Goal: Task Accomplishment & Management: Manage account settings

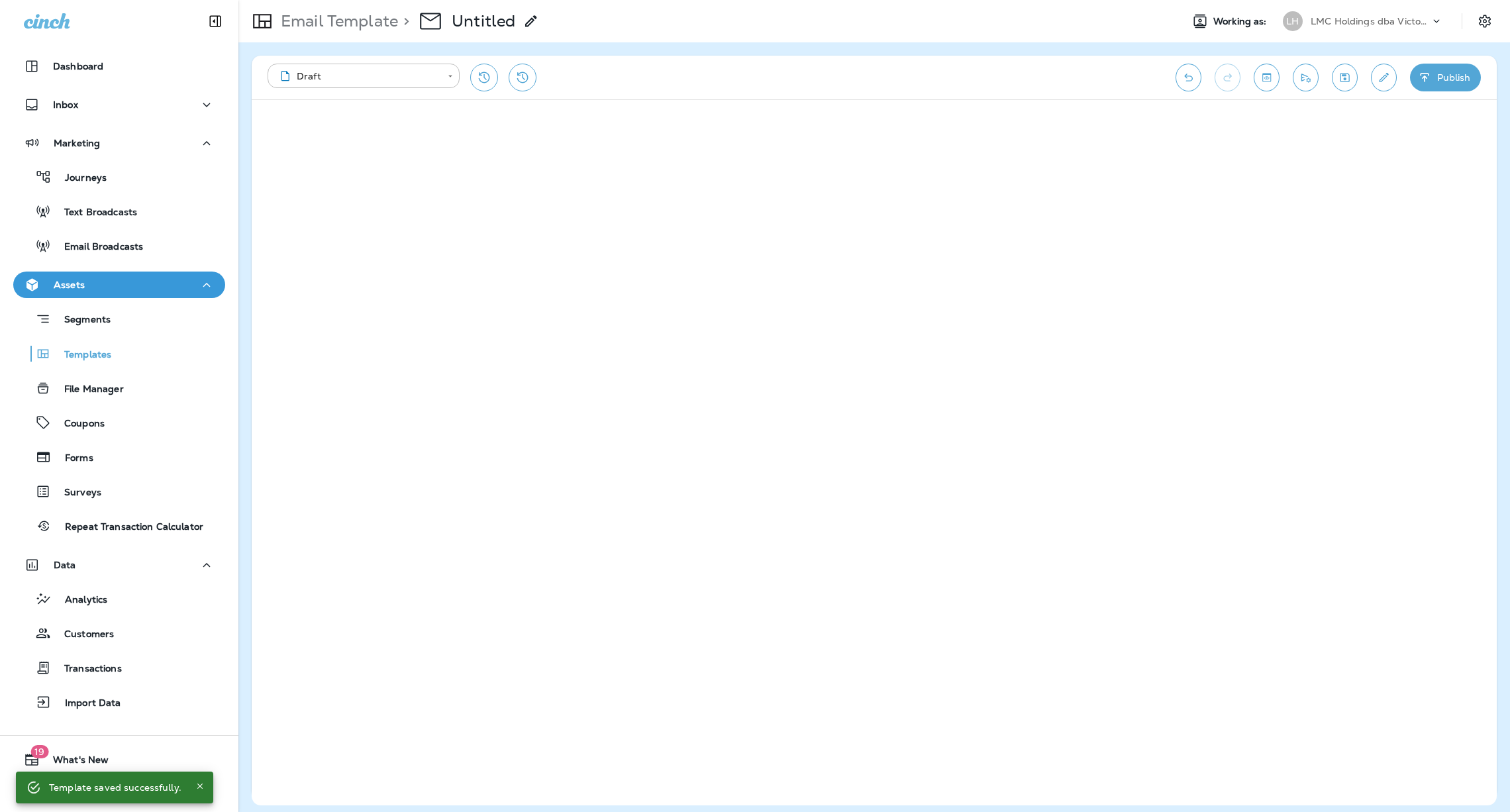
click at [951, 71] on div "**********" at bounding box center [715, 78] width 895 height 28
click at [861, 61] on div "**********" at bounding box center [874, 77] width 1246 height 43
click at [789, 83] on div "**********" at bounding box center [715, 78] width 895 height 28
click at [1389, 78] on icon "Edit details" at bounding box center [1384, 78] width 14 height 13
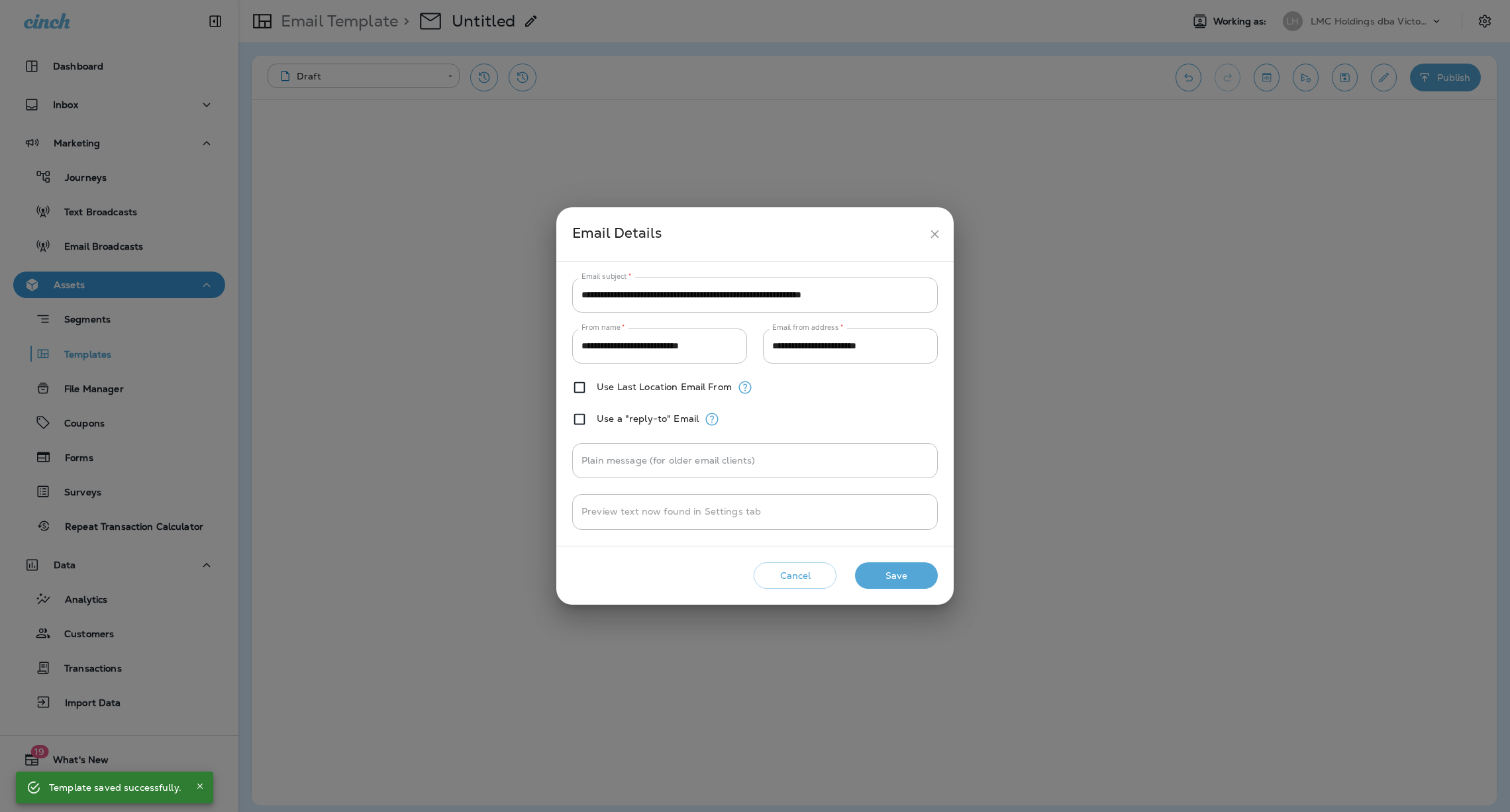
click at [931, 231] on icon "close" at bounding box center [934, 233] width 14 height 14
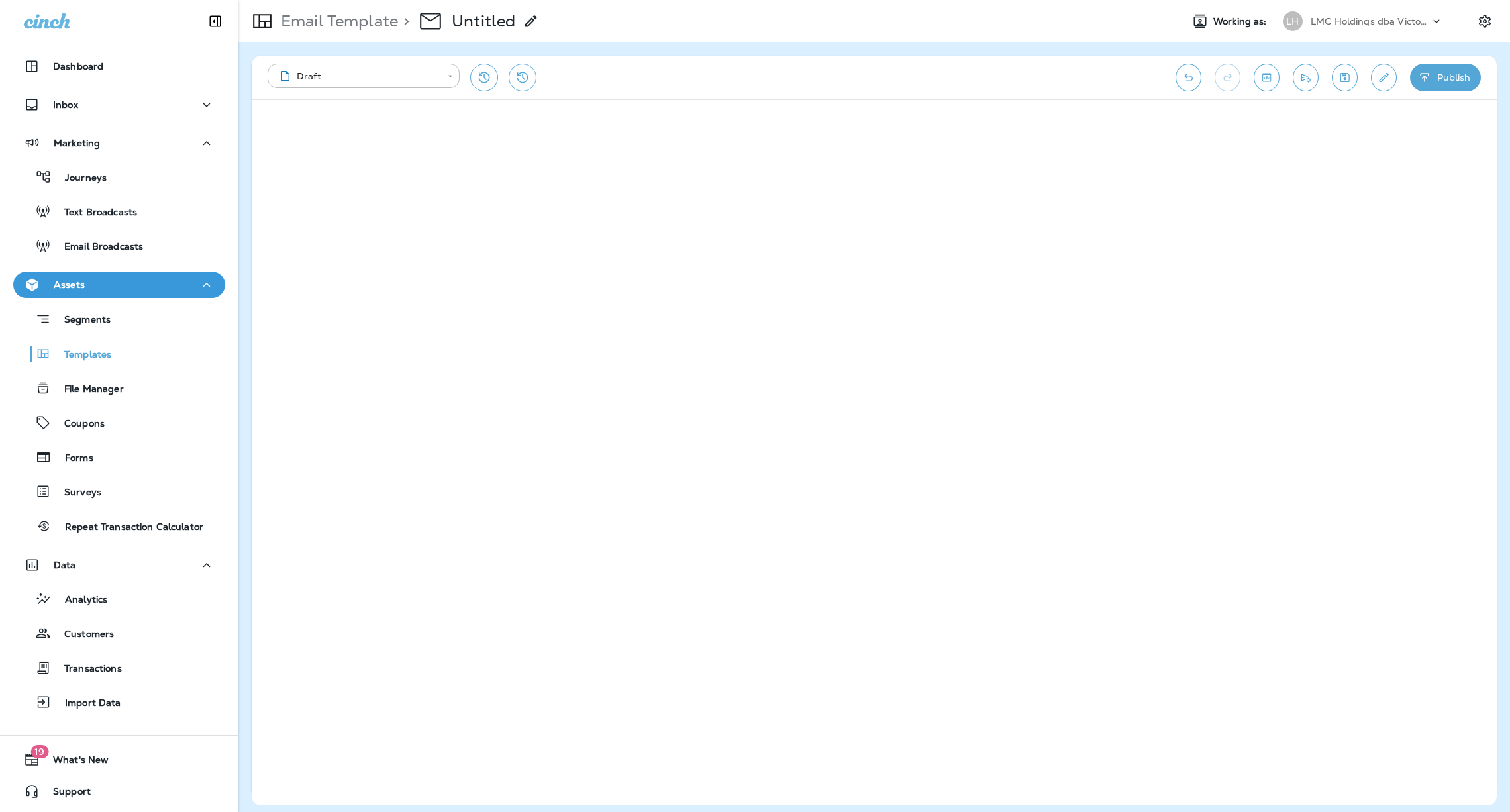
click at [527, 21] on icon at bounding box center [531, 20] width 16 height 16
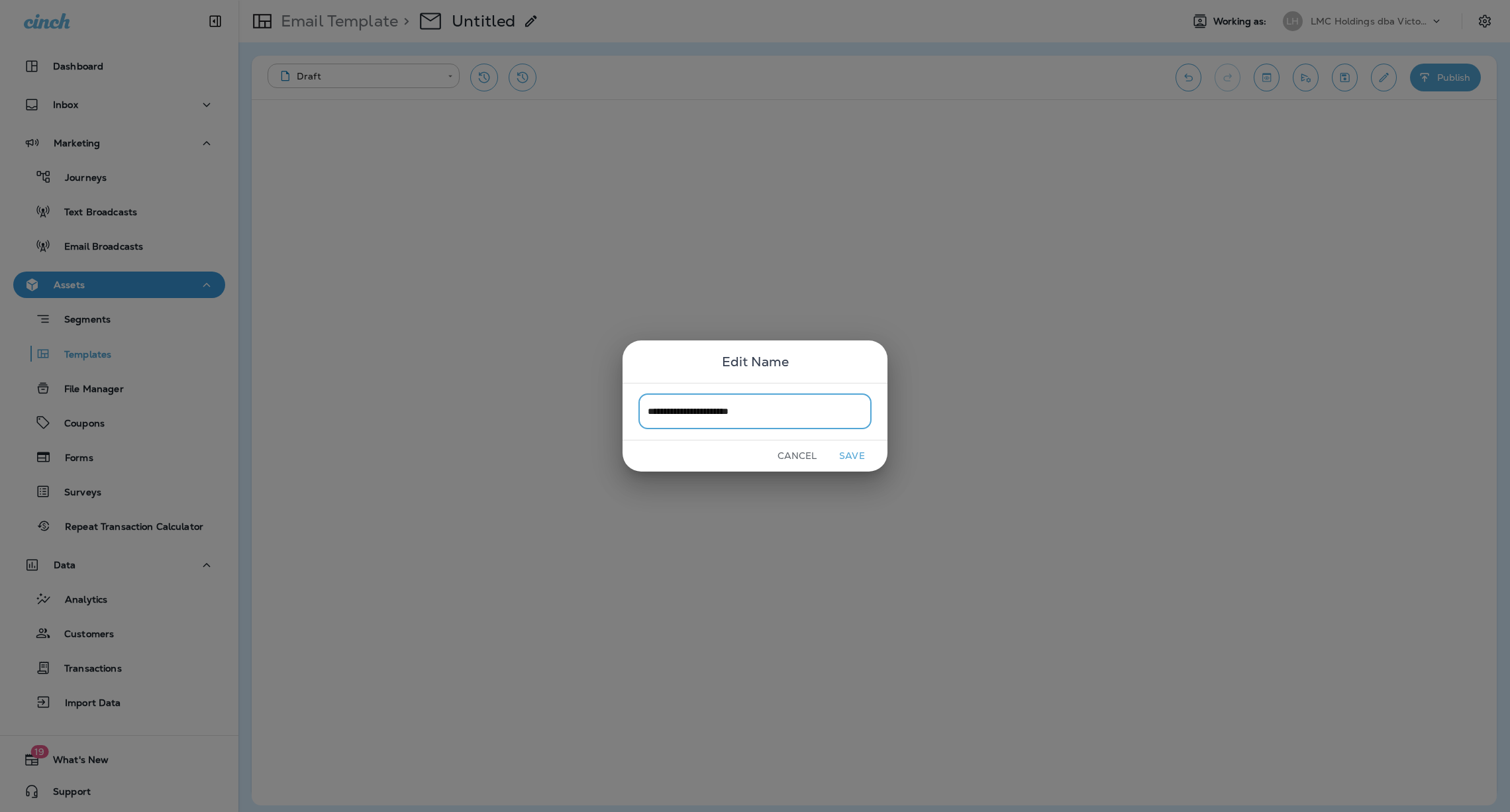
type input "**********"
click at [842, 451] on button "Save" at bounding box center [852, 455] width 50 height 20
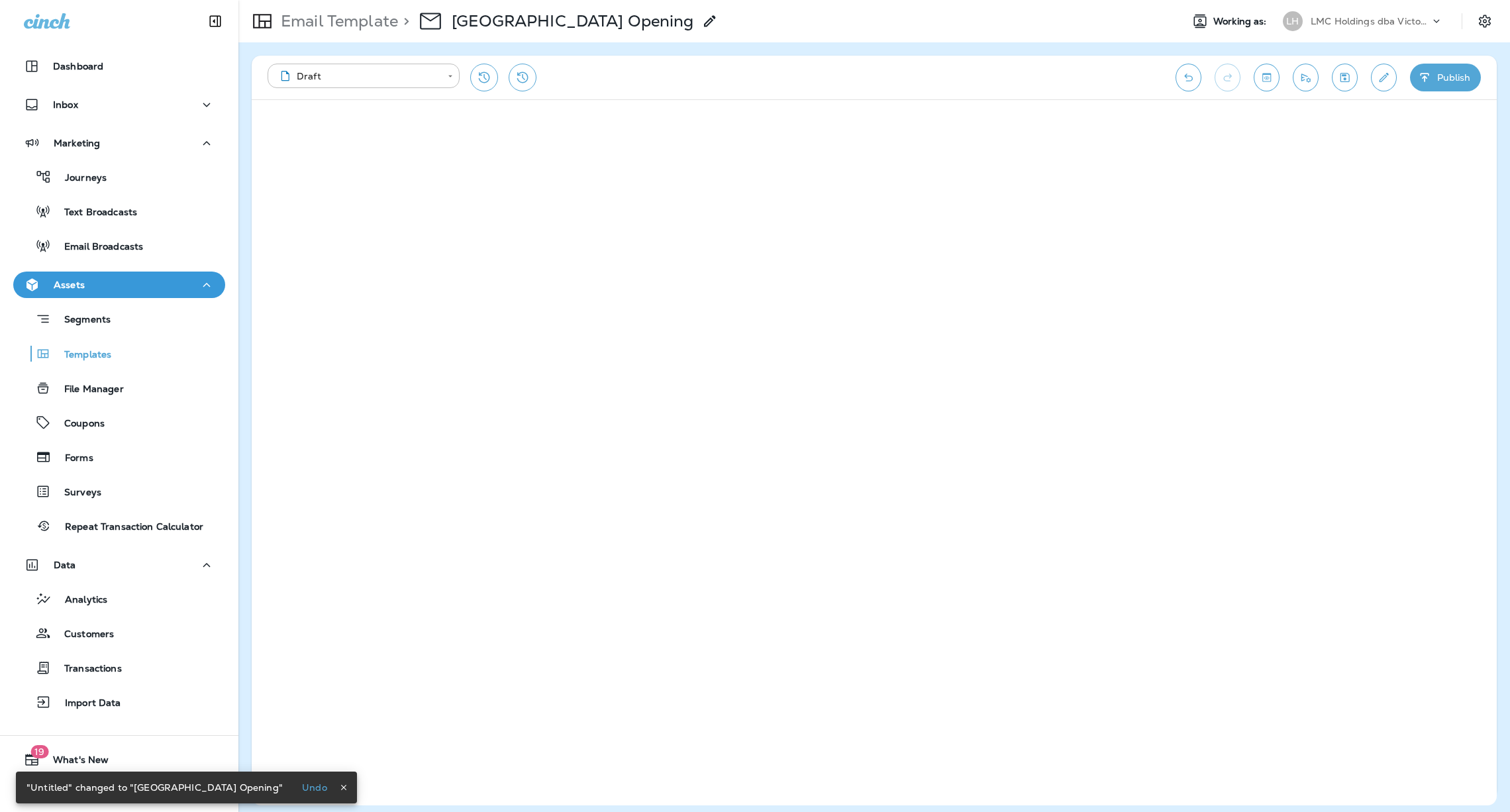
click at [1432, 77] on button "Publish" at bounding box center [1445, 78] width 71 height 28
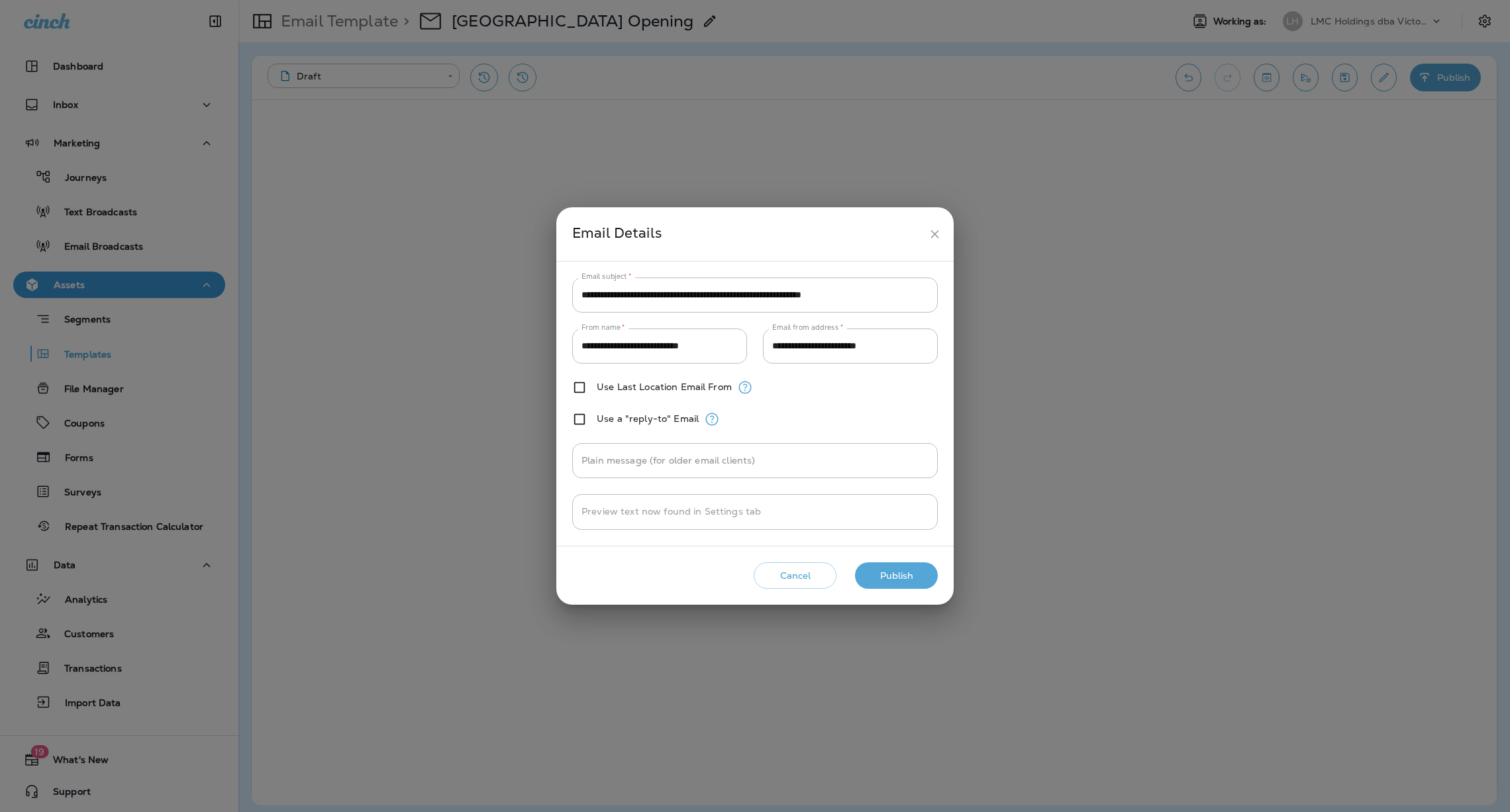
click at [881, 571] on button "Publish" at bounding box center [896, 575] width 83 height 27
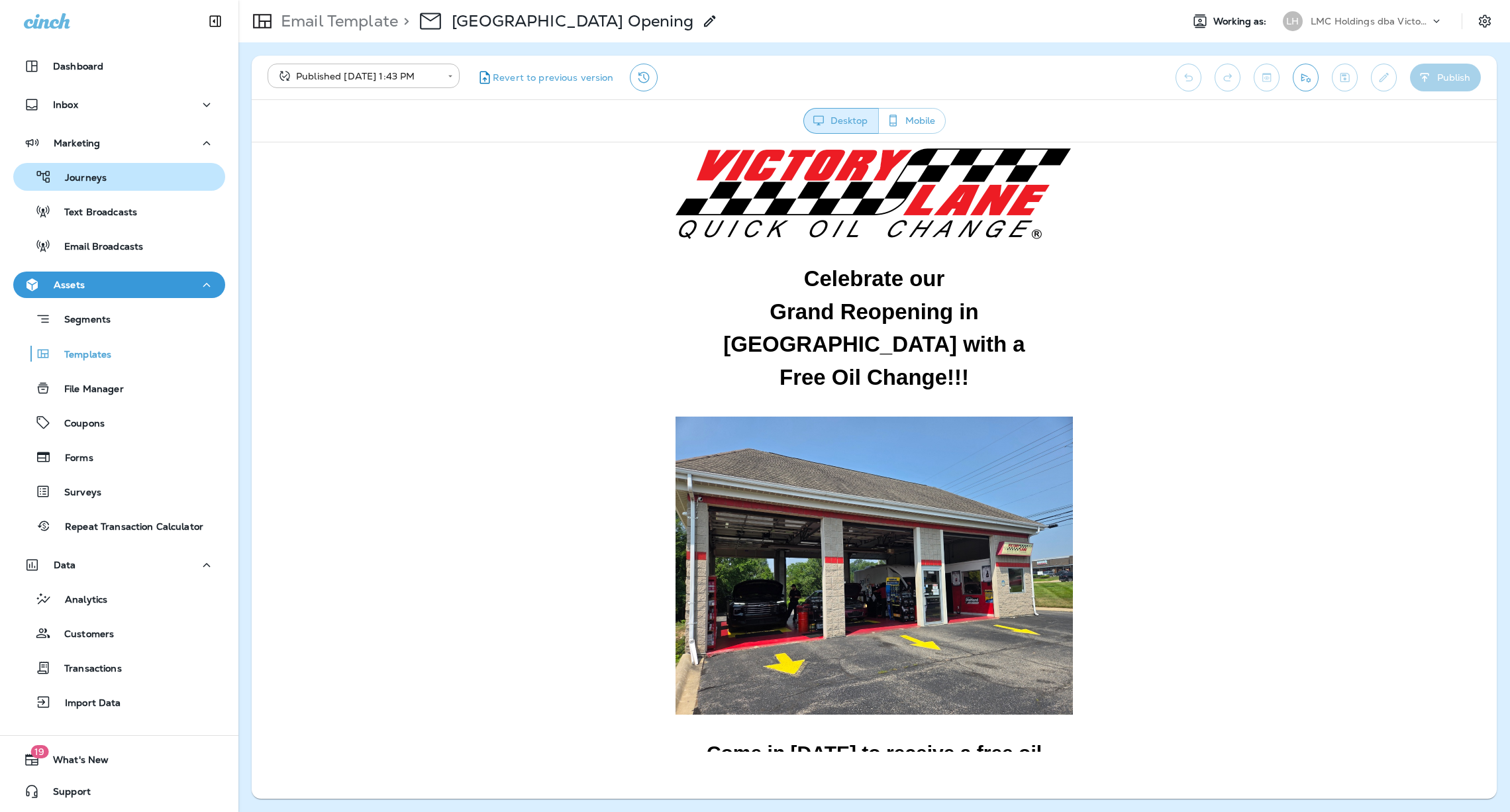
click at [127, 181] on div "Journeys" at bounding box center [120, 177] width 201 height 20
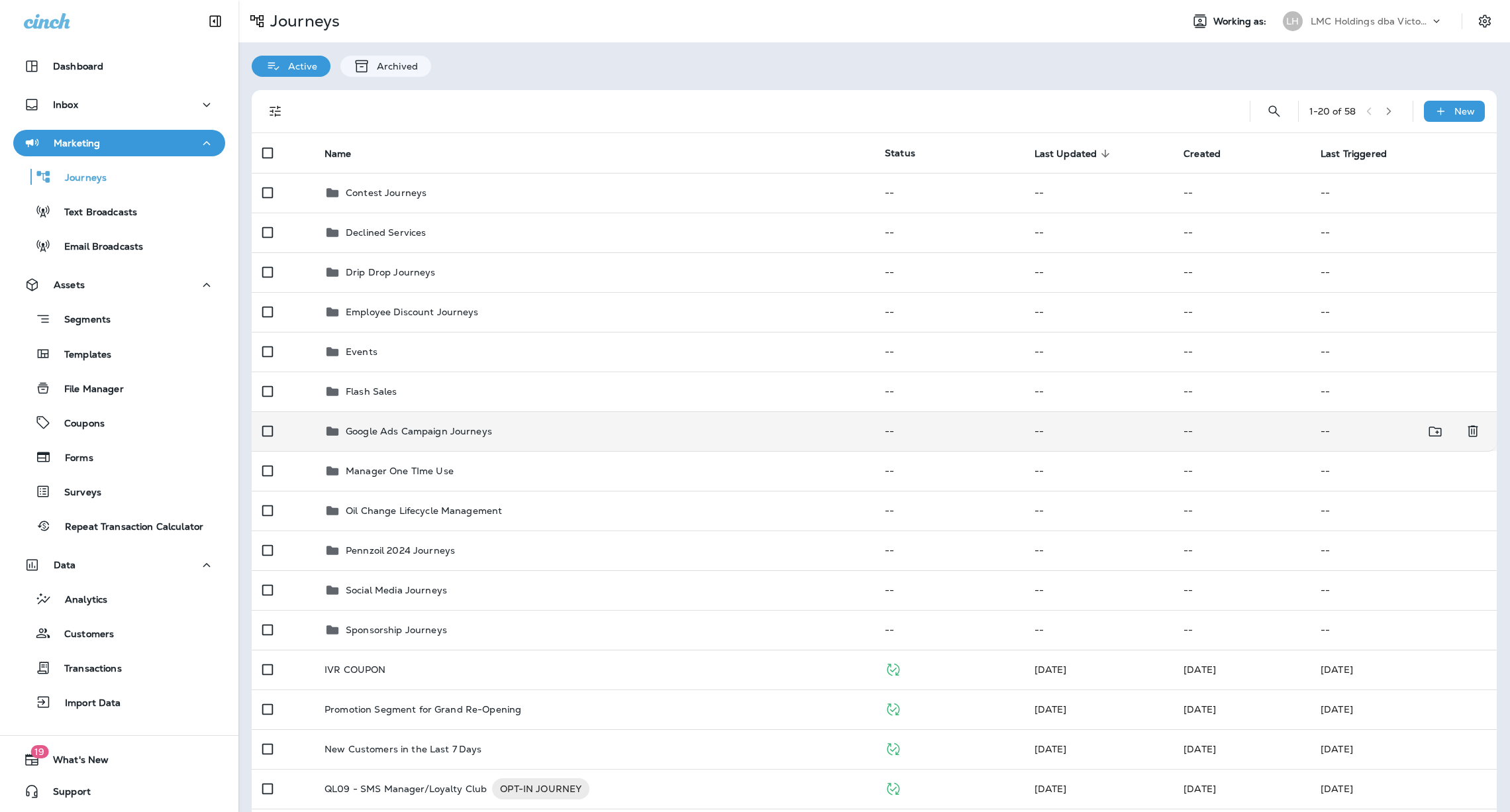
scroll to position [99, 0]
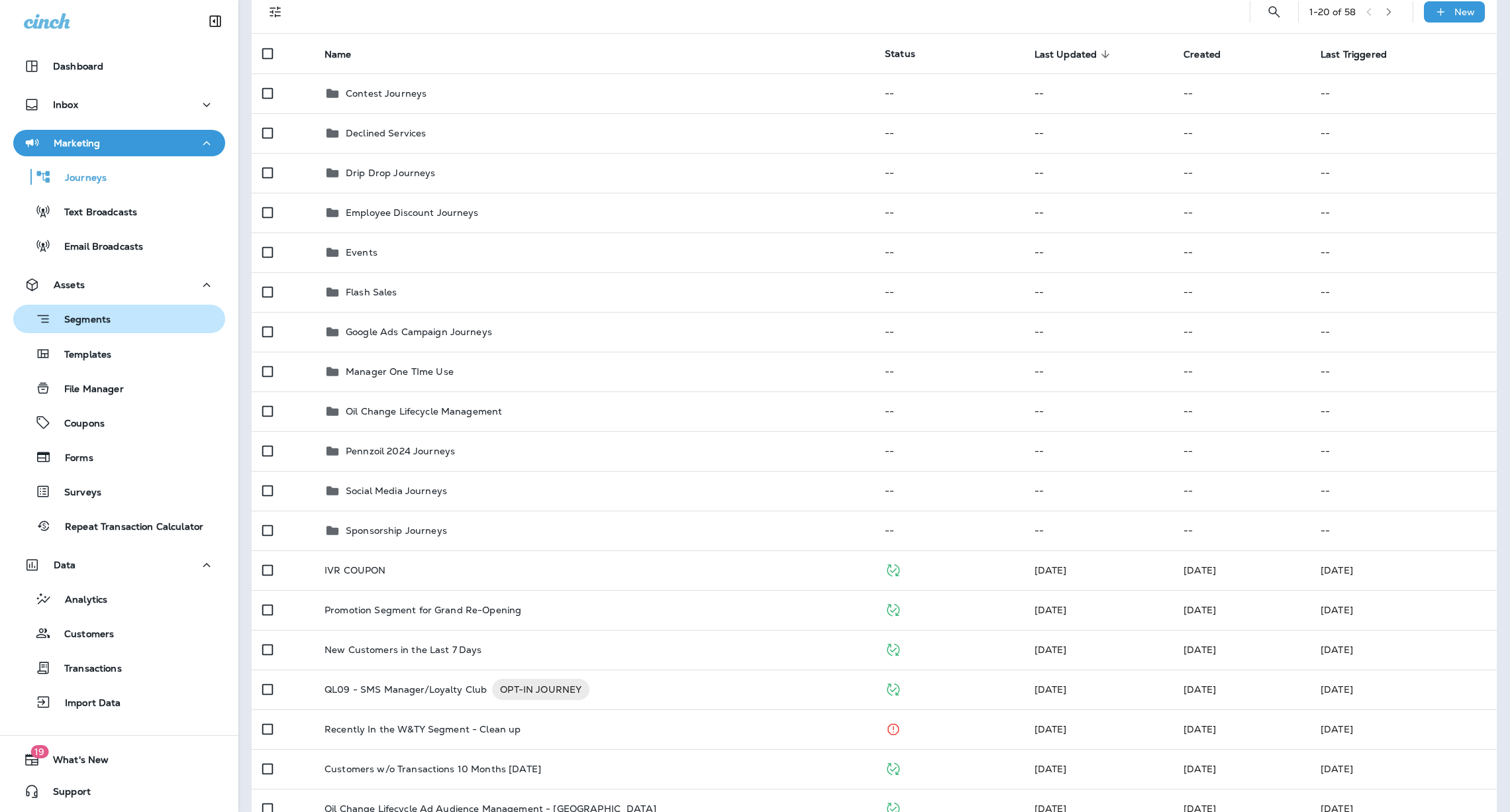
click at [112, 316] on div "Segments" at bounding box center [120, 318] width 201 height 20
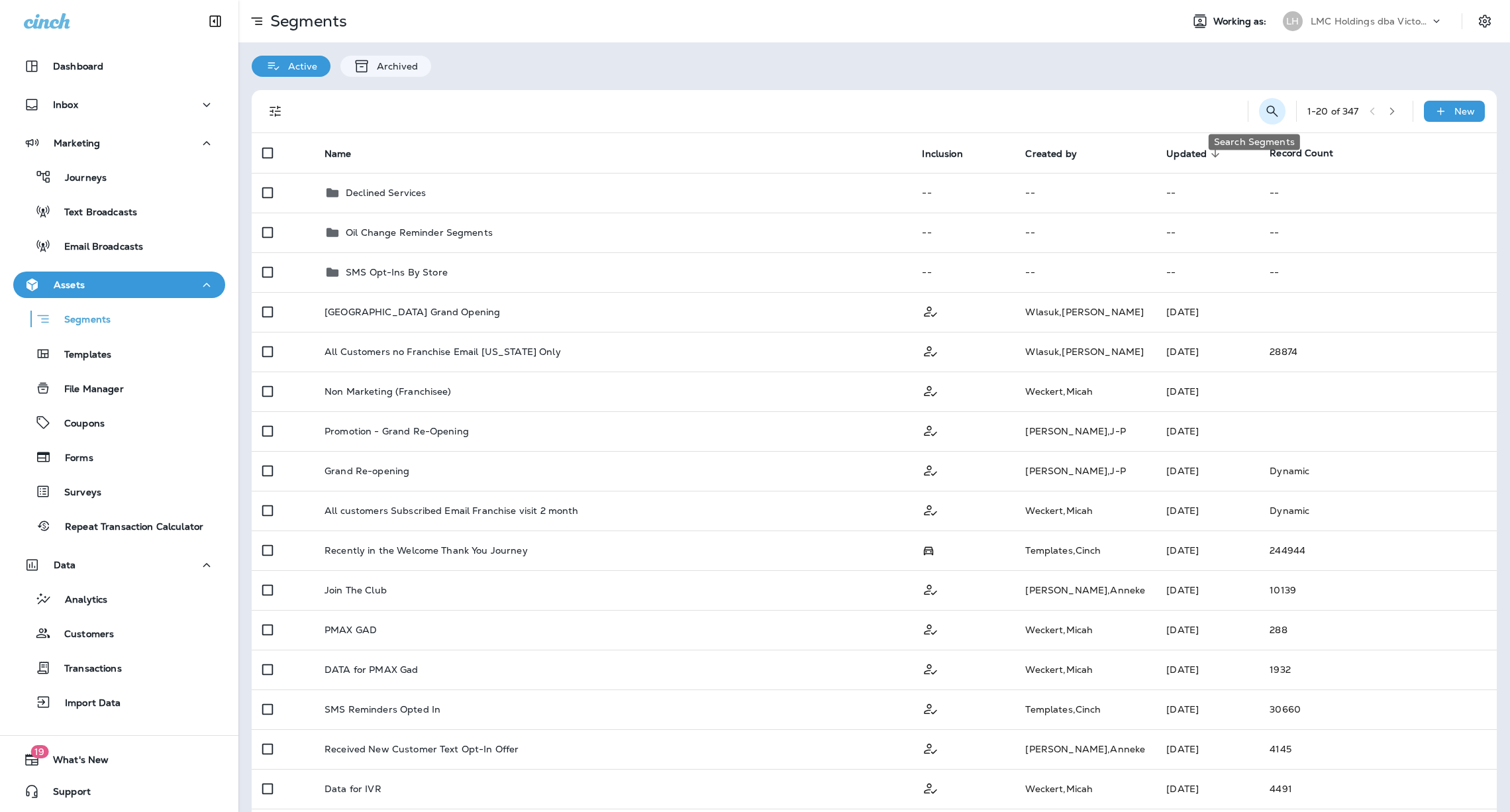
click at [1264, 112] on icon "Search Segments" at bounding box center [1272, 111] width 16 height 16
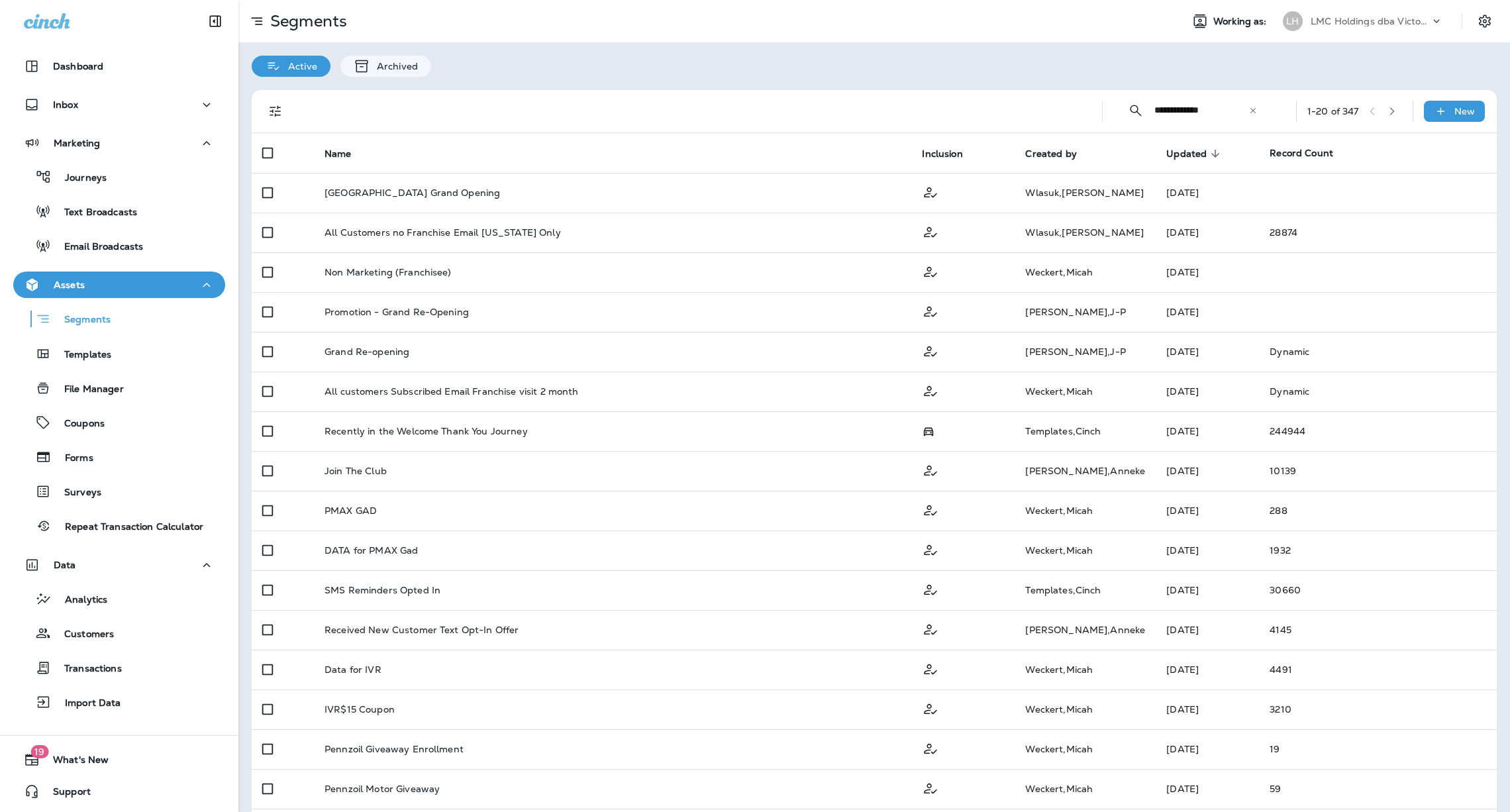
type input "**********"
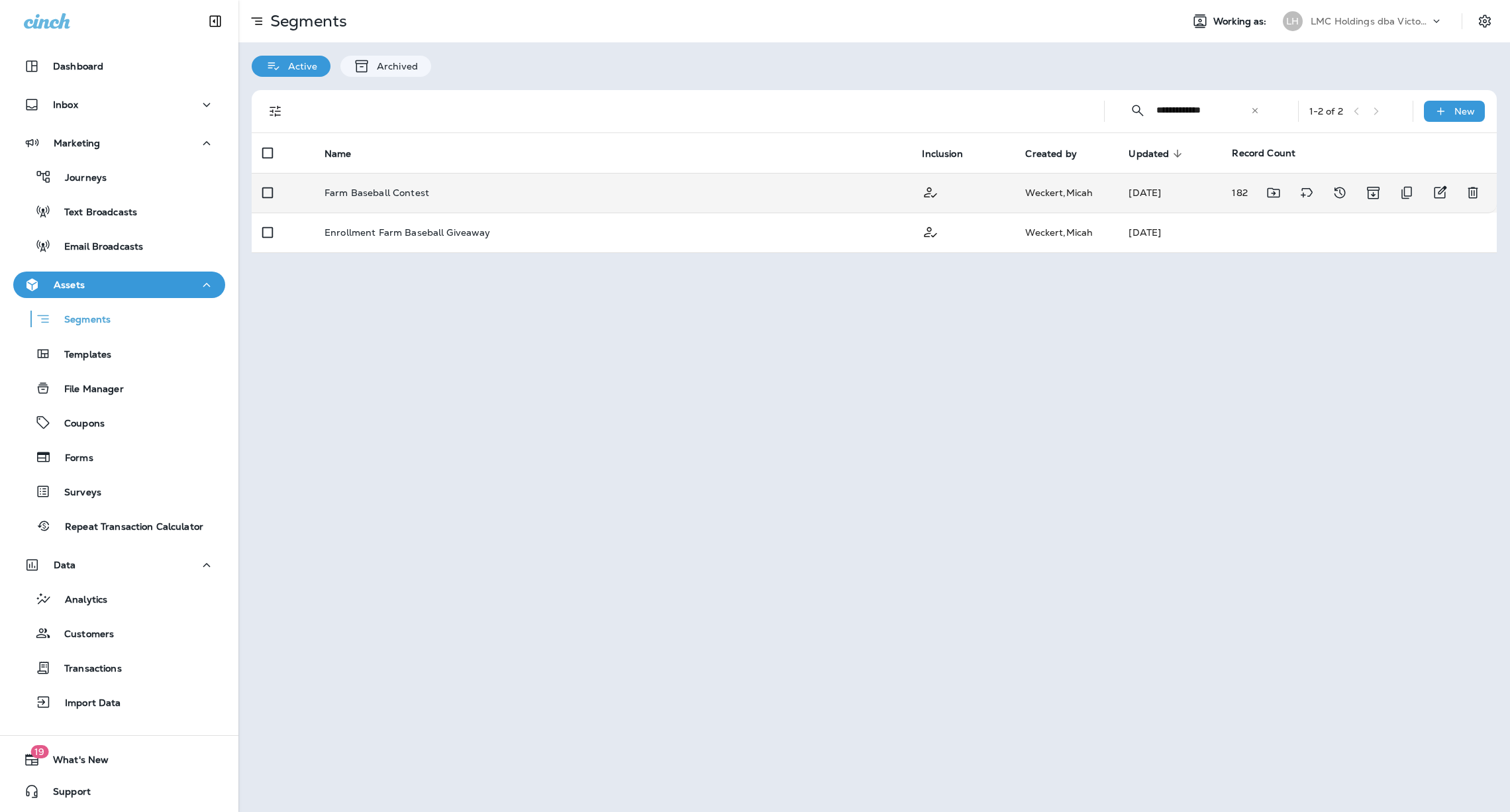
click at [617, 192] on div "Farm Baseball Contest" at bounding box center [613, 192] width 576 height 11
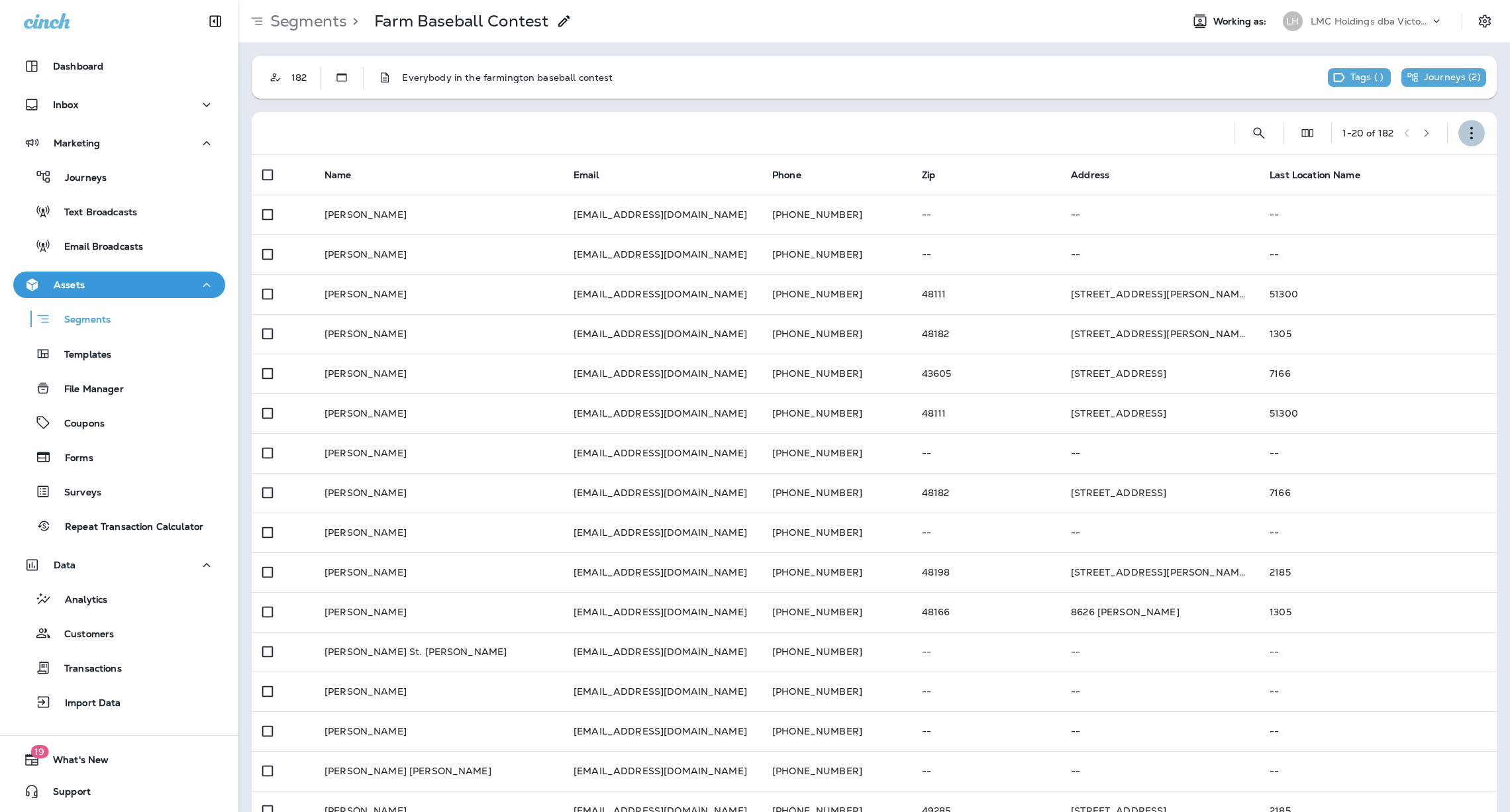
click at [1458, 135] on button "button" at bounding box center [1472, 133] width 26 height 26
click at [1376, 167] on p "Edit Segment" at bounding box center [1368, 167] width 68 height 11
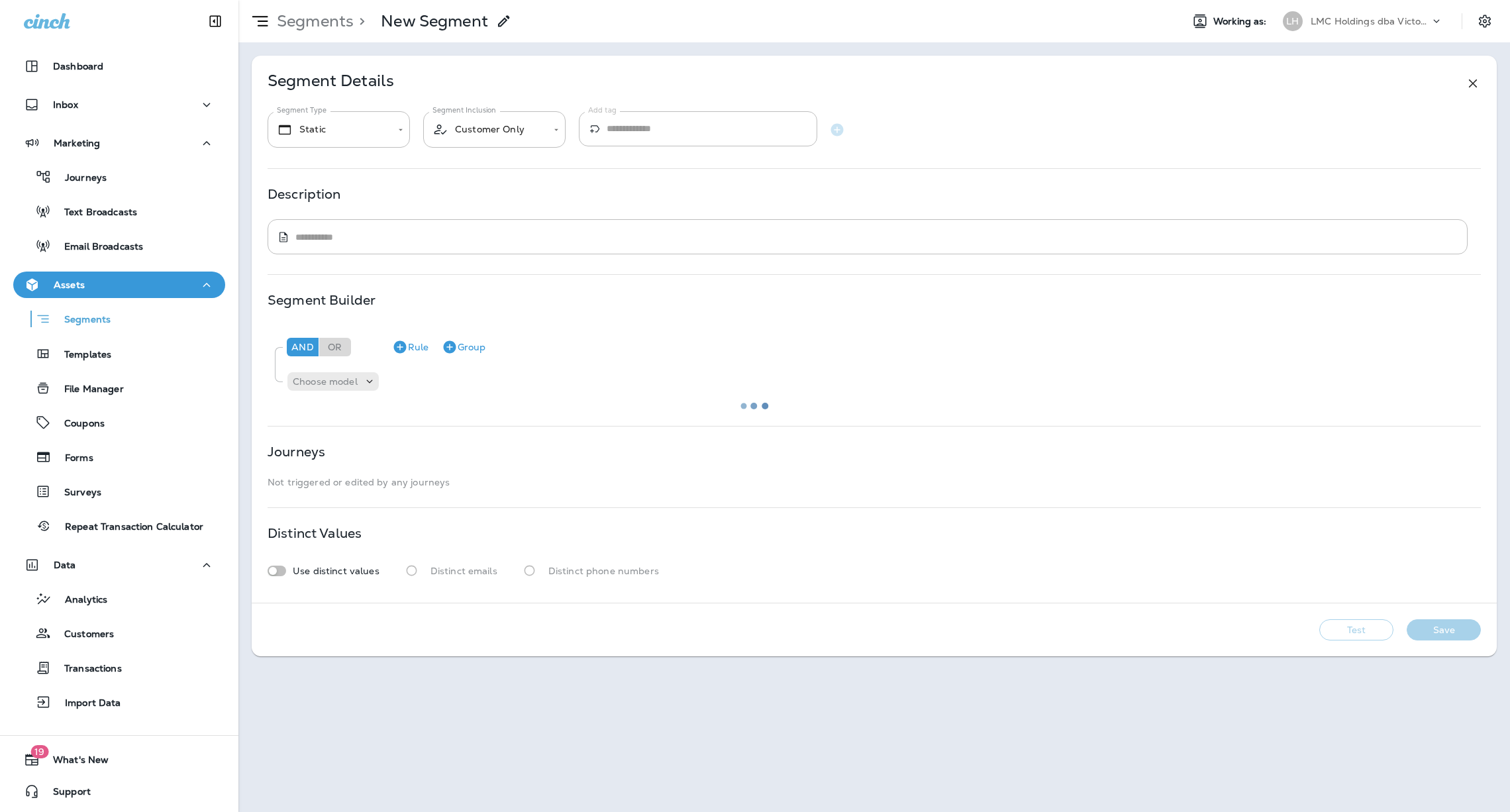
type textarea "**********"
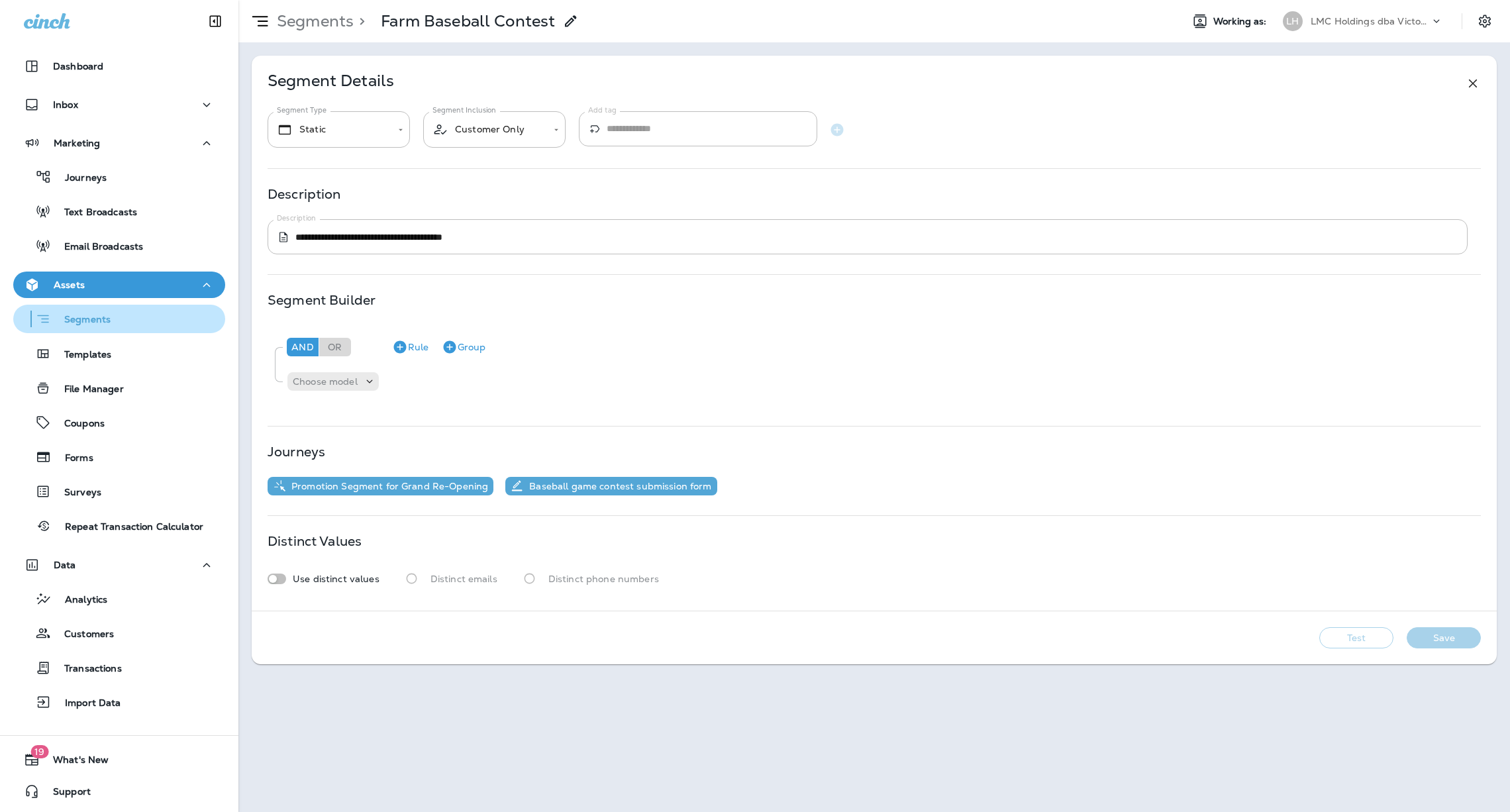
click at [120, 327] on div "Segments" at bounding box center [120, 318] width 201 height 20
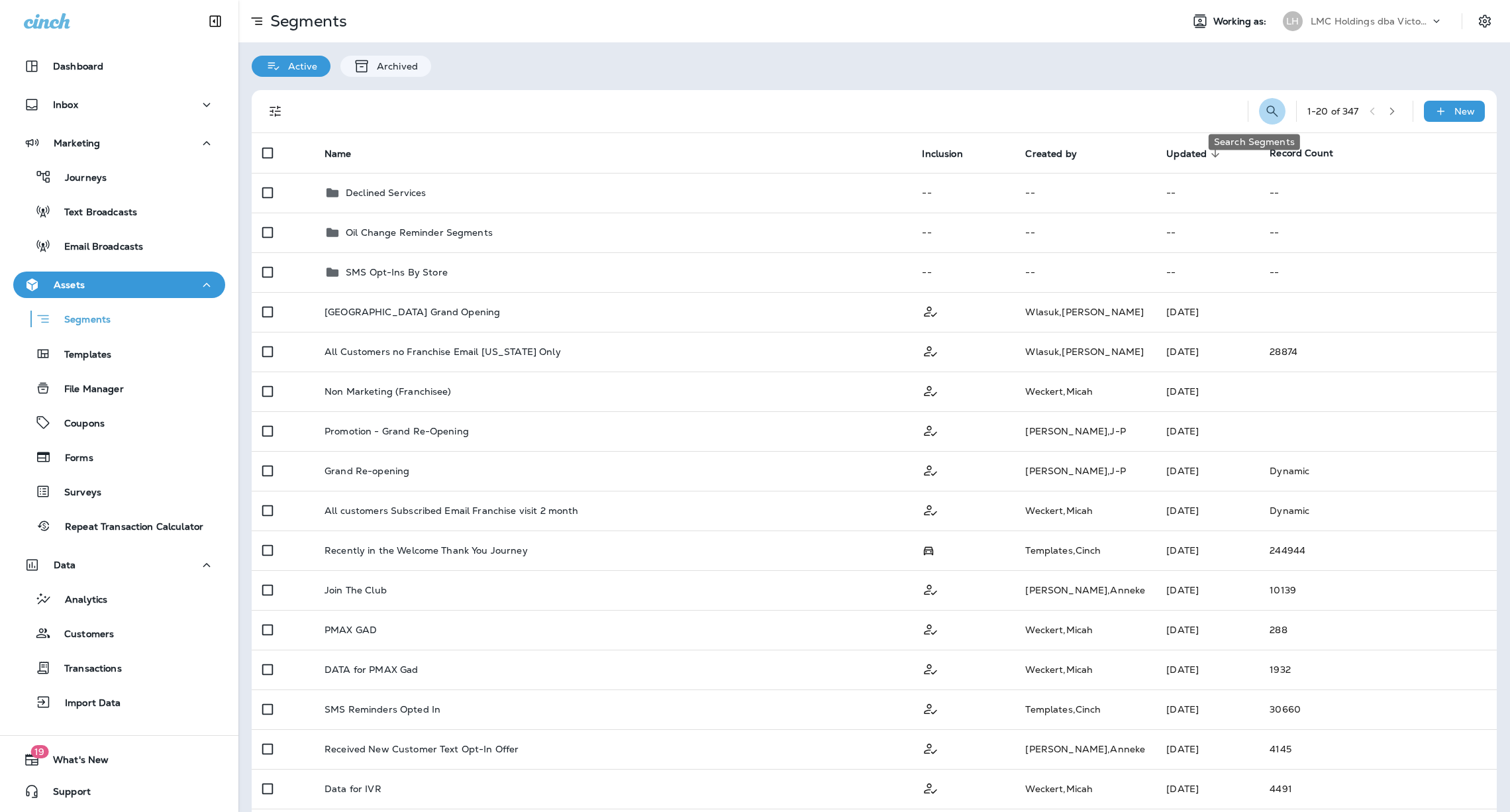
click at [1264, 111] on icon "Search Segments" at bounding box center [1272, 111] width 16 height 16
click at [1194, 111] on input "text" at bounding box center [1214, 110] width 118 height 35
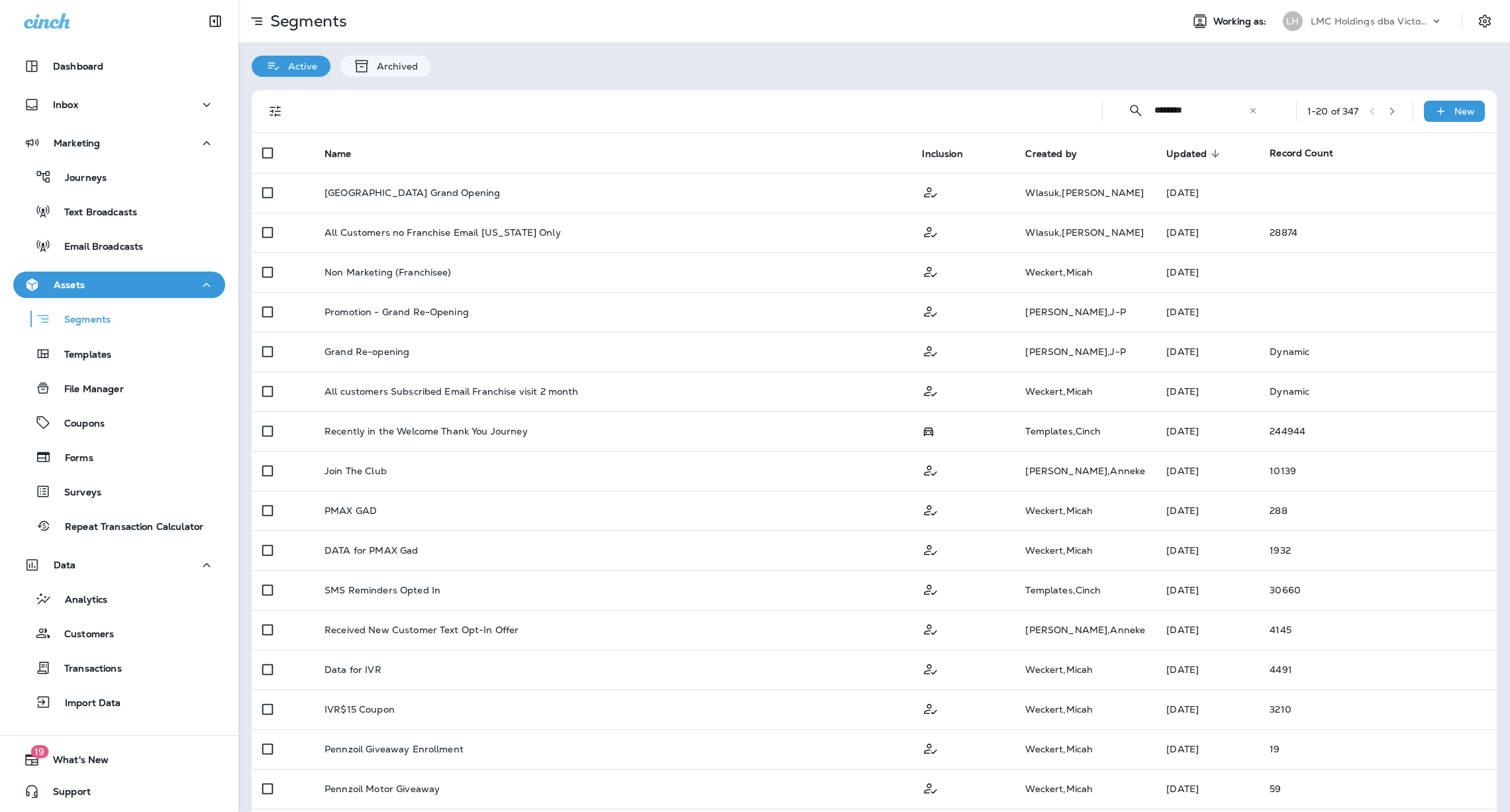
type input "********"
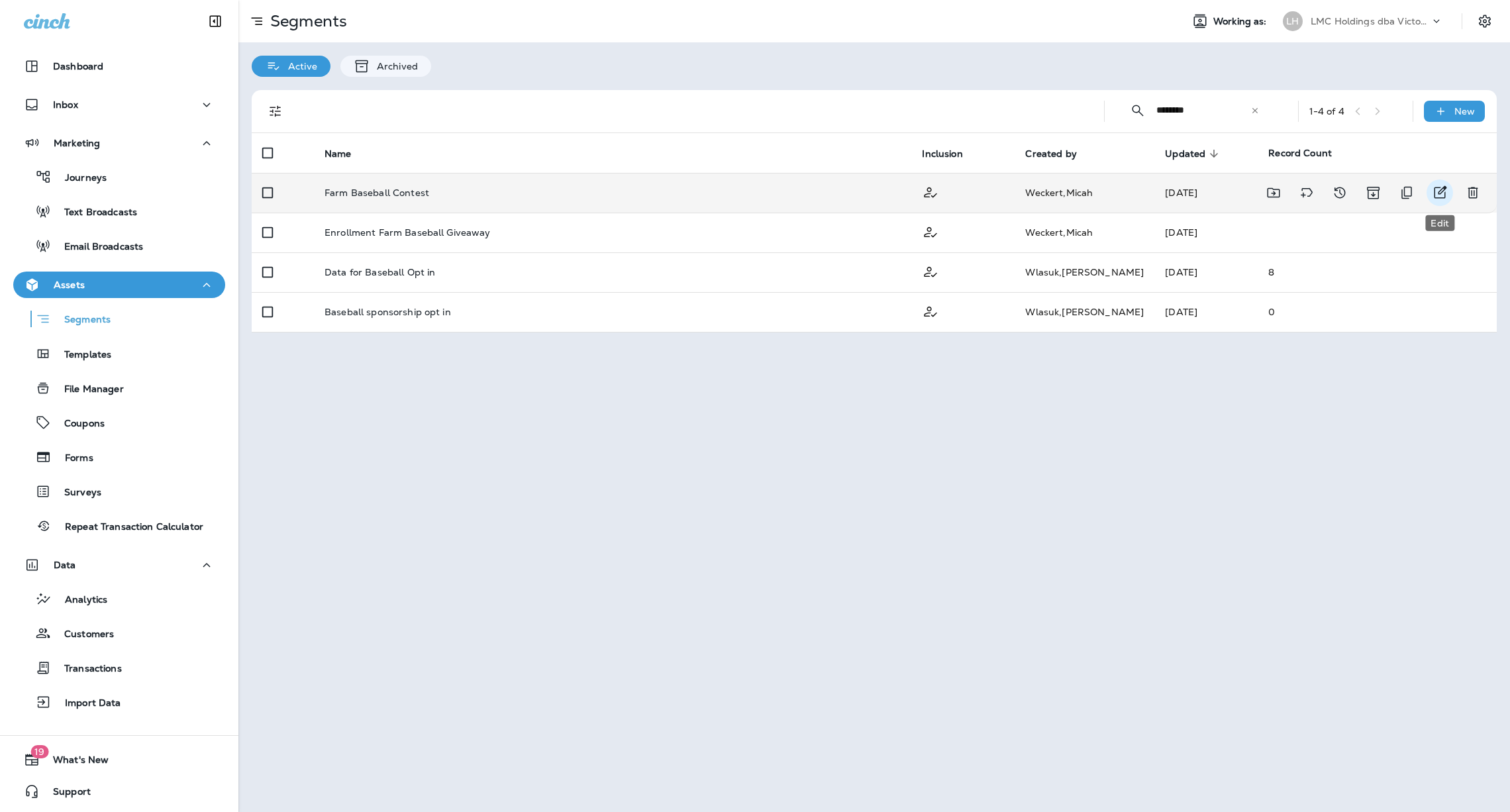
click at [1433, 199] on icon "Edit" at bounding box center [1440, 192] width 16 height 16
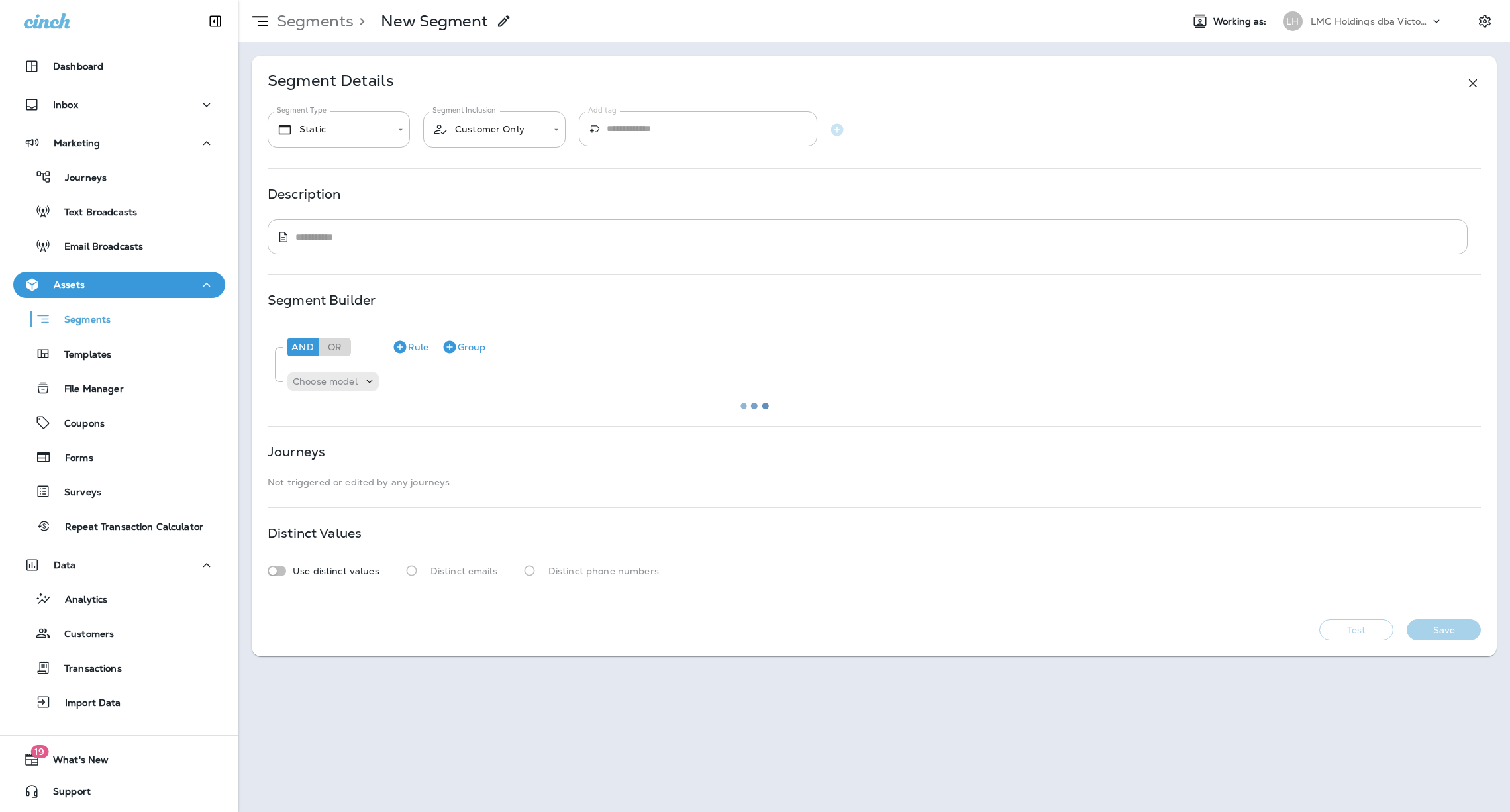
type textarea "**********"
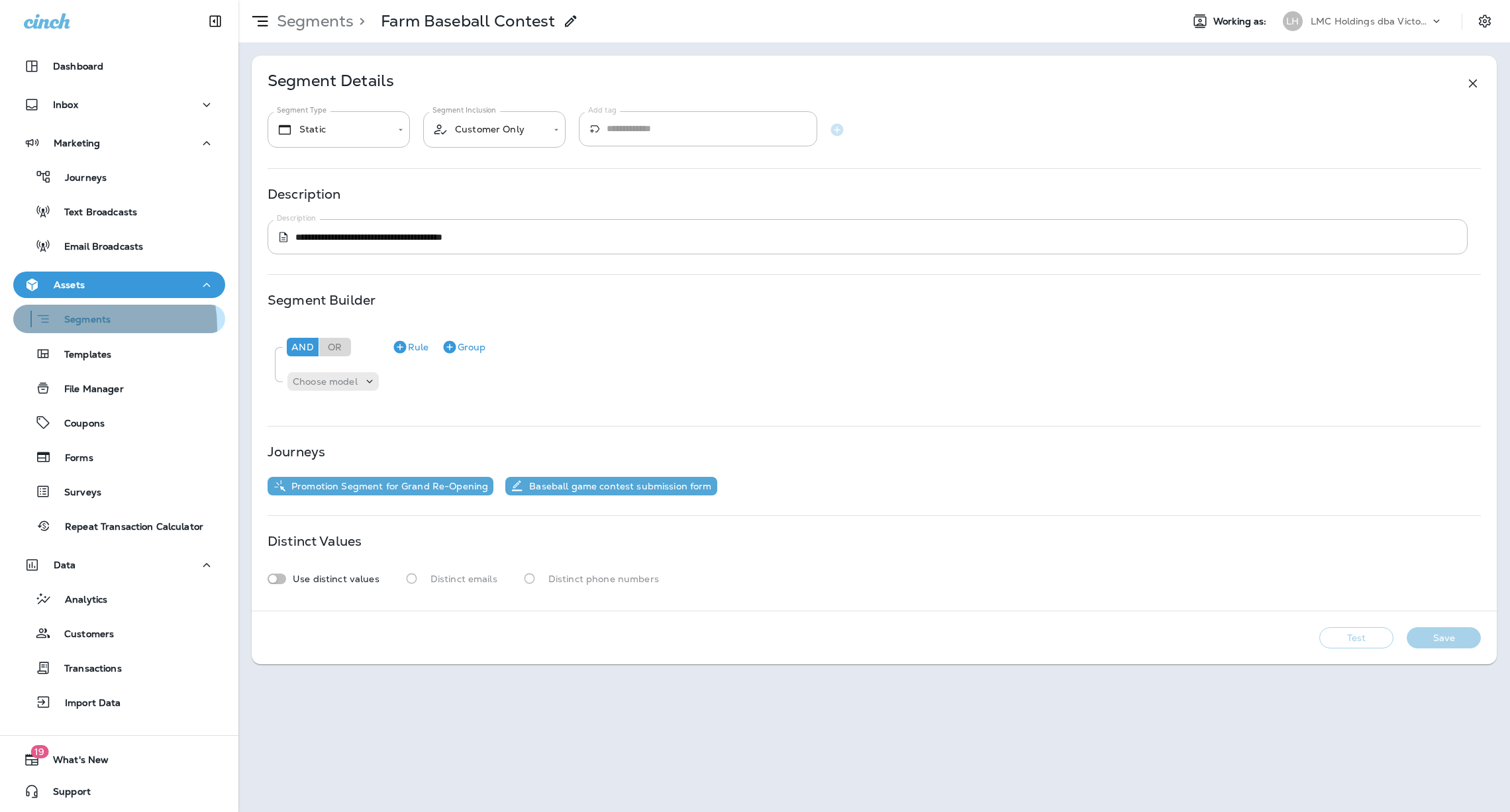
click at [74, 327] on div "Segments" at bounding box center [65, 318] width 92 height 20
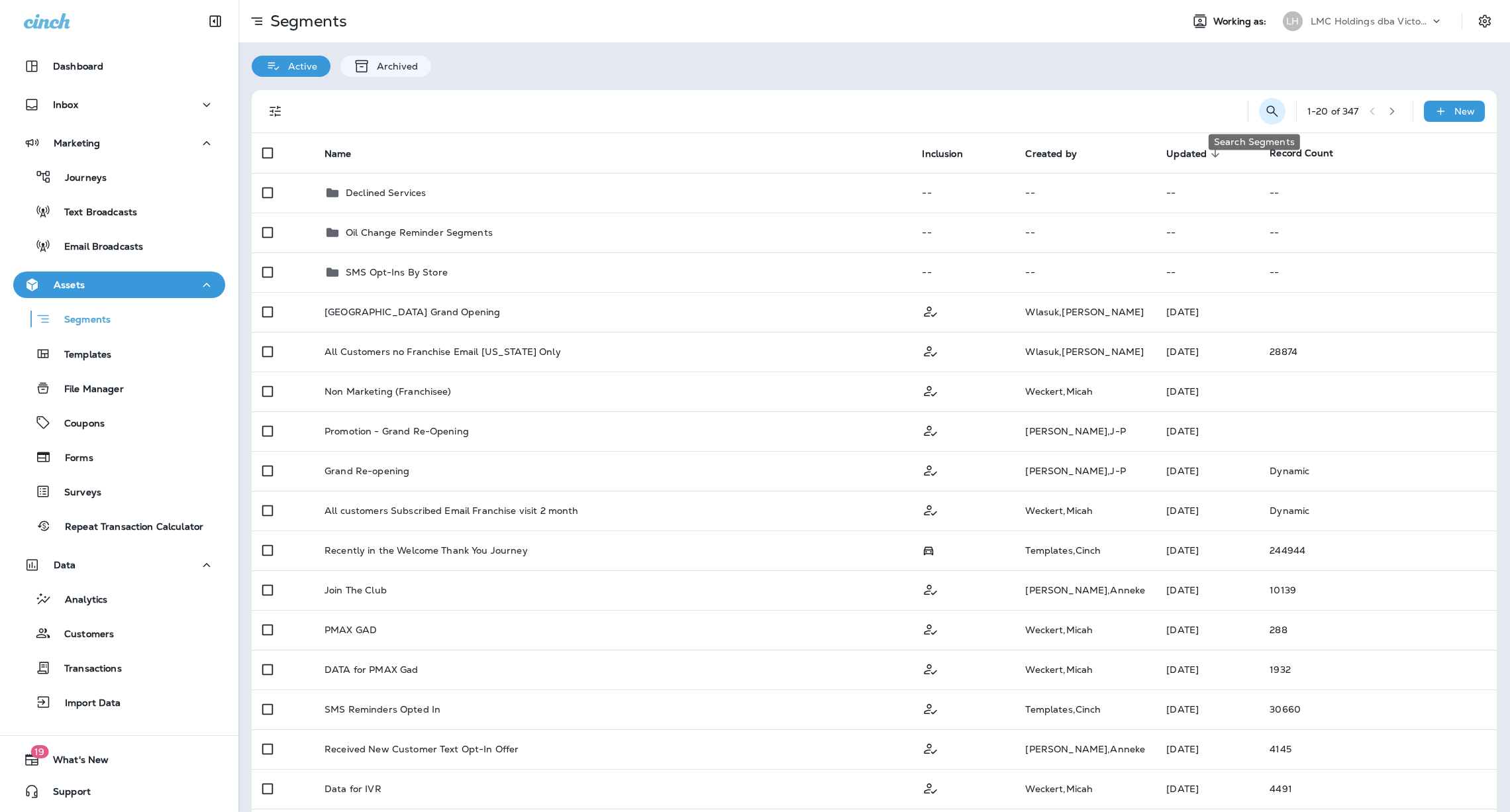
click at [1264, 116] on icon "Search Segments" at bounding box center [1272, 111] width 16 height 16
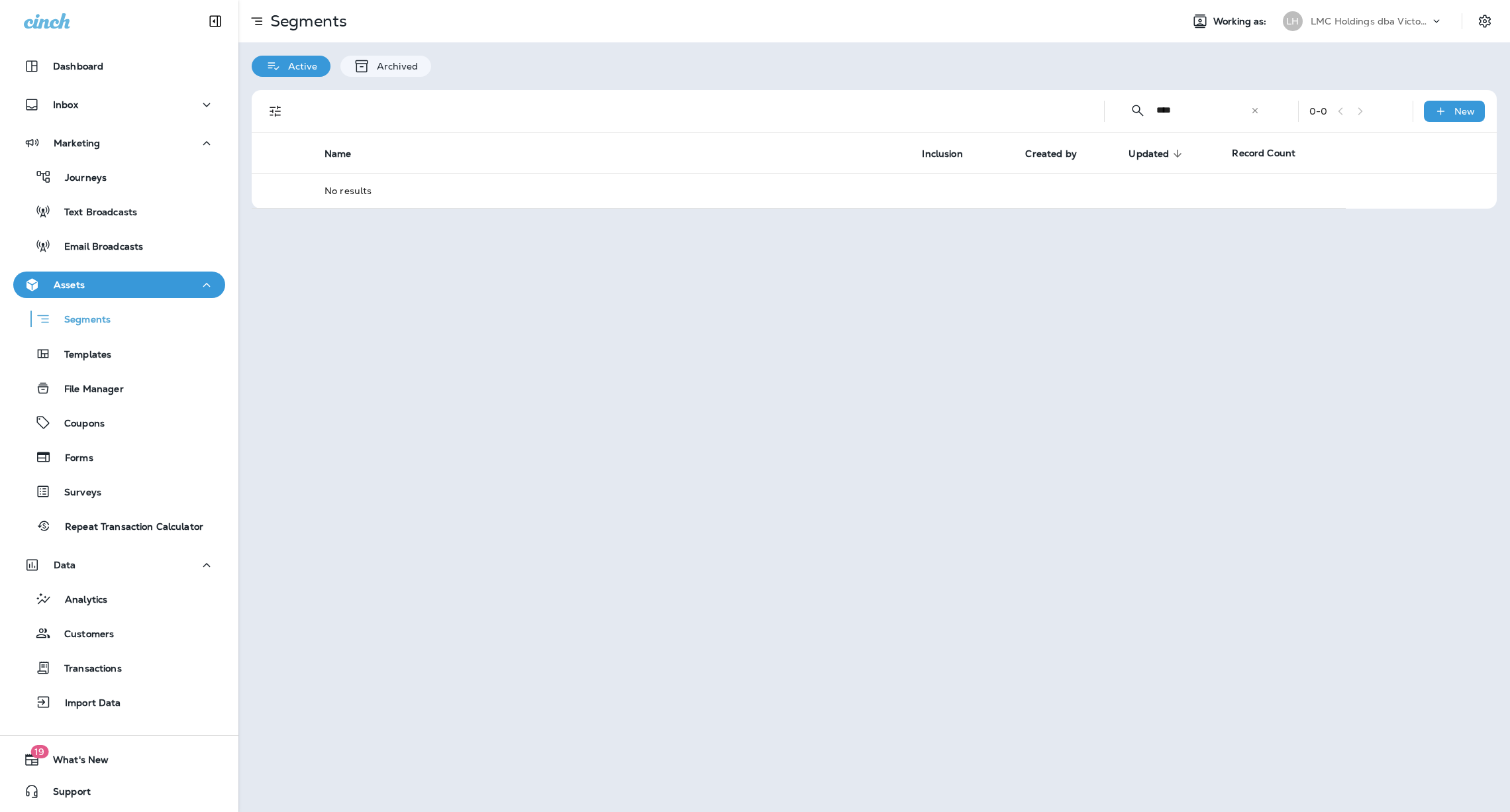
drag, startPoint x: 1209, startPoint y: 113, endPoint x: 1119, endPoint y: 109, distance: 90.1
click at [1119, 113] on div "​ **** ​ ​" at bounding box center [1195, 110] width 159 height 35
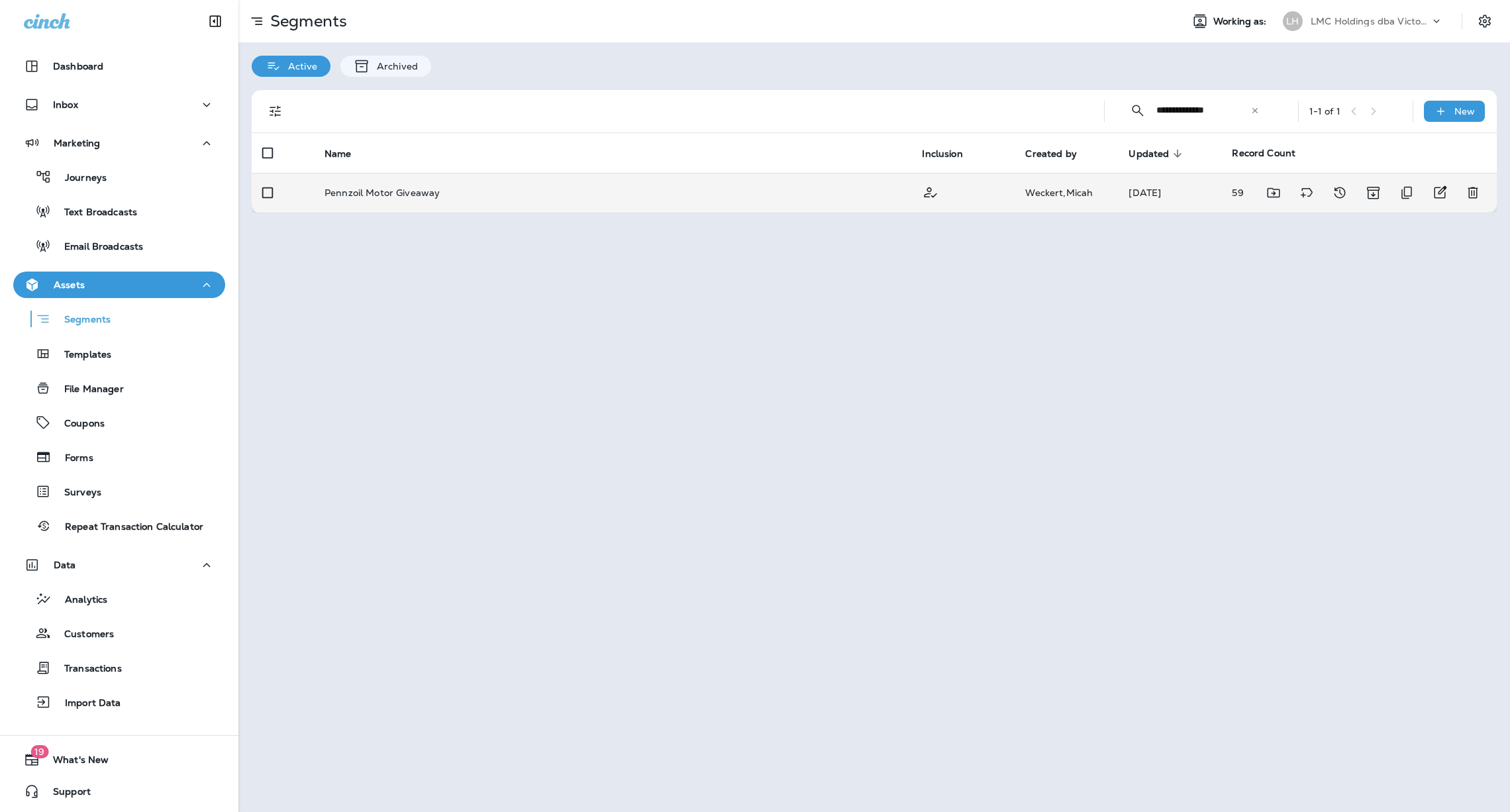
type input "**********"
click at [609, 192] on div "Pennzoil Motor Giveaway" at bounding box center [613, 192] width 576 height 11
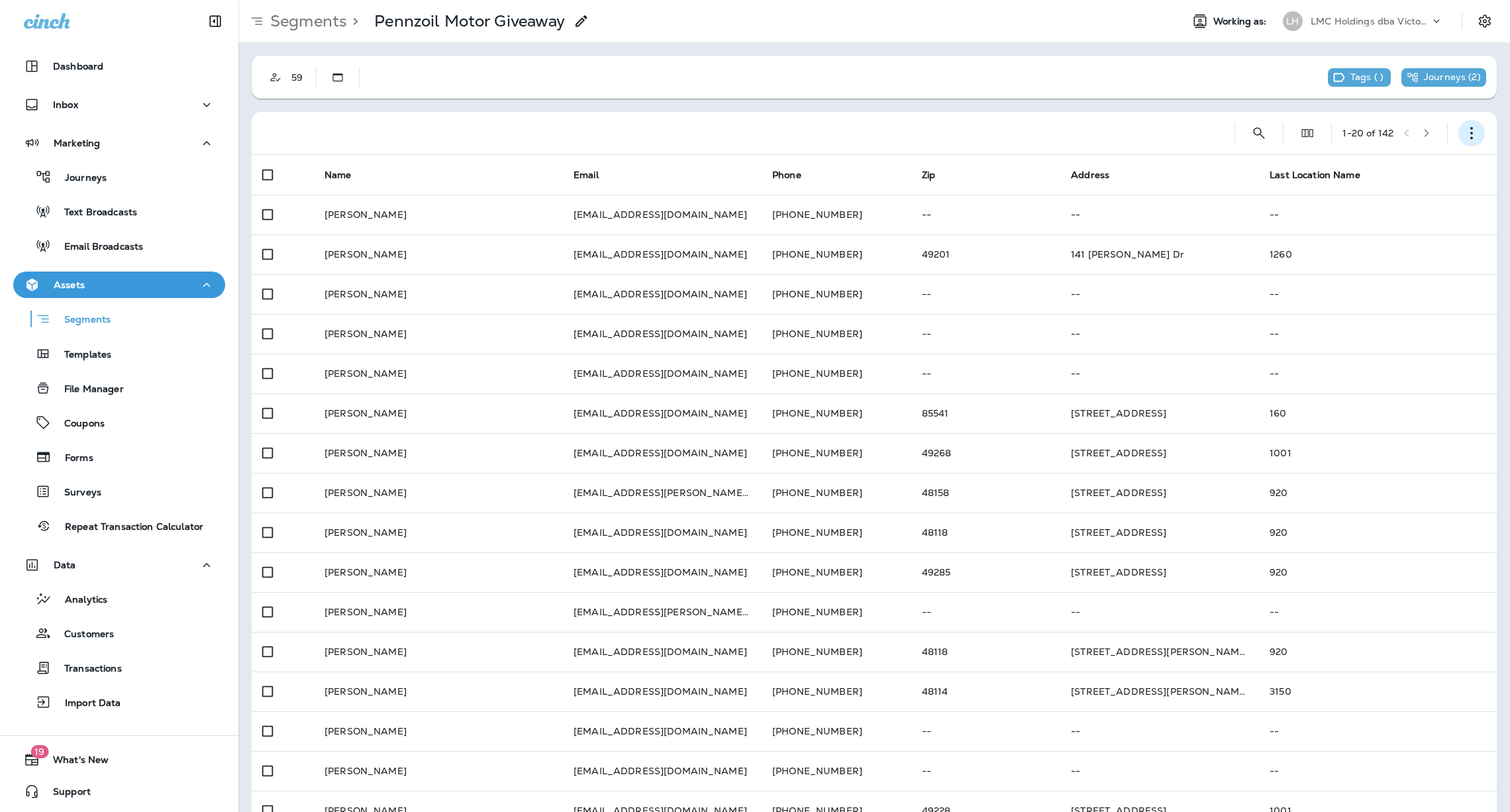
click at [1465, 139] on icon "button" at bounding box center [1472, 133] width 13 height 13
click at [116, 321] on div "Segments" at bounding box center [120, 318] width 201 height 20
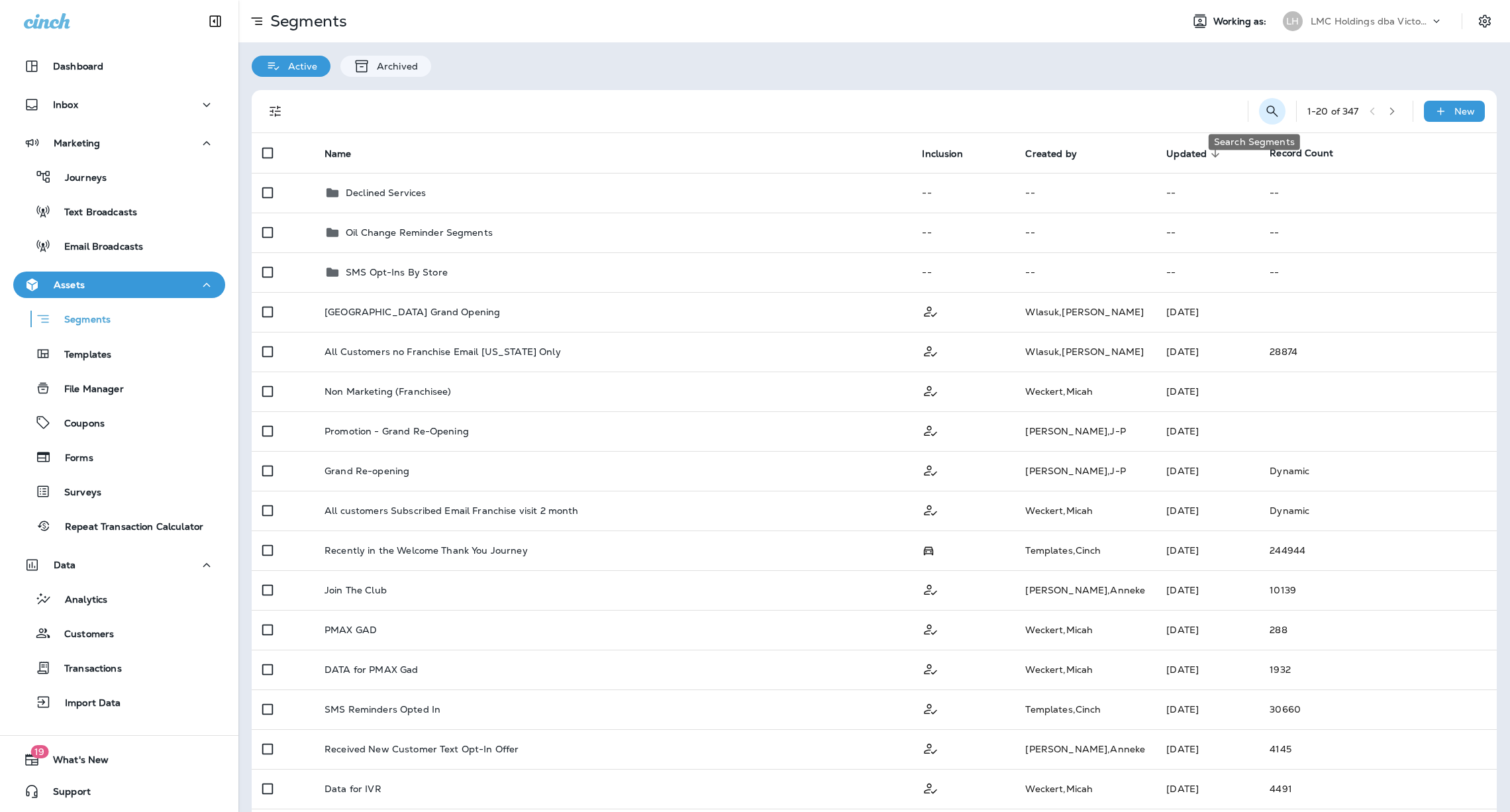
click at [1267, 106] on icon "Search Segments" at bounding box center [1273, 111] width 11 height 11
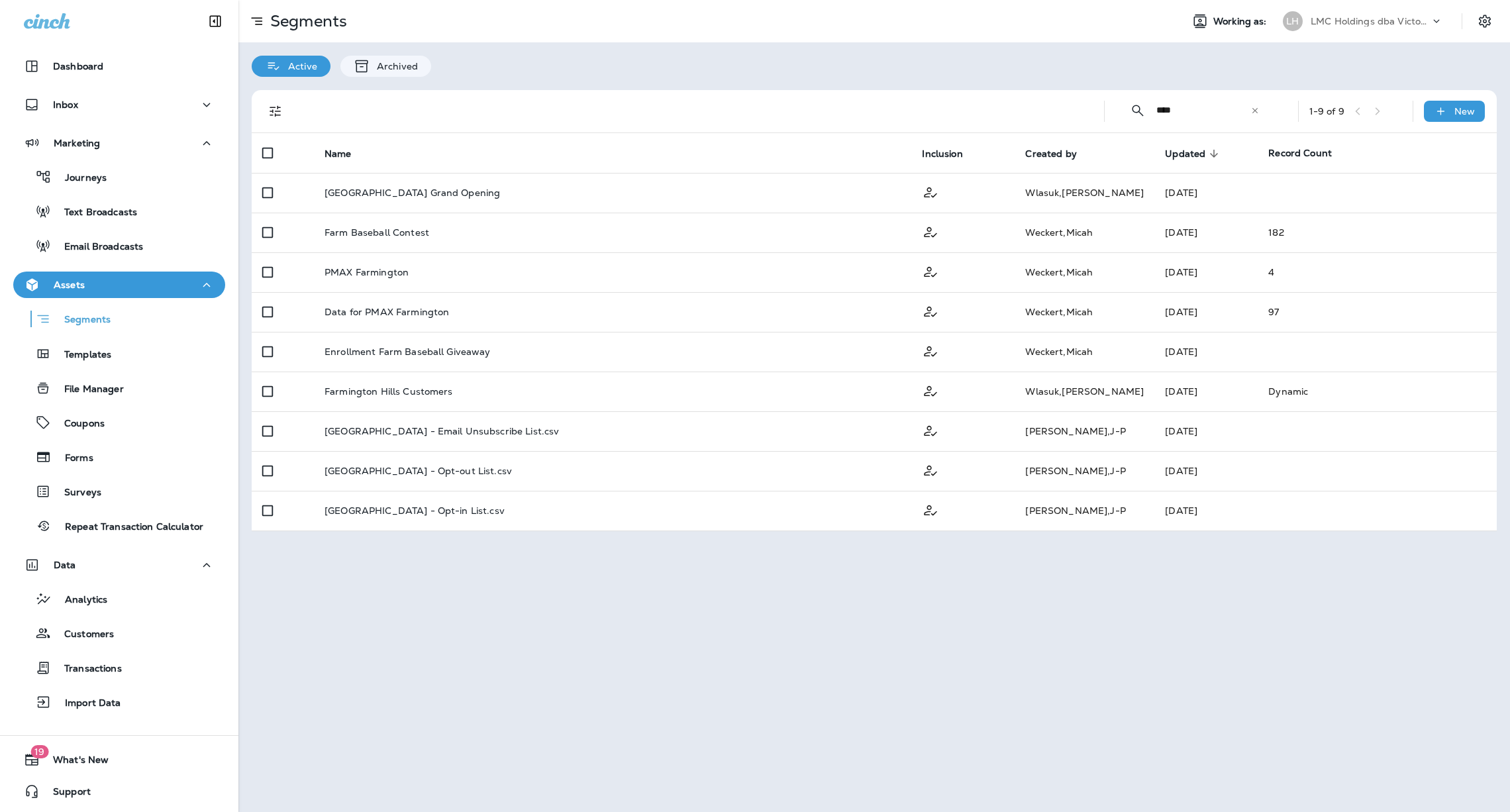
type input "**********"
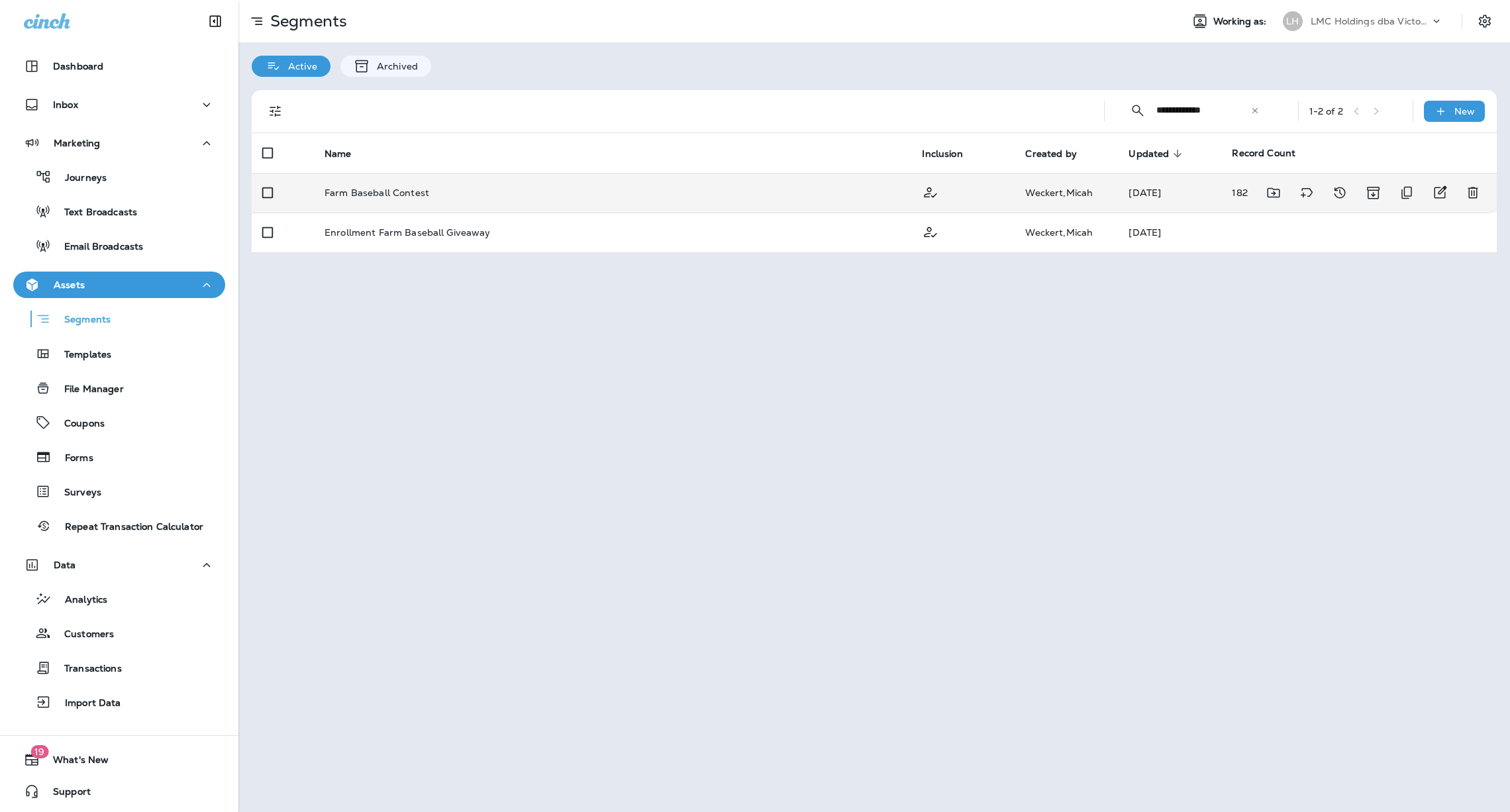
click at [608, 196] on div "Farm Baseball Contest" at bounding box center [613, 192] width 576 height 11
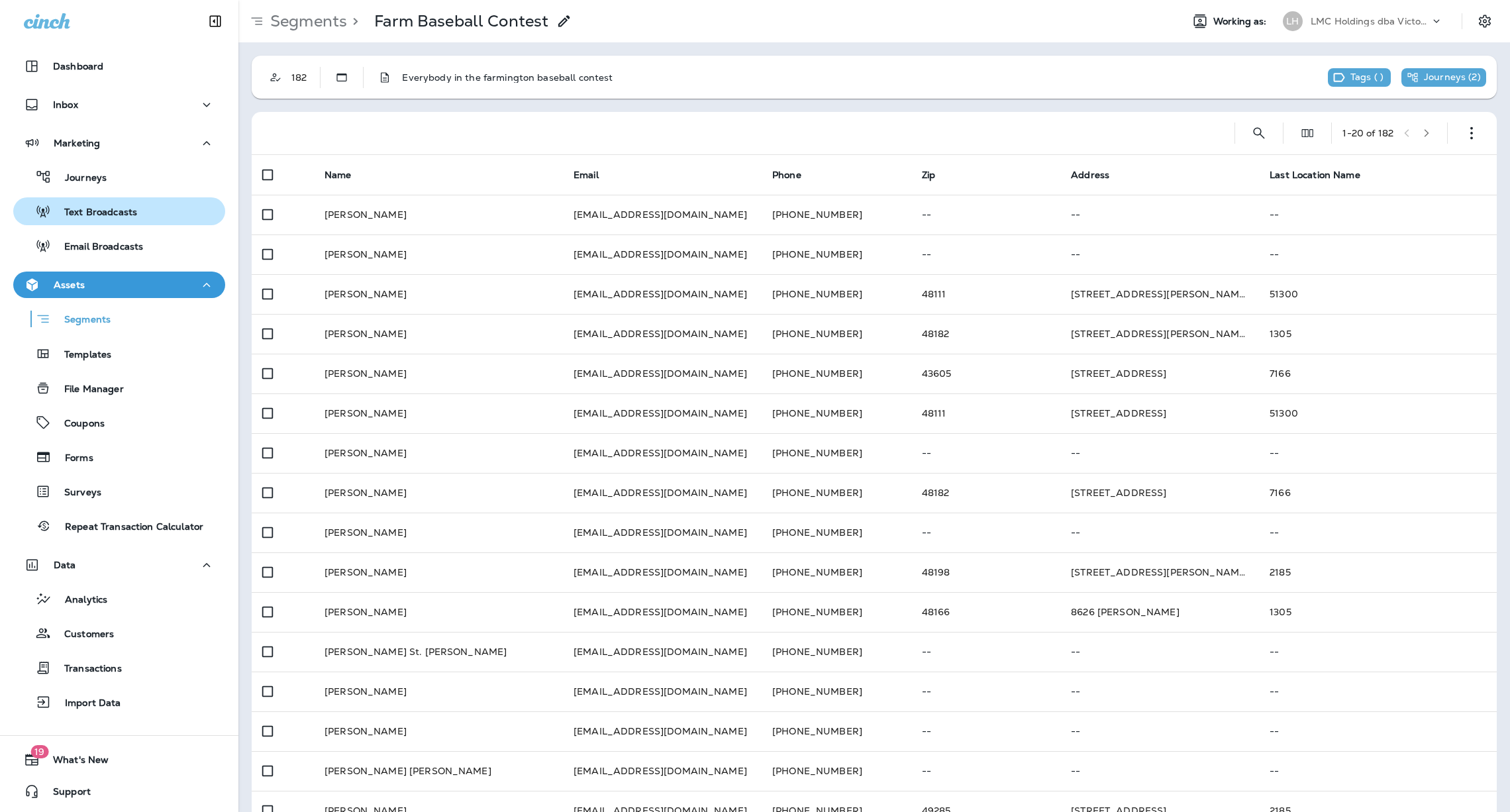
click at [119, 220] on div "Text Broadcasts" at bounding box center [78, 211] width 119 height 20
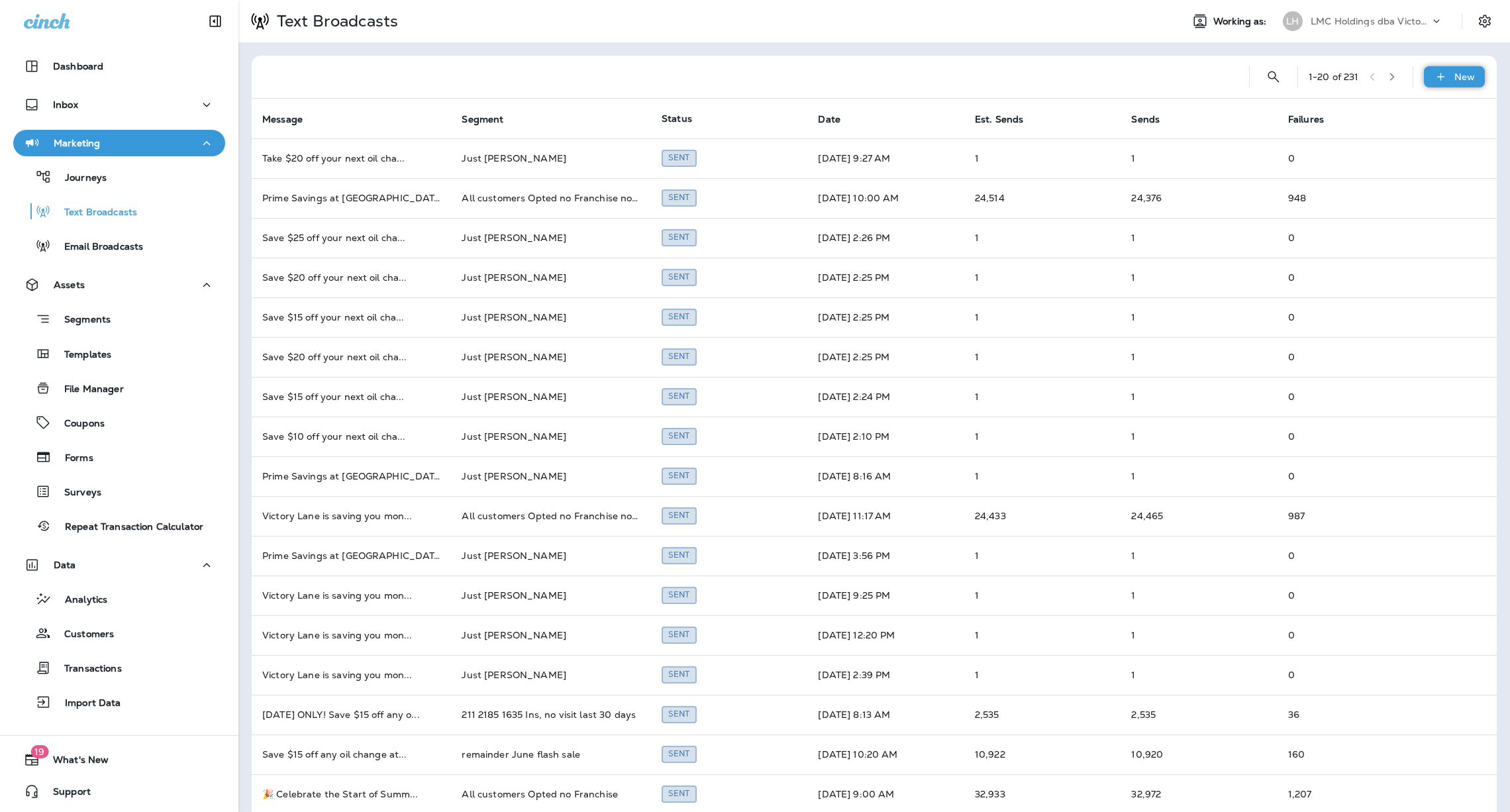
click at [1454, 71] on p "New" at bounding box center [1464, 76] width 20 height 11
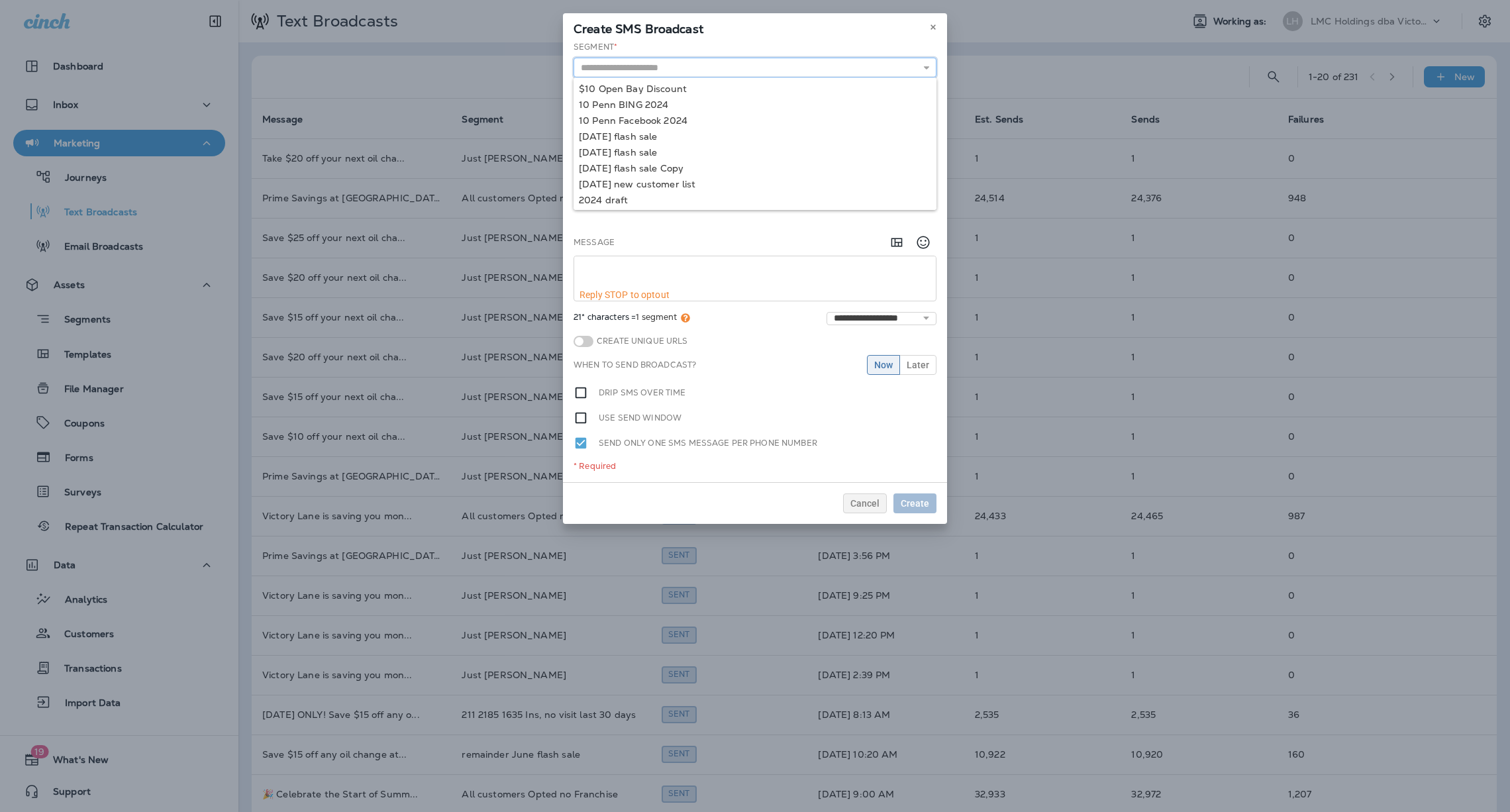
click at [677, 70] on input "text" at bounding box center [755, 67] width 363 height 20
type input "**********"
click at [669, 140] on div "**********" at bounding box center [755, 261] width 384 height 441
click at [689, 108] on input "text" at bounding box center [755, 115] width 363 height 20
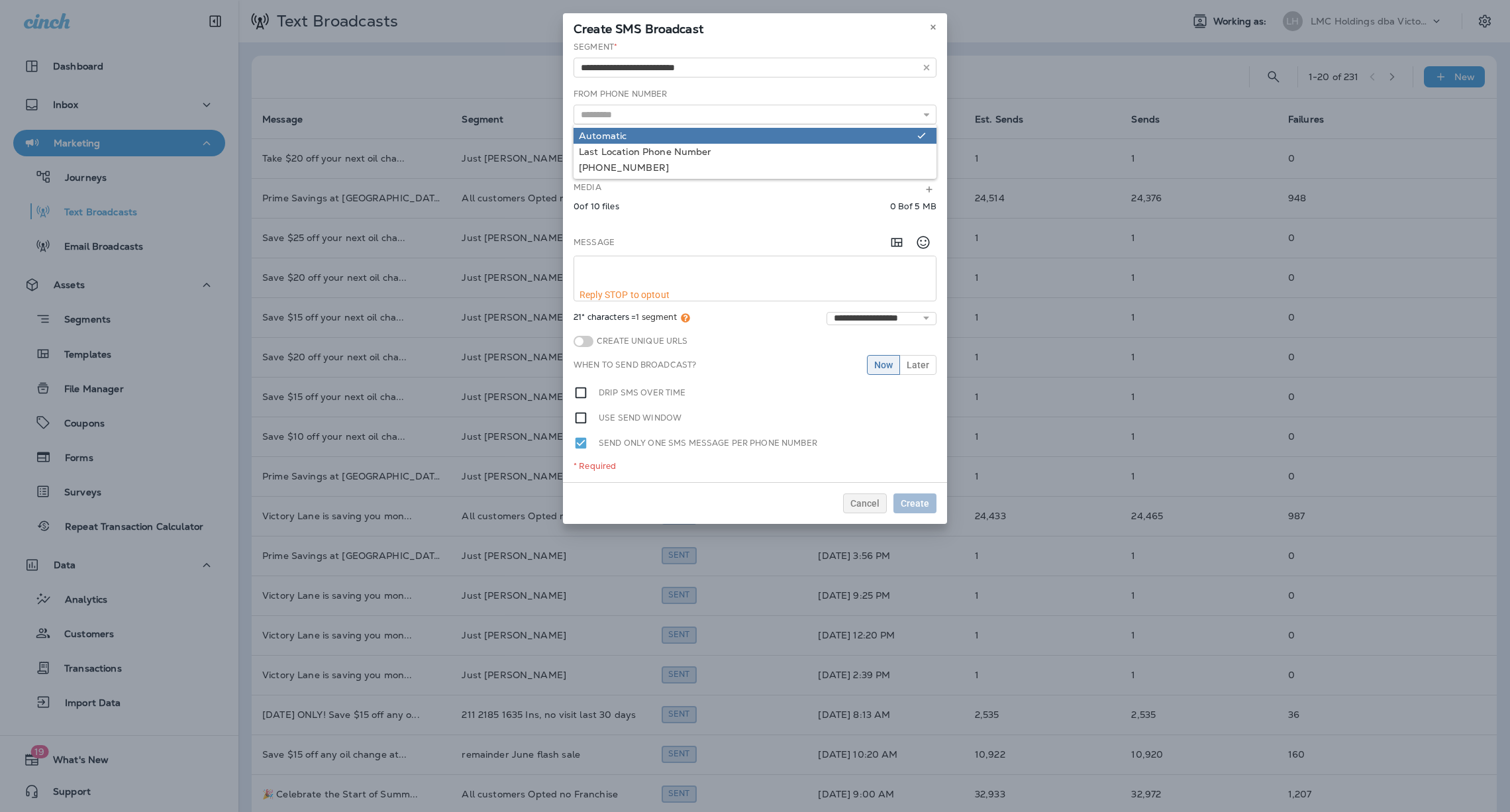
type input "*********"
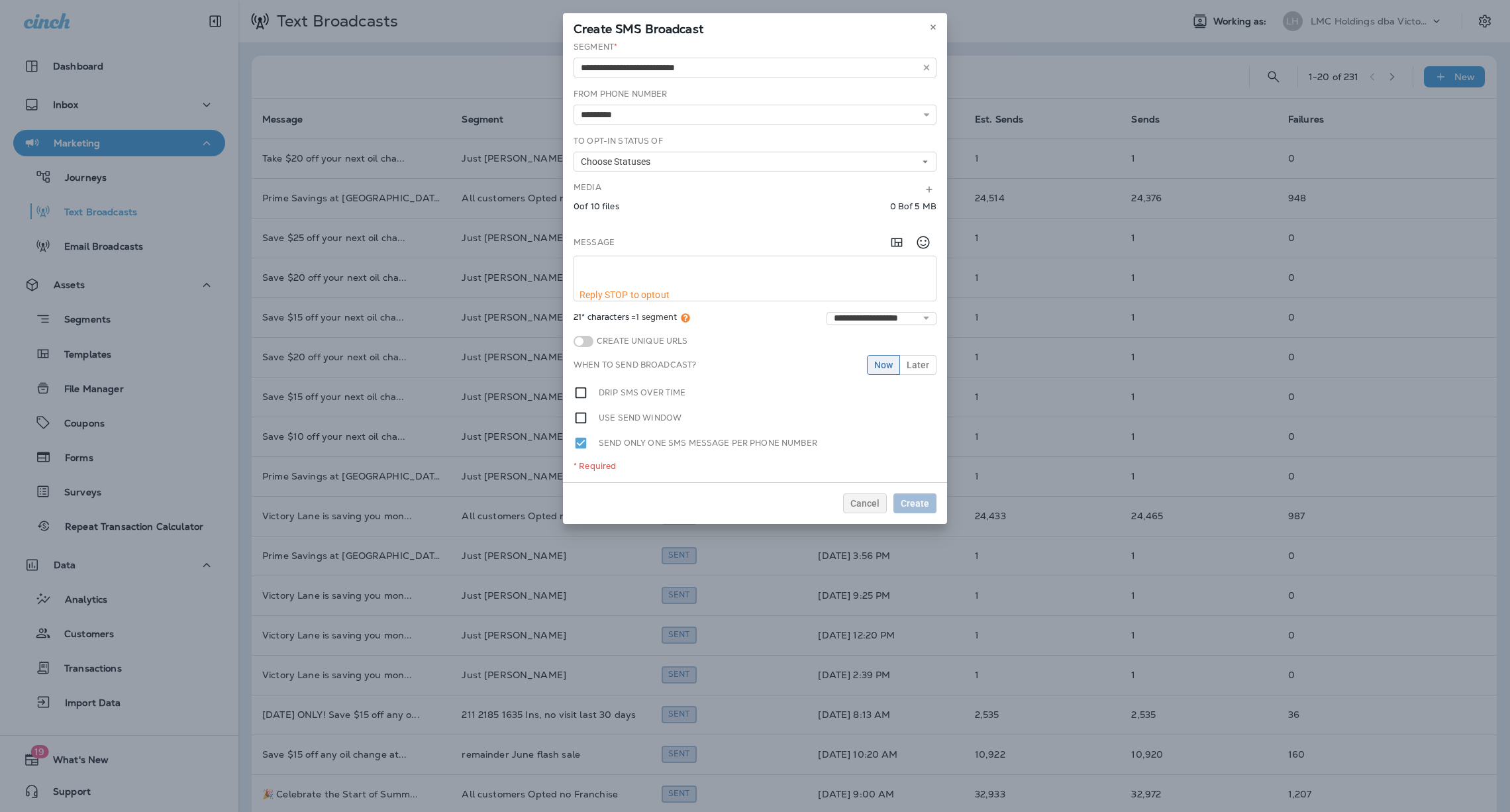
click at [679, 142] on div "**********" at bounding box center [755, 261] width 384 height 441
click at [695, 159] on button "Choose Statuses" at bounding box center [755, 161] width 363 height 20
click at [631, 180] on div "Opt In" at bounding box center [755, 183] width 352 height 11
click at [762, 41] on div "**********" at bounding box center [755, 59] width 363 height 36
click at [793, 279] on textarea at bounding box center [755, 273] width 362 height 33
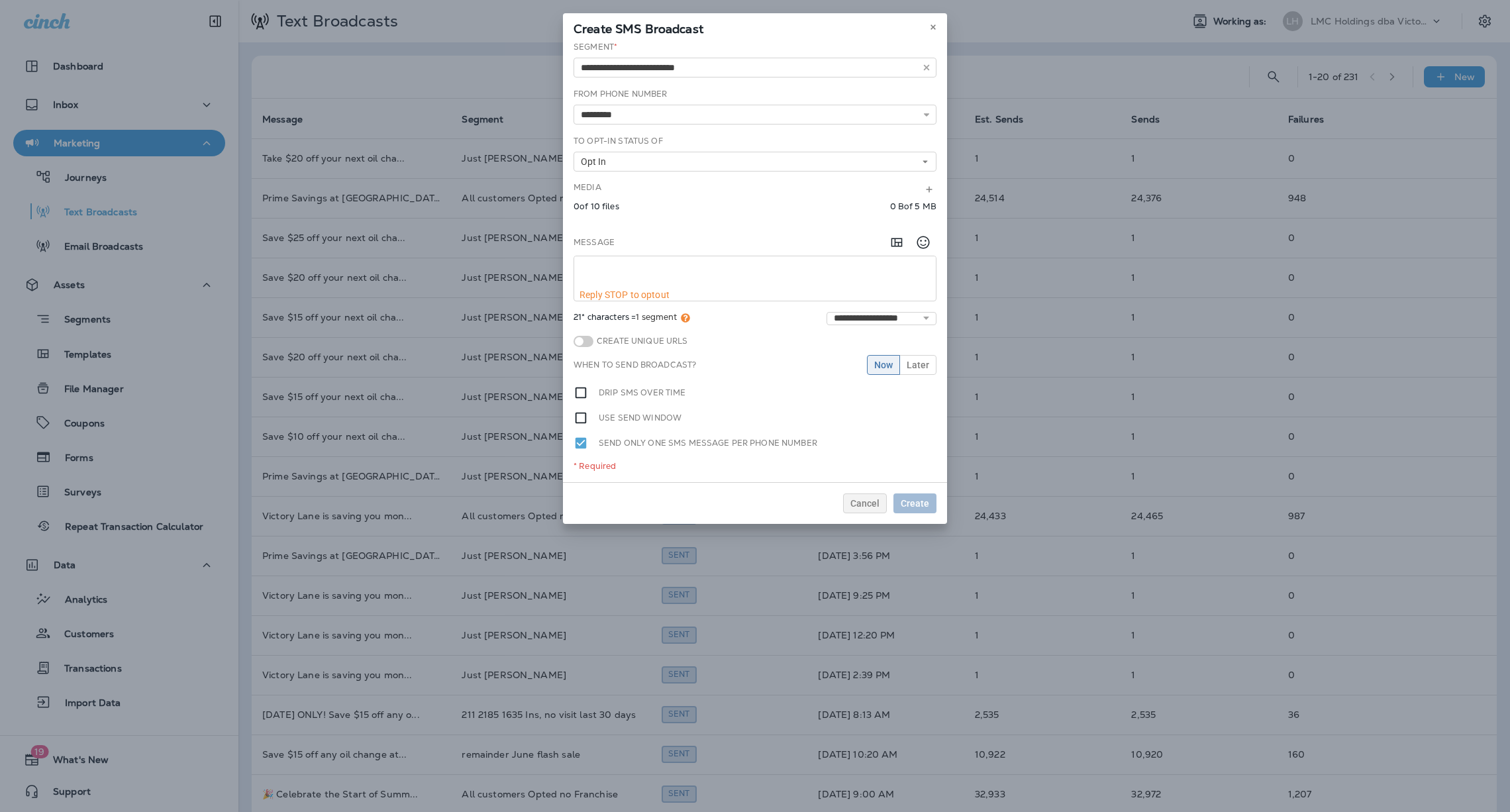
click at [676, 264] on textarea at bounding box center [755, 273] width 362 height 33
paste textarea "**********"
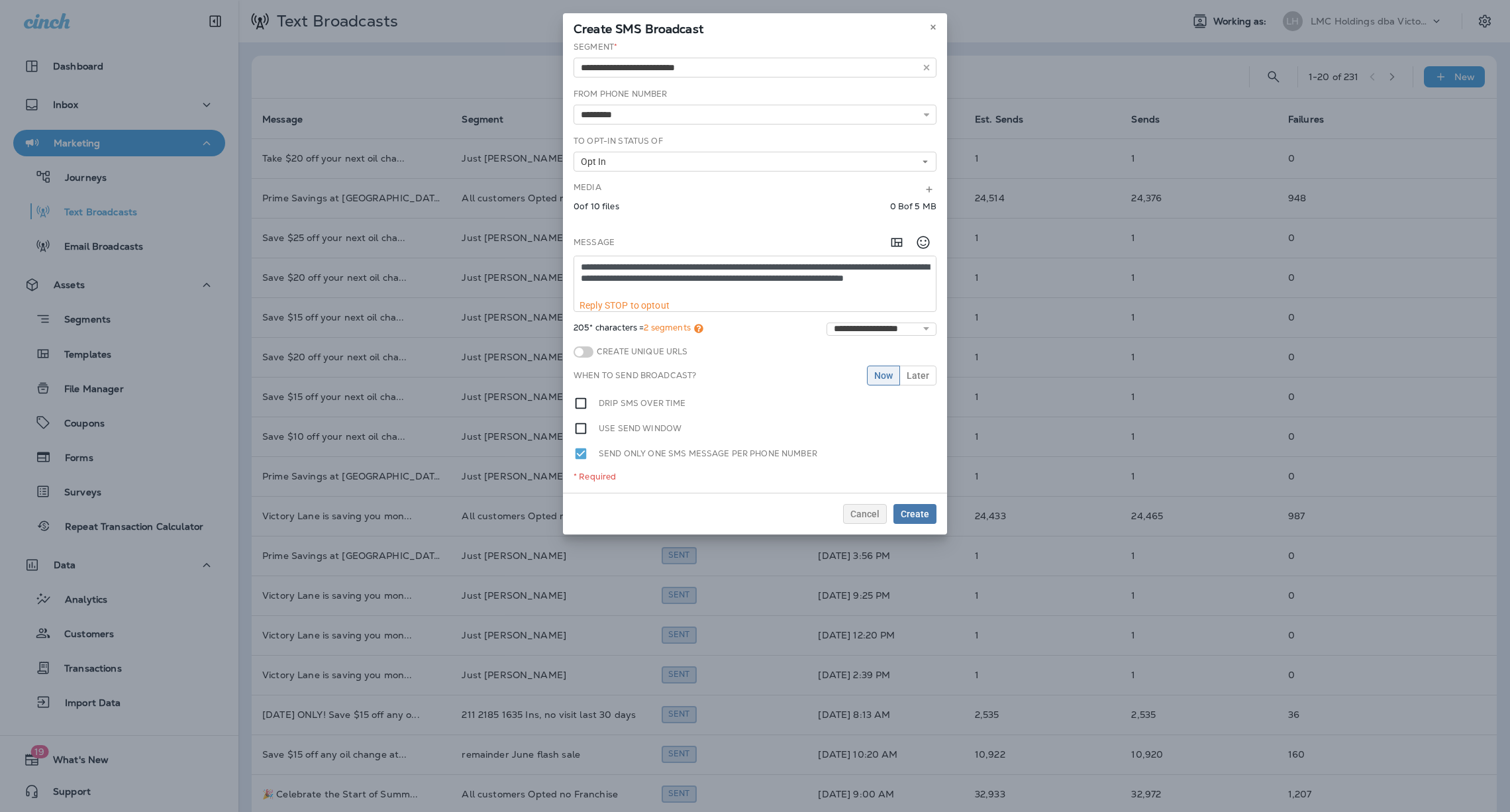
click at [775, 282] on textarea "**********" at bounding box center [755, 277] width 362 height 43
drag, startPoint x: 758, startPoint y: 287, endPoint x: 629, endPoint y: 293, distance: 129.1
click at [629, 293] on textarea "**********" at bounding box center [755, 277] width 362 height 43
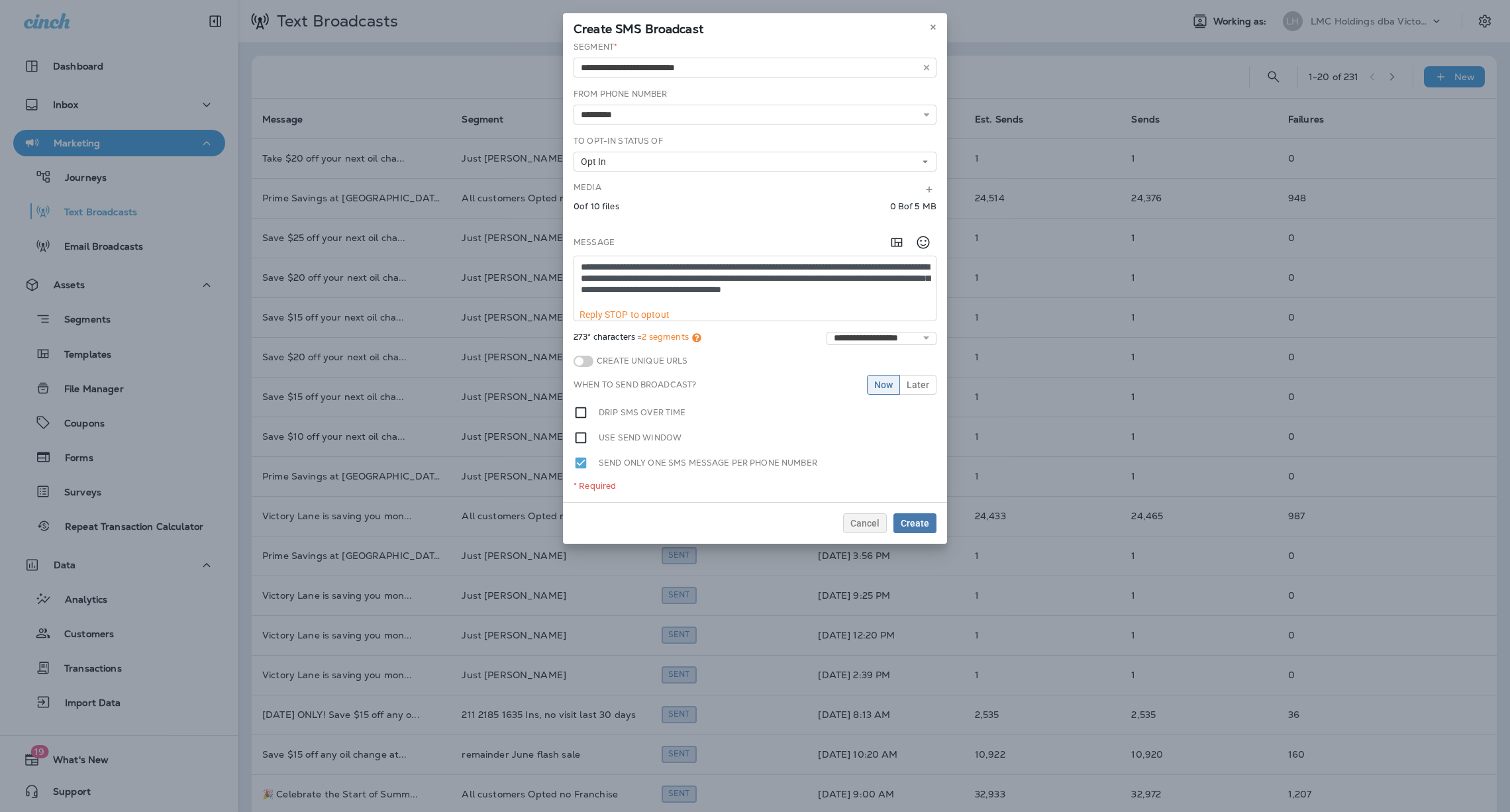
click at [812, 290] on textarea "**********" at bounding box center [755, 282] width 362 height 53
click at [913, 382] on span "Later" at bounding box center [918, 384] width 23 height 9
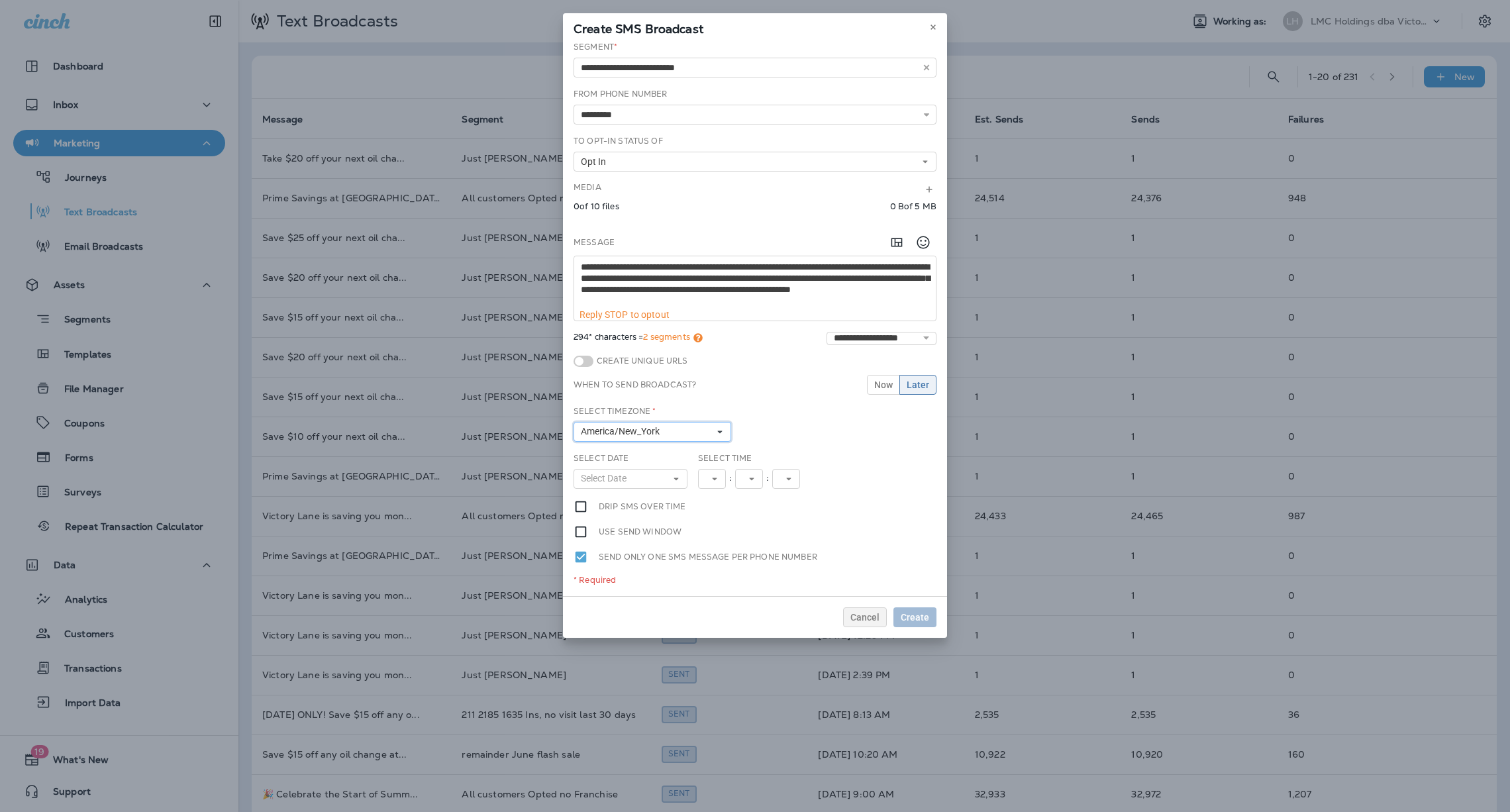
click at [694, 433] on button "America/New_York" at bounding box center [653, 431] width 158 height 20
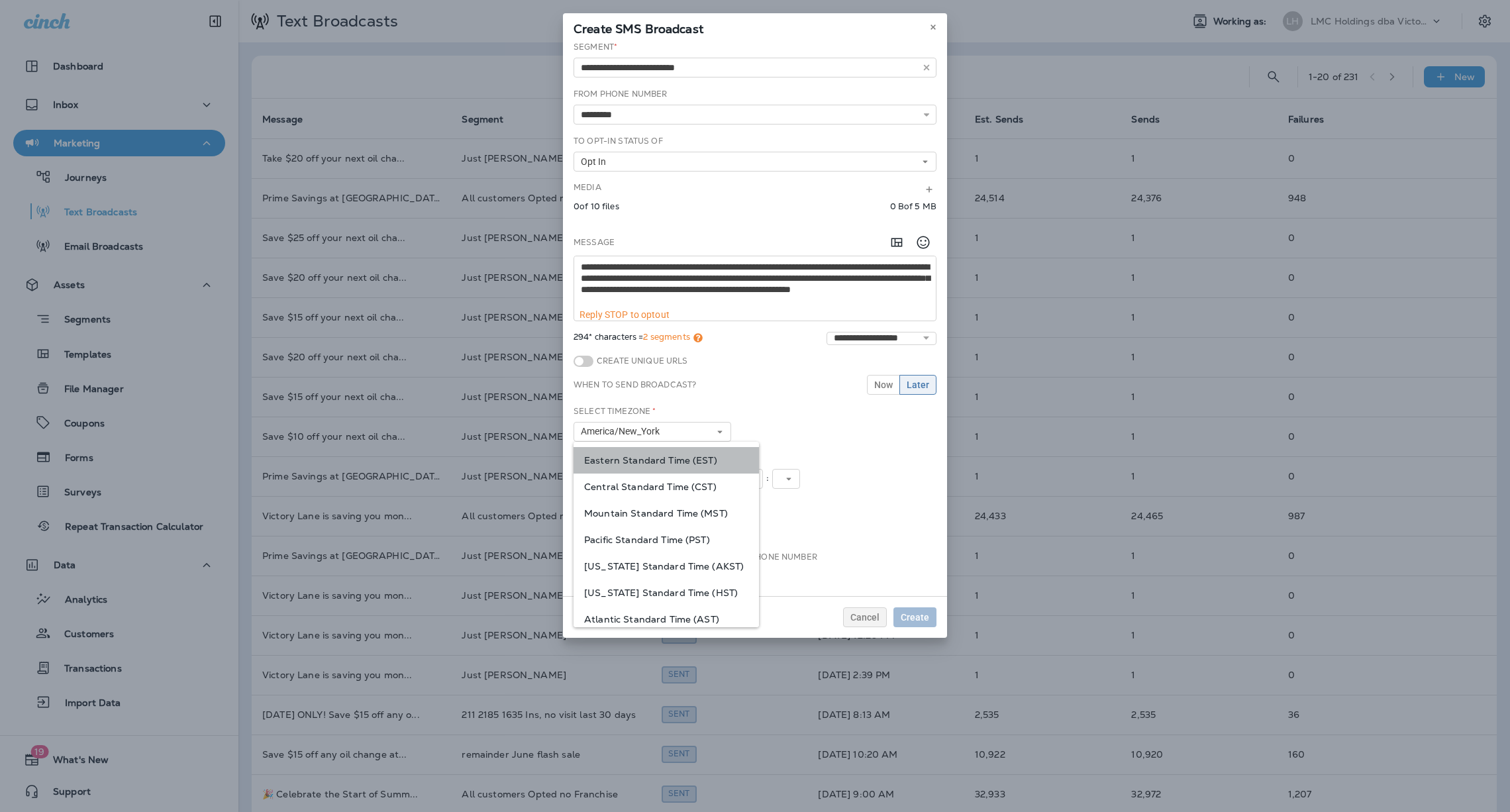
click at [679, 466] on span "Eastern Standard Time (EST)" at bounding box center [667, 460] width 165 height 11
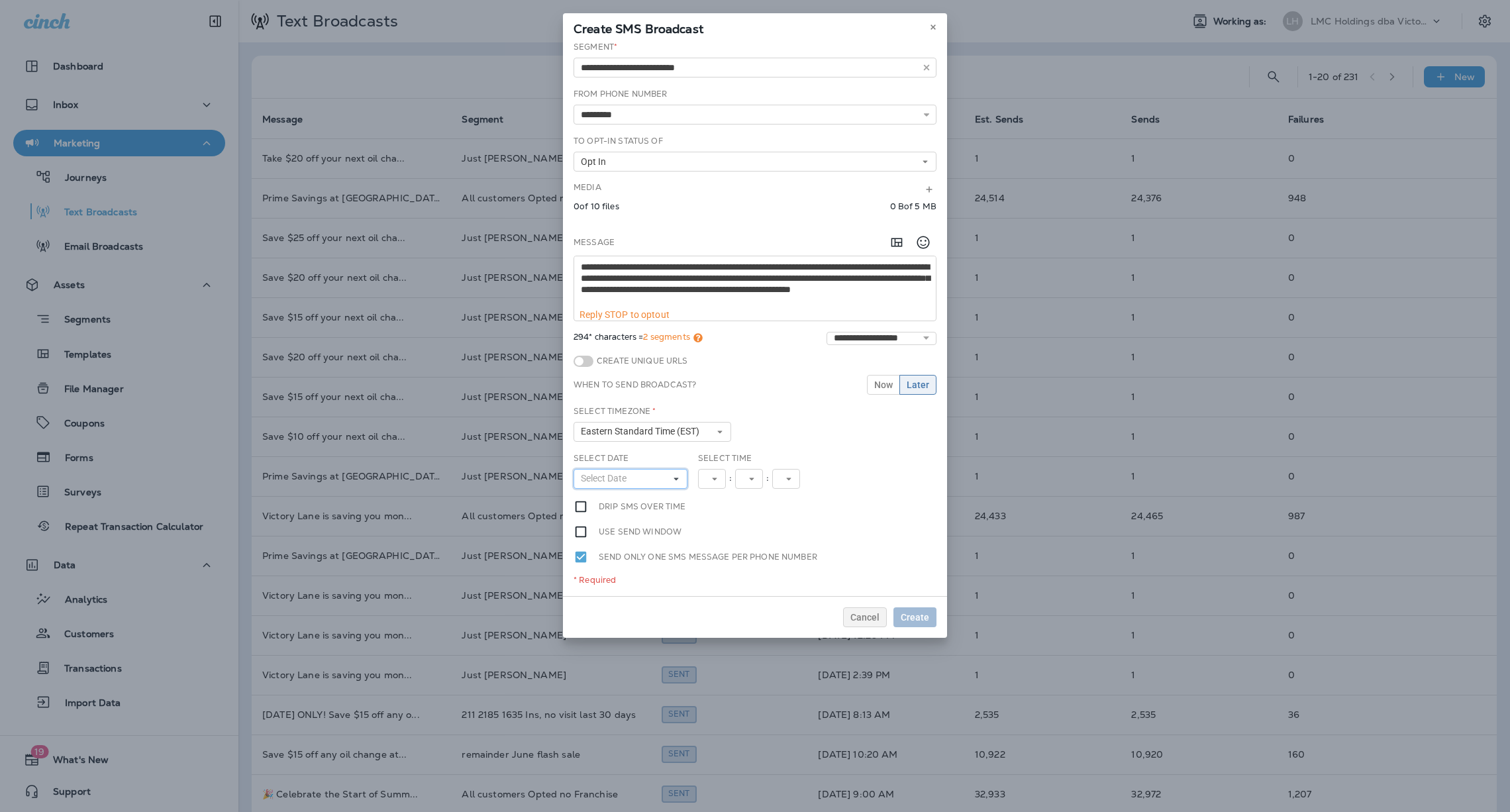
click at [645, 480] on button "Select Date" at bounding box center [631, 479] width 114 height 20
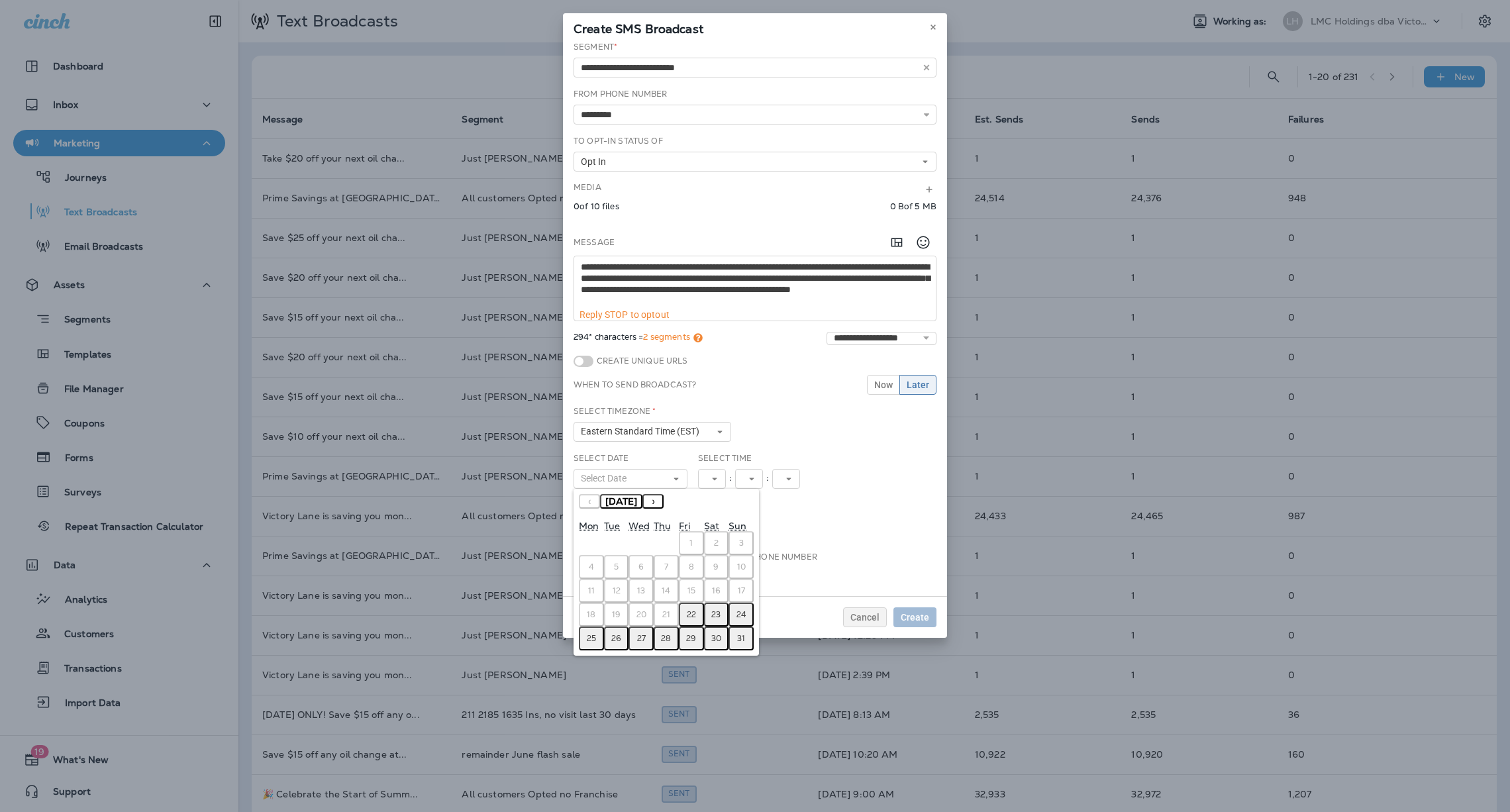
click at [689, 609] on abbr "22" at bounding box center [691, 614] width 9 height 11
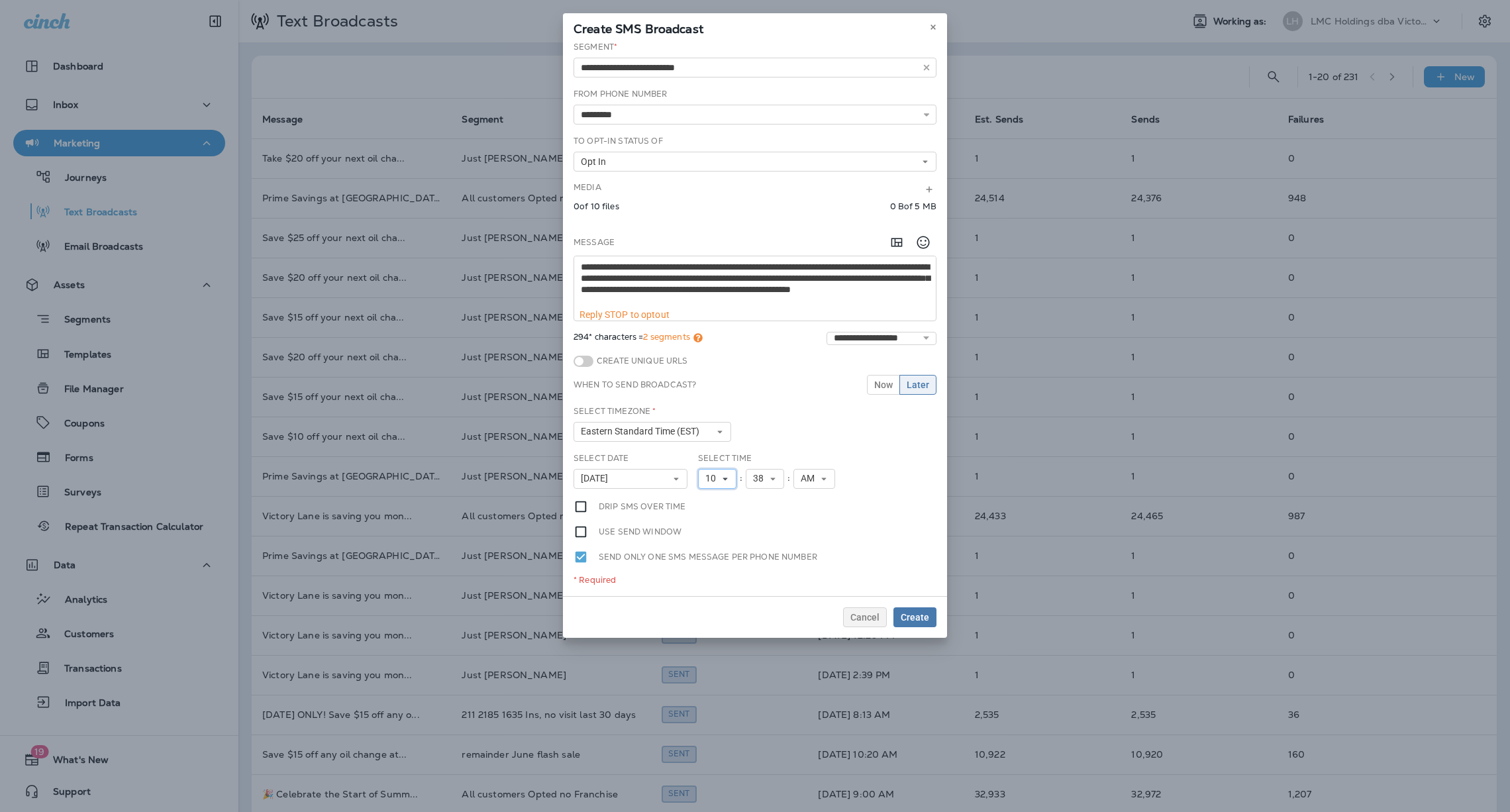
click at [721, 484] on span "10" at bounding box center [713, 479] width 16 height 11
click at [712, 536] on link "4" at bounding box center [717, 535] width 38 height 16
click at [766, 477] on icon at bounding box center [768, 479] width 8 height 8
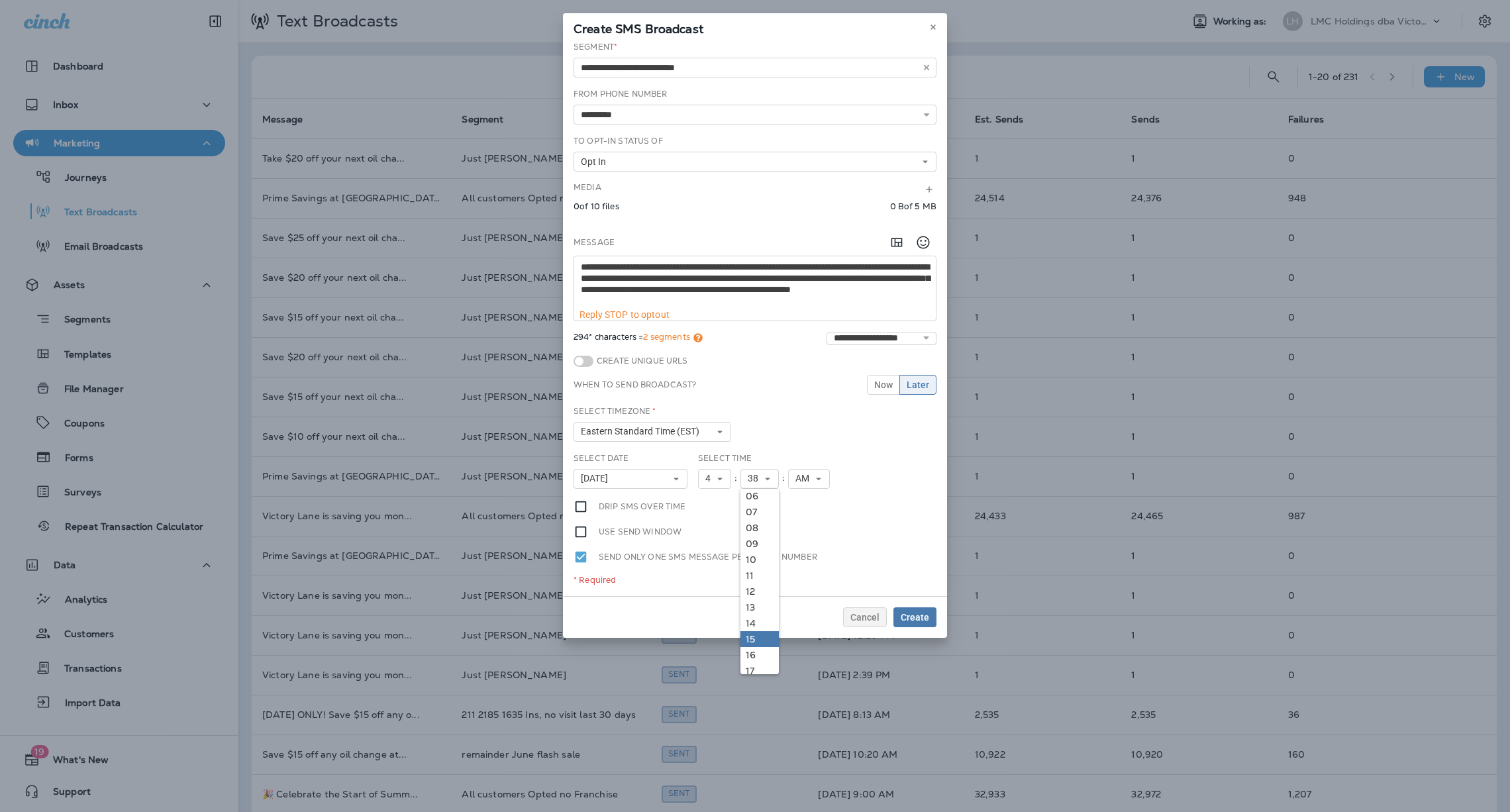
click at [754, 643] on link "15" at bounding box center [759, 638] width 38 height 16
click at [726, 277] on textarea "**********" at bounding box center [755, 282] width 362 height 53
click at [775, 300] on textarea "**********" at bounding box center [755, 282] width 362 height 53
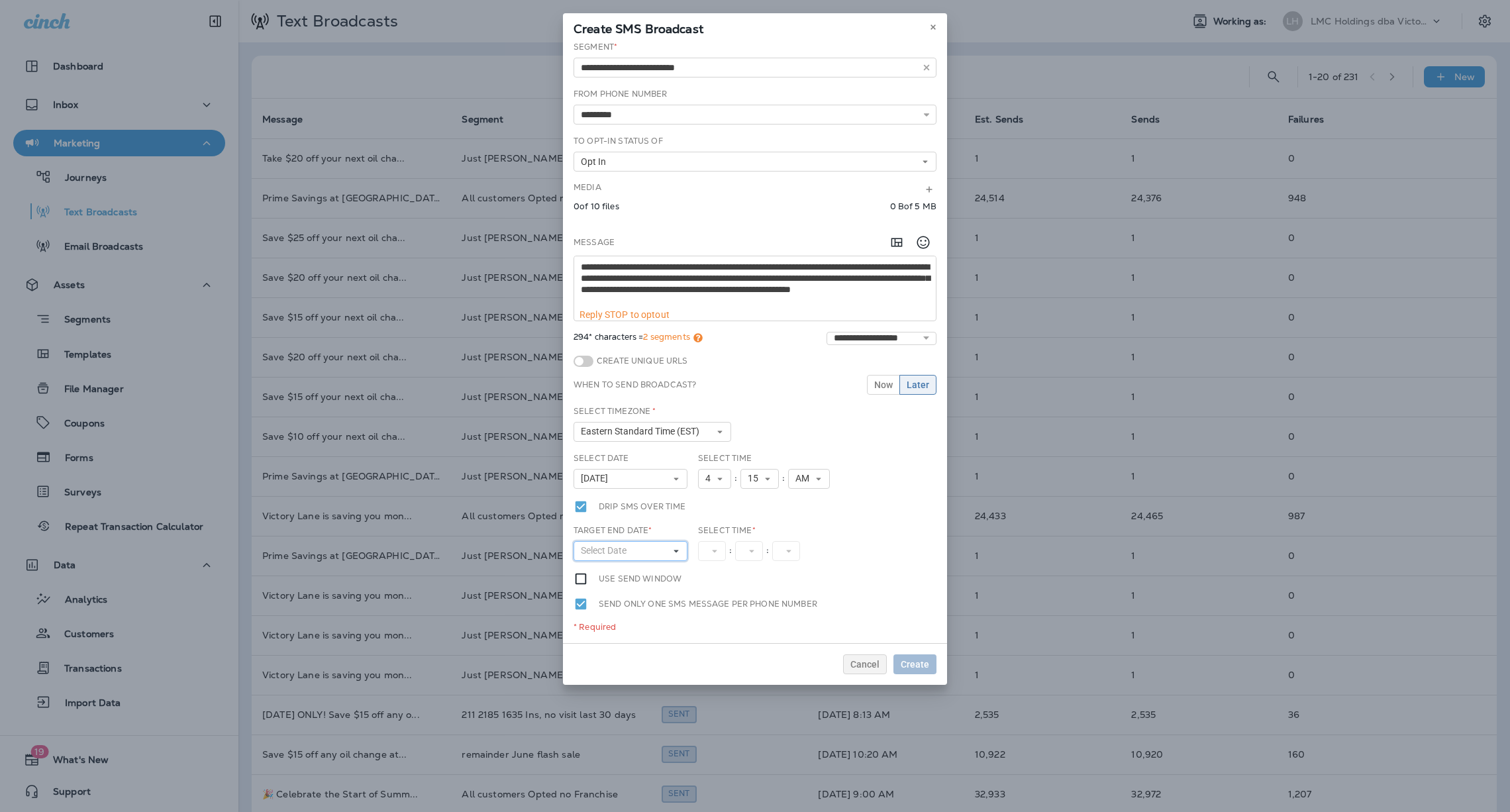
click at [626, 552] on span "Select Date" at bounding box center [606, 551] width 51 height 11
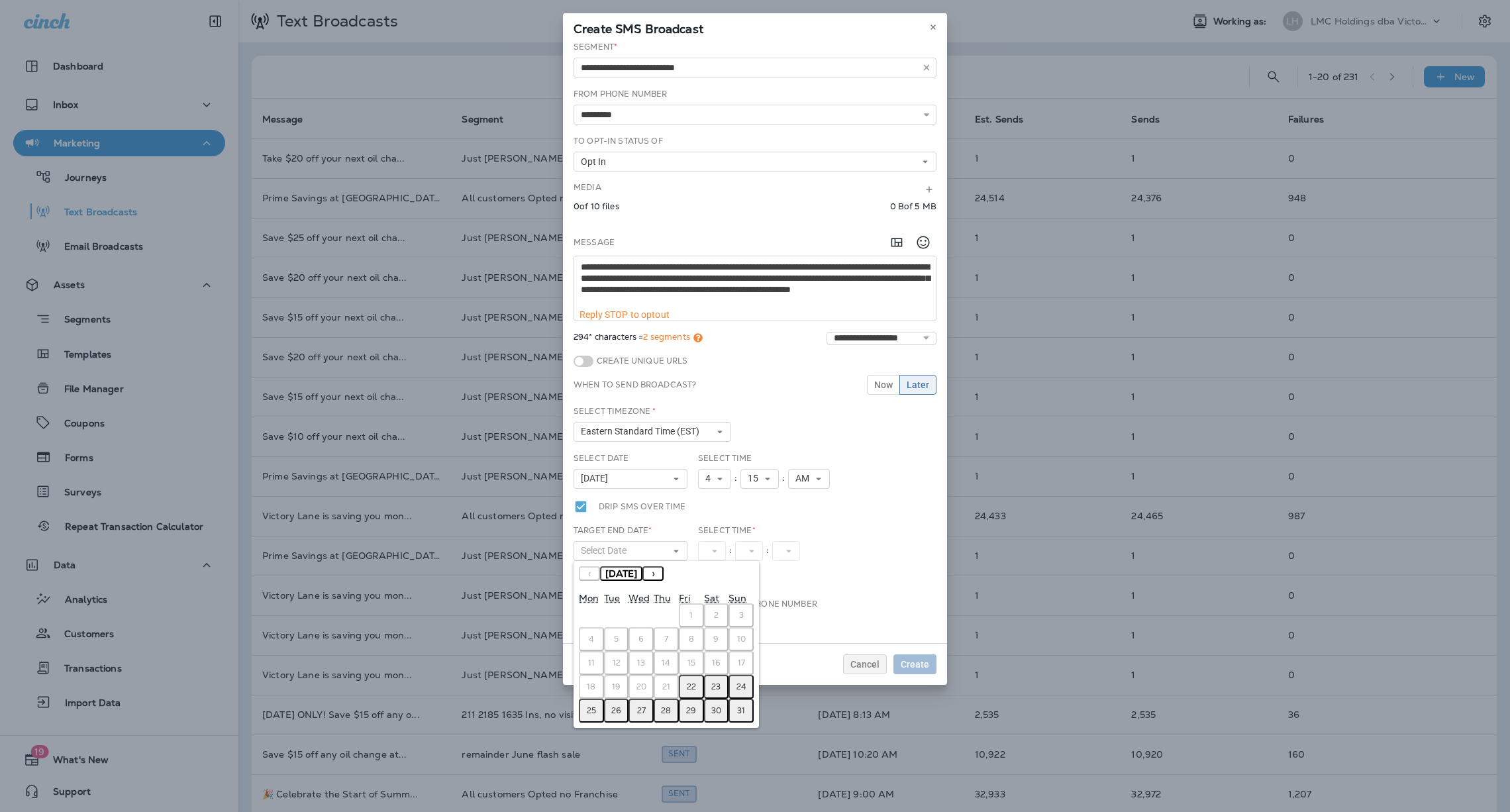
click at [692, 684] on abbr "22" at bounding box center [691, 686] width 9 height 11
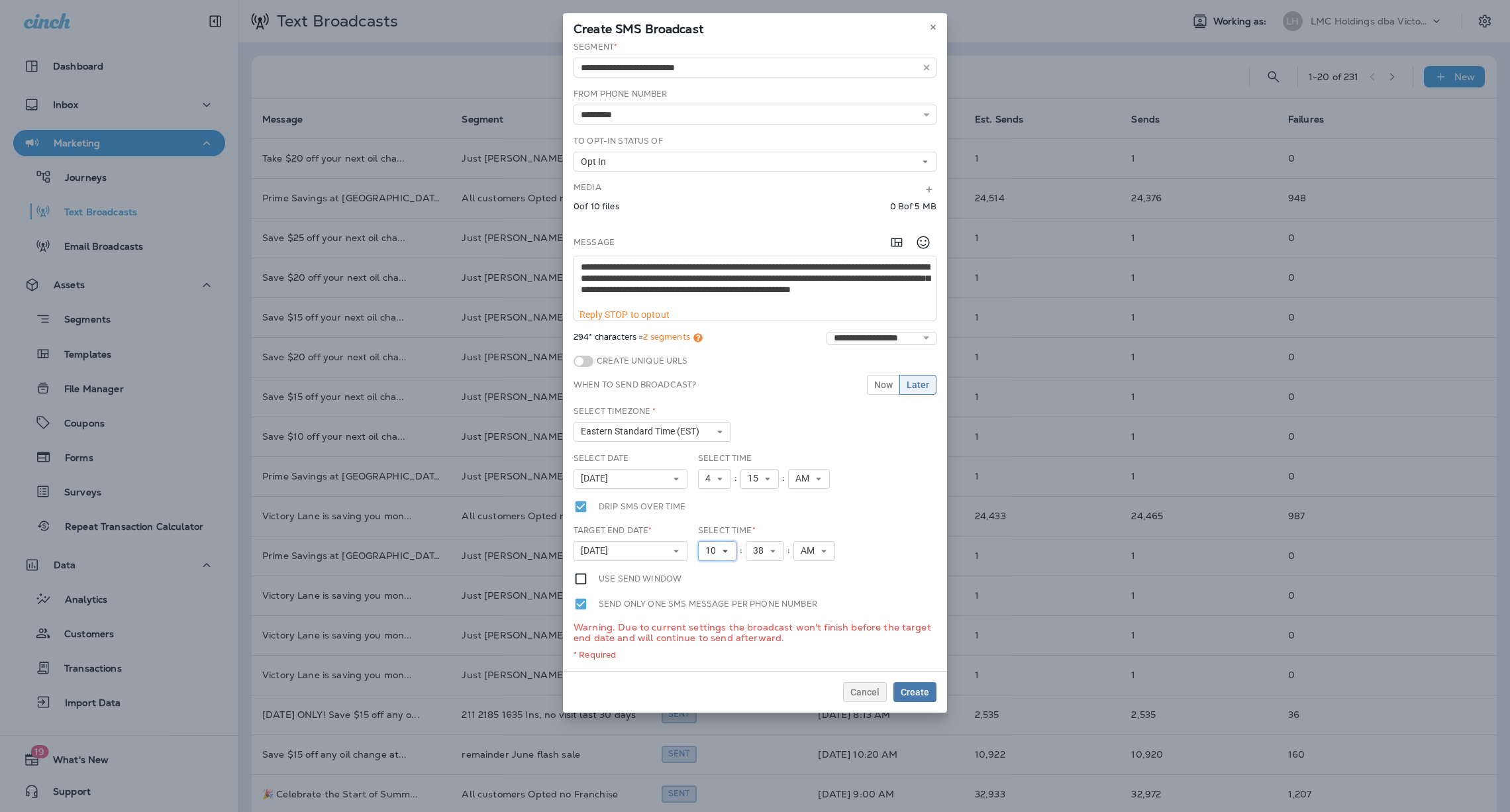
click at [724, 554] on icon at bounding box center [726, 551] width 8 height 8
click at [718, 624] on link "4" at bounding box center [717, 619] width 38 height 16
click at [761, 557] on button "38" at bounding box center [759, 551] width 38 height 20
click at [757, 591] on link "50" at bounding box center [759, 593] width 38 height 16
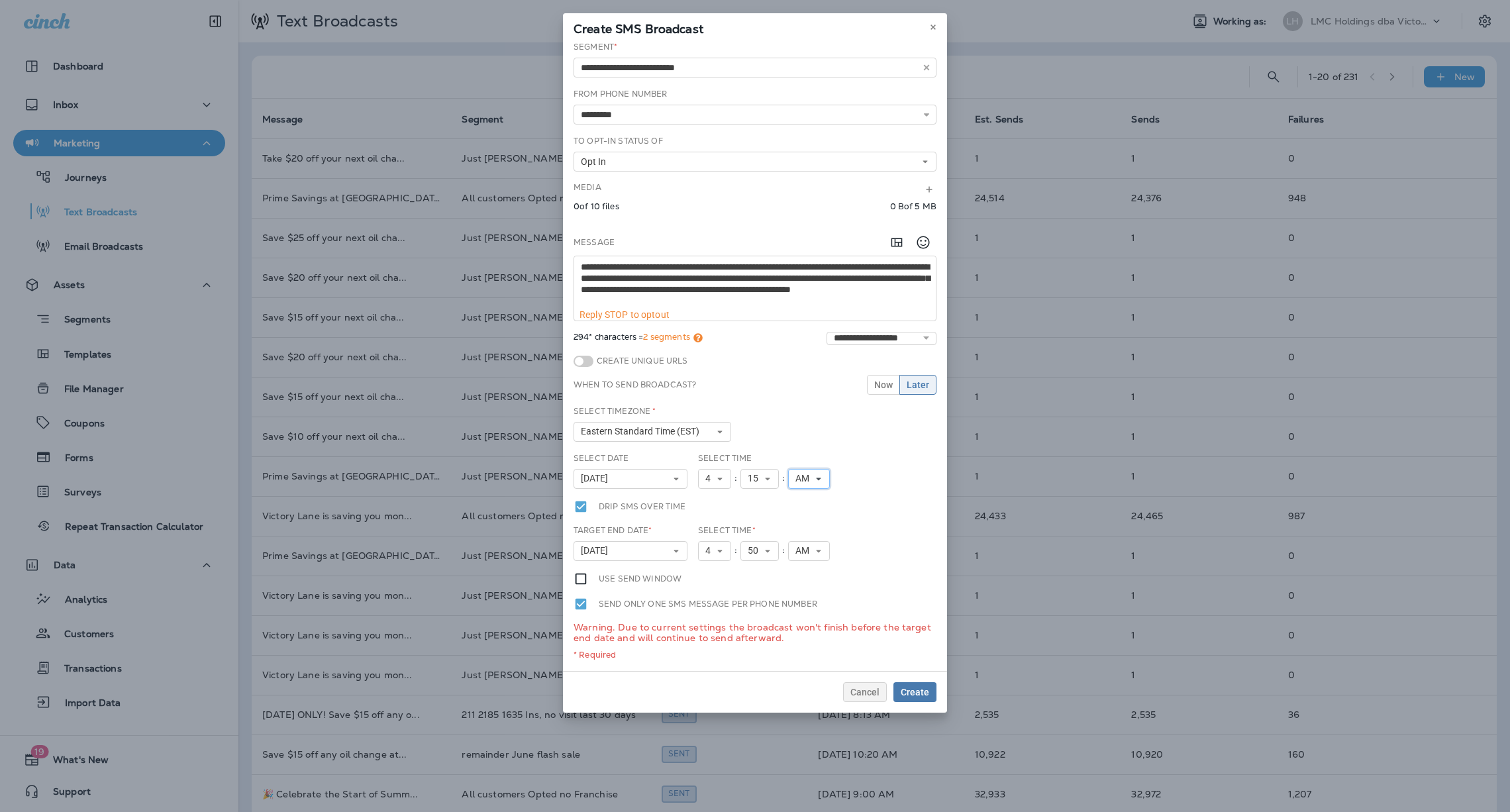
click at [810, 485] on button "AM" at bounding box center [809, 479] width 42 height 20
click at [803, 508] on link "PM" at bounding box center [809, 515] width 42 height 16
click at [809, 563] on div "Select Time * 4 1 2 3 4 5 6 7 8 9 10 11 12 : 50 00 01 02 03 04 05 06 07 08 09 1…" at bounding box center [767, 548] width 150 height 47
click at [812, 553] on span "AM" at bounding box center [805, 551] width 19 height 11
click at [803, 584] on link "PM" at bounding box center [809, 588] width 42 height 16
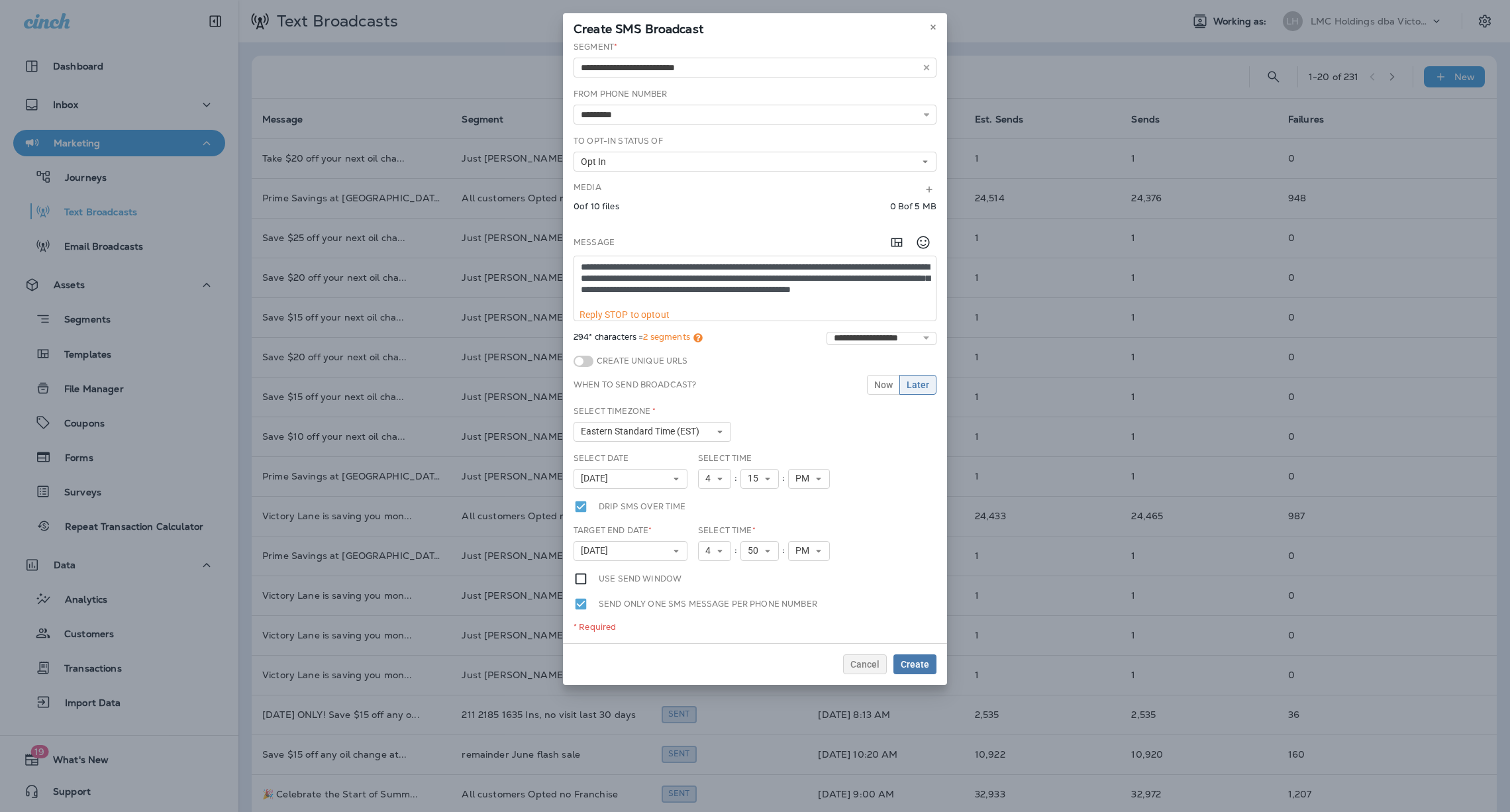
scroll to position [0, 0]
drag, startPoint x: 781, startPoint y: 304, endPoint x: 581, endPoint y: 267, distance: 203.4
click at [581, 267] on textarea "**********" at bounding box center [755, 282] width 362 height 53
click at [780, 300] on textarea "**********" at bounding box center [755, 282] width 362 height 53
drag, startPoint x: 780, startPoint y: 300, endPoint x: 563, endPoint y: 255, distance: 221.6
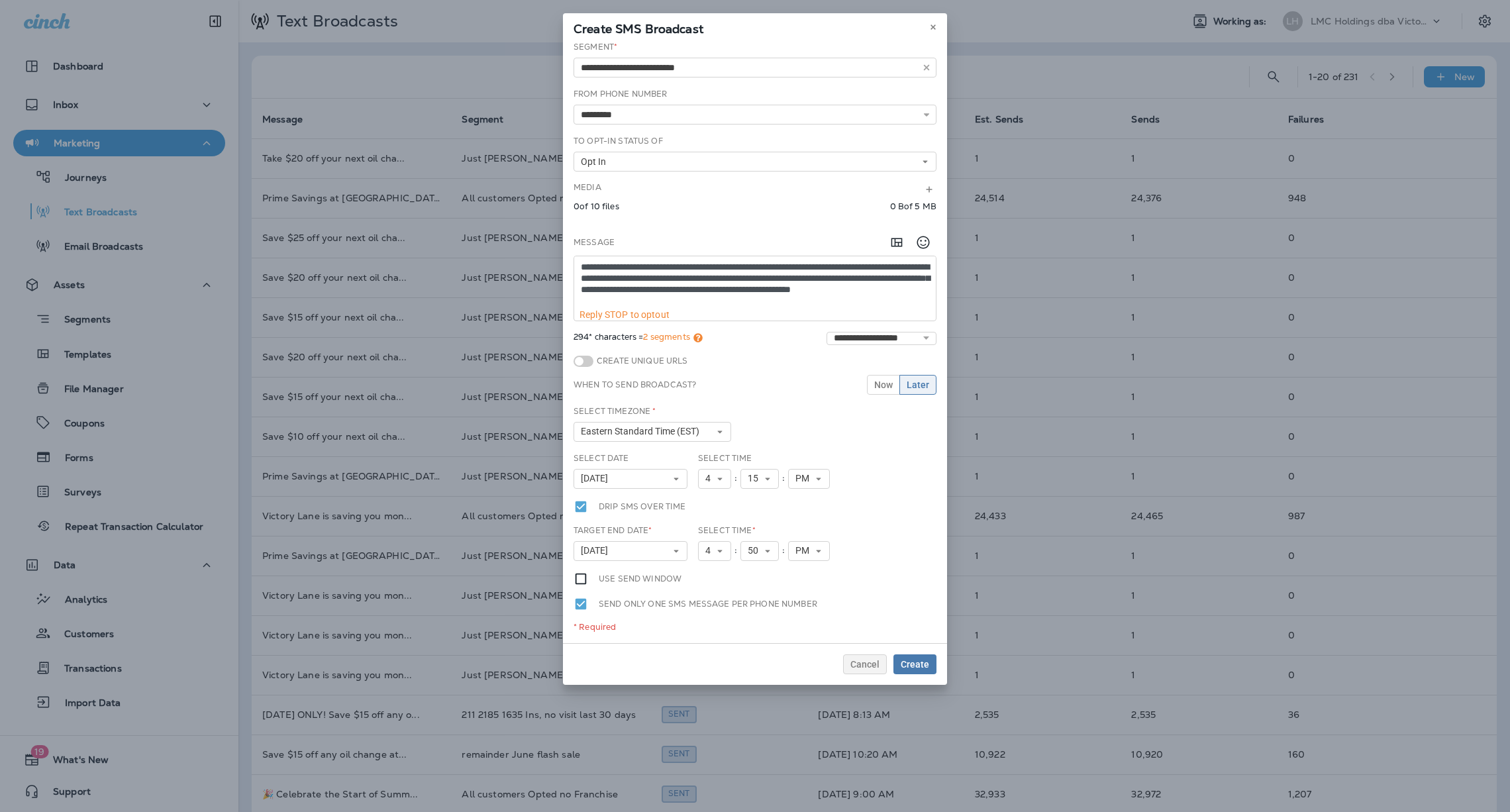
click at [563, 255] on div "**********" at bounding box center [755, 341] width 384 height 602
paste textarea "**********"
click at [581, 278] on textarea "**********" at bounding box center [755, 282] width 362 height 53
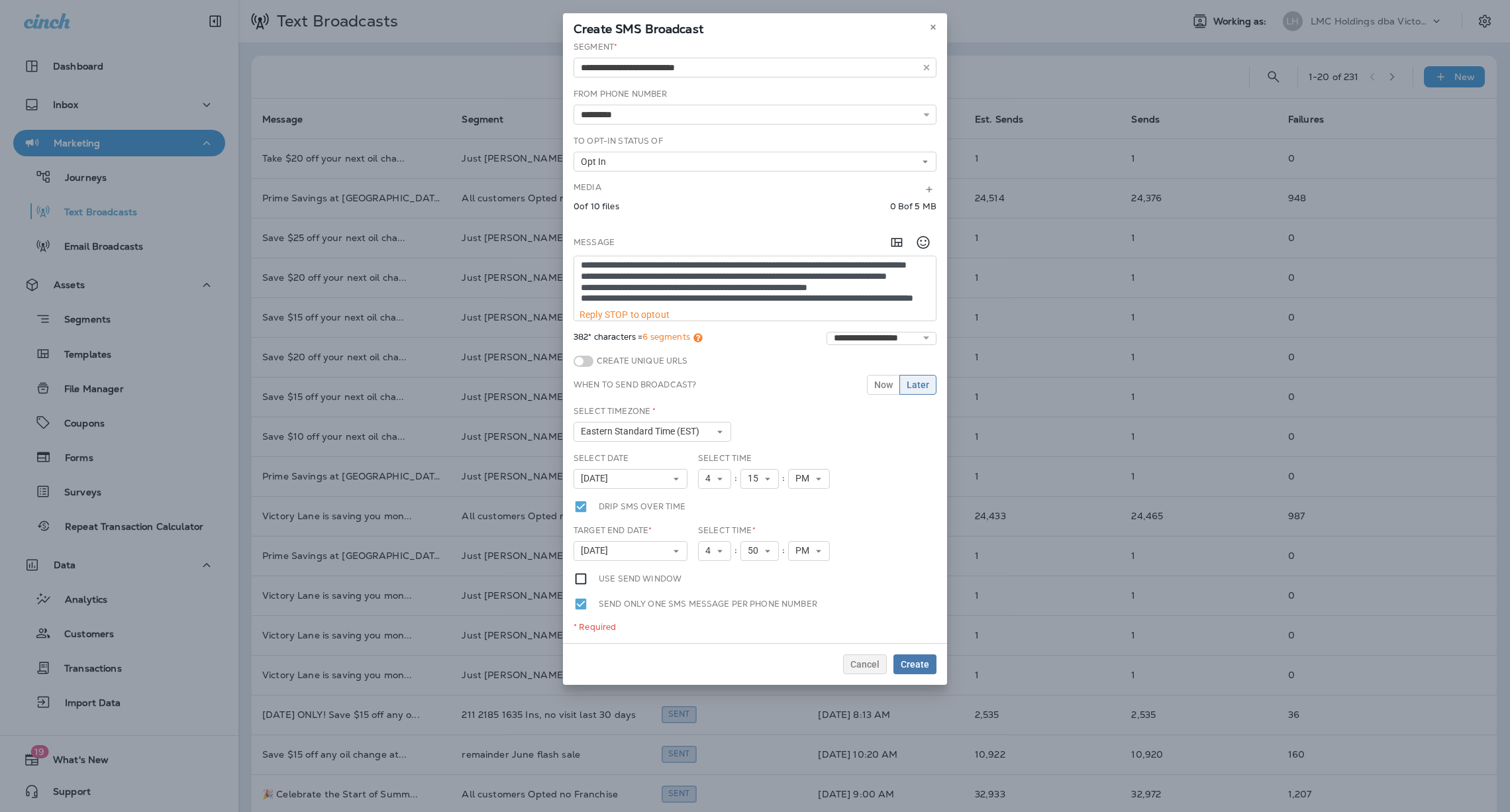
click at [577, 283] on textarea "**********" at bounding box center [755, 282] width 362 height 53
click at [804, 277] on textarea "**********" at bounding box center [755, 282] width 362 height 53
click at [579, 298] on textarea "**********" at bounding box center [755, 282] width 362 height 53
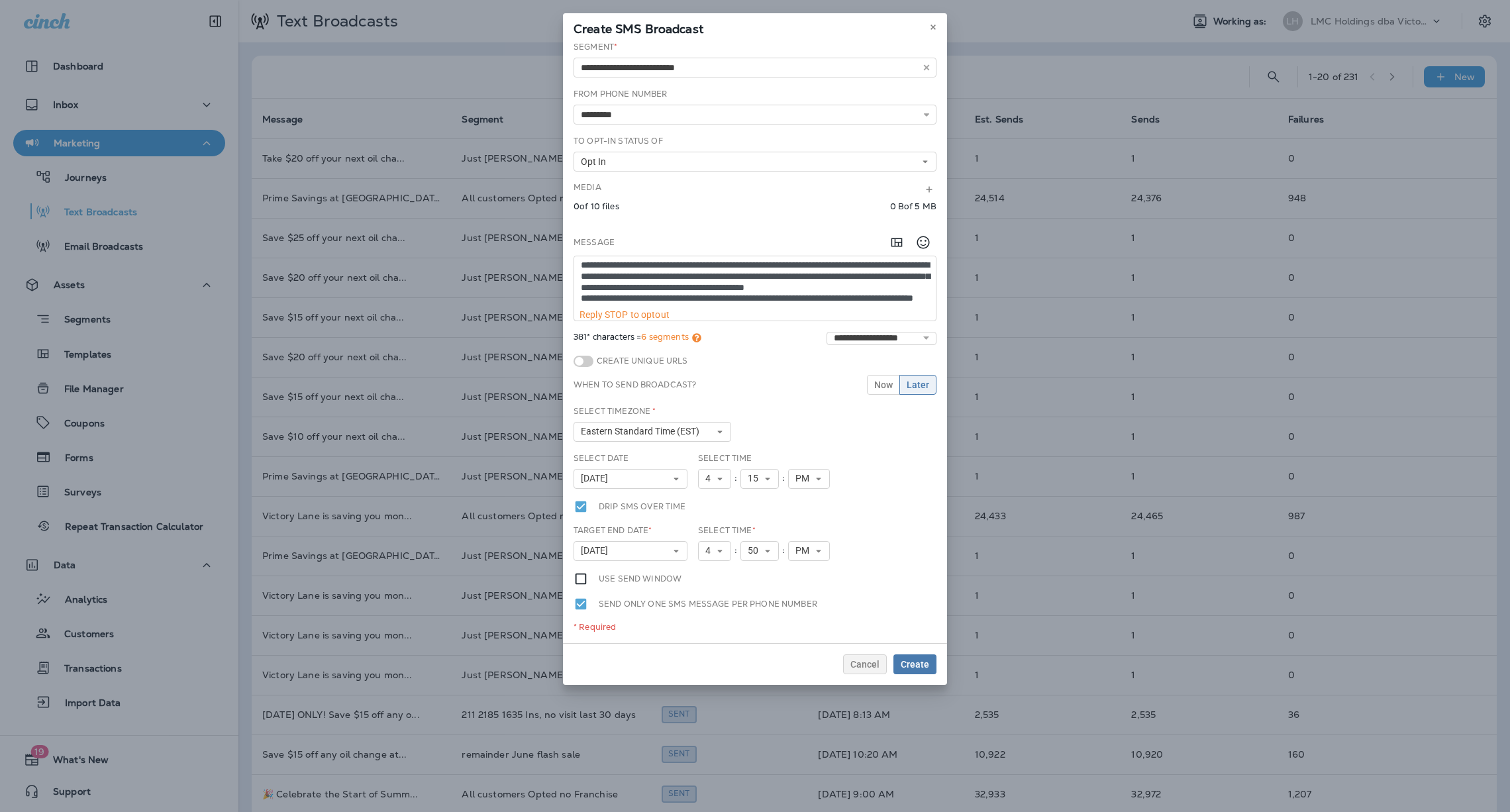
click at [577, 286] on textarea "**********" at bounding box center [755, 282] width 362 height 53
drag, startPoint x: 820, startPoint y: 300, endPoint x: 563, endPoint y: 236, distance: 264.8
click at [563, 236] on div "**********" at bounding box center [755, 341] width 384 height 602
paste textarea
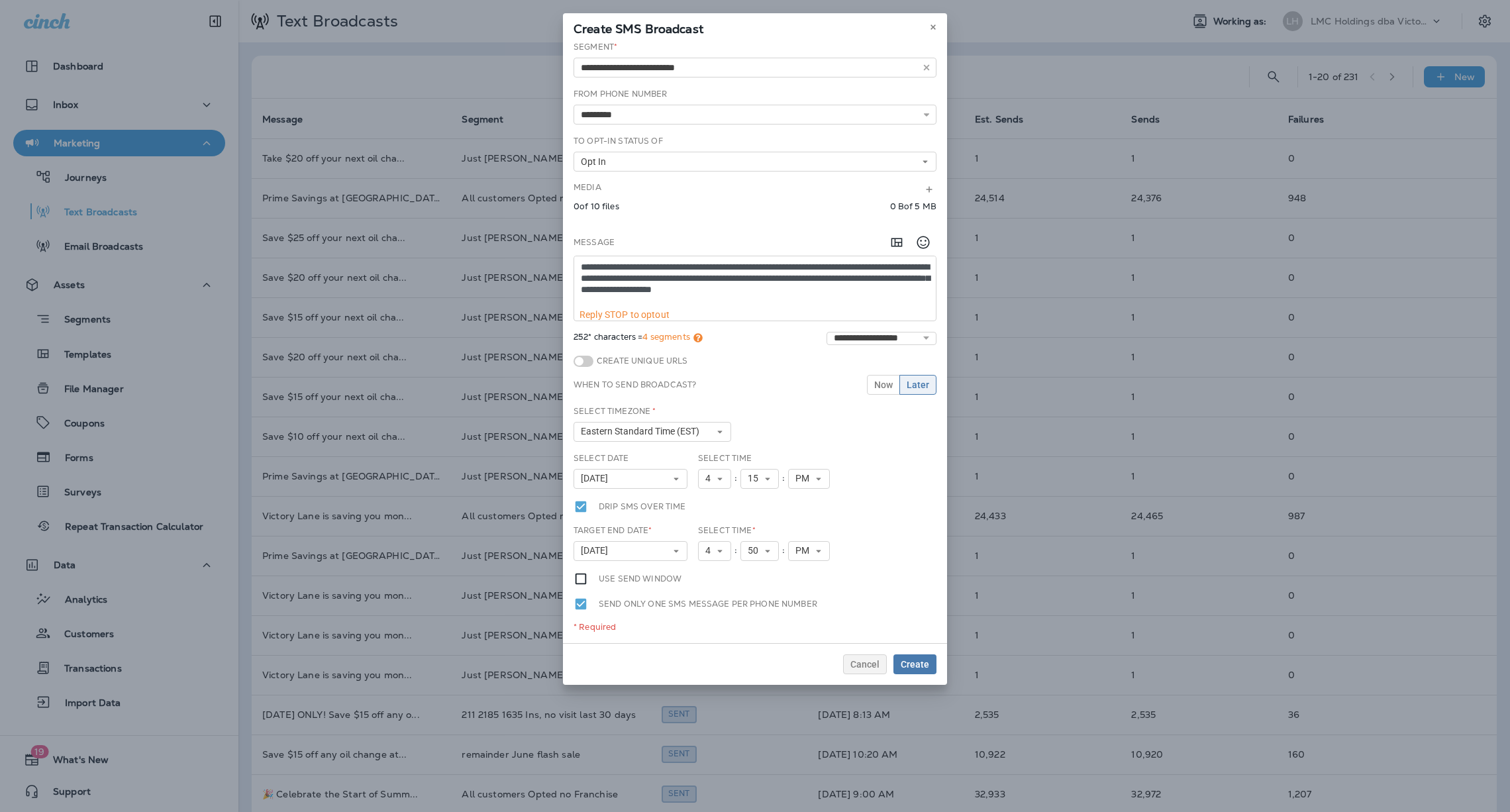
click at [711, 302] on textarea "**********" at bounding box center [755, 282] width 362 height 53
click at [581, 280] on textarea "**********" at bounding box center [755, 282] width 362 height 53
type textarea "**********"
click at [702, 338] on icon at bounding box center [698, 337] width 9 height 9
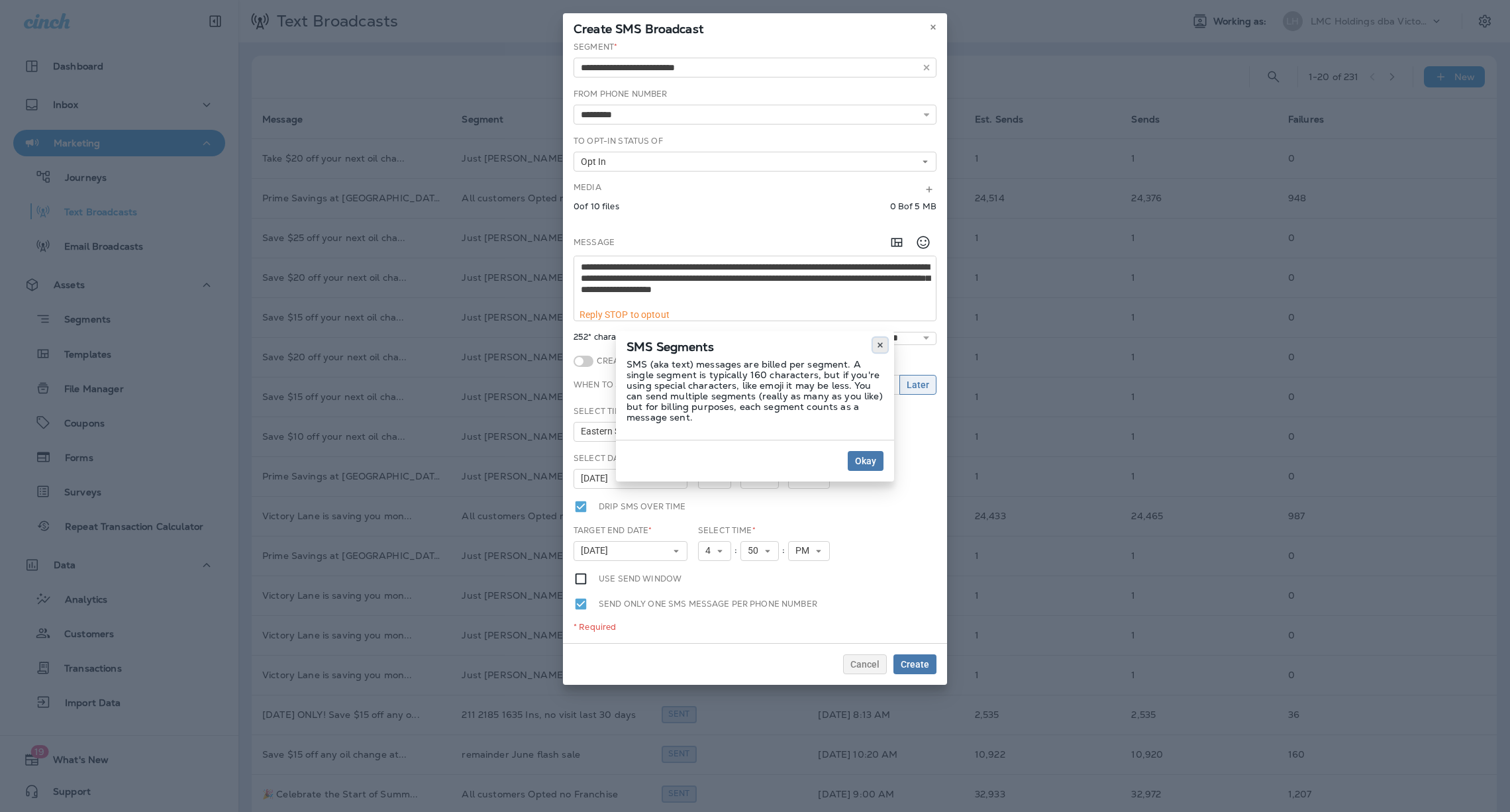
click at [877, 341] on icon at bounding box center [880, 345] width 8 height 8
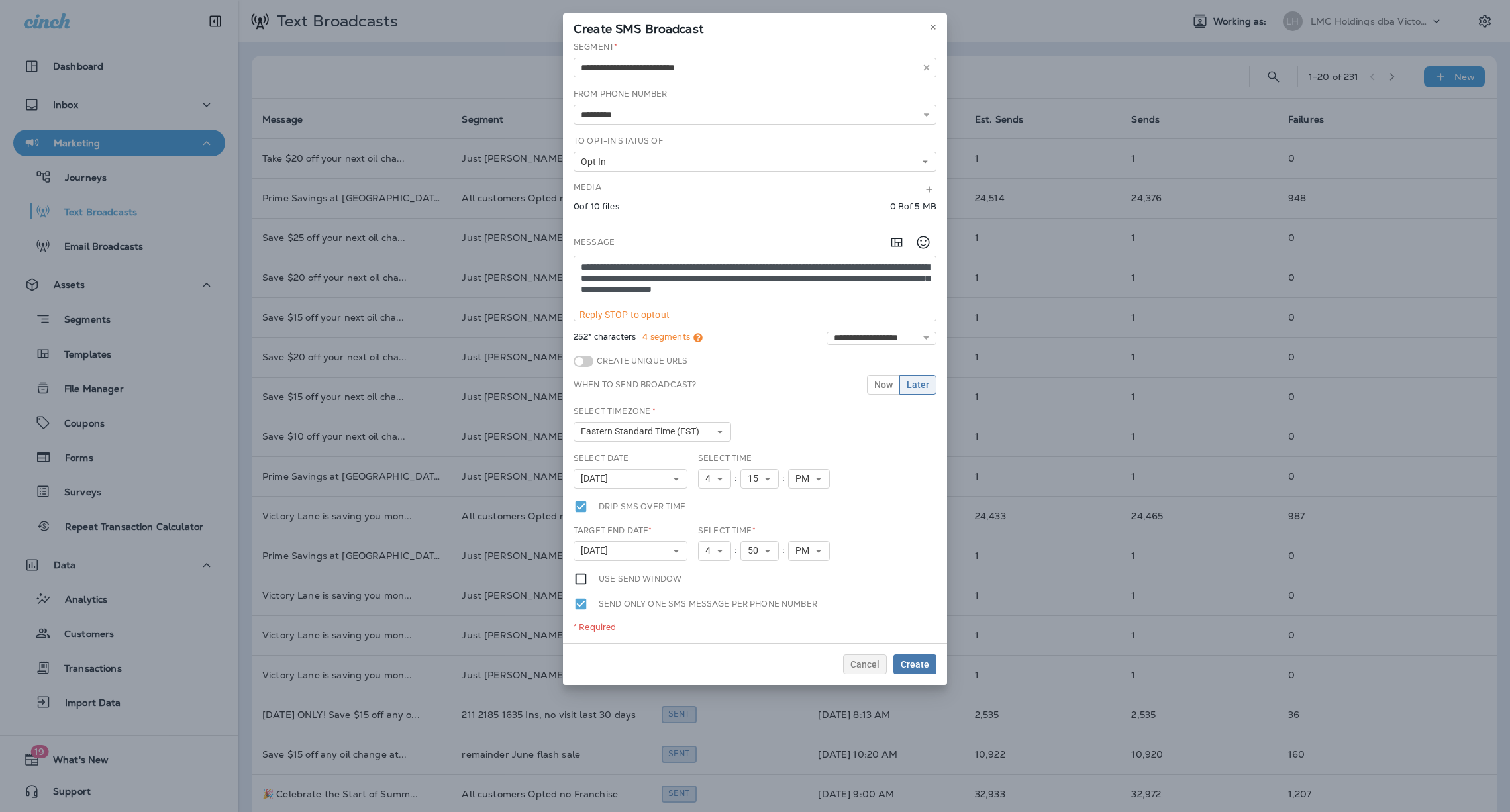
drag, startPoint x: 748, startPoint y: 303, endPoint x: 531, endPoint y: 262, distance: 220.8
click at [535, 258] on div "**********" at bounding box center [755, 406] width 1510 height 812
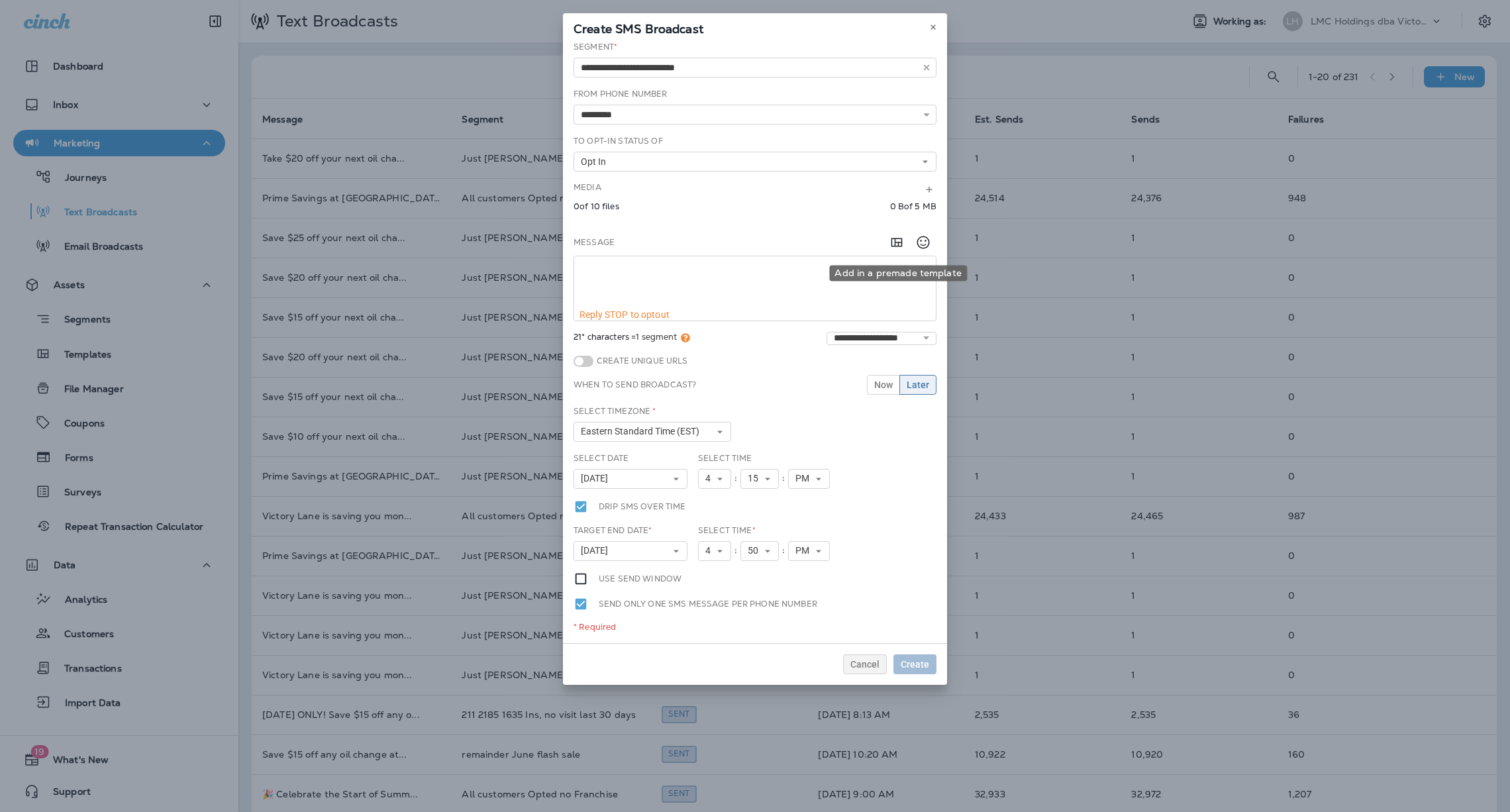
click at [891, 246] on icon "Add in a premade template" at bounding box center [897, 241] width 16 height 16
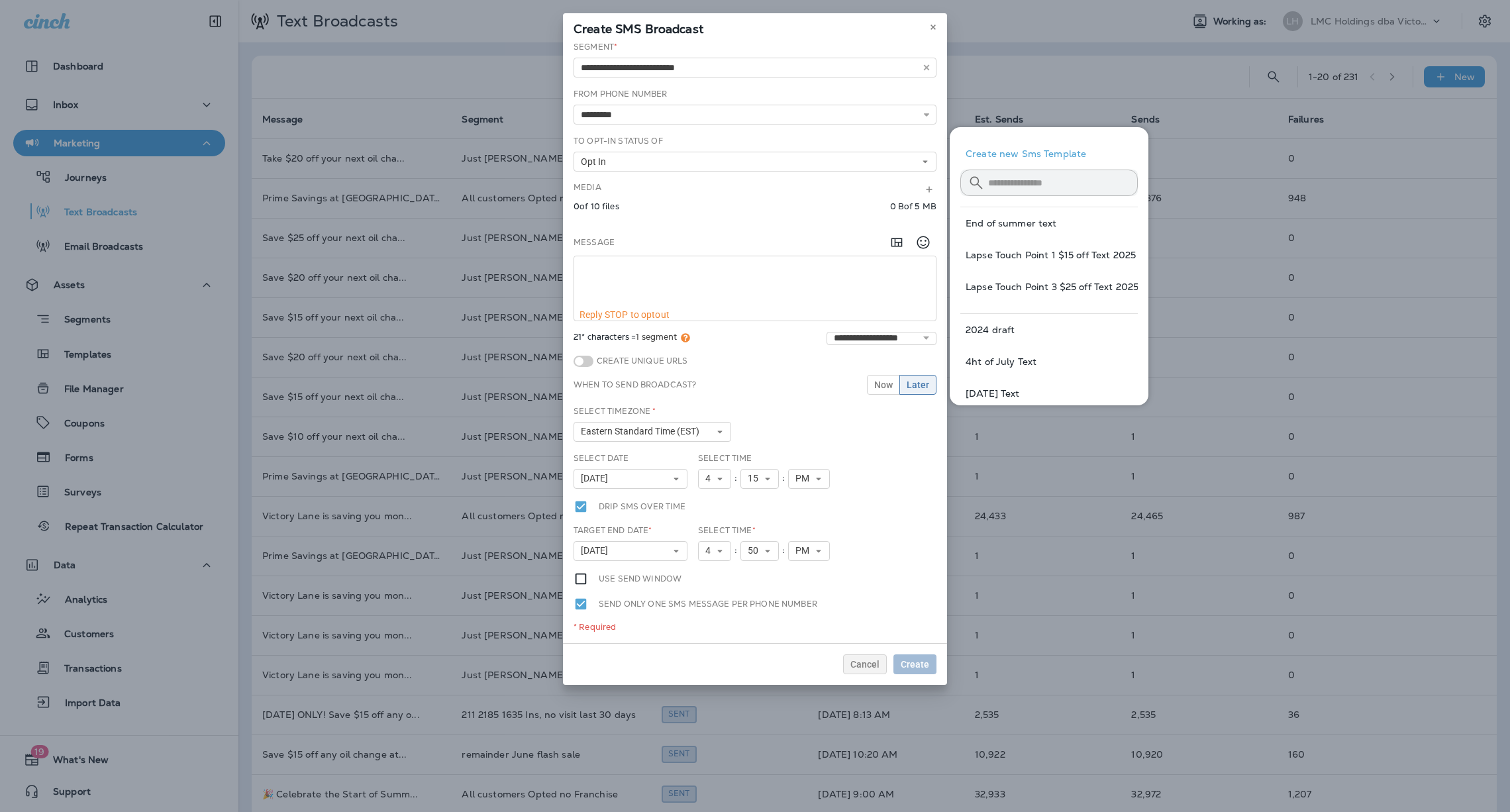
click at [1015, 179] on input "text" at bounding box center [1063, 182] width 150 height 35
type input "*****"
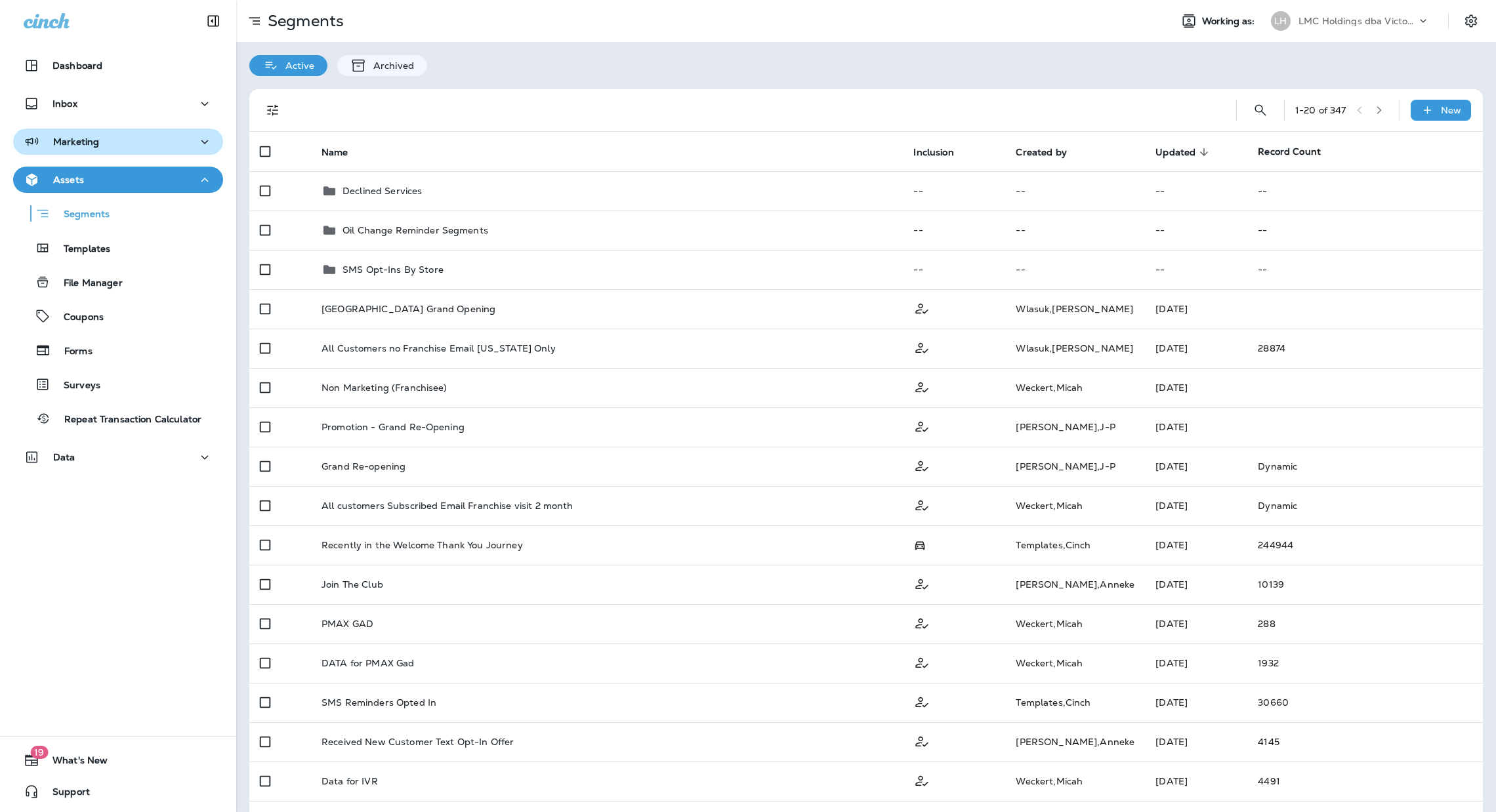
click at [105, 138] on div "Marketing" at bounding box center [118, 142] width 189 height 16
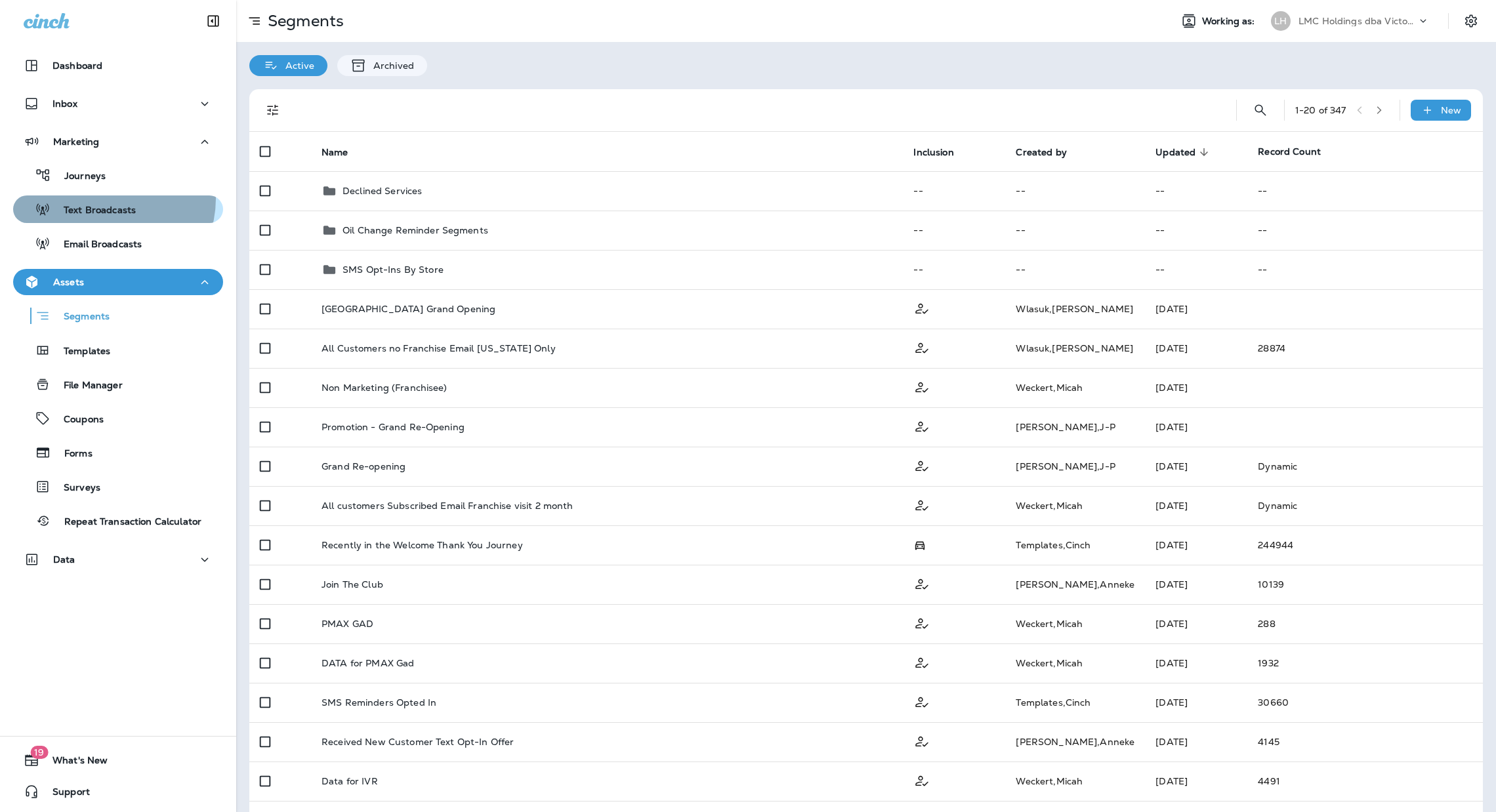
click at [108, 200] on div "Text Broadcasts" at bounding box center [77, 209] width 118 height 19
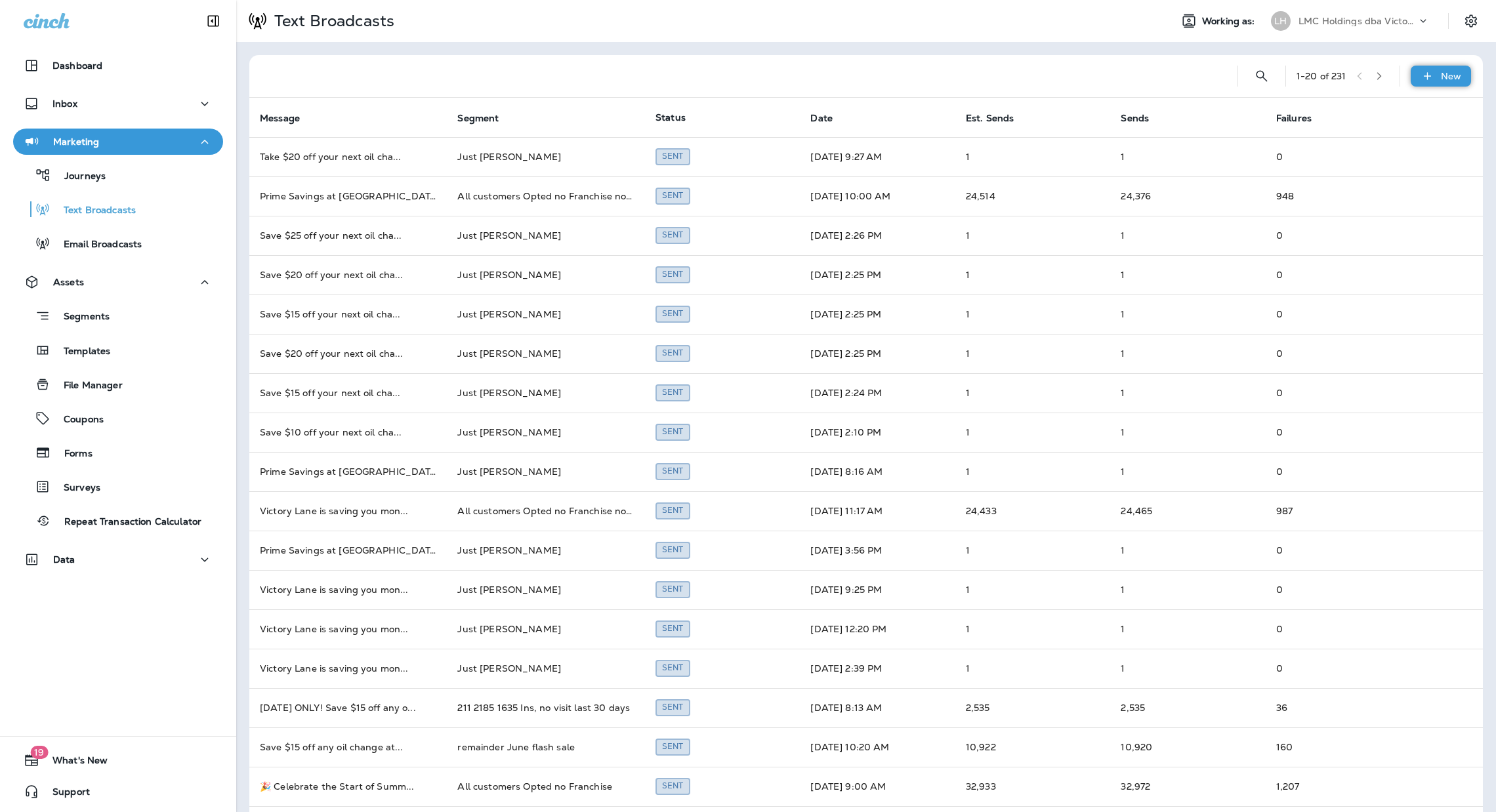
click at [1441, 79] on p "New" at bounding box center [1451, 75] width 20 height 11
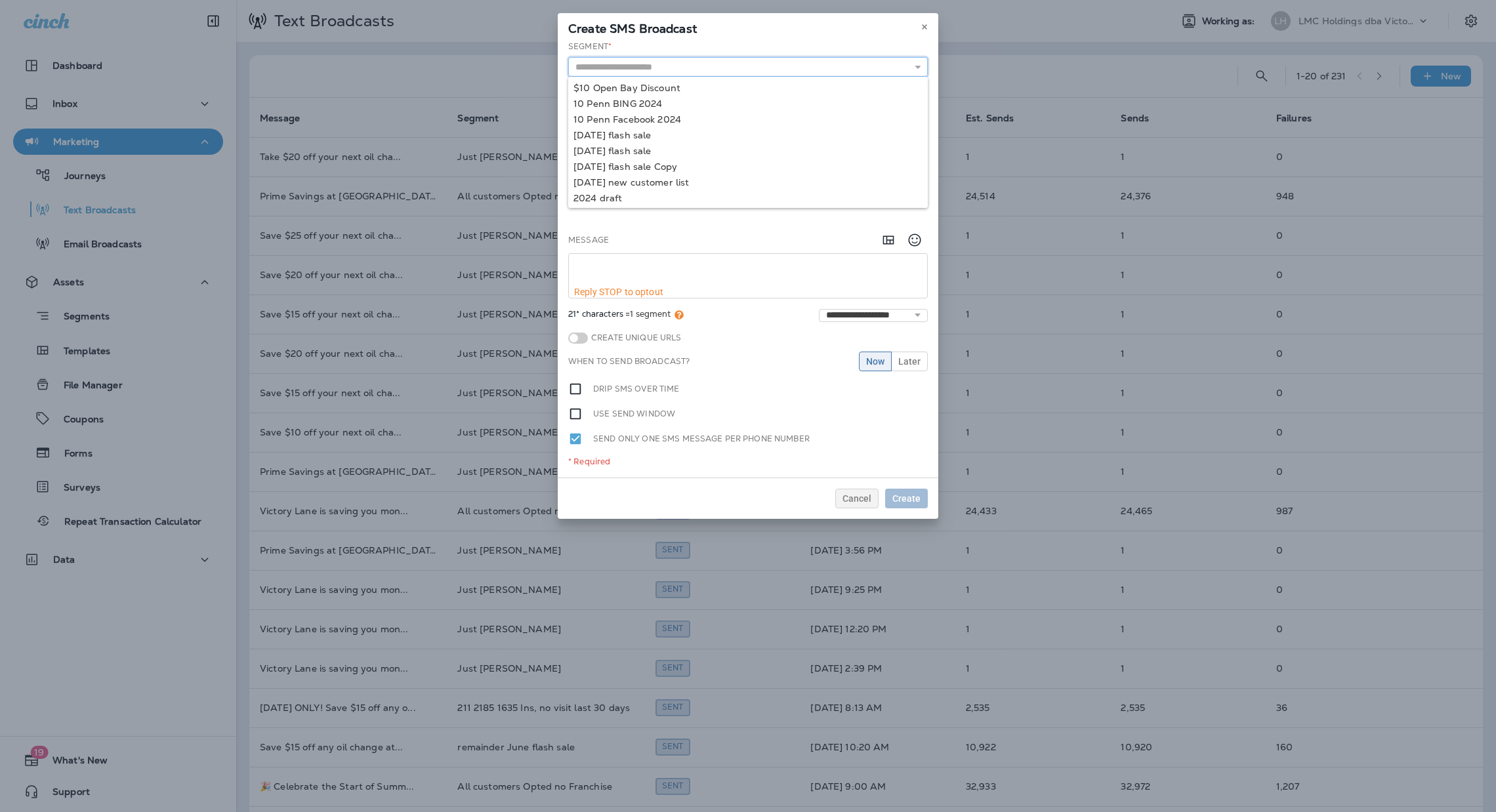
click at [847, 71] on input "text" at bounding box center [748, 67] width 359 height 19
type input "**********"
click at [703, 138] on div "**********" at bounding box center [748, 259] width 380 height 437
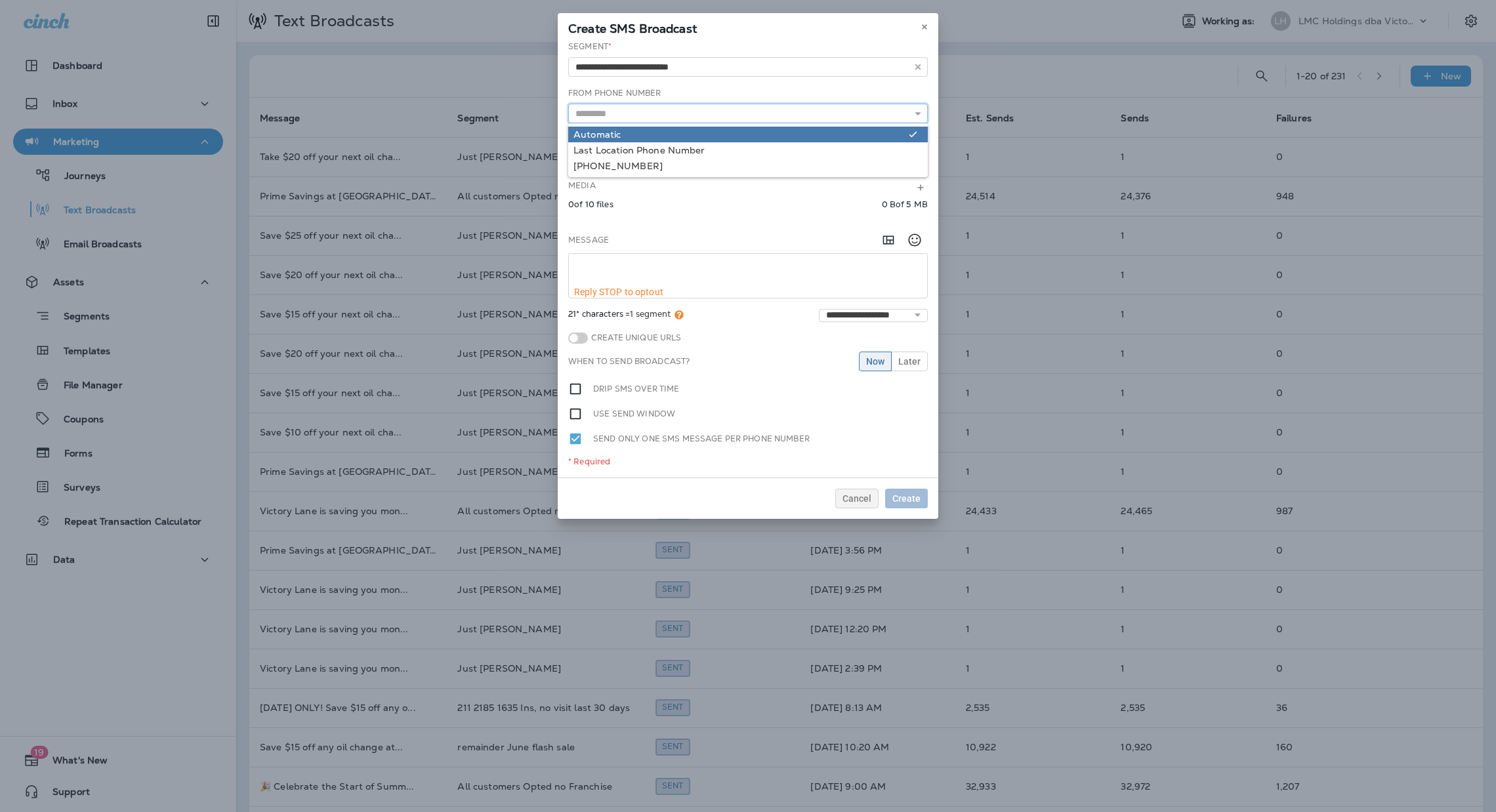
click at [763, 114] on input "text" at bounding box center [748, 114] width 359 height 19
type input "*********"
click at [747, 135] on div "**********" at bounding box center [748, 259] width 380 height 437
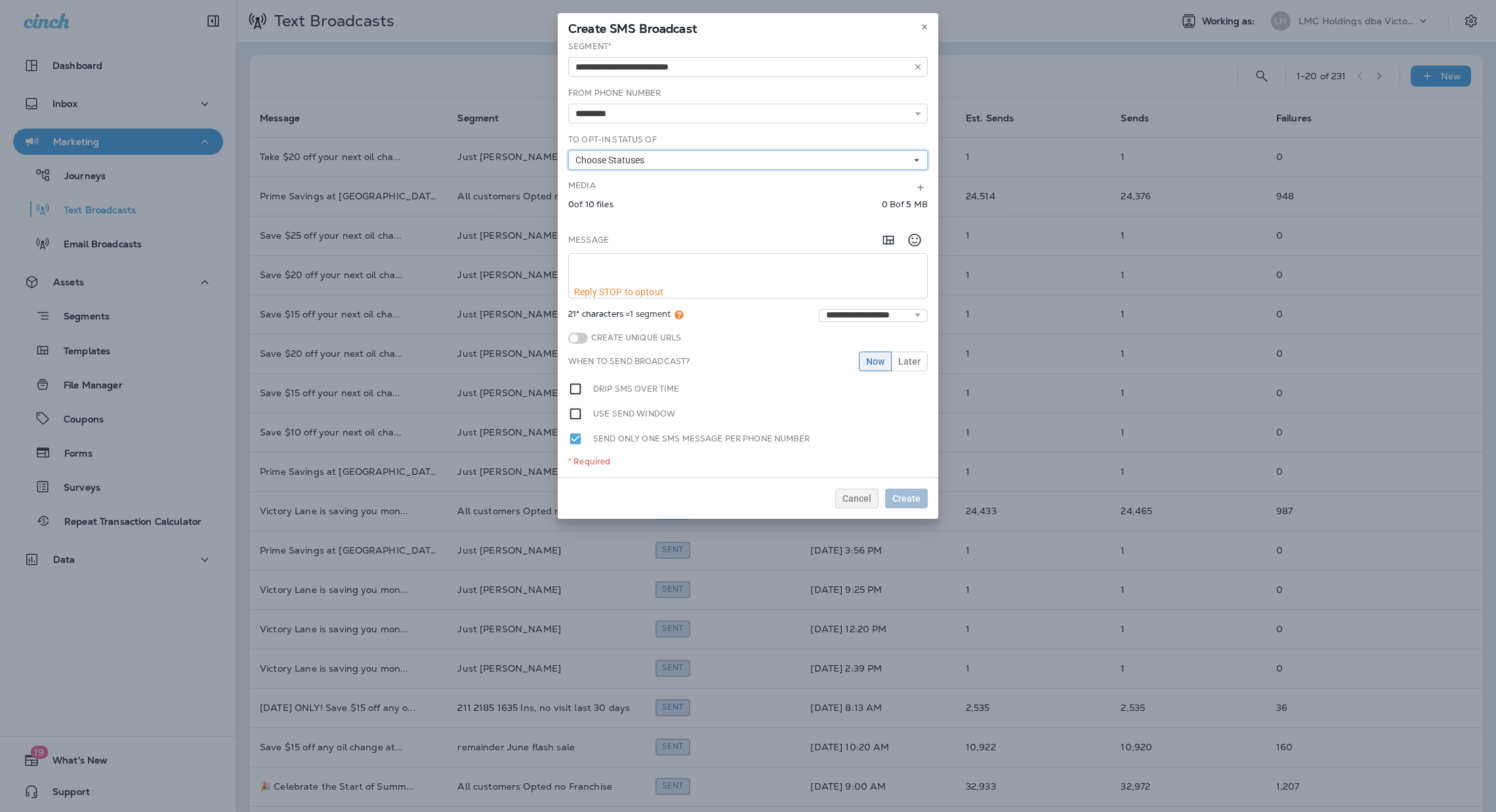
click at [742, 159] on button "Choose Statuses" at bounding box center [748, 160] width 359 height 19
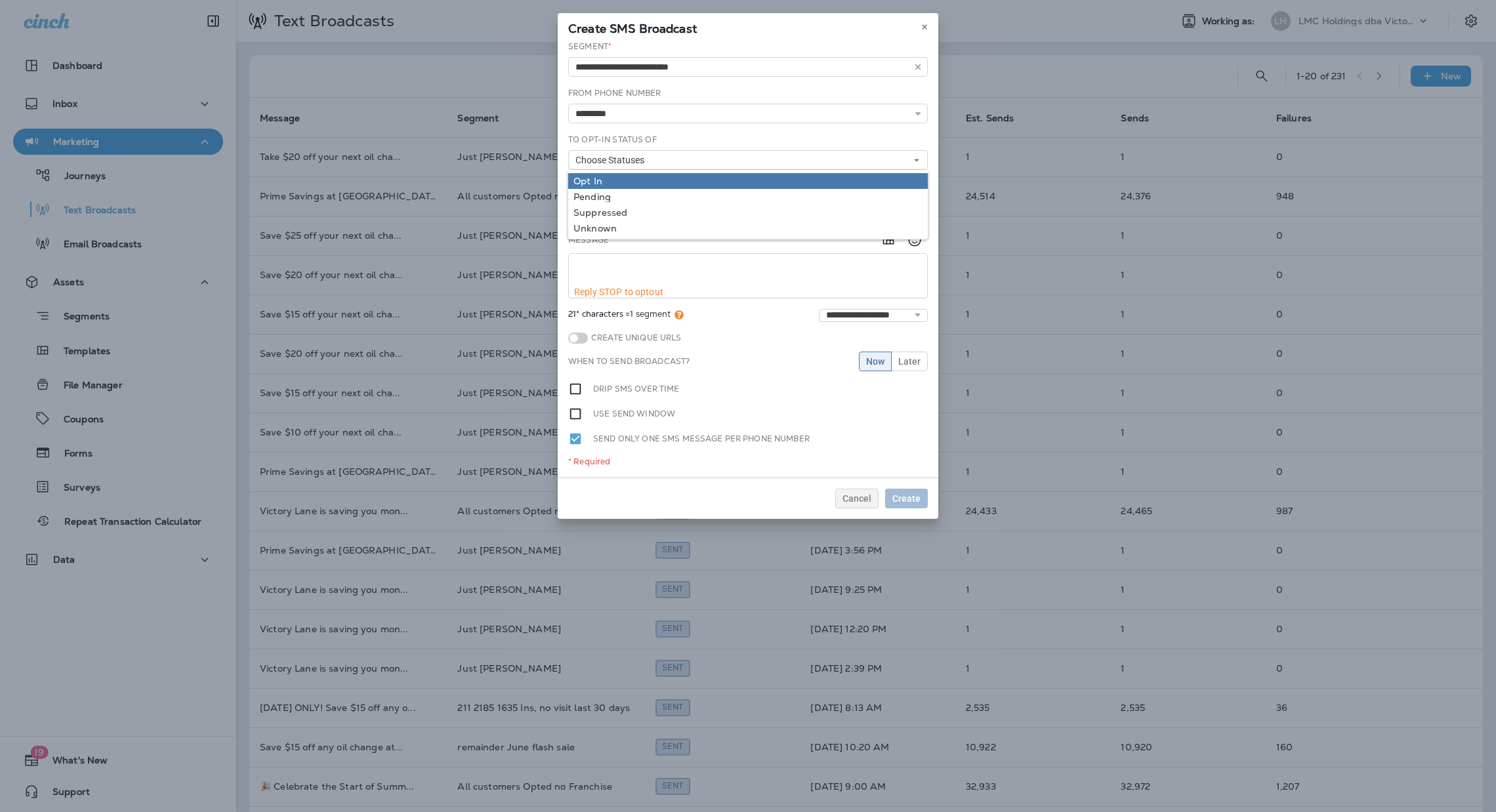
click at [703, 178] on div "Opt In" at bounding box center [748, 181] width 349 height 11
click at [789, 35] on div "Create SMS Broadcast" at bounding box center [748, 27] width 380 height 28
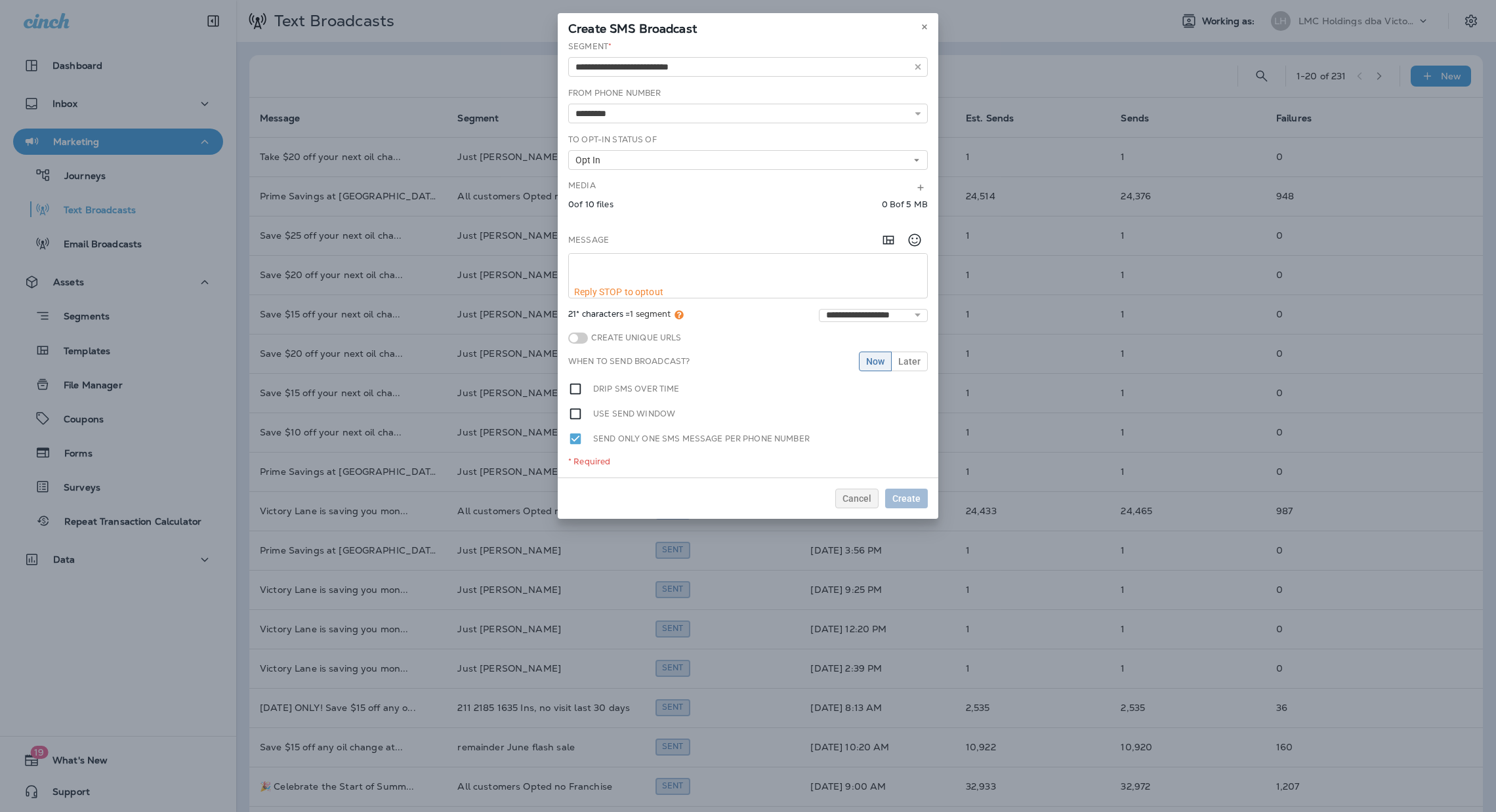
click at [883, 234] on icon "Add in a premade template" at bounding box center [888, 239] width 15 height 15
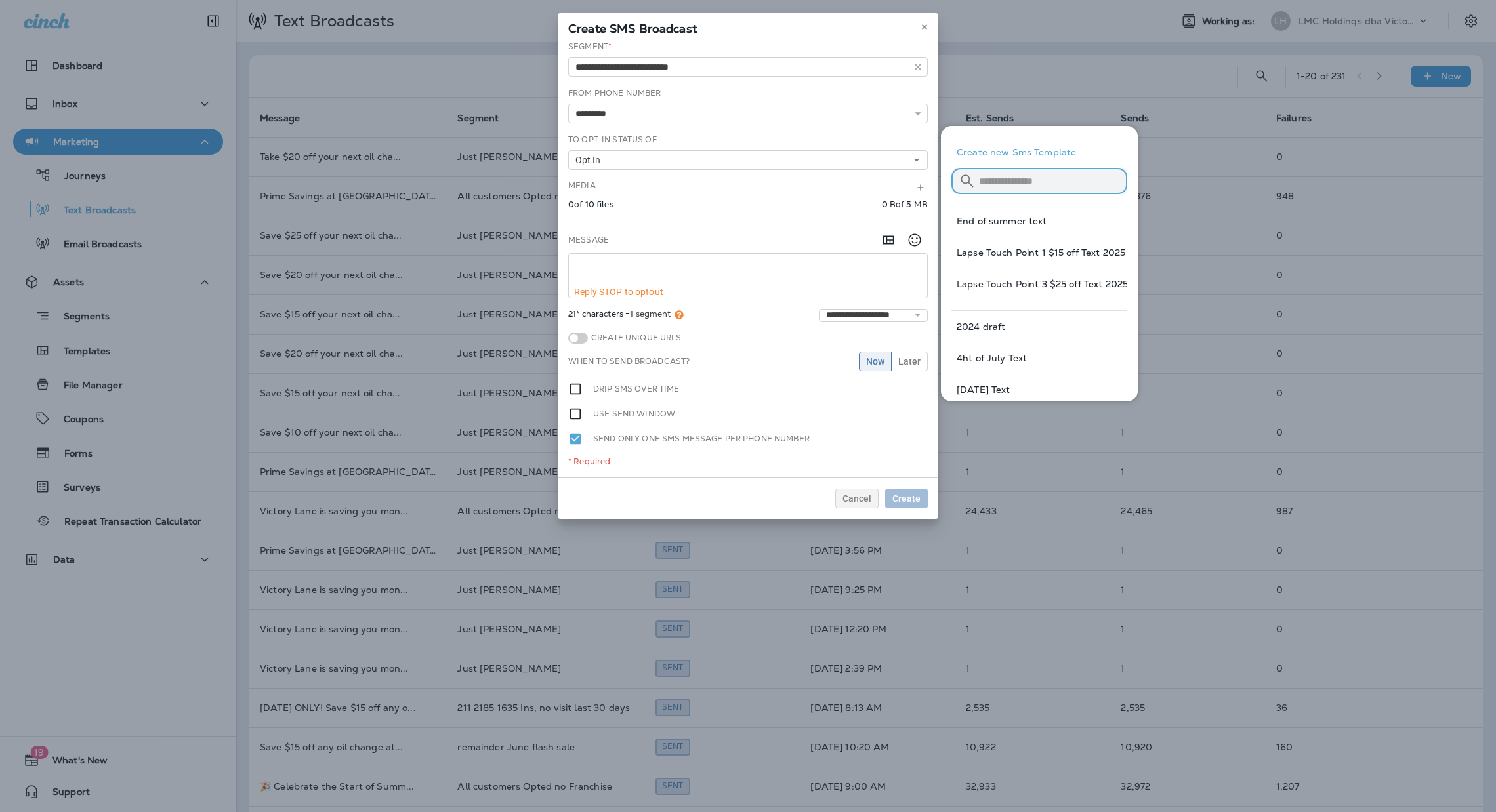
click at [1023, 171] on input "text" at bounding box center [1053, 180] width 148 height 35
type input "*****"
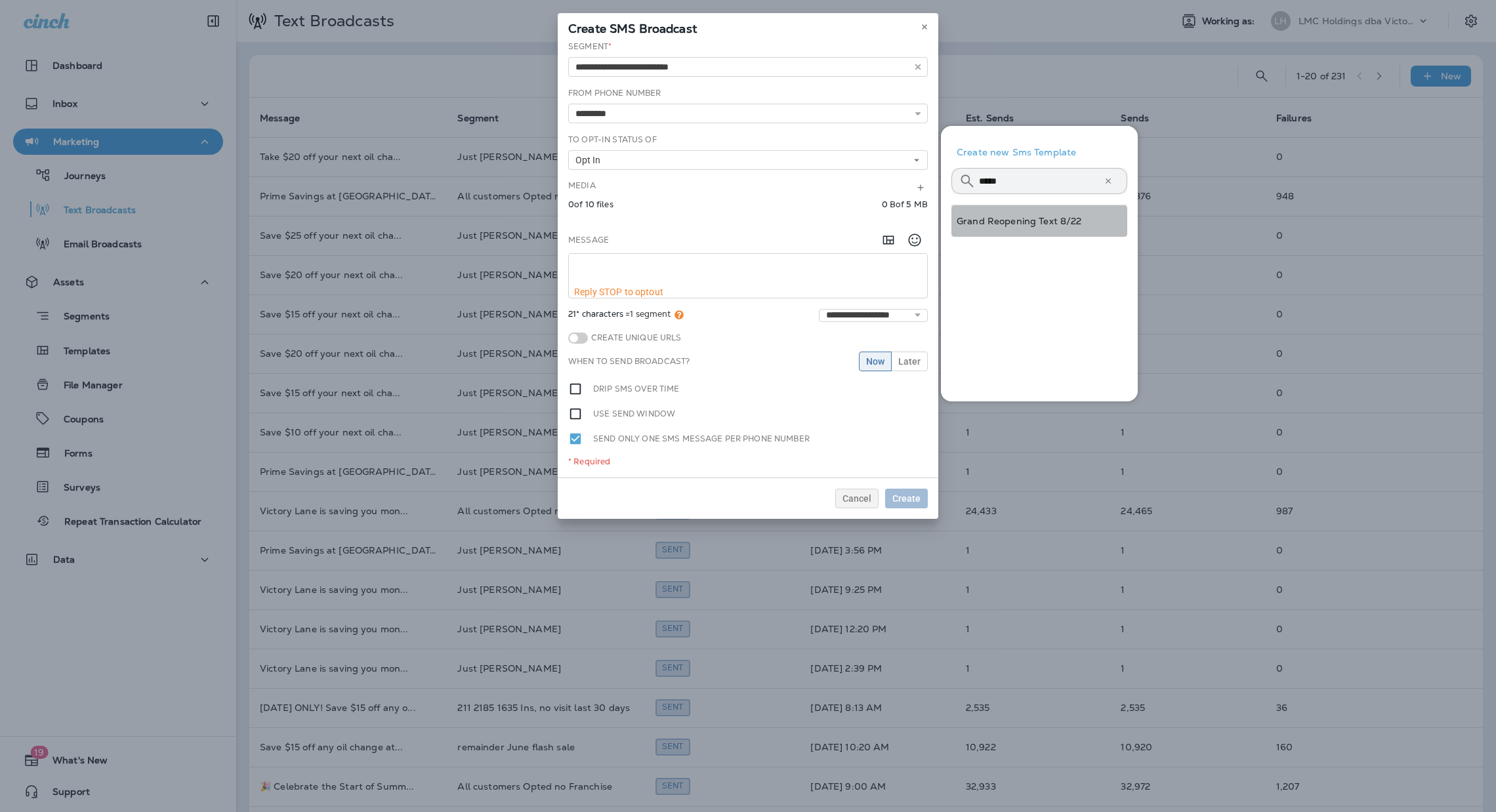
click at [1060, 218] on button "Grand Reopening Text 8/22" at bounding box center [1039, 221] width 176 height 32
type textarea "**********"
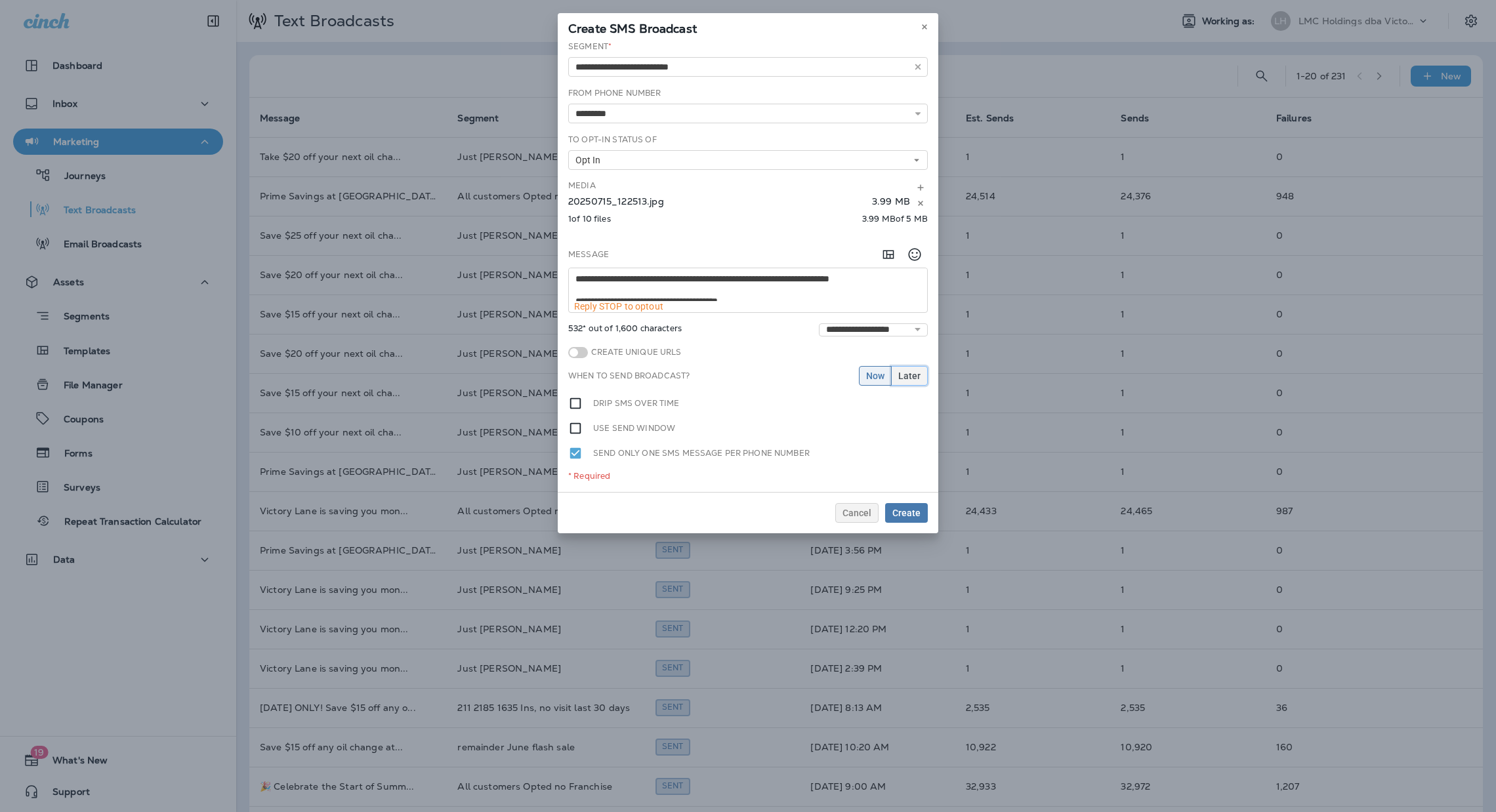
click at [905, 372] on span "Later" at bounding box center [909, 376] width 23 height 9
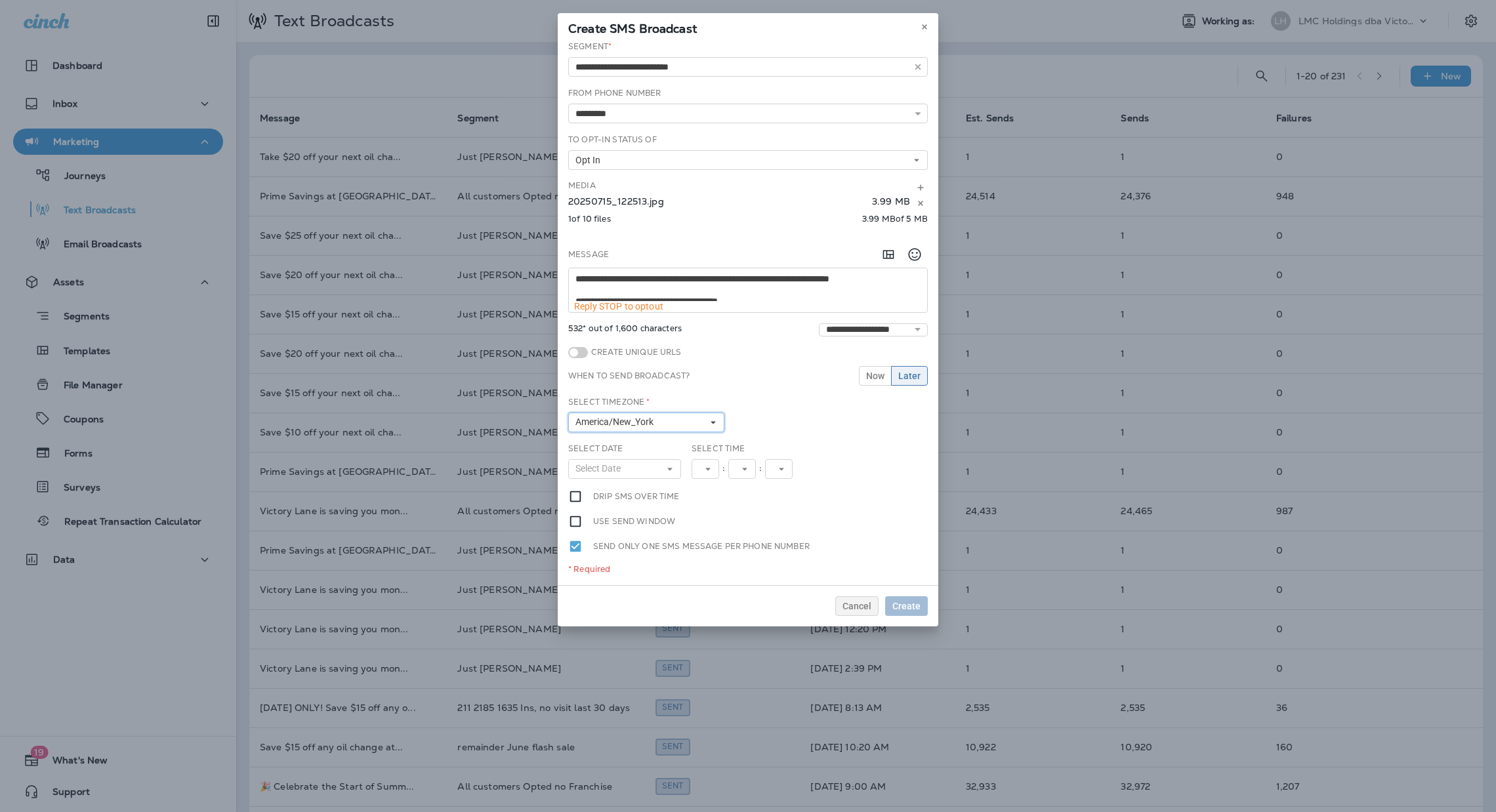
click at [644, 429] on button "America/New_York" at bounding box center [647, 423] width 157 height 19
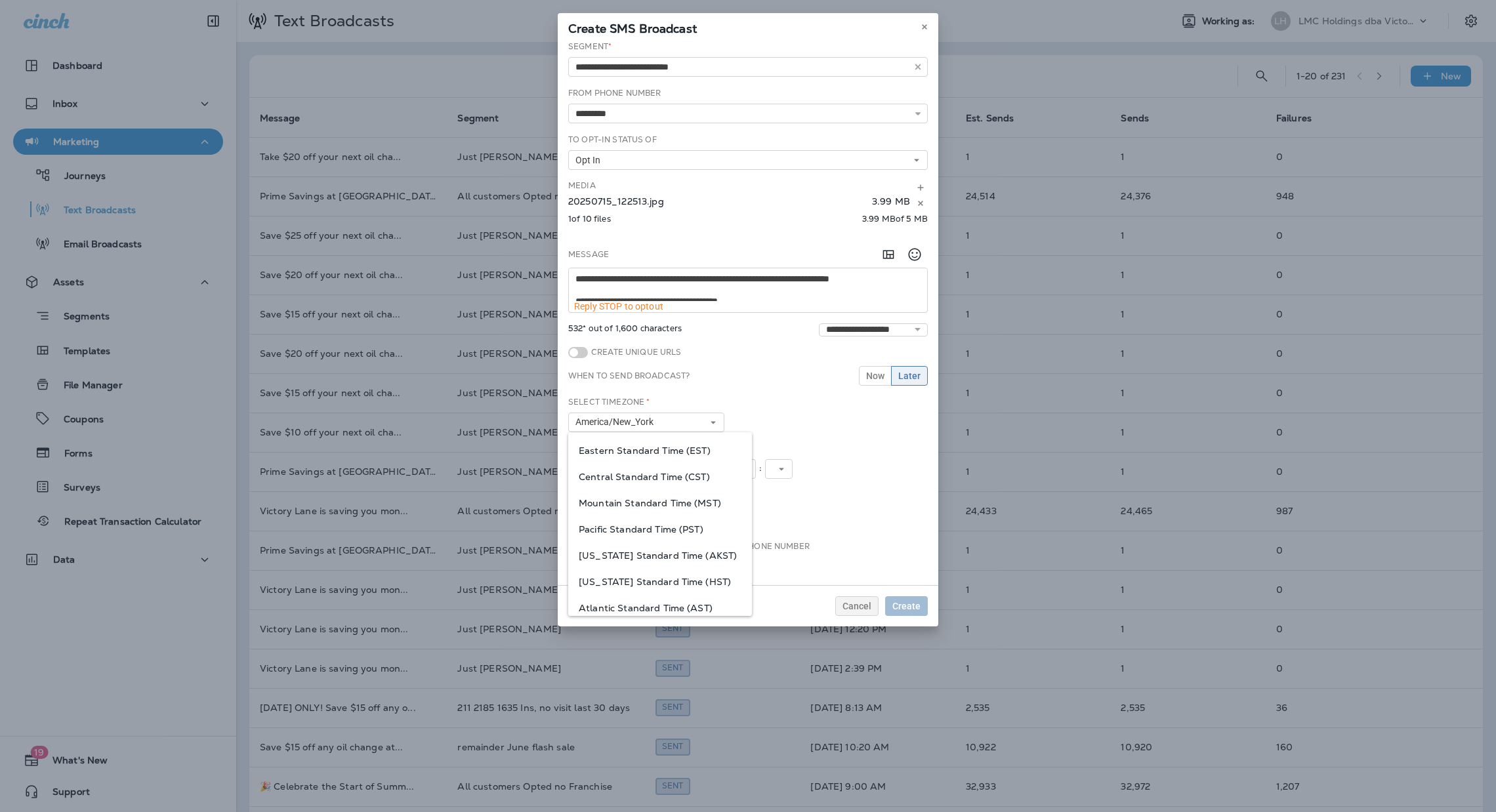
click at [644, 447] on span "Eastern Standard Time (EST)" at bounding box center [660, 450] width 163 height 11
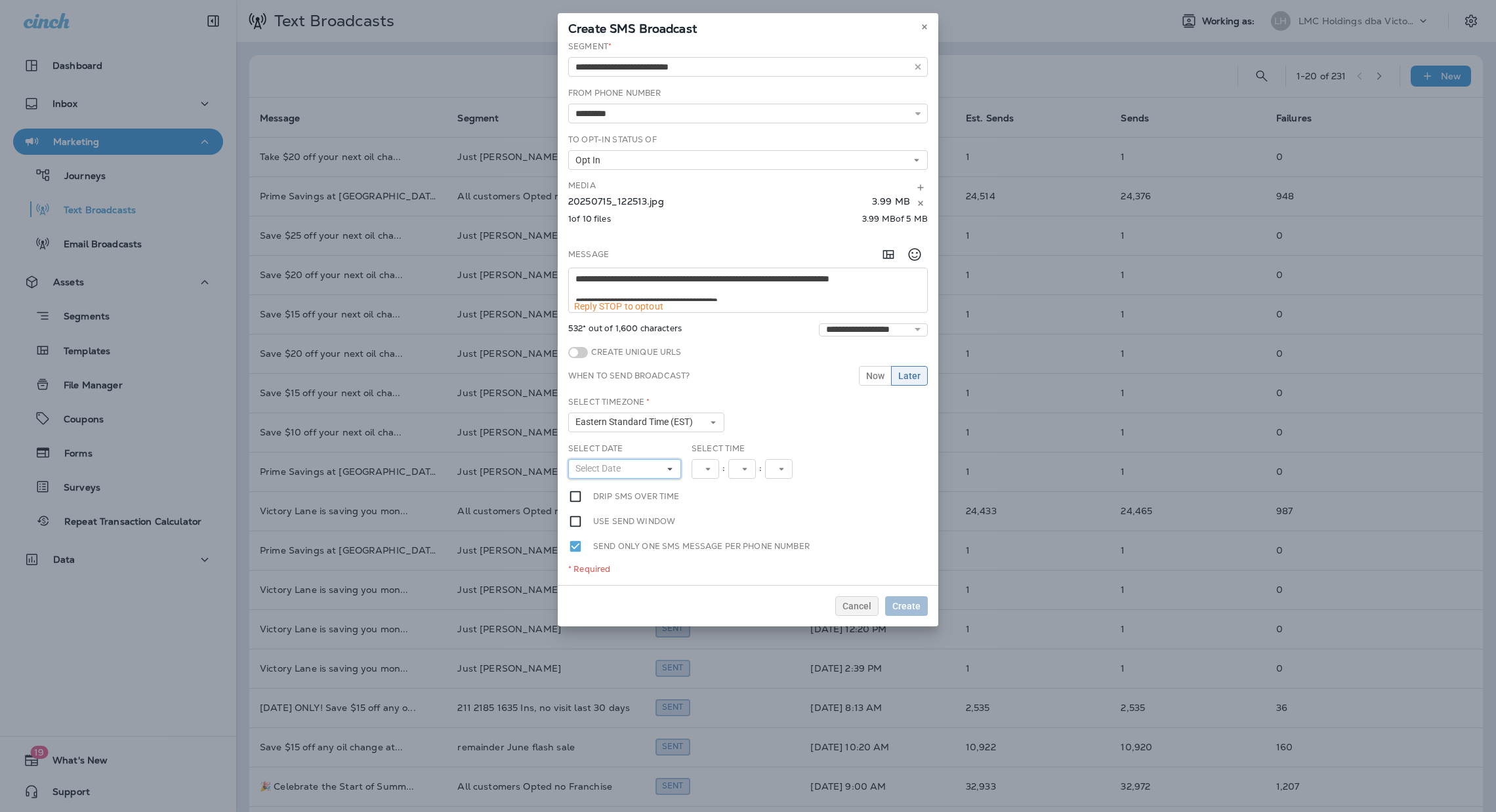
click at [621, 474] on span "Select Date" at bounding box center [600, 469] width 50 height 11
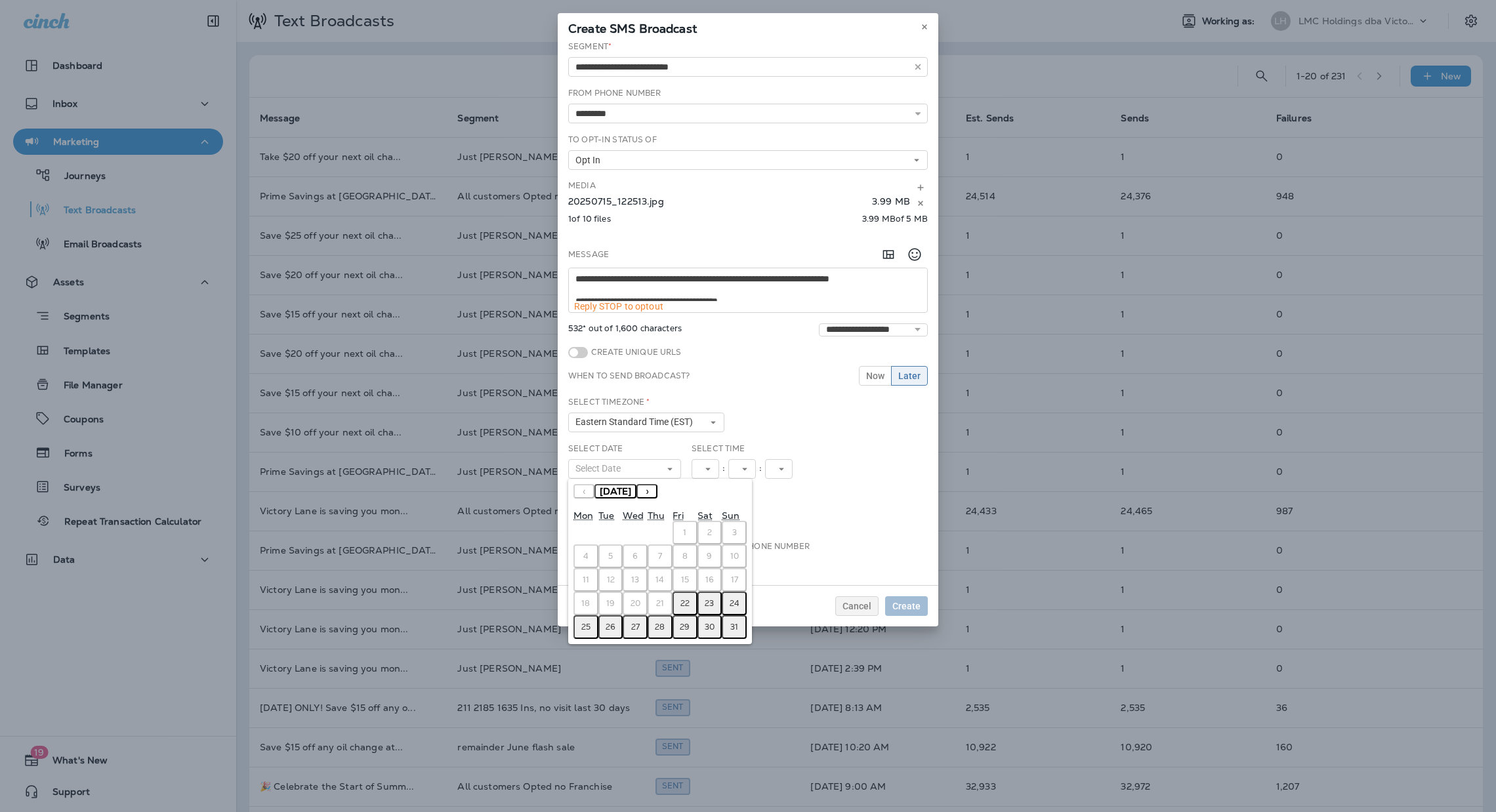
click at [678, 595] on button "22" at bounding box center [685, 604] width 25 height 24
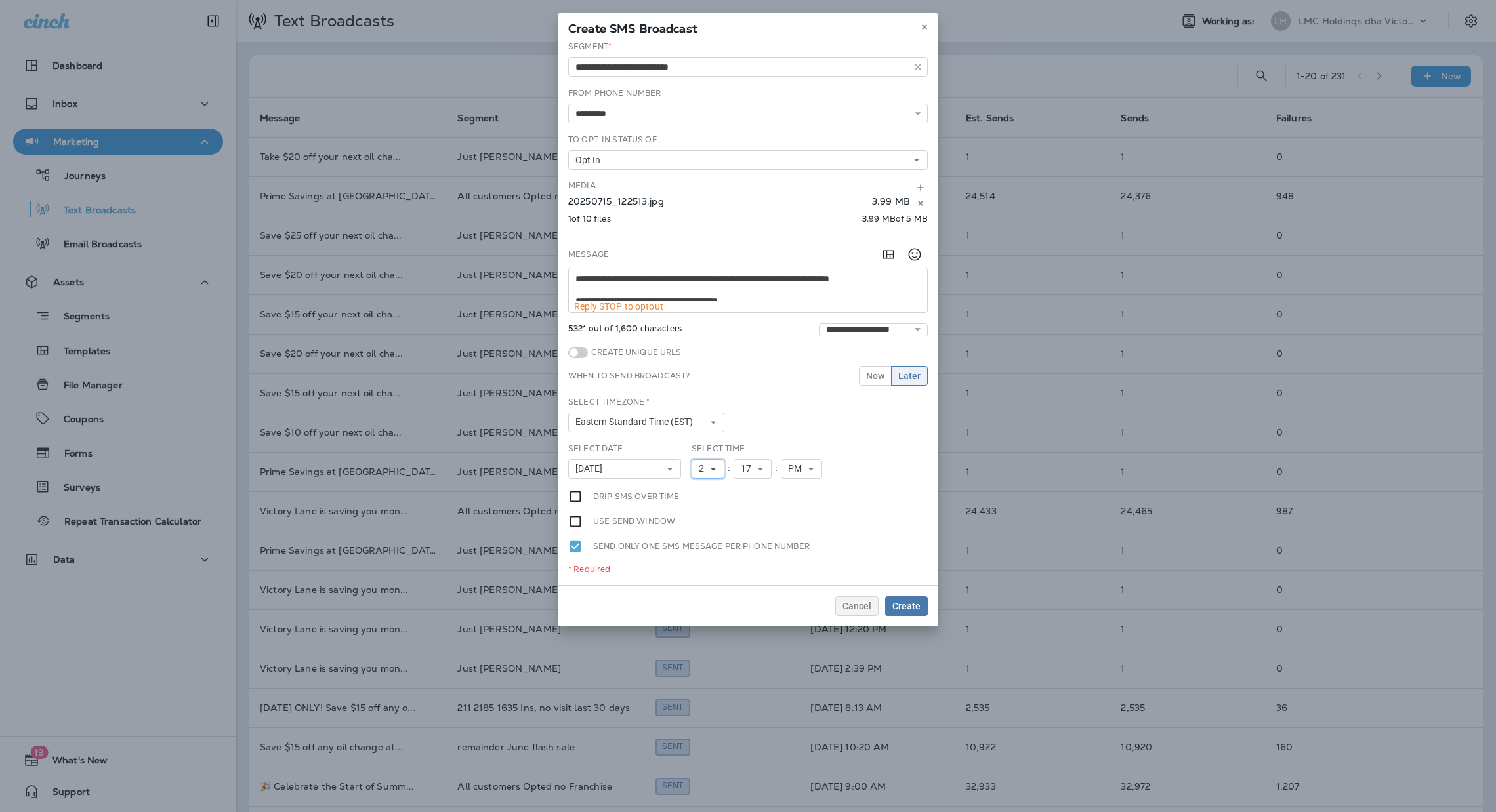
click at [707, 474] on span "2" at bounding box center [704, 469] width 11 height 11
click at [706, 539] on link "4" at bounding box center [708, 537] width 32 height 15
click at [757, 472] on icon at bounding box center [761, 470] width 8 height 8
click at [742, 600] on link "30" at bounding box center [752, 606] width 38 height 15
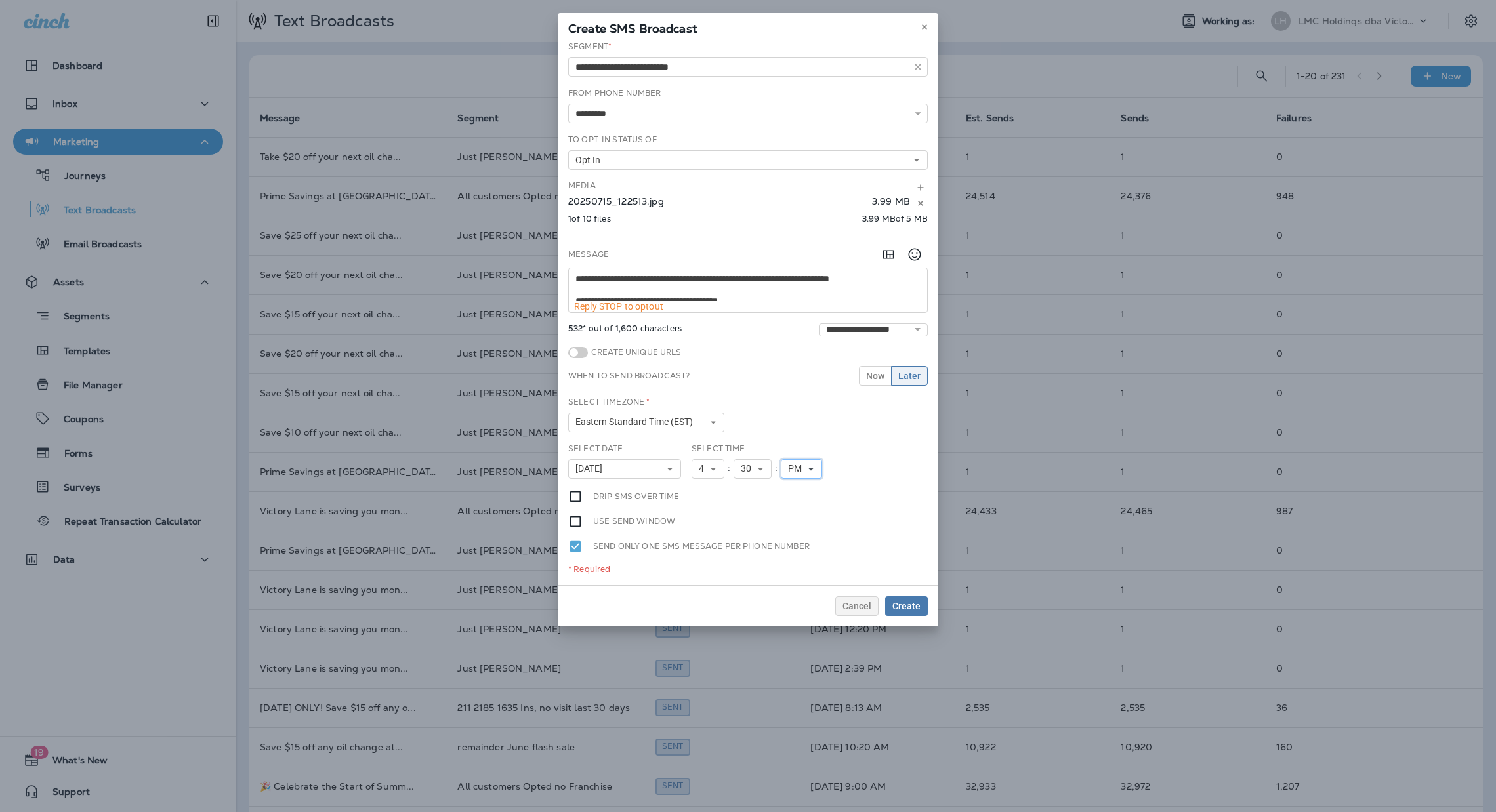
click at [793, 470] on span "PM" at bounding box center [797, 469] width 19 height 11
click at [795, 490] on link "AM" at bounding box center [802, 490] width 41 height 15
click at [798, 472] on span "AM" at bounding box center [797, 469] width 19 height 11
click at [797, 501] on ul "AM PM" at bounding box center [802, 498] width 41 height 38
click at [797, 501] on link "PM" at bounding box center [802, 505] width 41 height 15
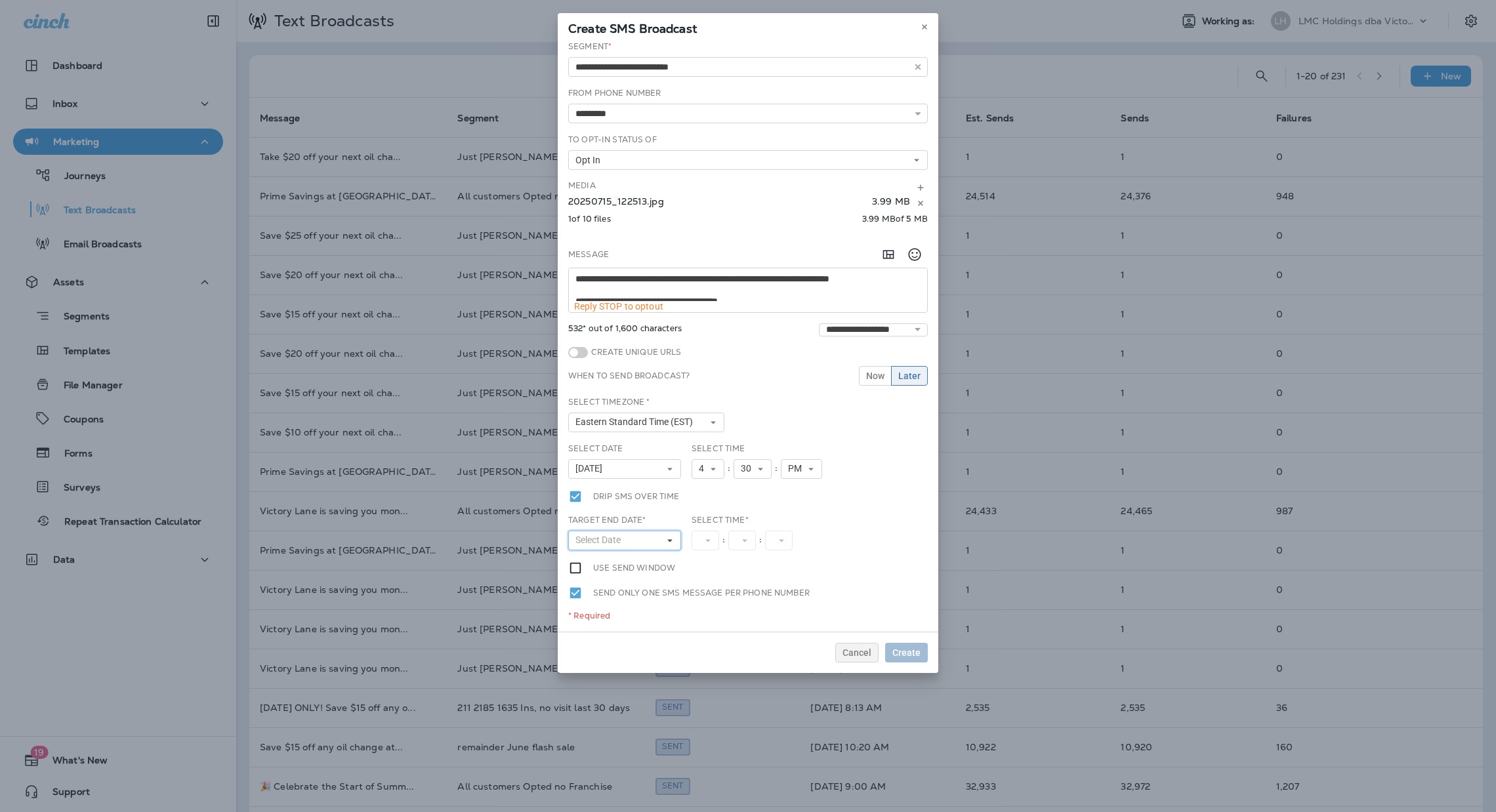
click at [616, 538] on span "Select Date" at bounding box center [600, 540] width 50 height 11
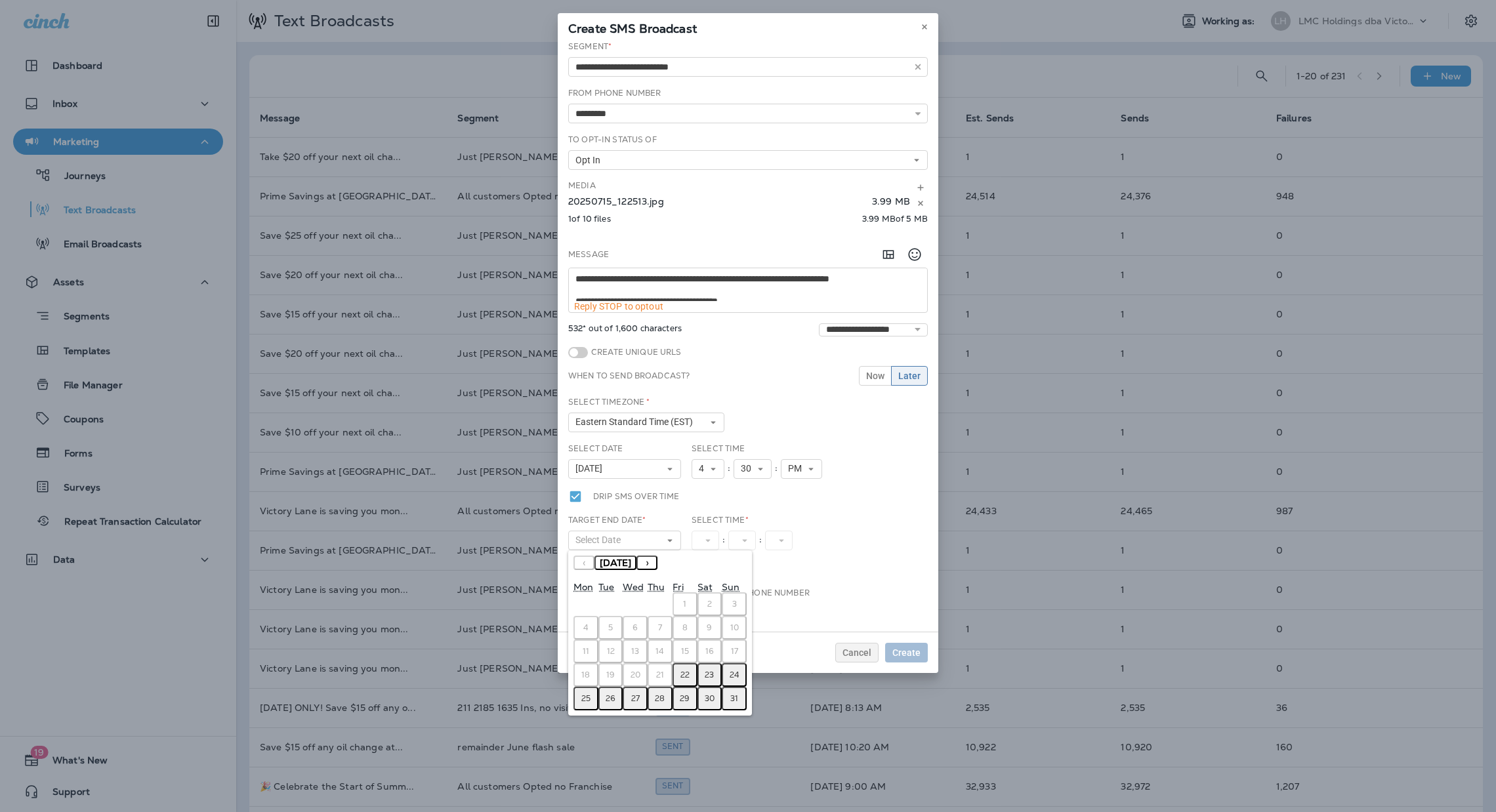
click at [687, 670] on abbr "22" at bounding box center [685, 675] width 9 height 11
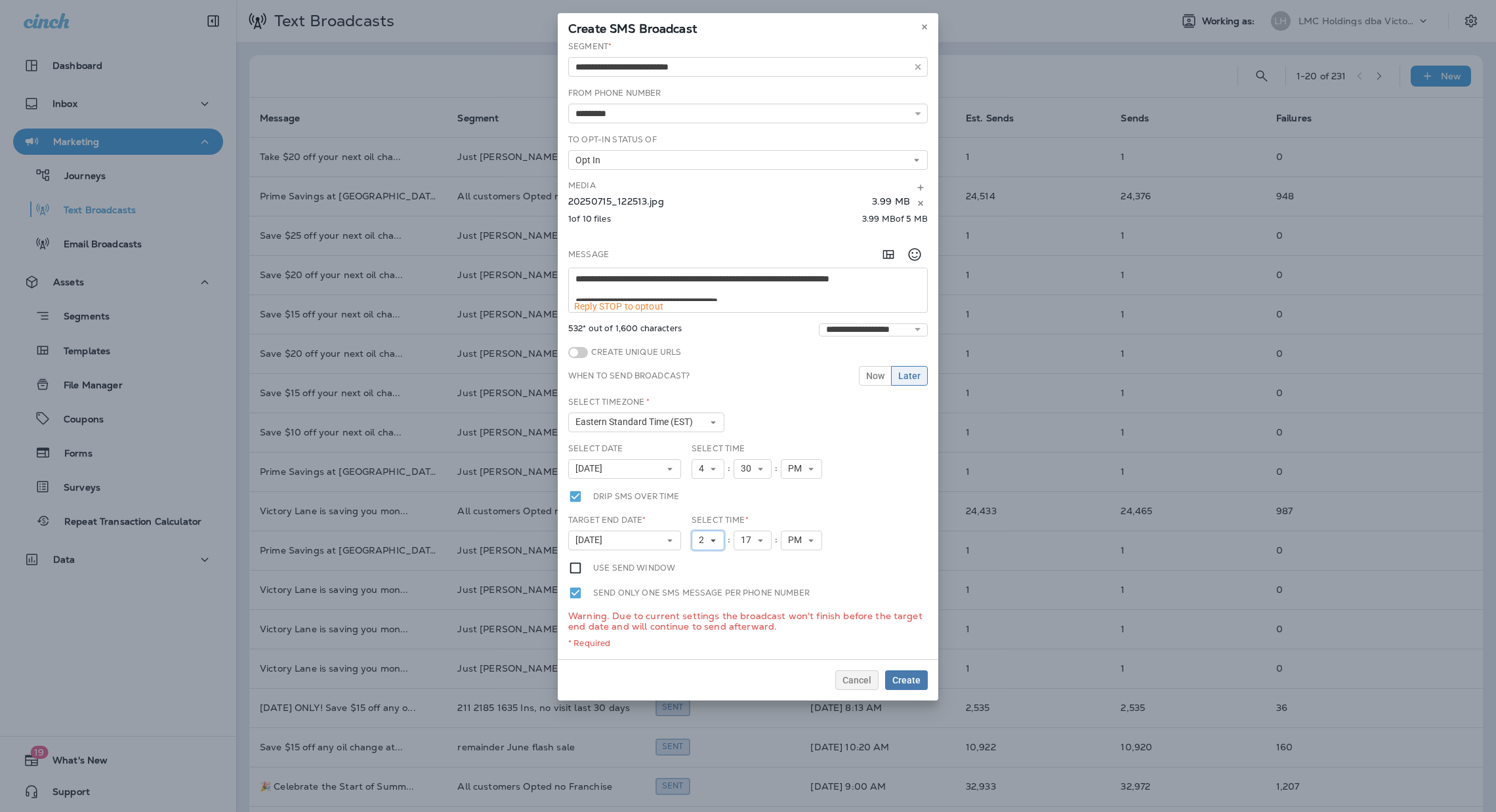
click at [712, 547] on button "2" at bounding box center [708, 540] width 32 height 19
click at [703, 612] on link "4" at bounding box center [708, 608] width 32 height 15
click at [762, 533] on button "17" at bounding box center [752, 540] width 38 height 19
click at [747, 699] on link "55" at bounding box center [752, 697] width 38 height 15
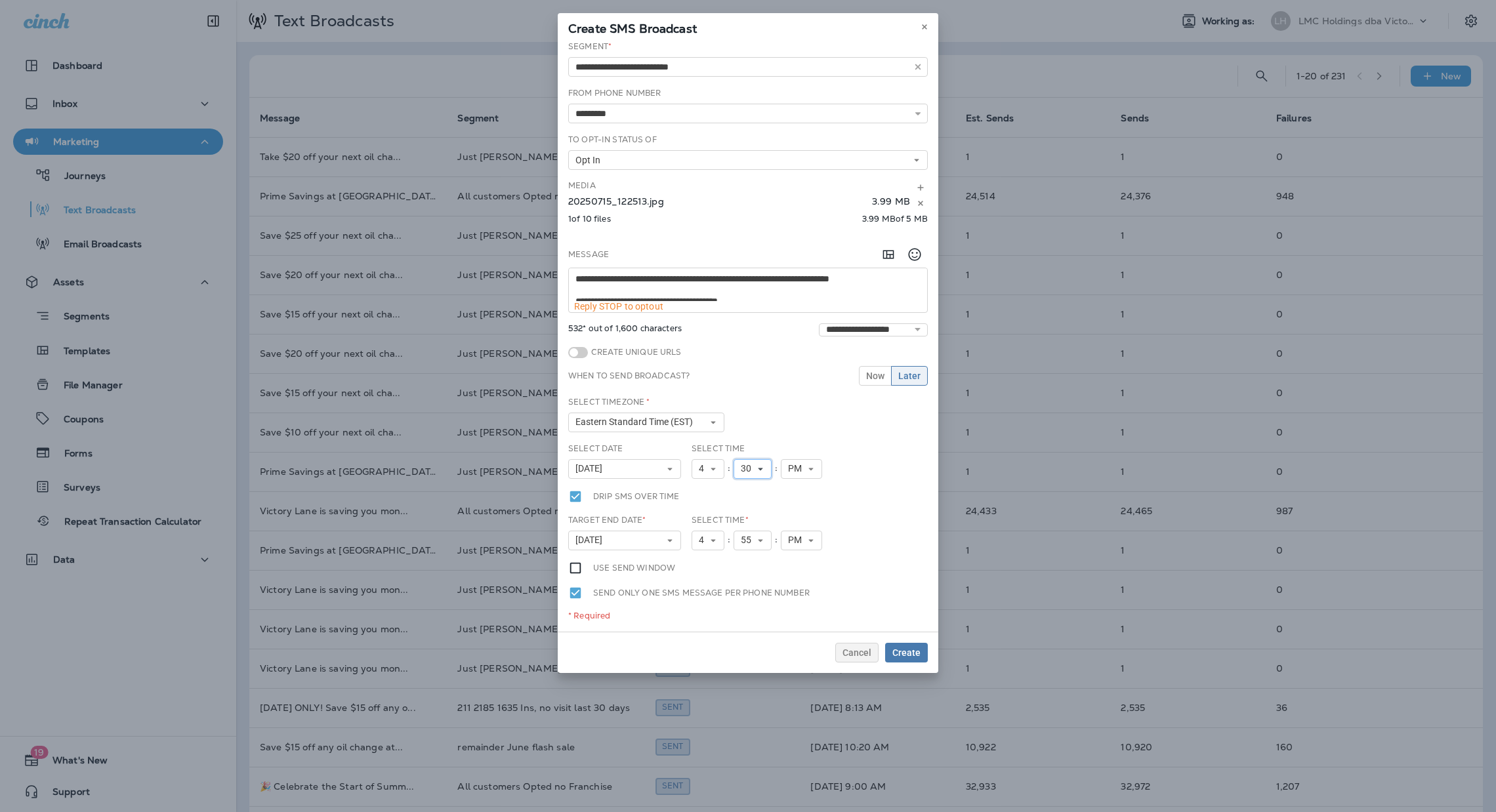
click at [749, 474] on span "30" at bounding box center [748, 469] width 15 height 11
click at [746, 522] on link "20" at bounding box center [752, 527] width 38 height 15
click at [863, 445] on div "Select Date August 22, 2025 « ‹ August 2025 › » Mon Tue Wed Thu Fri Sat Sun 1 2…" at bounding box center [748, 466] width 370 height 46
click at [901, 650] on span "Create" at bounding box center [906, 652] width 28 height 9
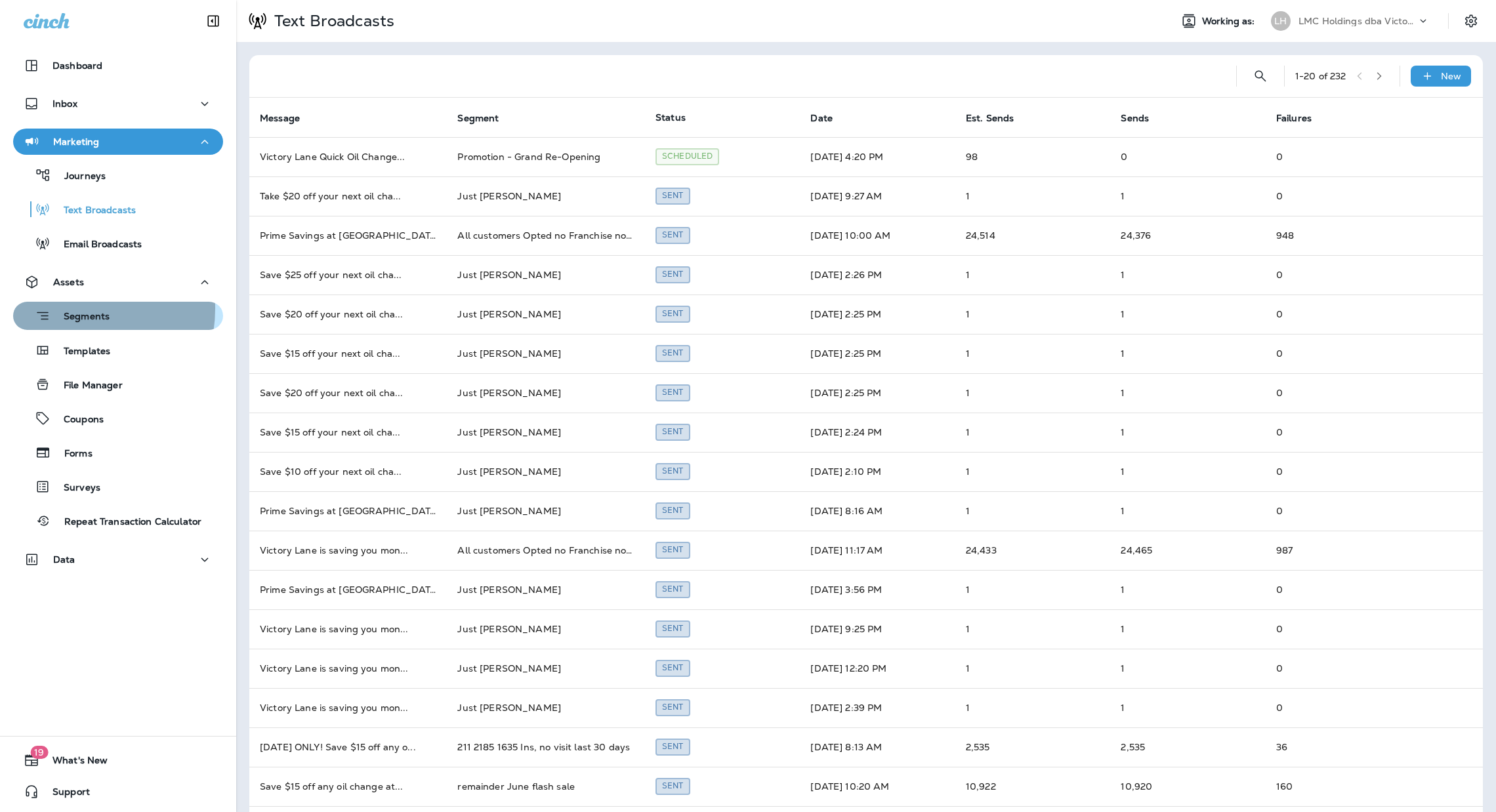
click at [68, 309] on div "Segments" at bounding box center [64, 316] width 91 height 20
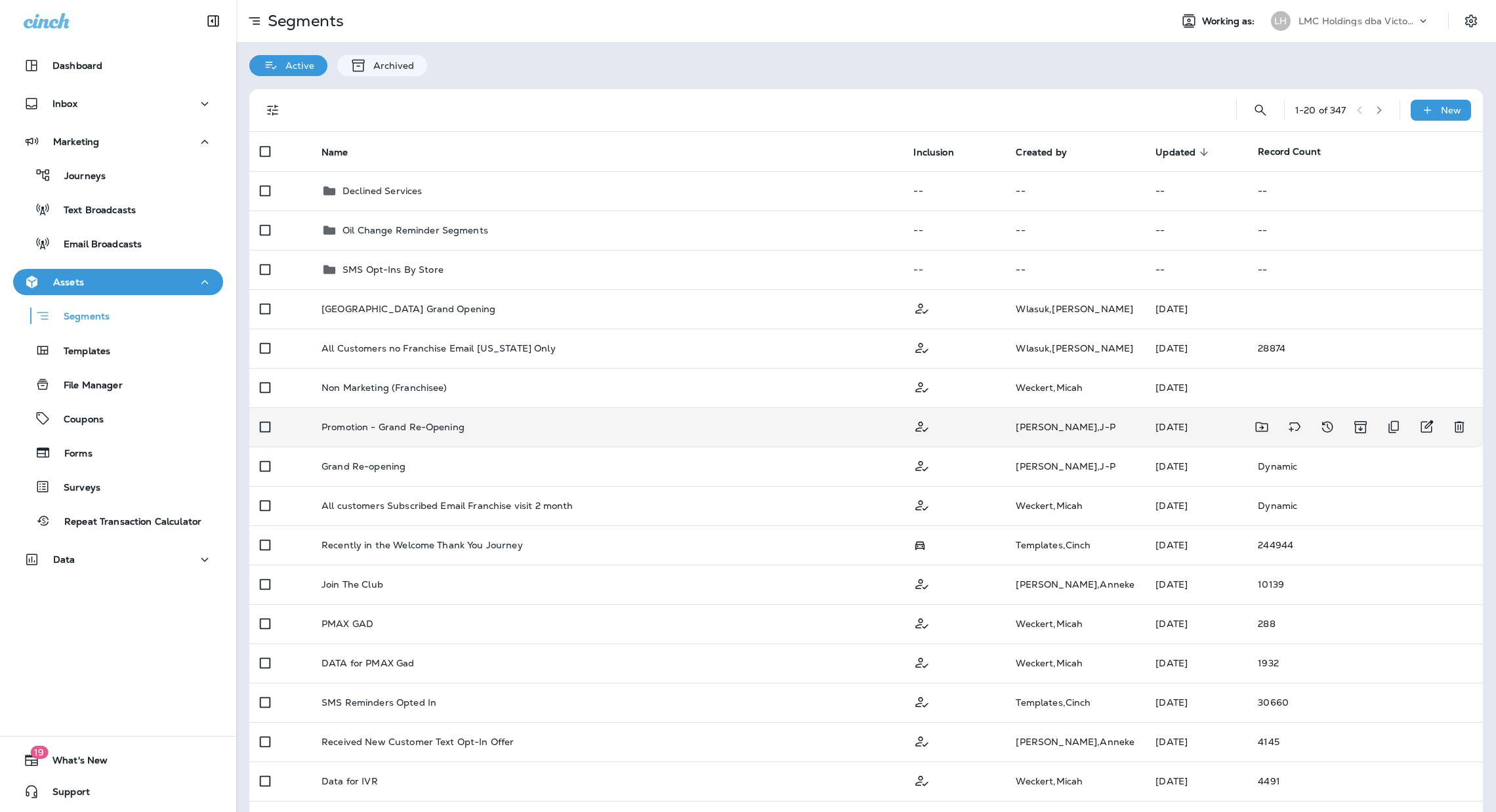
click at [462, 435] on td "Promotion - Grand Re-Opening" at bounding box center [607, 427] width 592 height 40
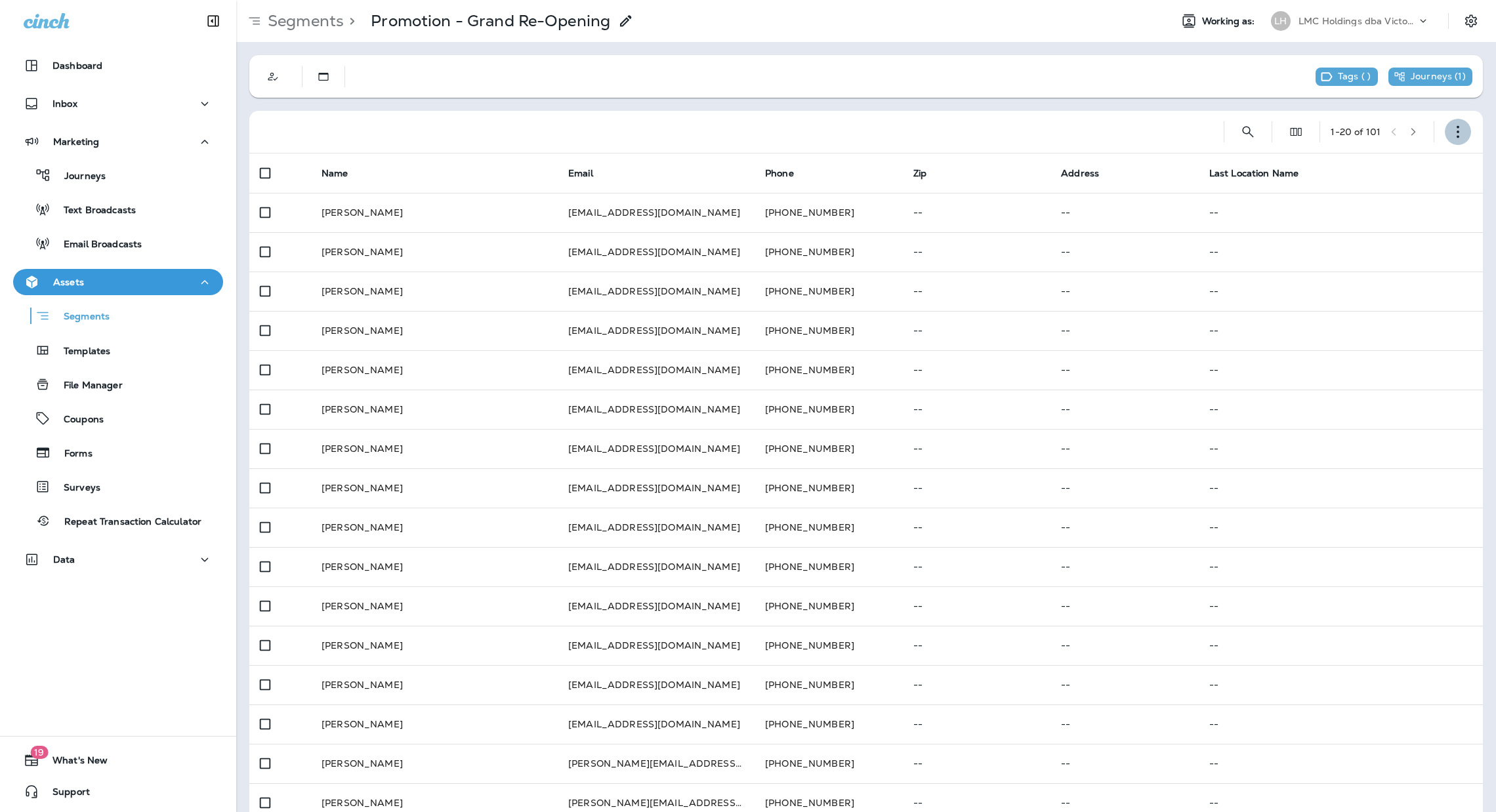
click at [1445, 131] on button "button" at bounding box center [1458, 131] width 26 height 26
click at [1390, 163] on button "Edit Segment" at bounding box center [1378, 165] width 157 height 32
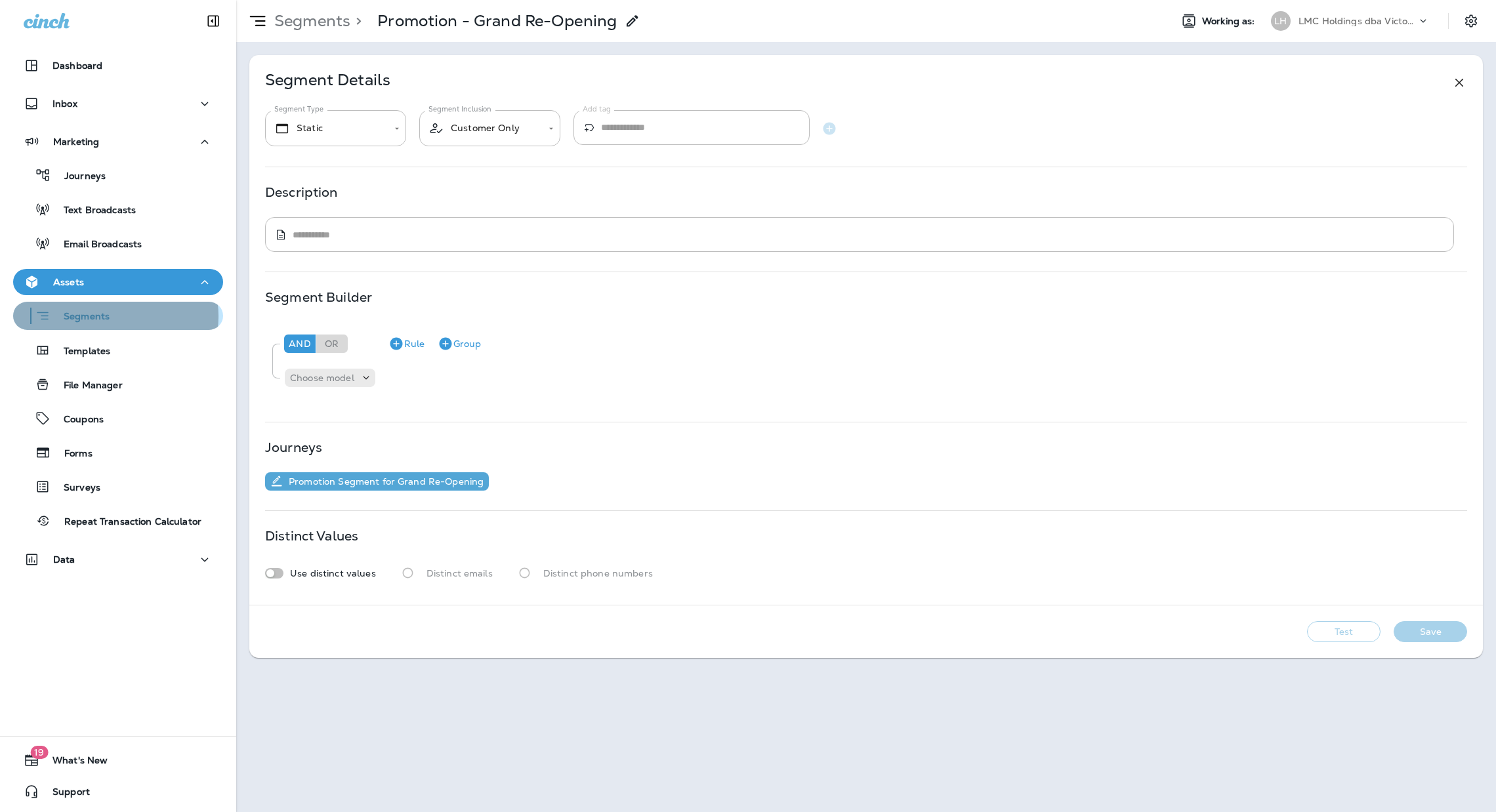
click at [115, 316] on div "Segments" at bounding box center [118, 316] width 200 height 20
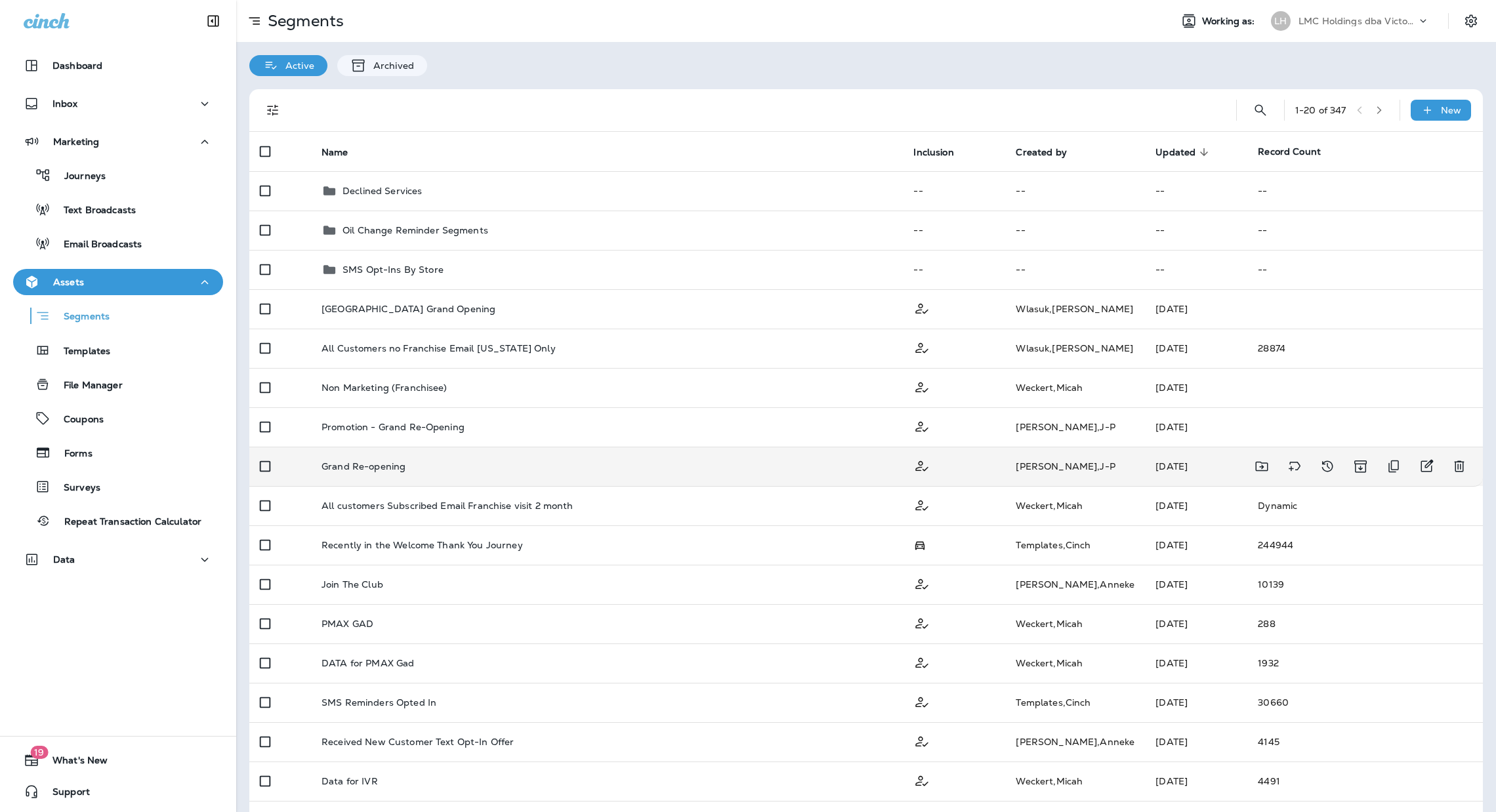
click at [604, 466] on div "Grand Re-opening" at bounding box center [607, 466] width 571 height 11
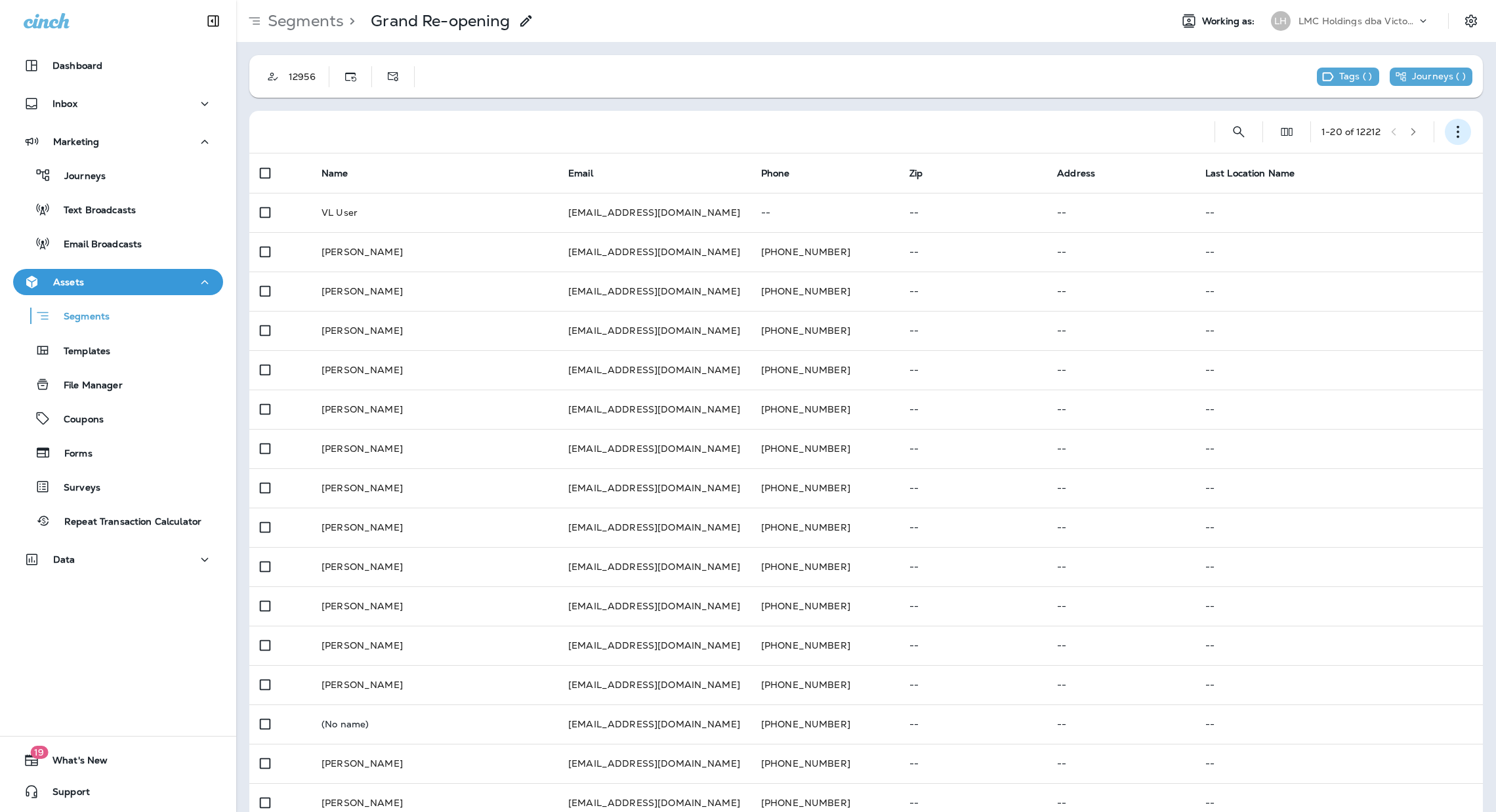
click at [1451, 126] on icon "button" at bounding box center [1458, 132] width 13 height 13
click at [125, 320] on div "Segments" at bounding box center [118, 316] width 200 height 20
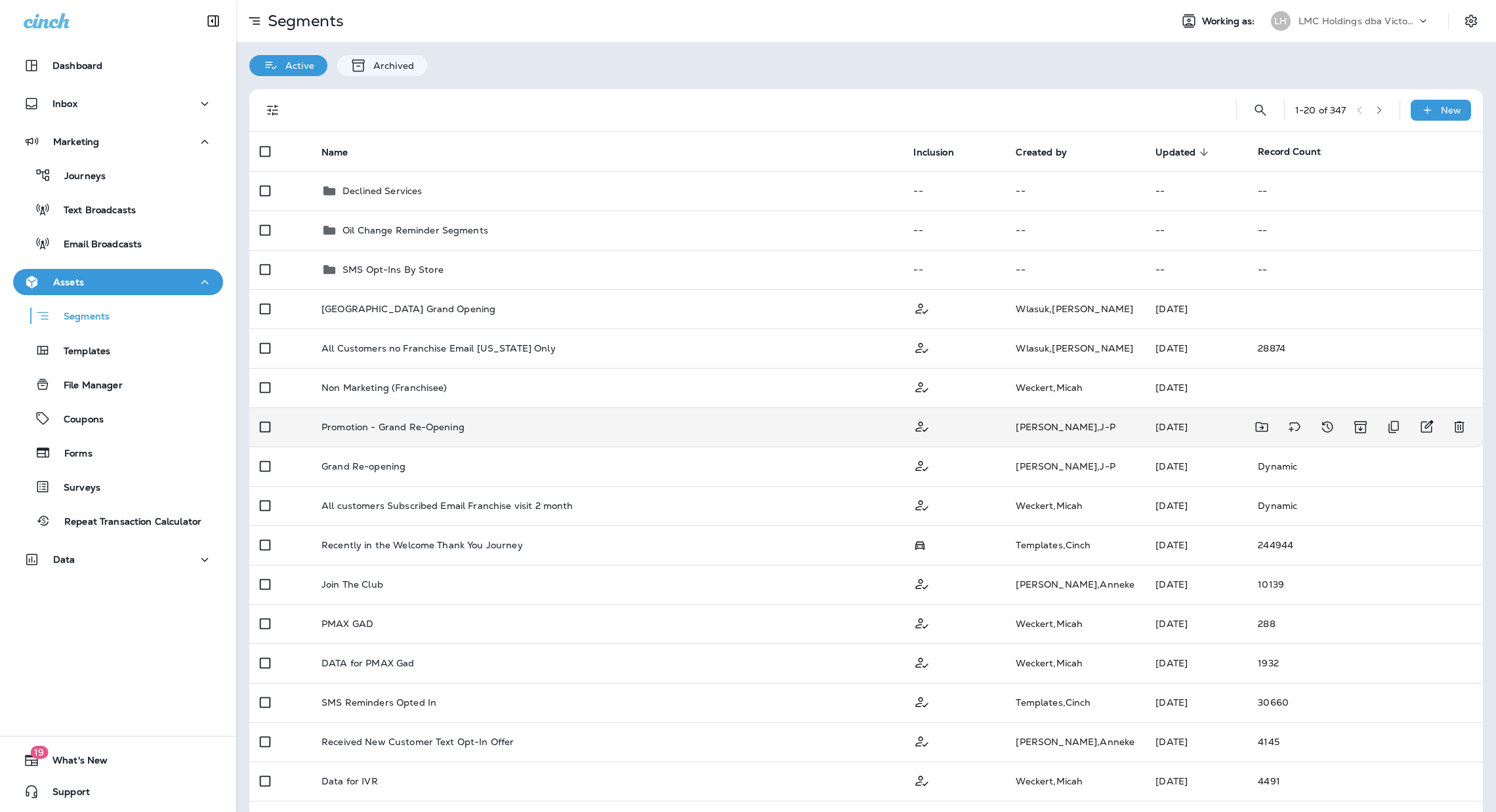
click at [534, 419] on td "Promotion - Grand Re-Opening" at bounding box center [607, 427] width 592 height 40
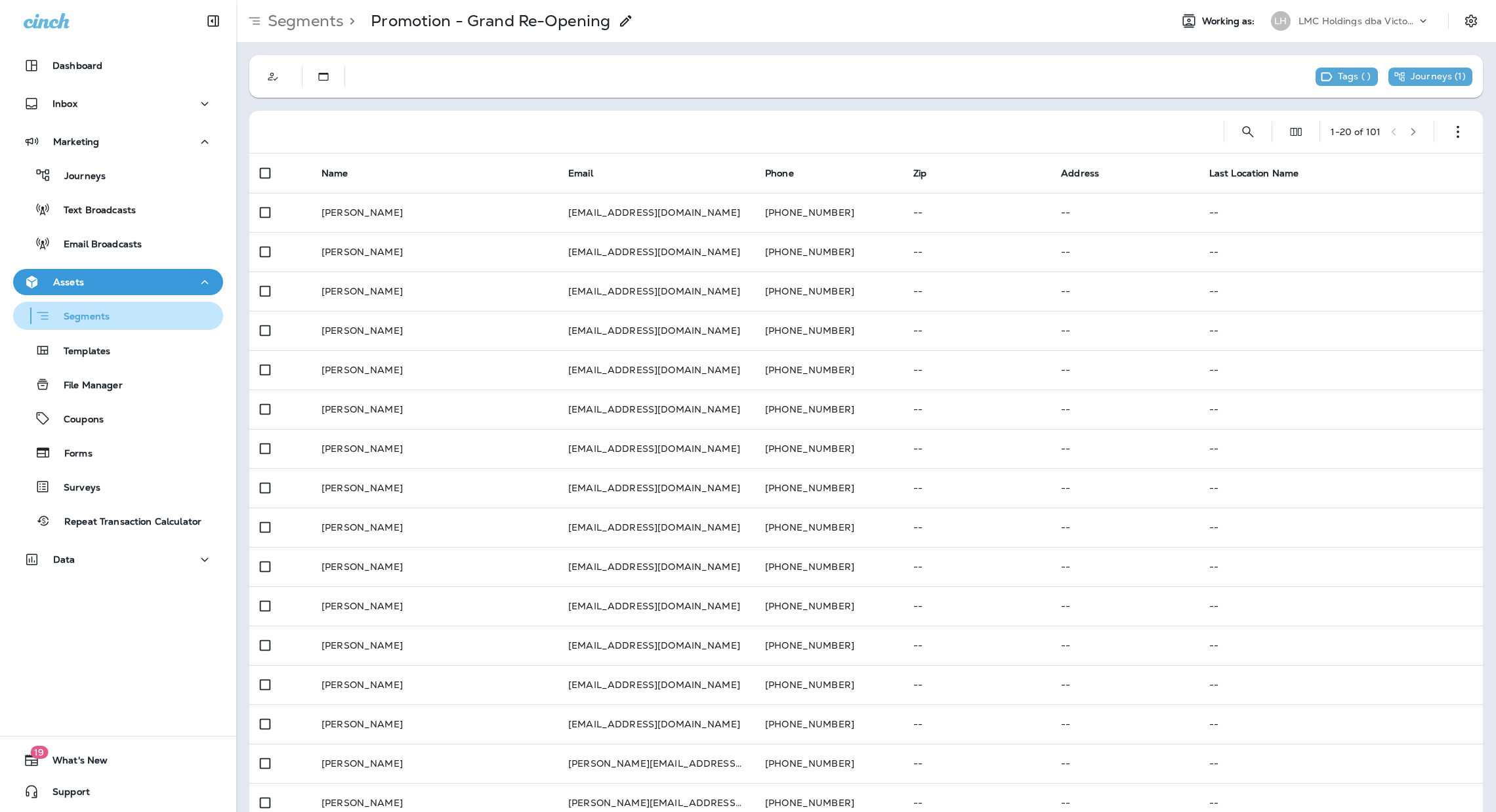
click at [137, 324] on button "Segments" at bounding box center [118, 316] width 210 height 28
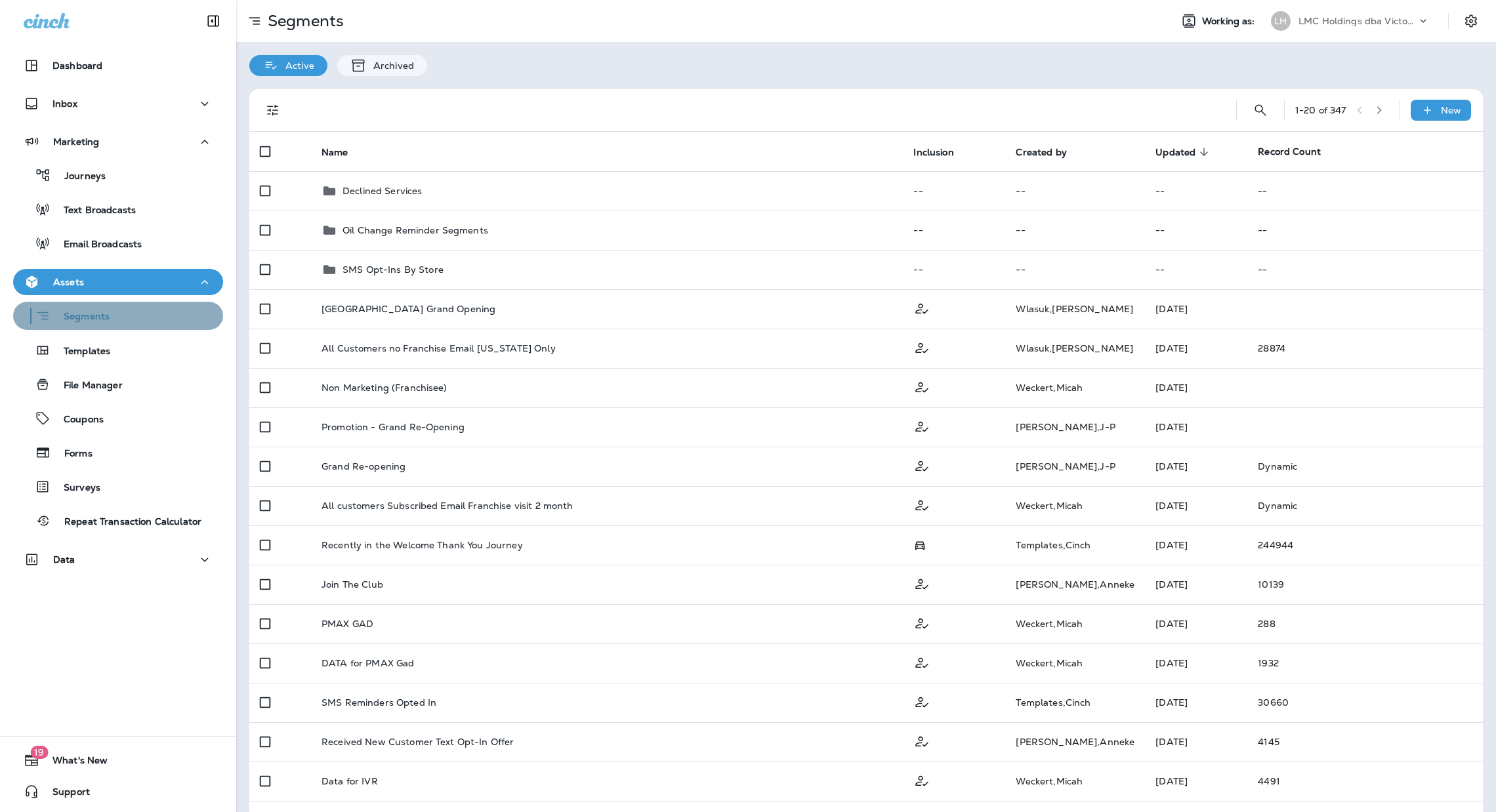
click at [133, 317] on div "Segments" at bounding box center [118, 316] width 200 height 20
click at [143, 323] on div "Segments" at bounding box center [118, 316] width 200 height 20
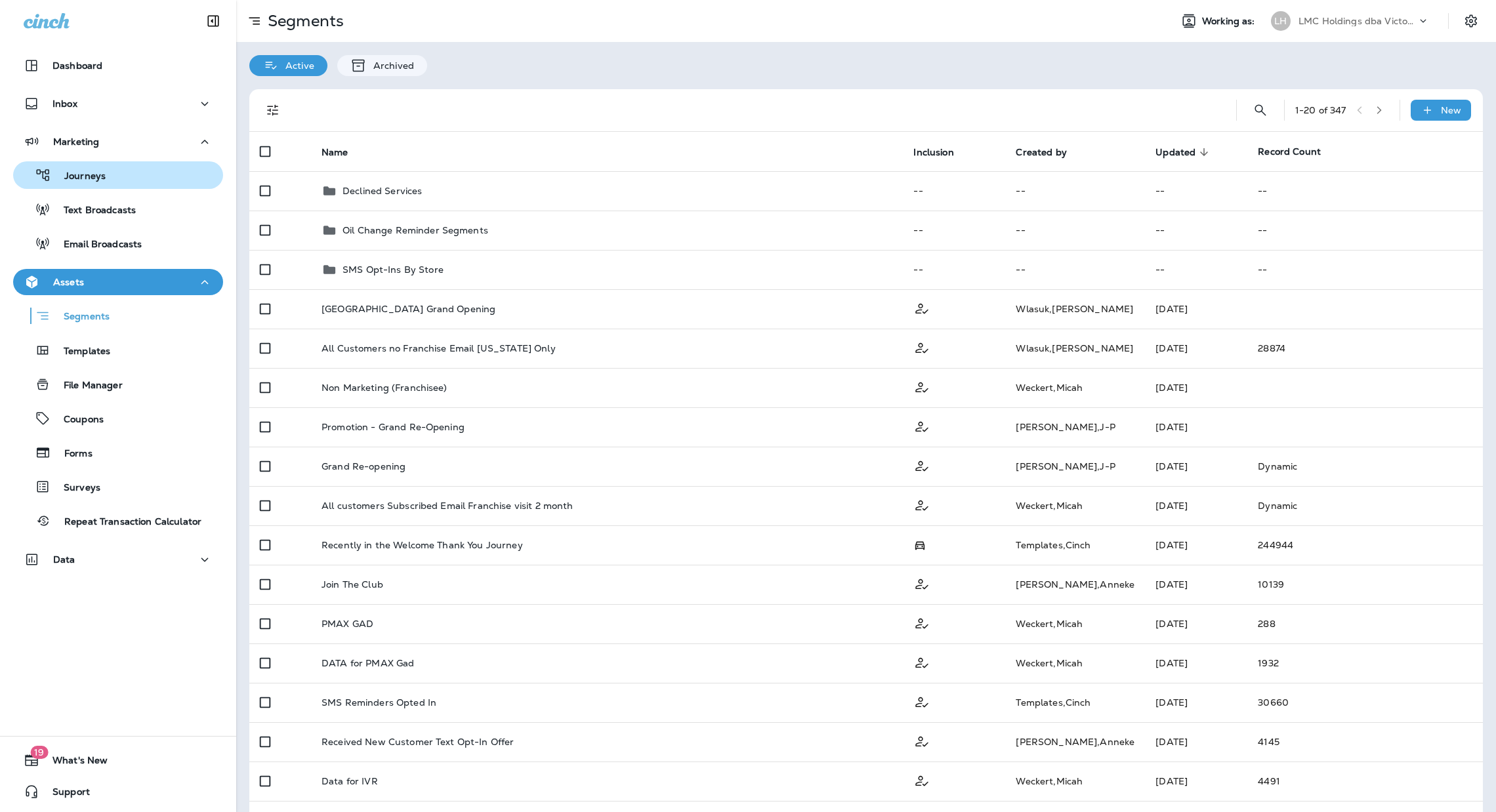
click at [157, 170] on div "Journeys" at bounding box center [118, 175] width 200 height 19
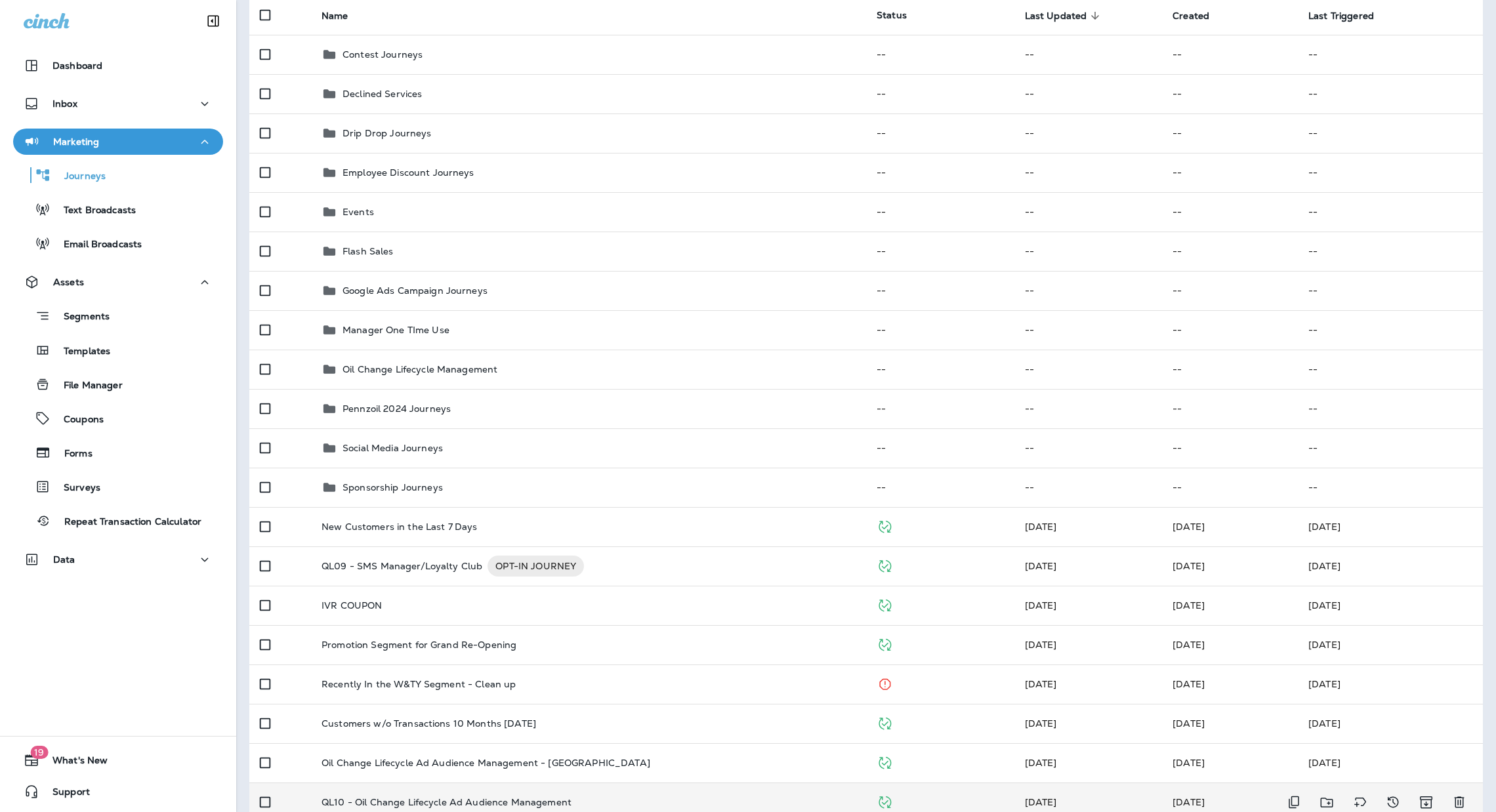
scroll to position [294, 0]
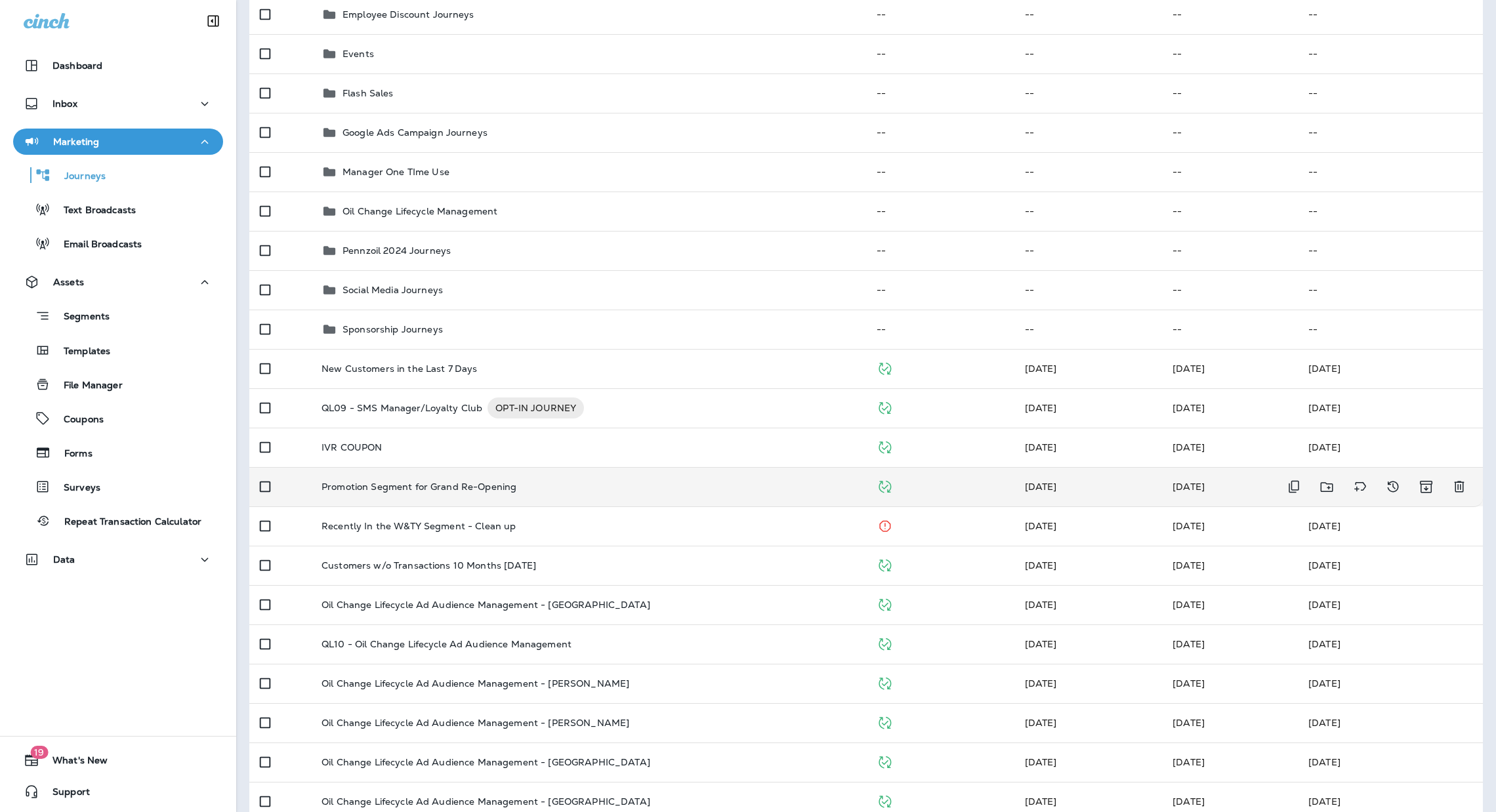
click at [589, 483] on div "Promotion Segment for Grand Re-Opening" at bounding box center [588, 487] width 534 height 11
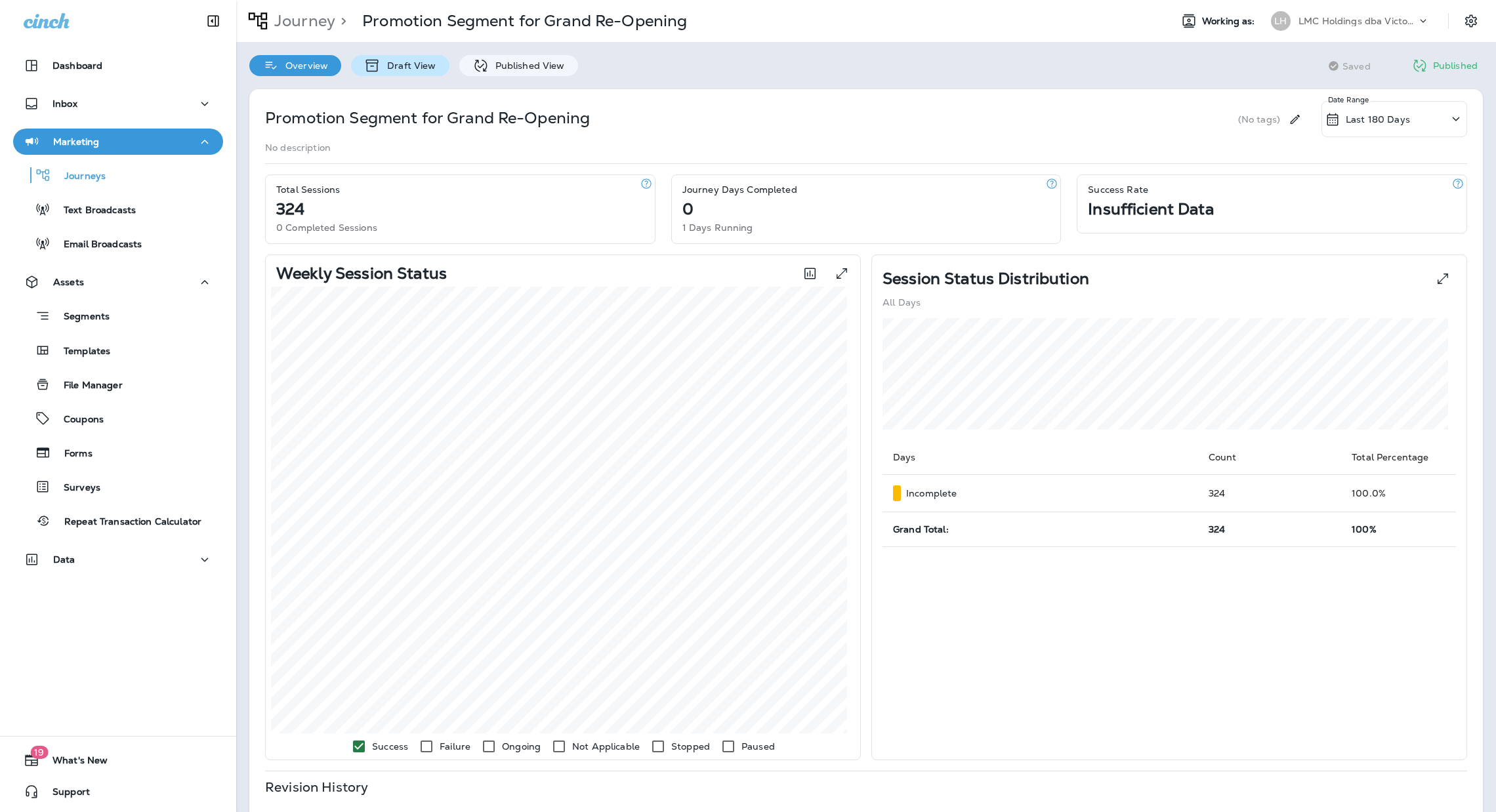
click at [376, 60] on icon at bounding box center [372, 66] width 12 height 12
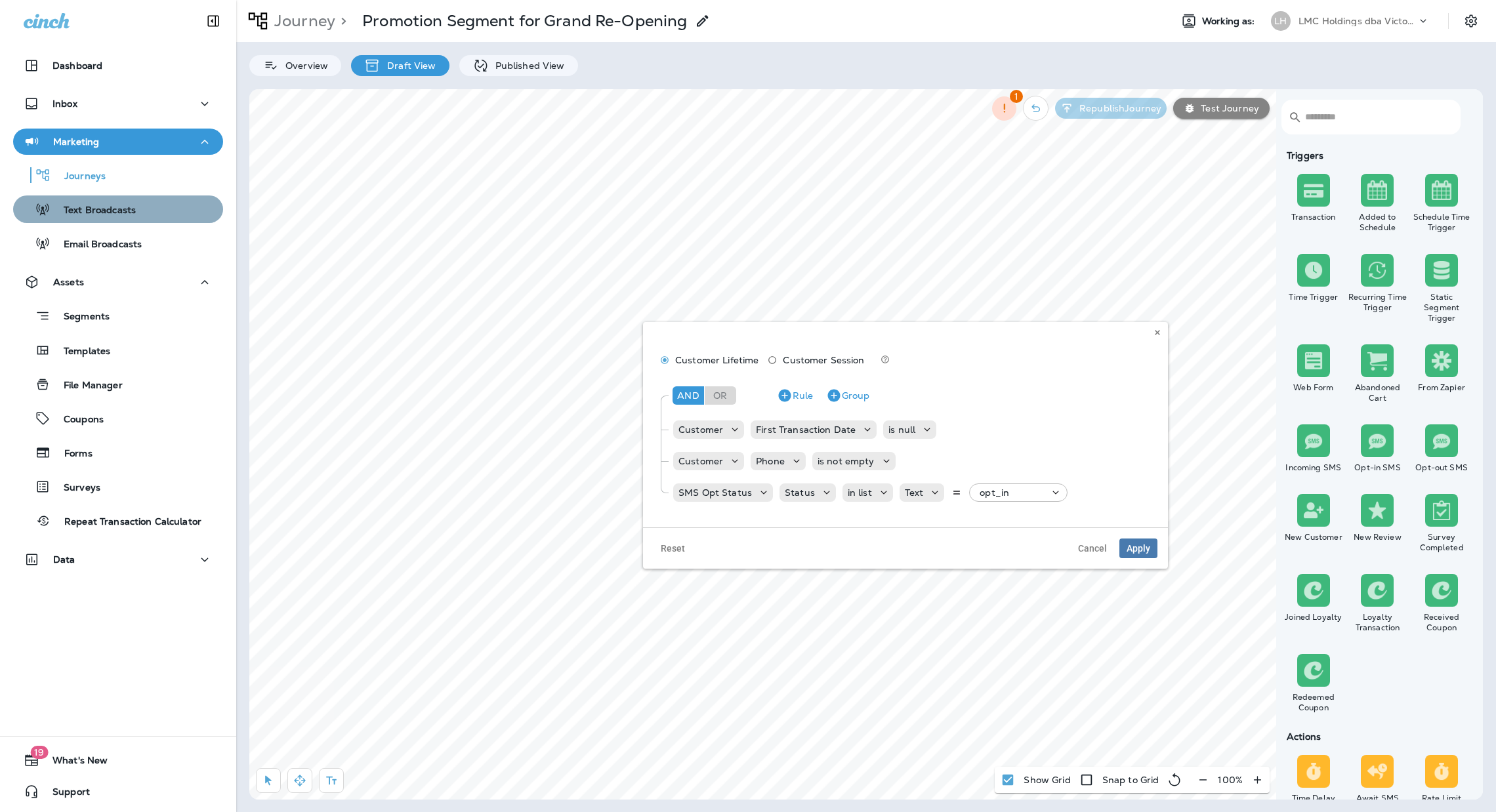
click at [123, 218] on button "Text Broadcasts" at bounding box center [118, 209] width 210 height 28
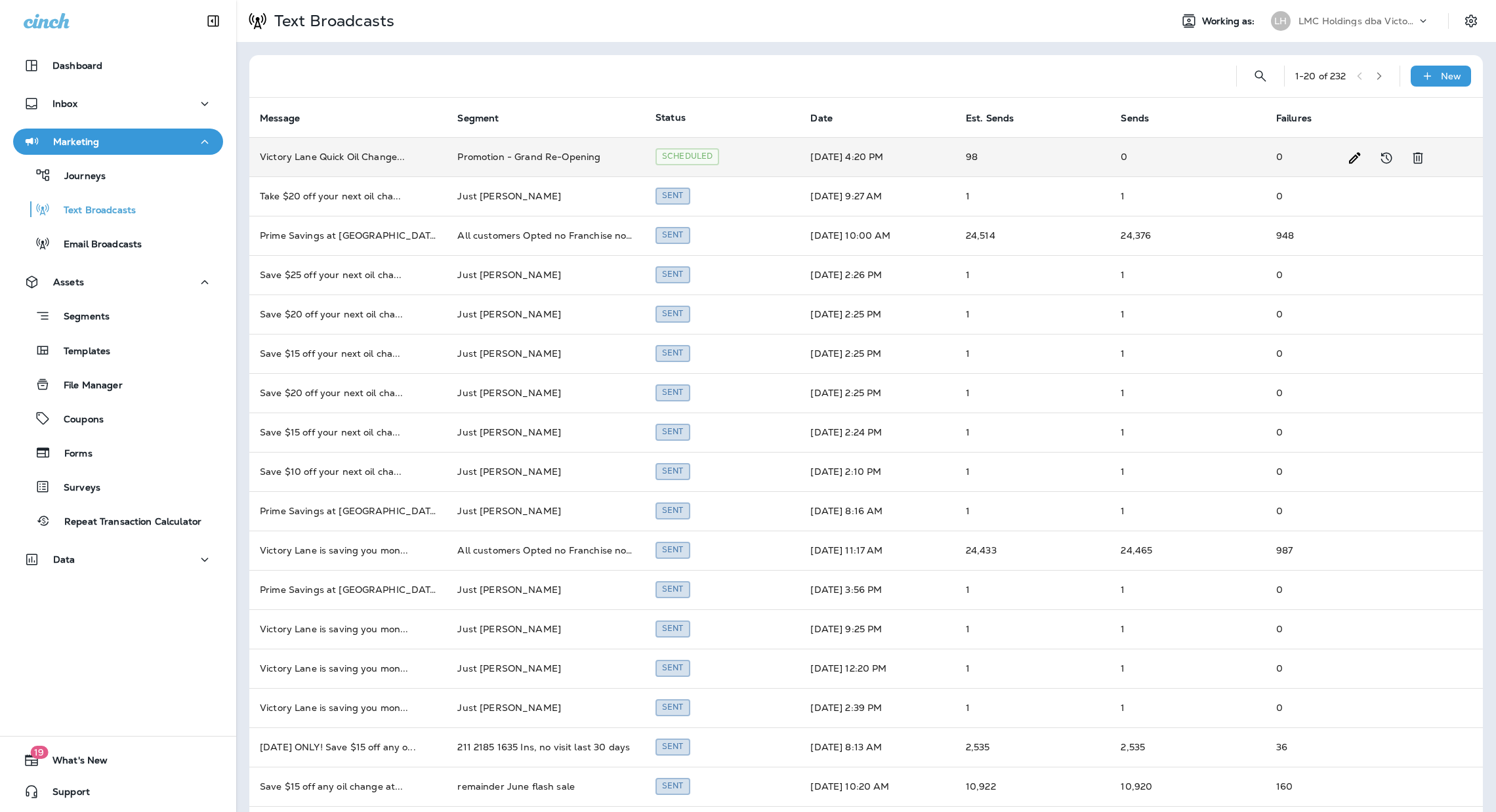
click at [1058, 161] on td "98" at bounding box center [1033, 157] width 155 height 40
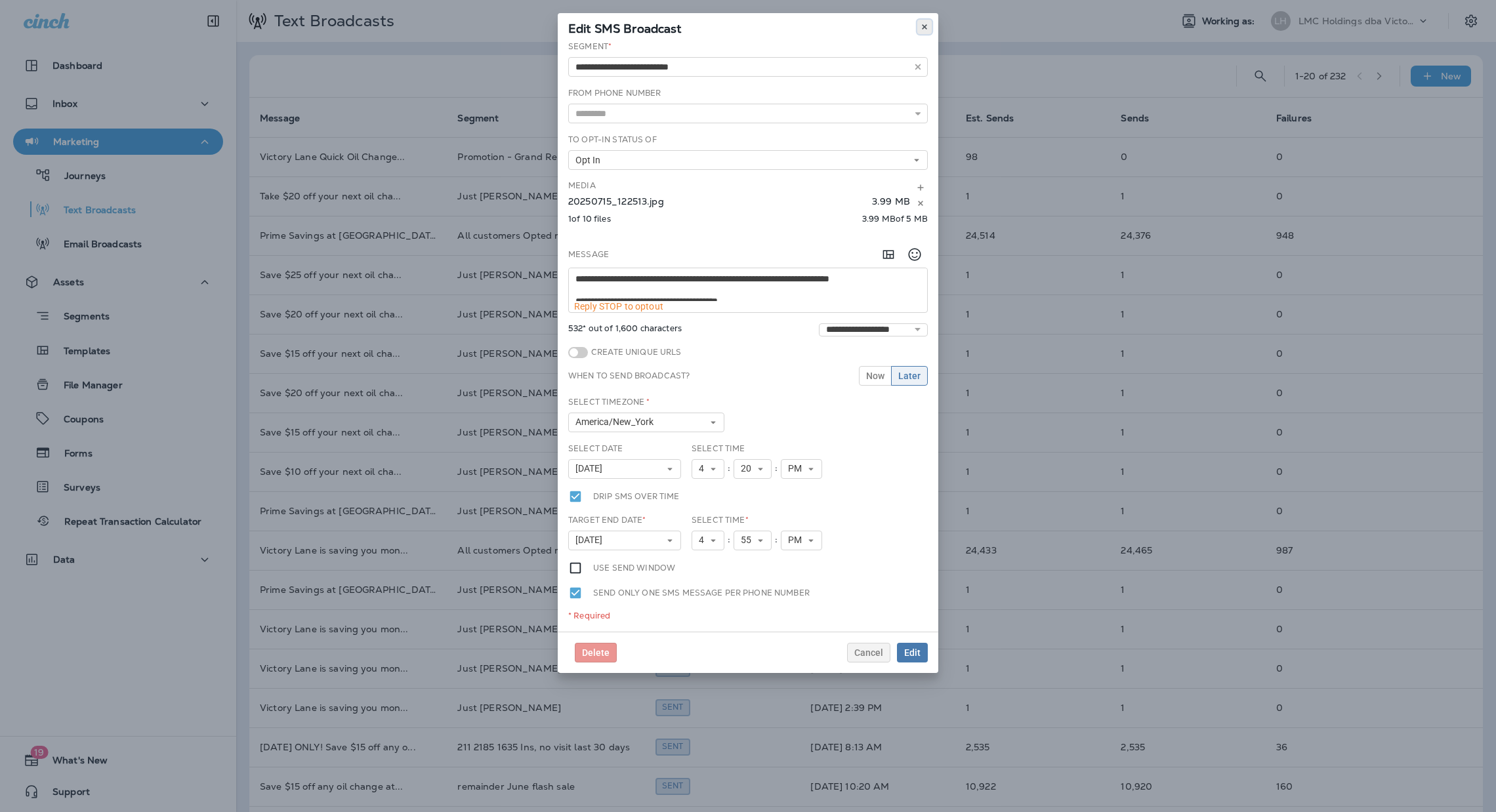
click at [929, 27] on button at bounding box center [925, 27] width 15 height 15
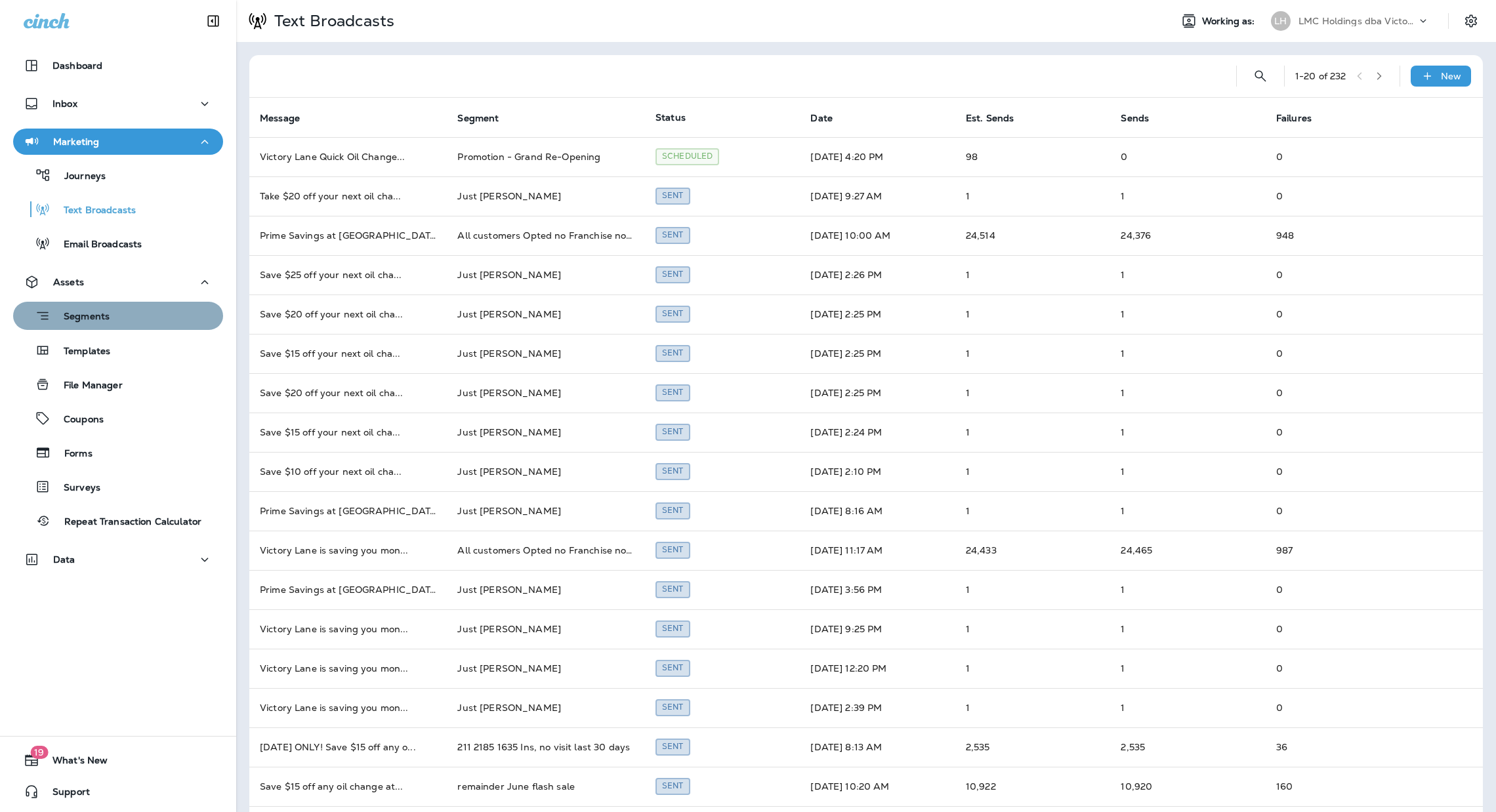
click at [119, 320] on div "Segments" at bounding box center [118, 316] width 200 height 20
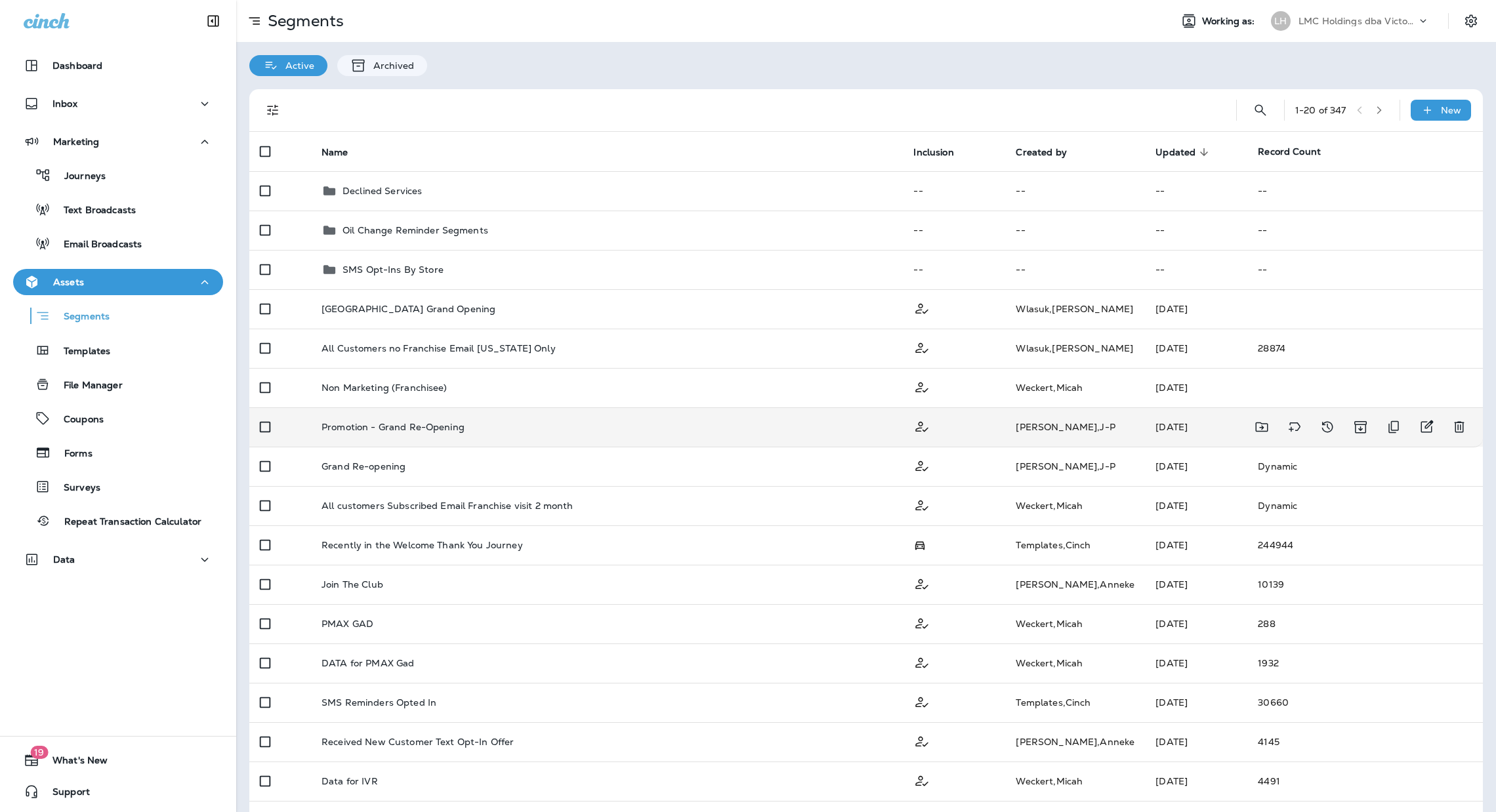
click at [573, 421] on td "Promotion - Grand Re-Opening" at bounding box center [607, 427] width 592 height 40
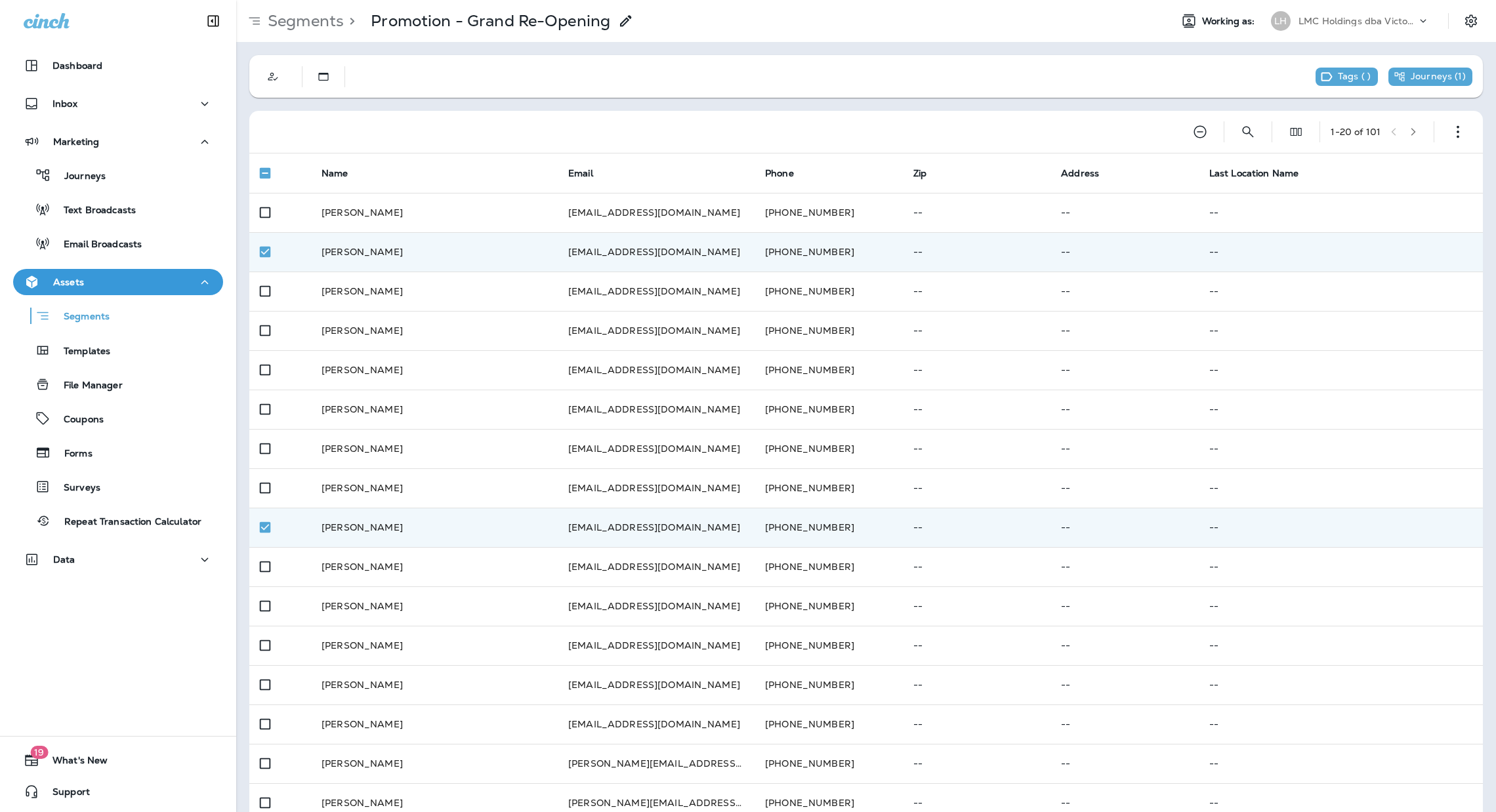
click at [1404, 137] on button "button" at bounding box center [1413, 131] width 19 height 19
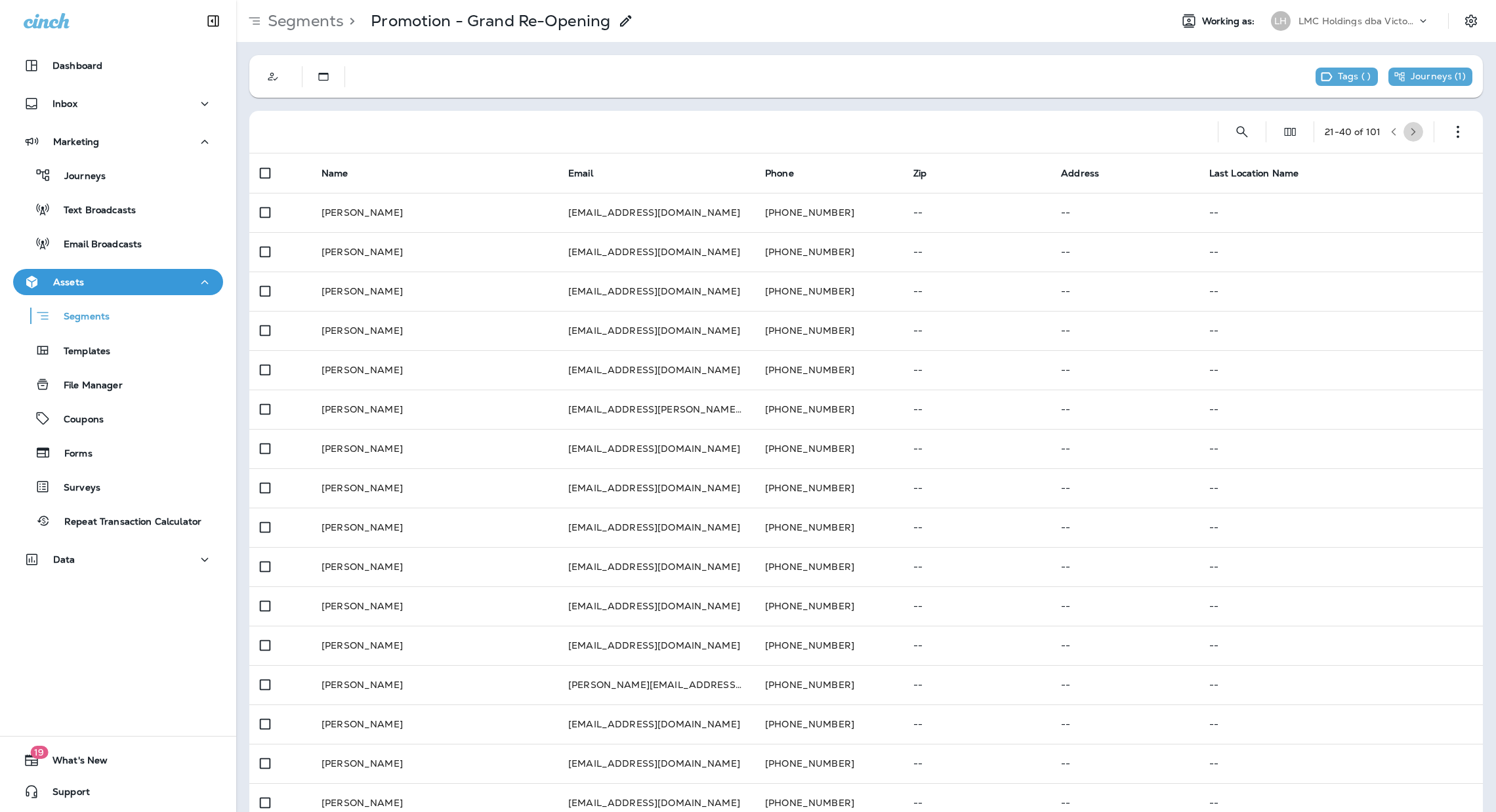
click at [1404, 135] on button "button" at bounding box center [1413, 131] width 19 height 19
click at [1409, 127] on icon "button" at bounding box center [1413, 131] width 9 height 9
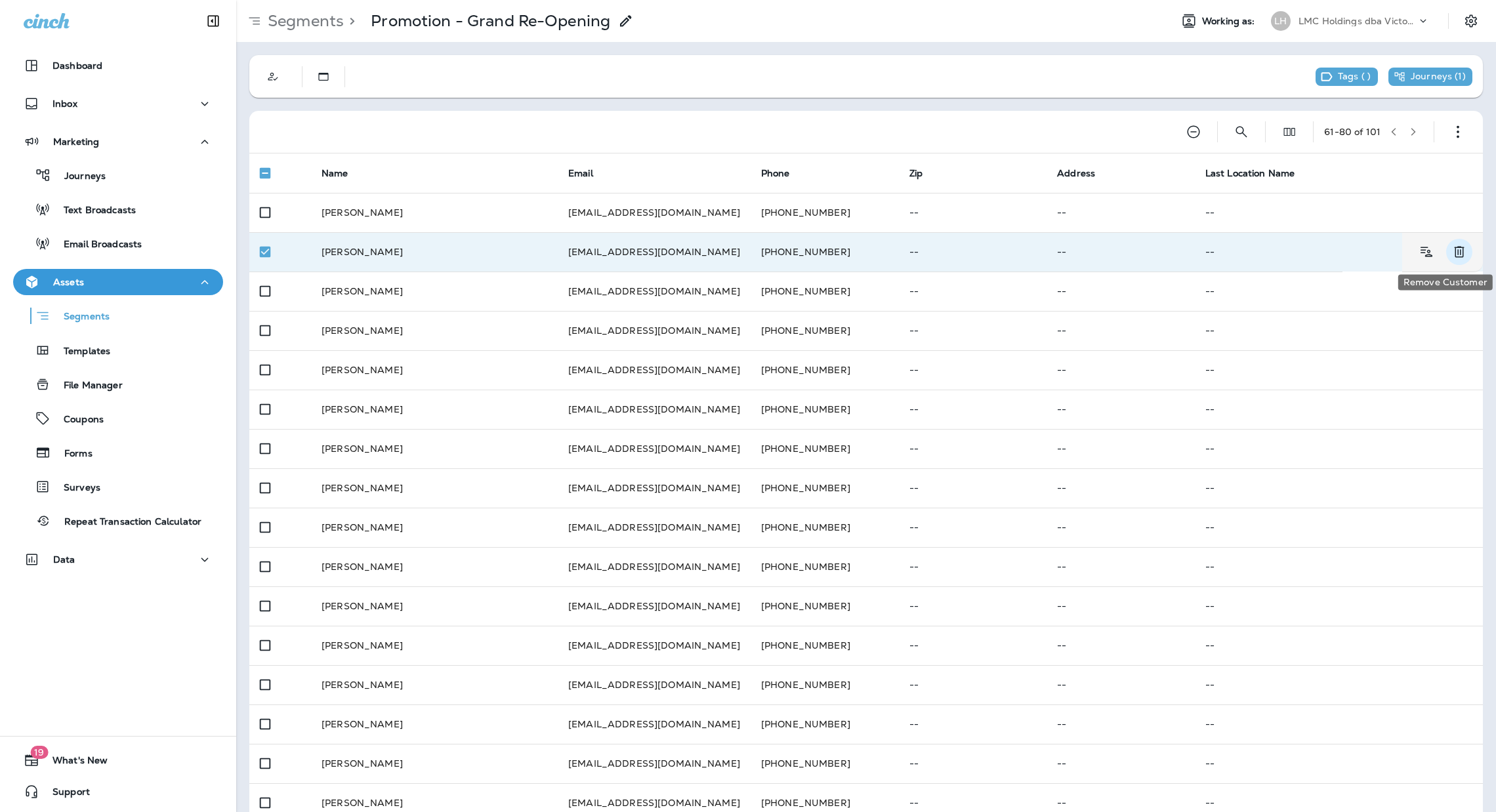
click at [1451, 249] on icon "Remove Customer" at bounding box center [1459, 251] width 15 height 15
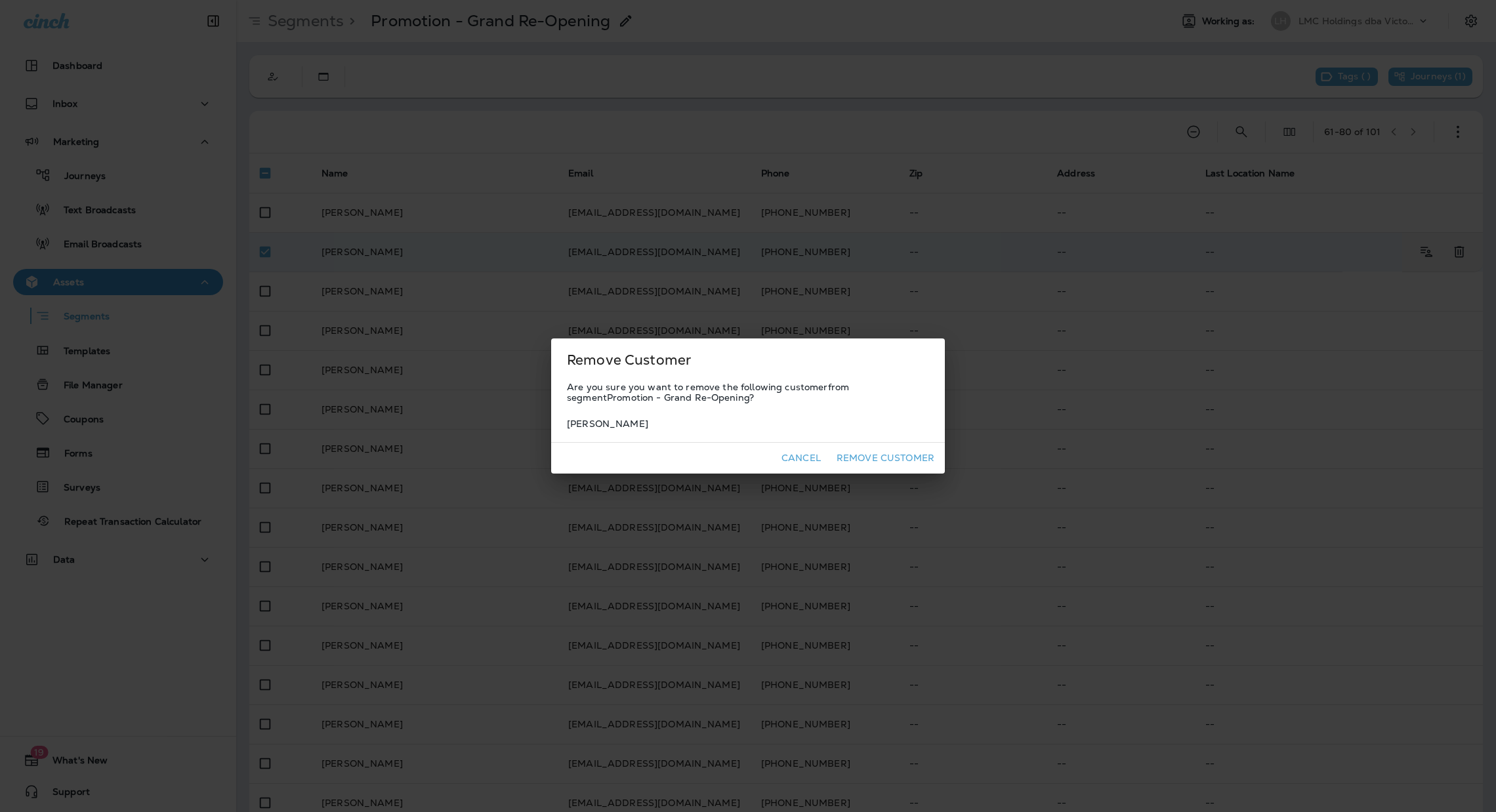
click at [901, 449] on button "Remove Customer" at bounding box center [885, 458] width 108 height 20
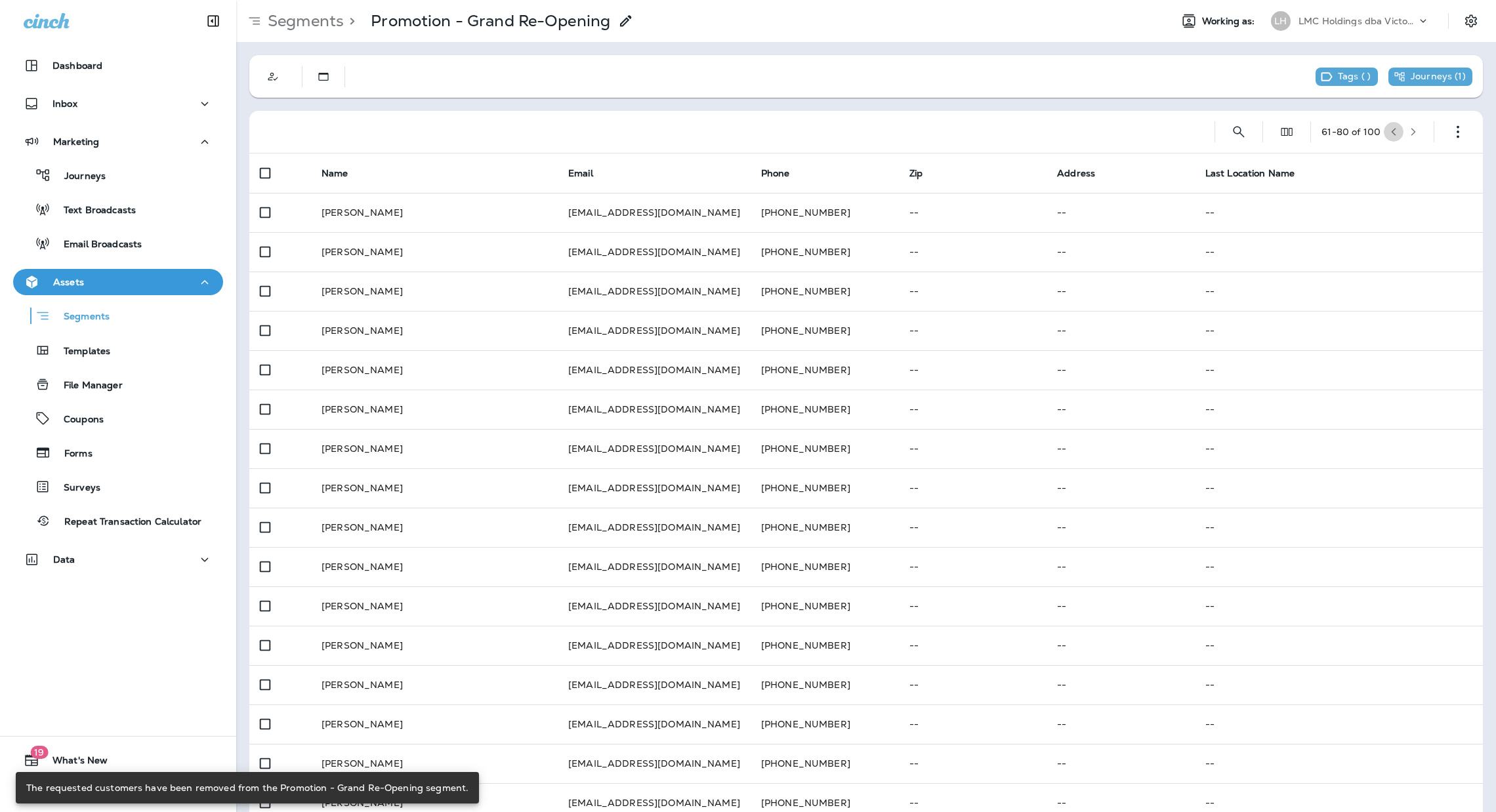
click at [1390, 130] on icon "button" at bounding box center [1394, 131] width 9 height 9
click at [1390, 132] on icon "button" at bounding box center [1394, 131] width 9 height 9
click at [1392, 133] on icon "button" at bounding box center [1395, 132] width 5 height 8
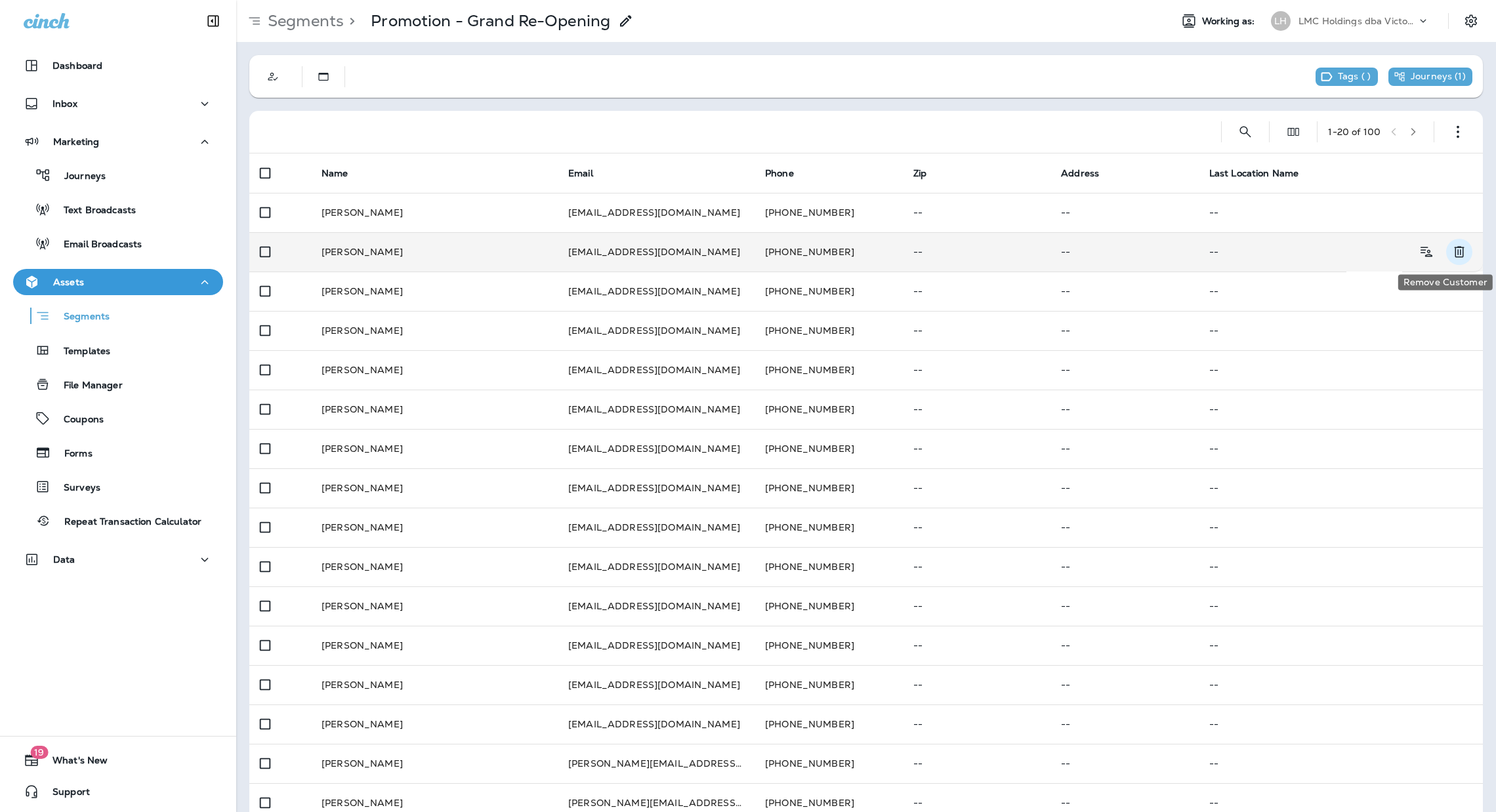
click at [1451, 252] on icon "Remove Customer" at bounding box center [1459, 251] width 15 height 15
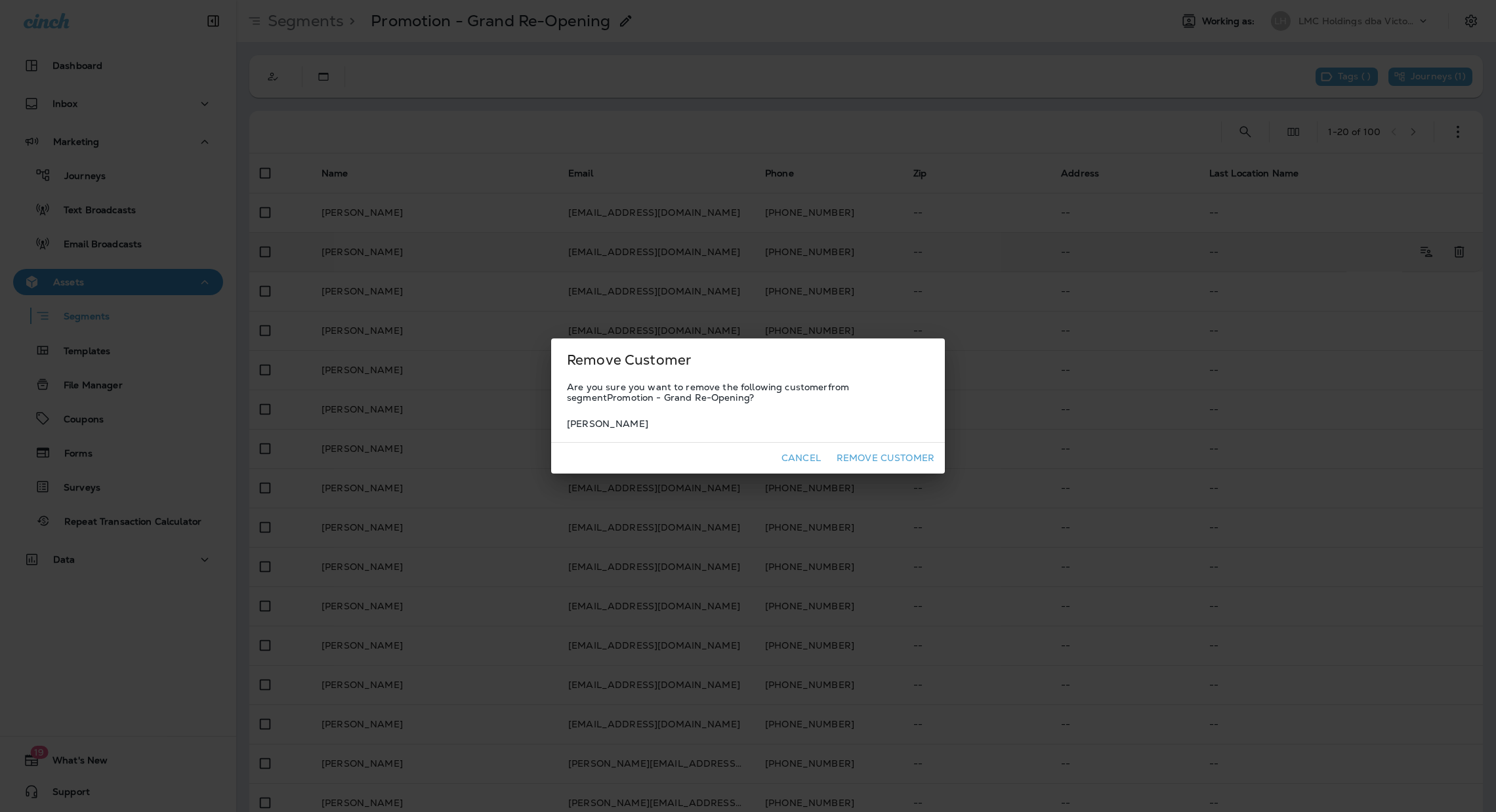
click at [916, 455] on button "Remove Customer" at bounding box center [885, 458] width 108 height 20
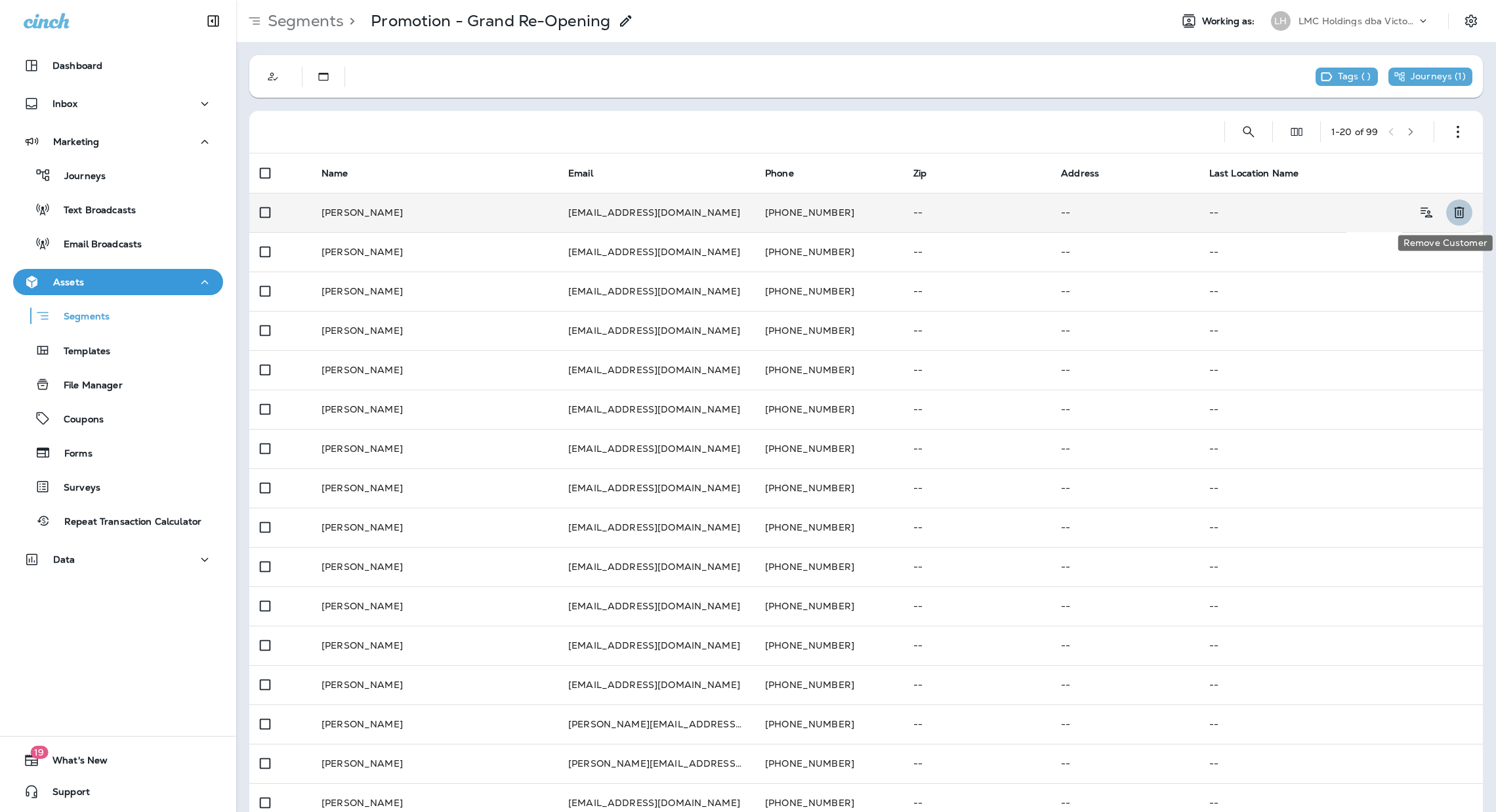
click at [1451, 205] on icon "Remove Customer" at bounding box center [1459, 212] width 15 height 15
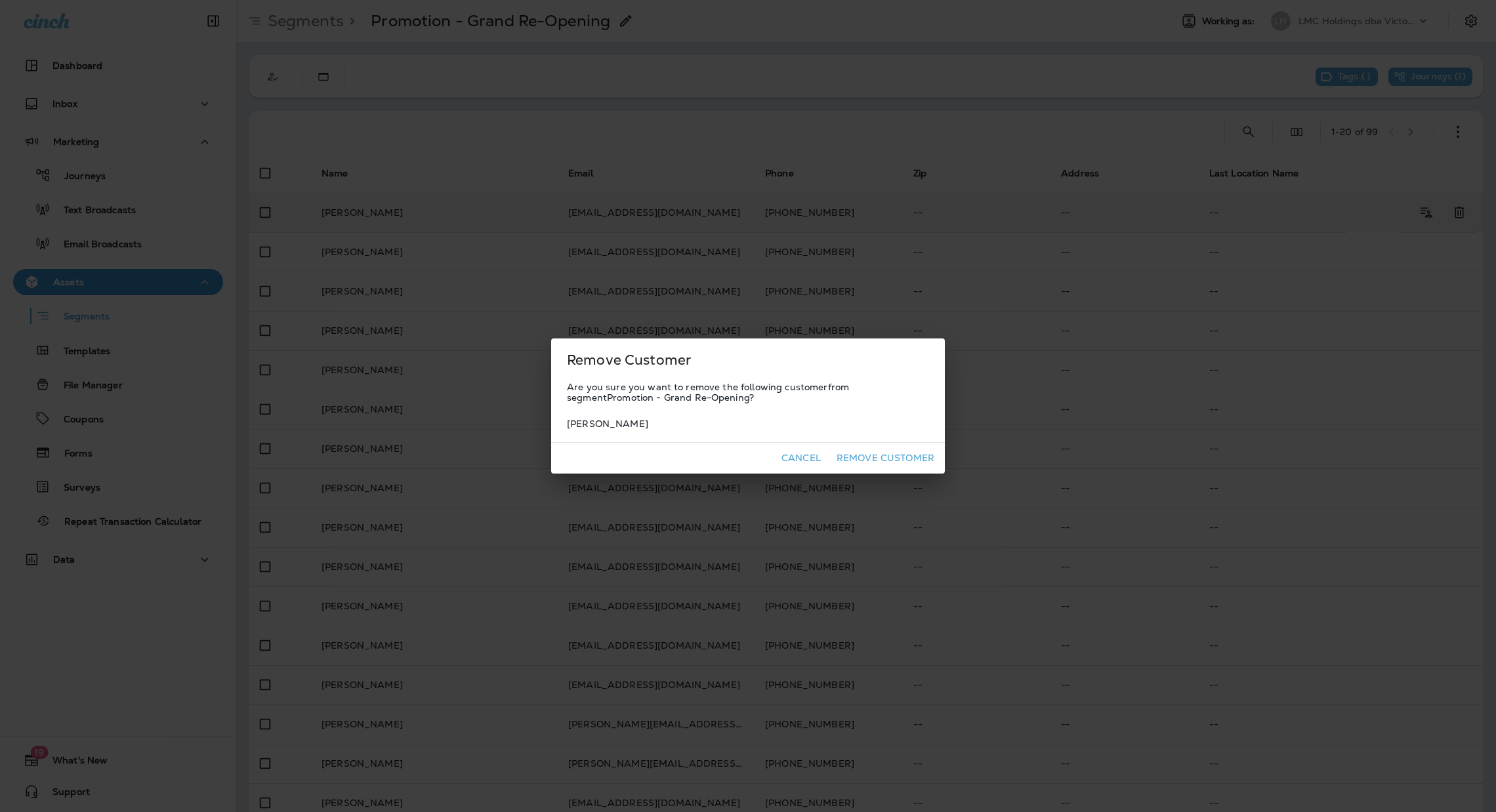
click at [916, 455] on button "Remove Customer" at bounding box center [885, 458] width 108 height 20
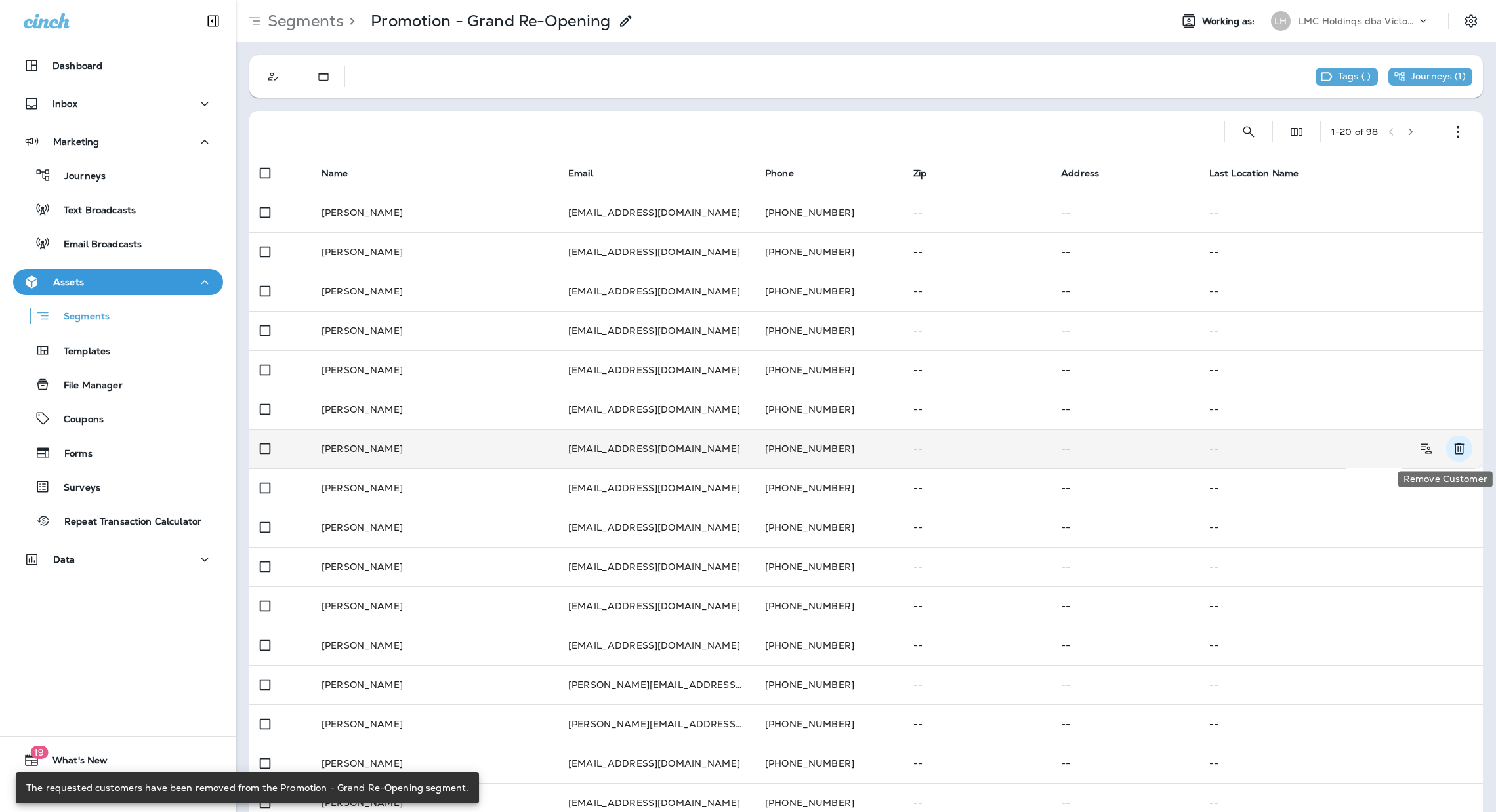
click at [1451, 449] on icon "Remove Customer" at bounding box center [1459, 449] width 15 height 15
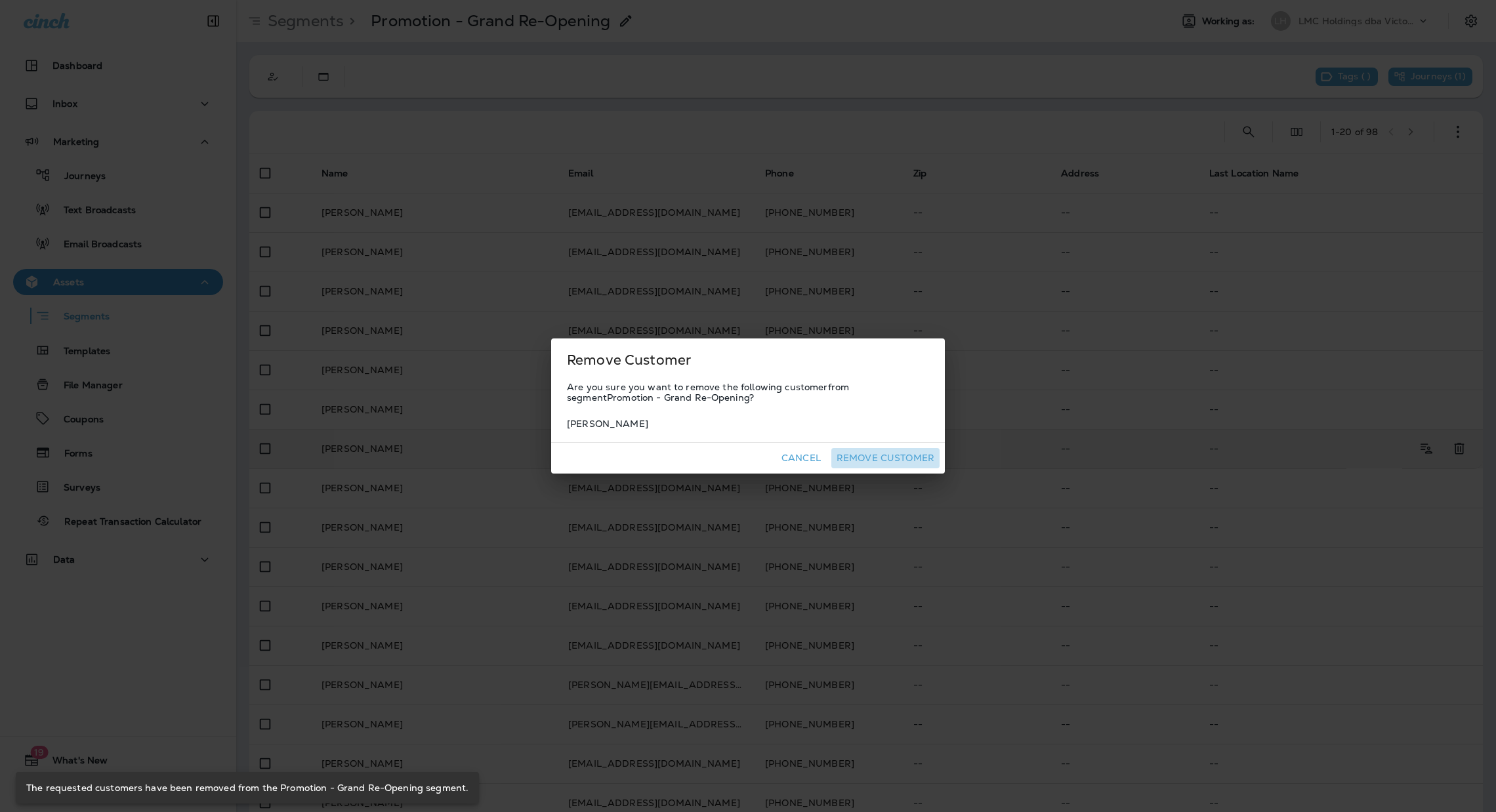
click at [884, 458] on button "Remove Customer" at bounding box center [885, 458] width 108 height 20
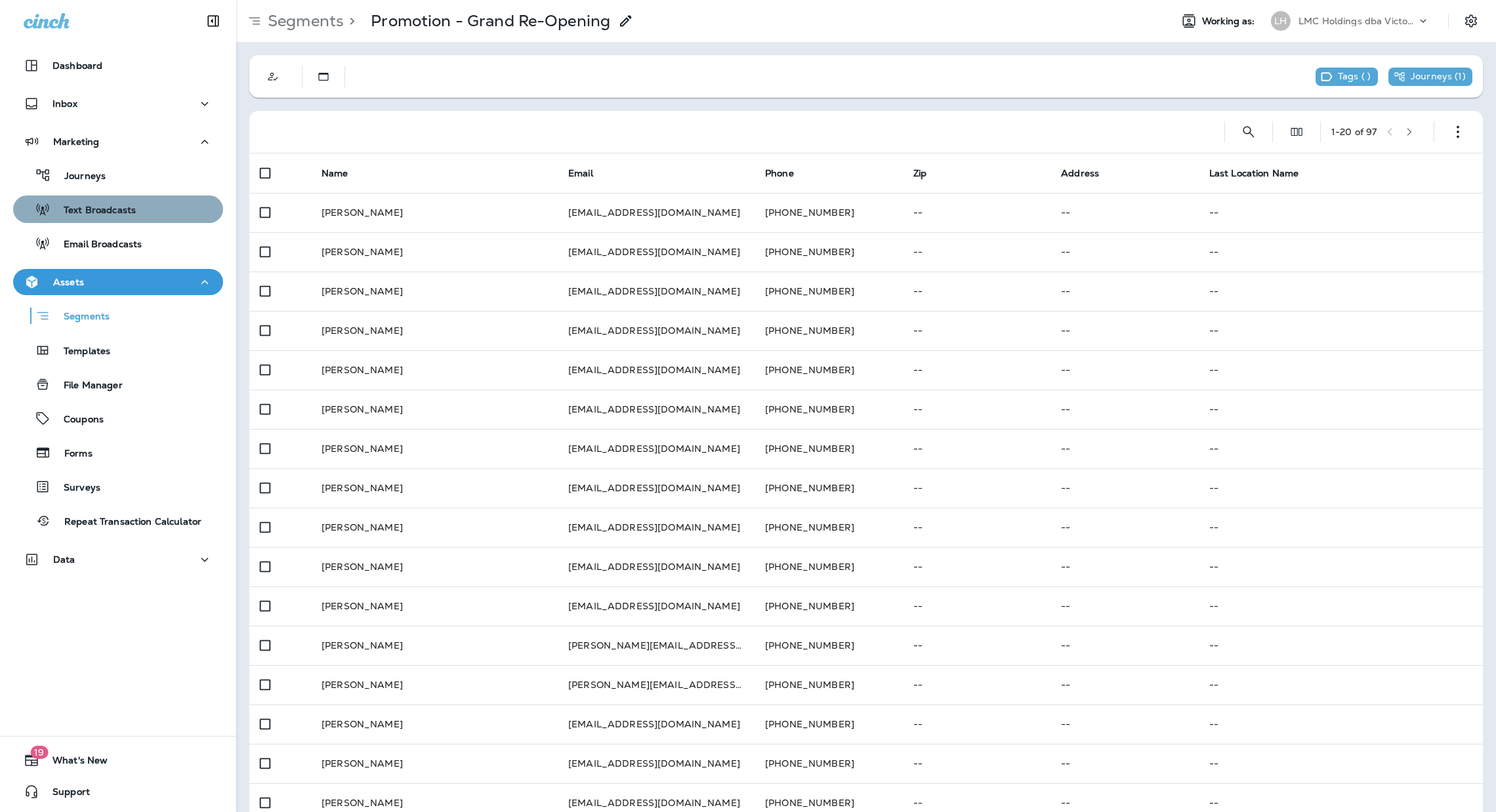
click at [131, 208] on p "Text Broadcasts" at bounding box center [92, 210] width 85 height 12
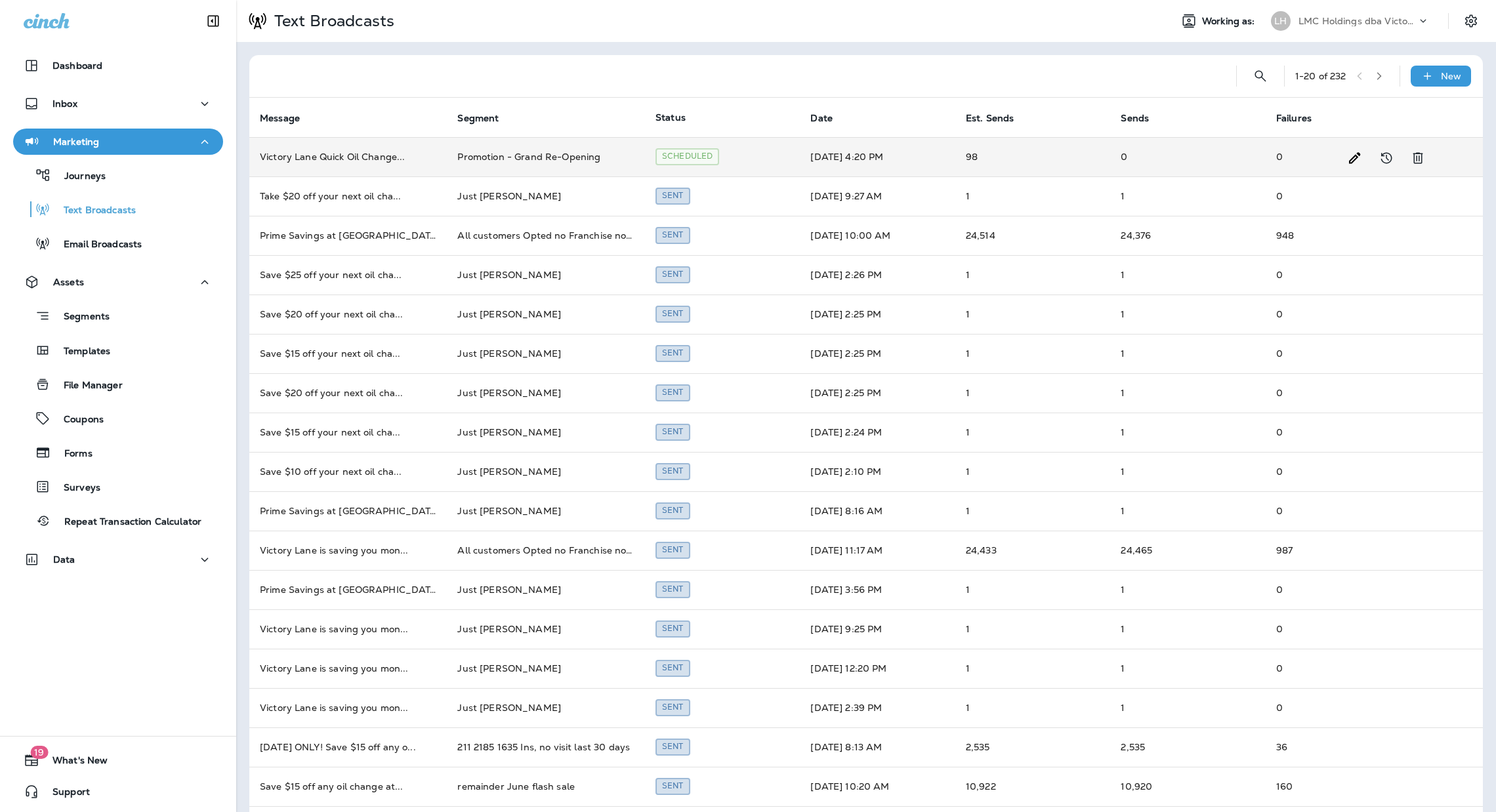
click at [891, 165] on td "Aug 22, 2025 4:20 PM" at bounding box center [877, 157] width 155 height 40
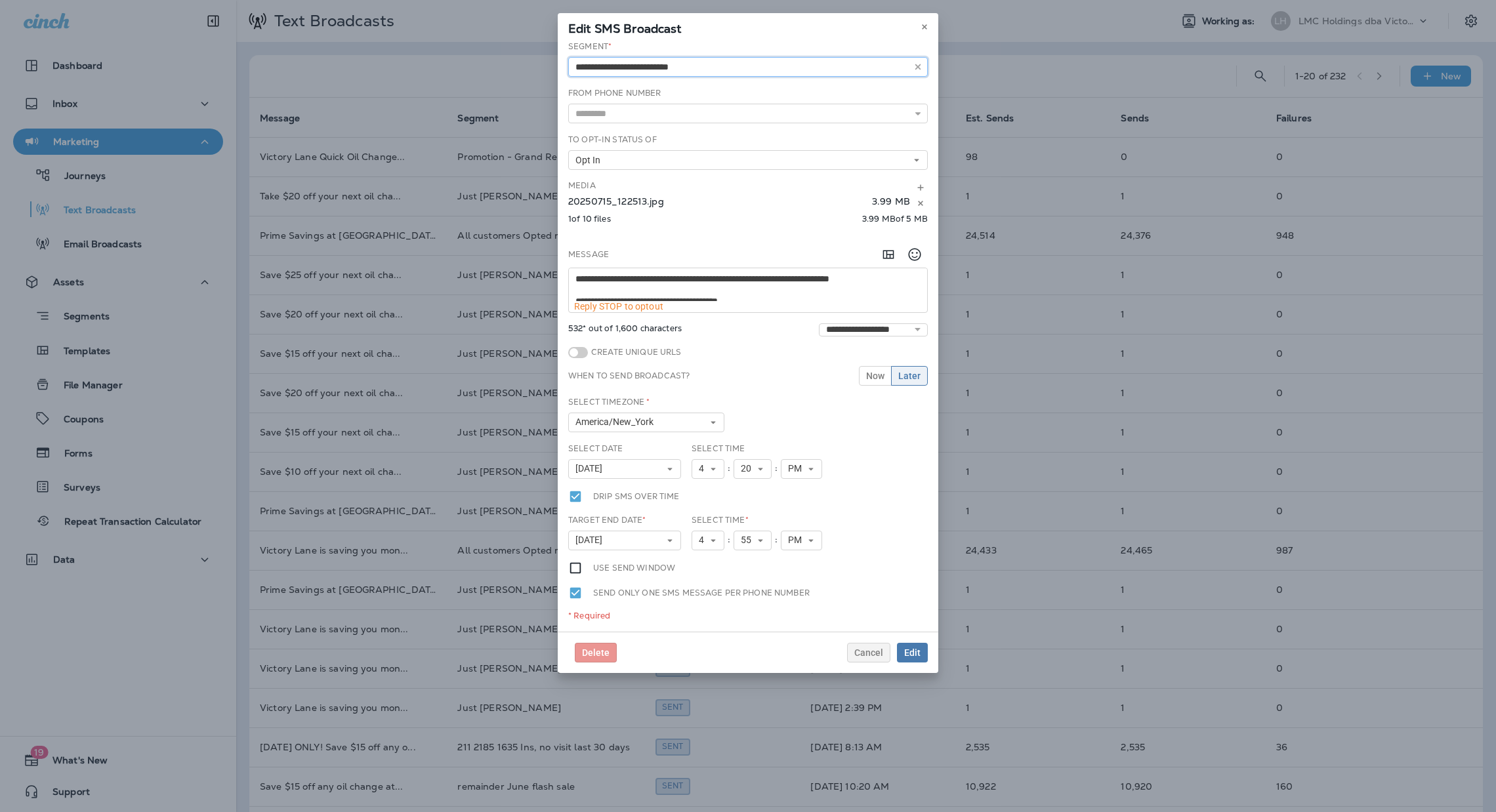
click at [746, 71] on input "text" at bounding box center [748, 67] width 359 height 19
click at [926, 23] on icon at bounding box center [925, 27] width 8 height 8
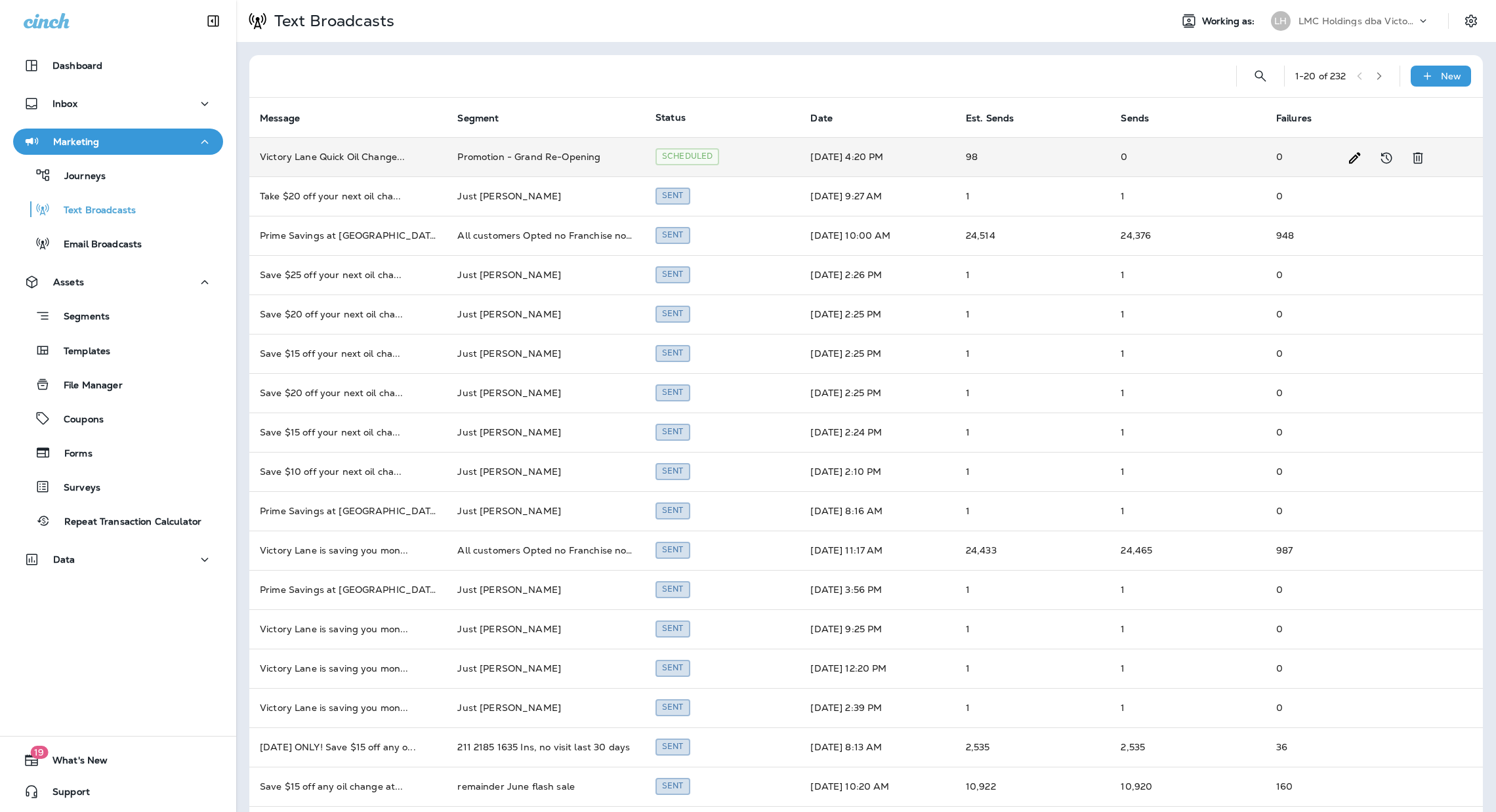
click at [475, 158] on td "Promotion - Grand Re-Opening" at bounding box center [545, 157] width 197 height 40
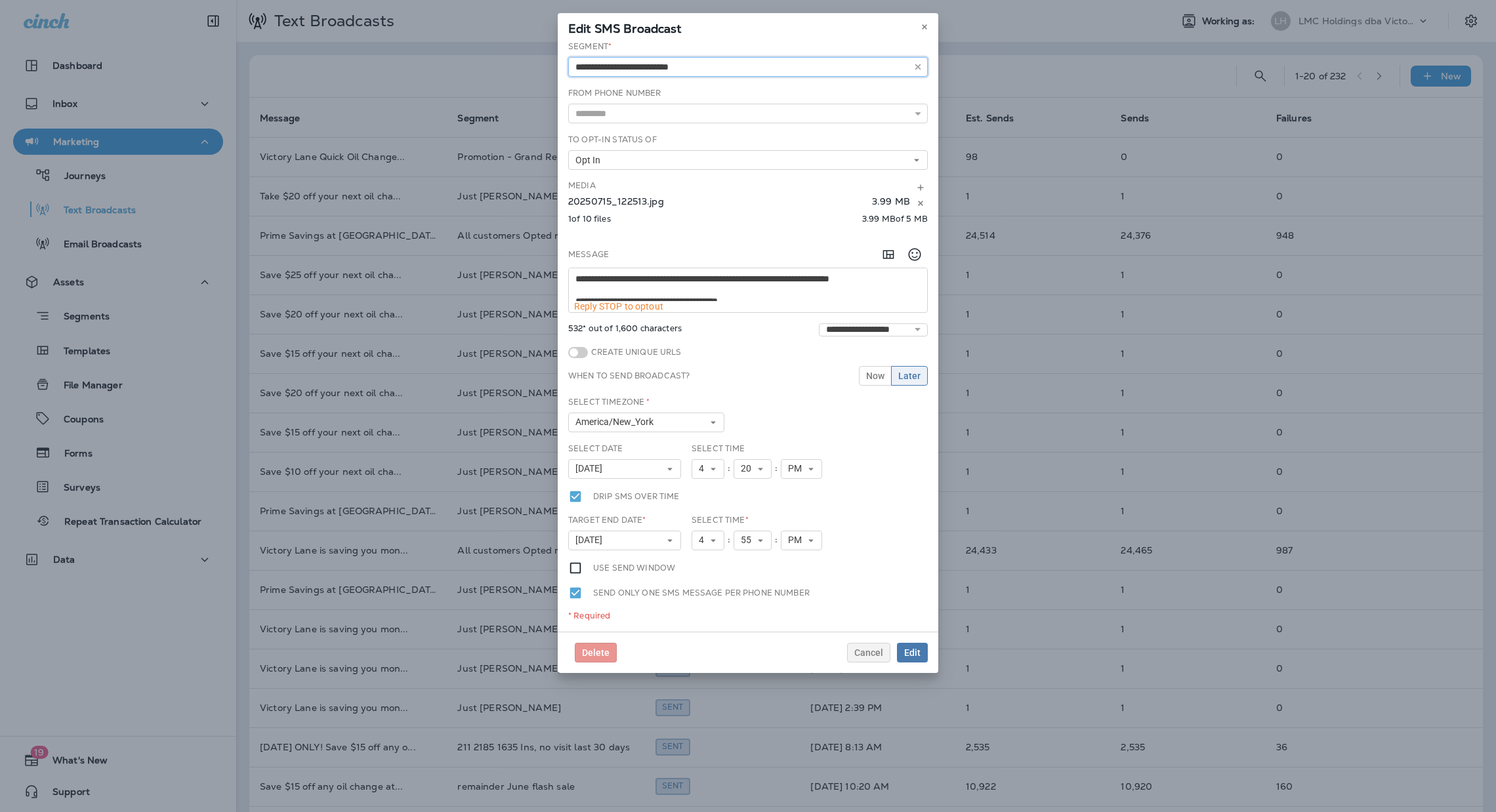
click at [747, 71] on input "text" at bounding box center [748, 67] width 359 height 19
click at [905, 655] on span "Edit" at bounding box center [913, 652] width 16 height 9
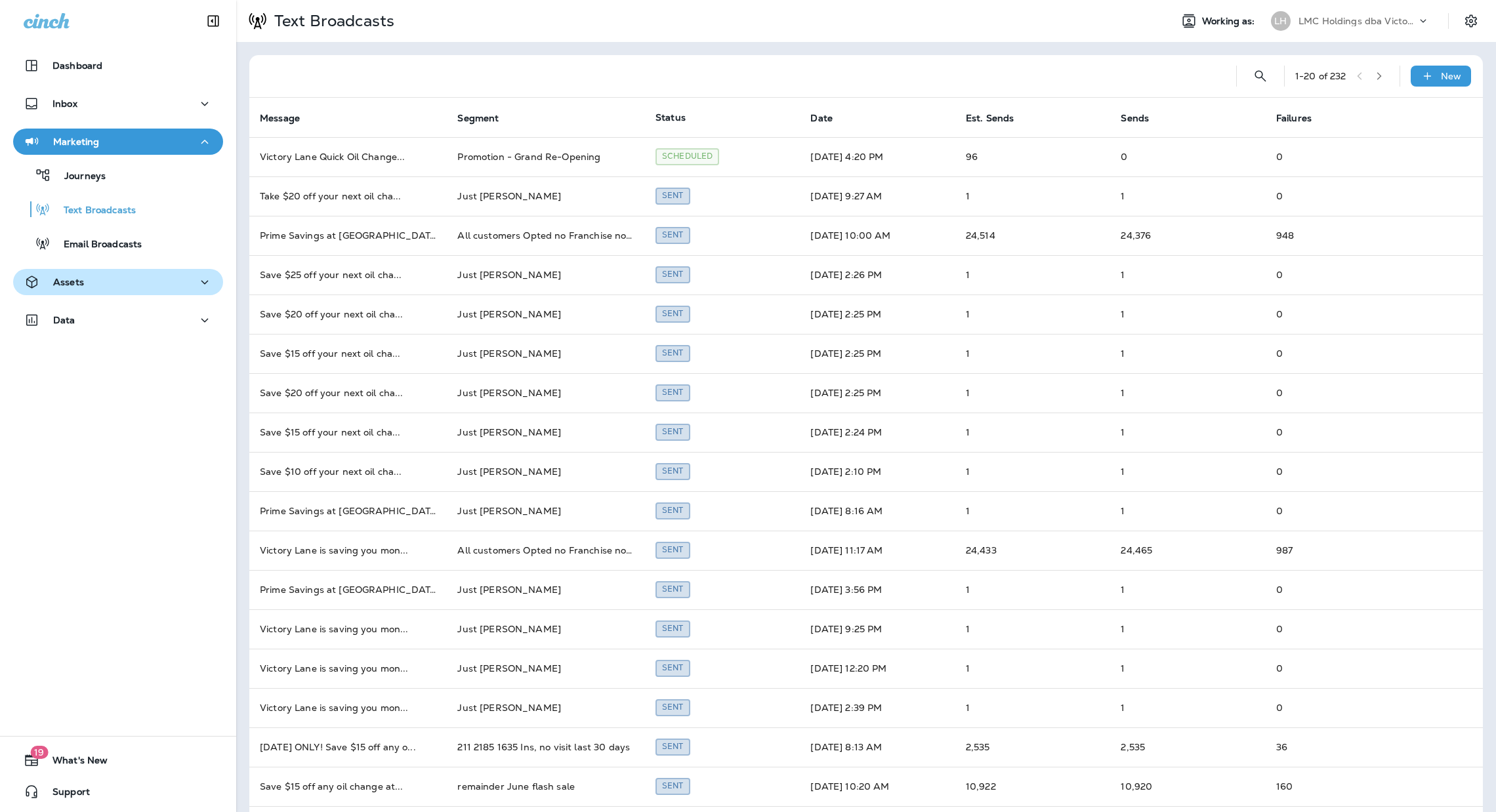
click at [153, 280] on div "Assets" at bounding box center [118, 282] width 189 height 16
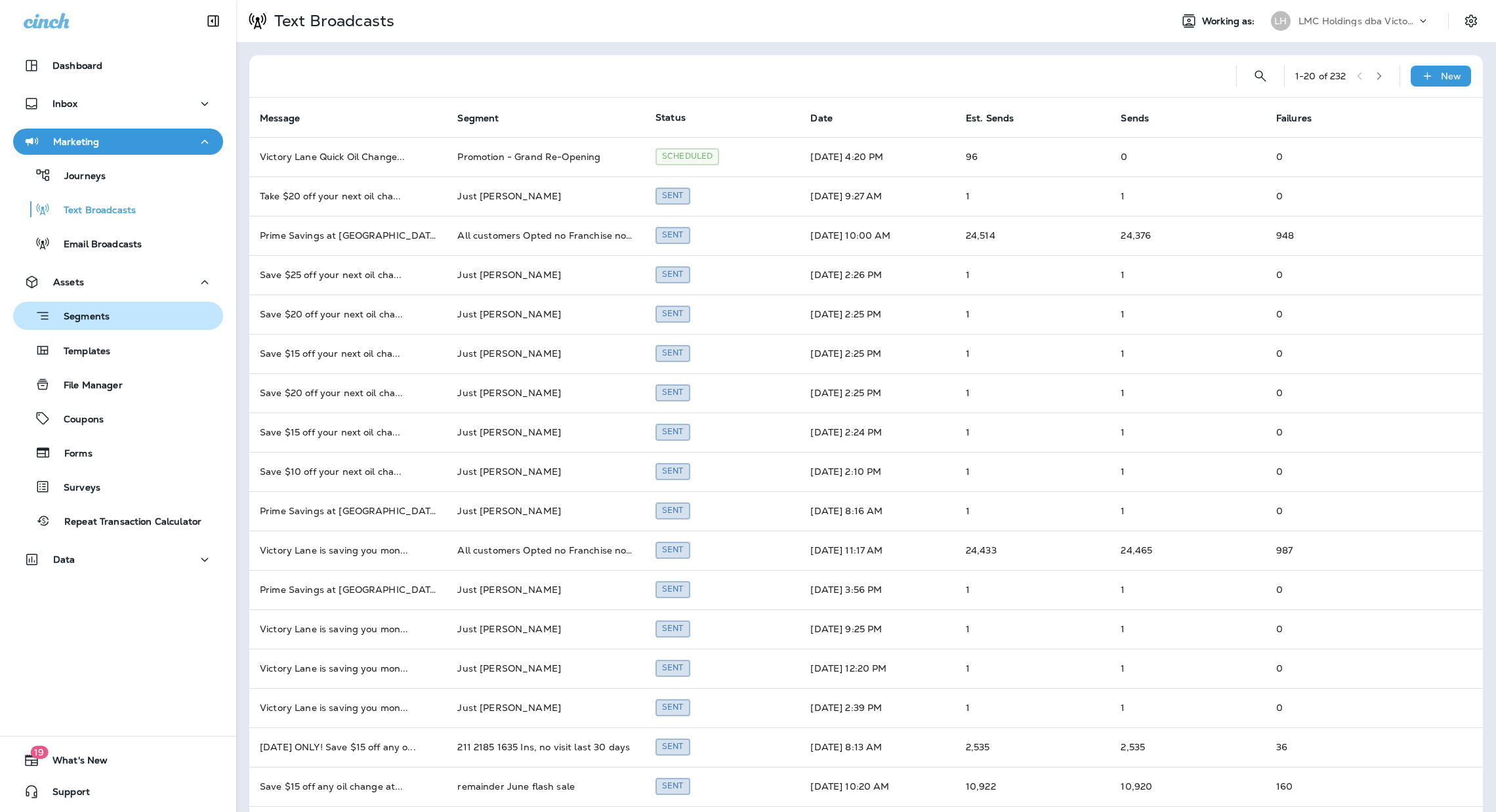
click at [144, 324] on div "Segments" at bounding box center [118, 316] width 200 height 20
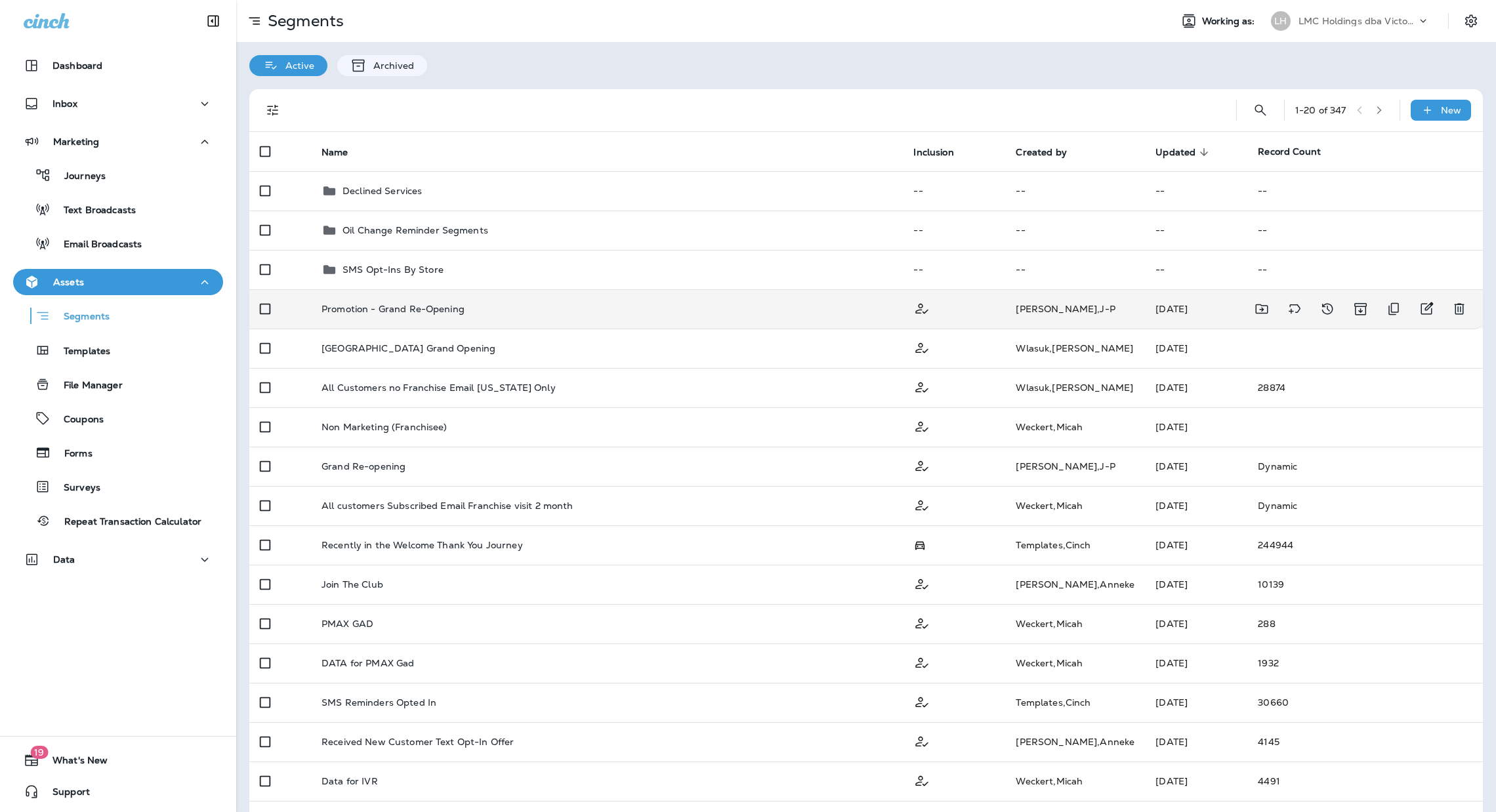
click at [548, 320] on td "Promotion - Grand Re-Opening" at bounding box center [607, 309] width 592 height 40
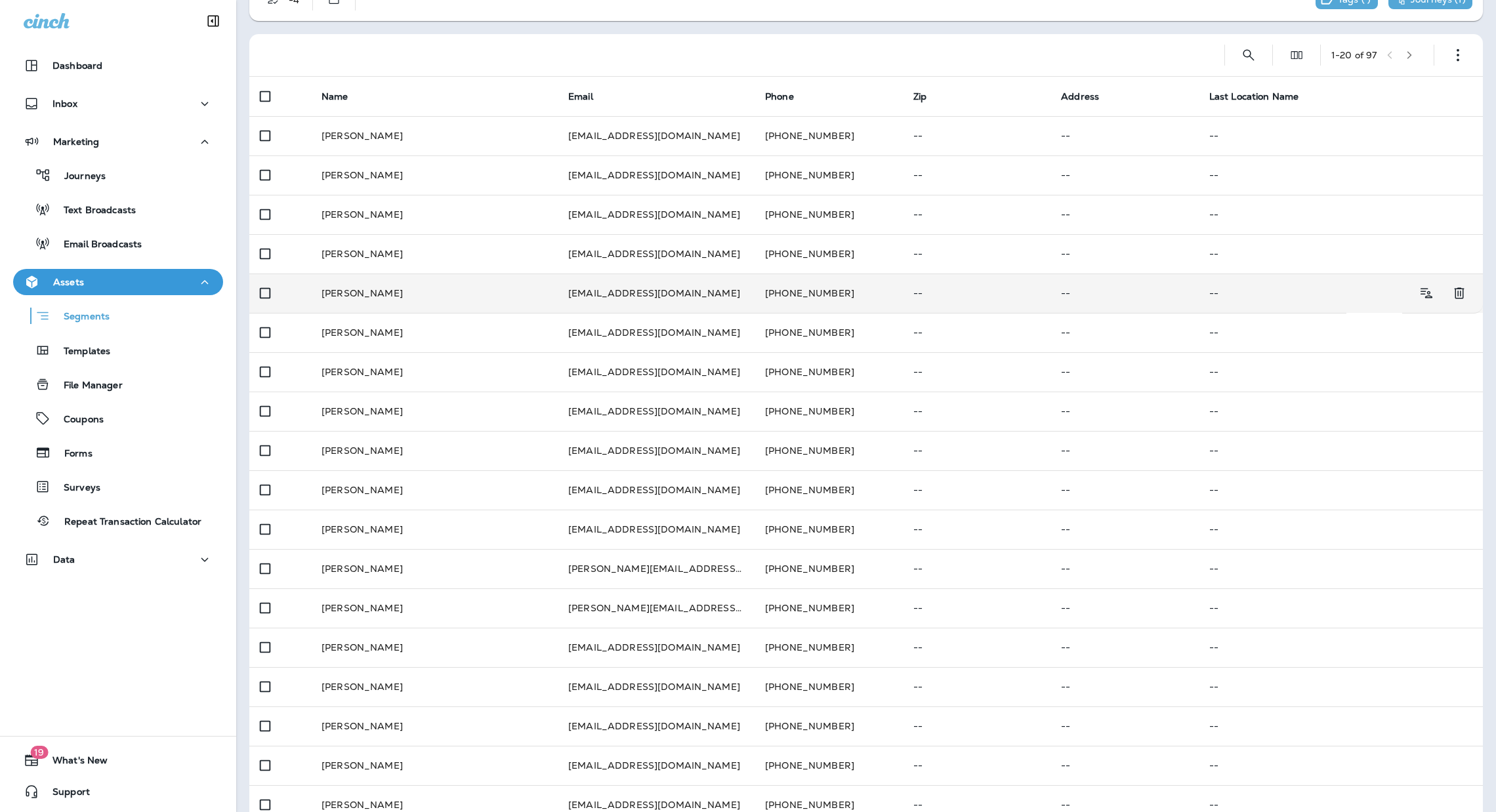
scroll to position [98, 0]
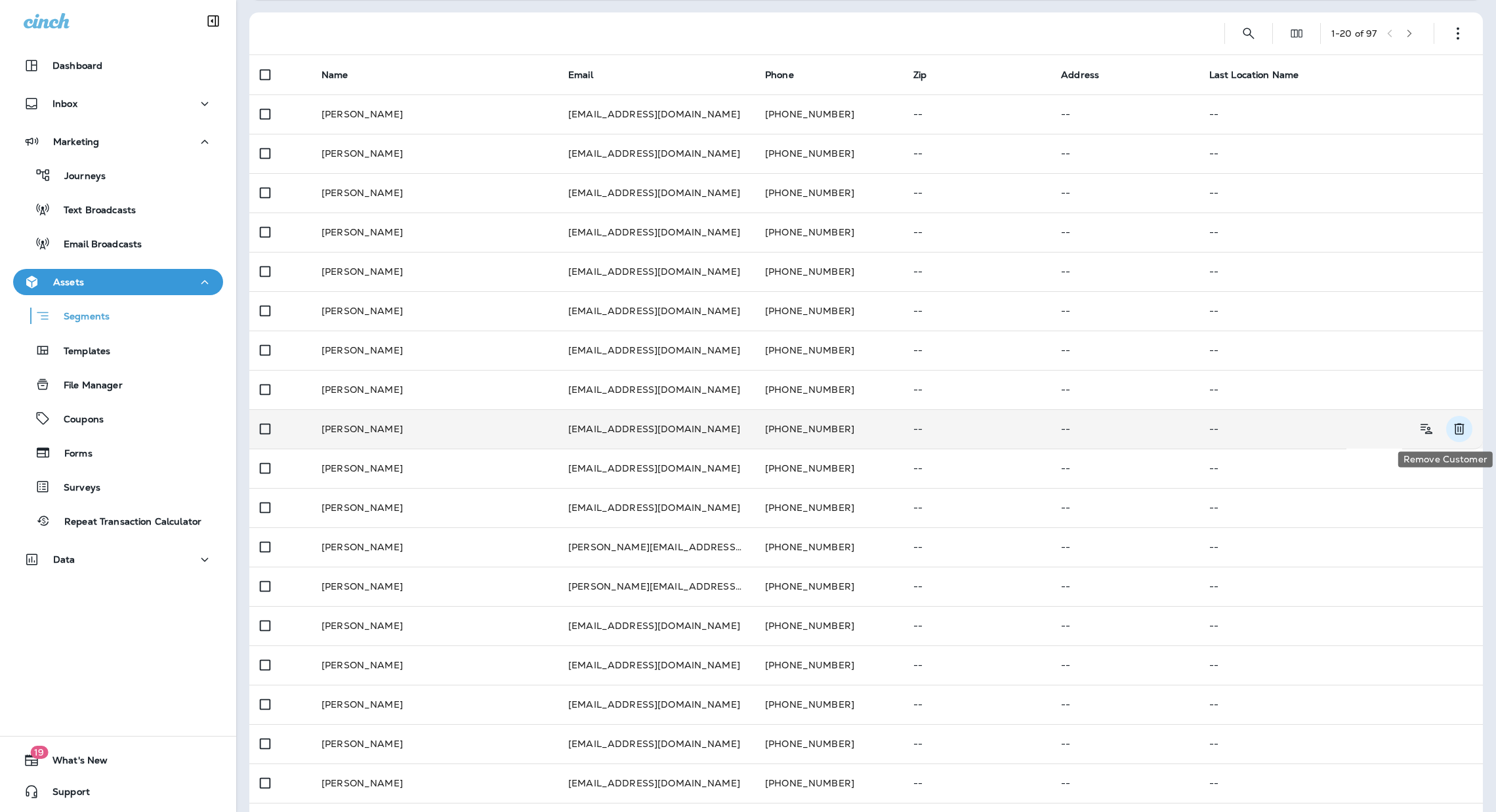
click at [1451, 424] on icon "Remove Customer" at bounding box center [1459, 428] width 15 height 15
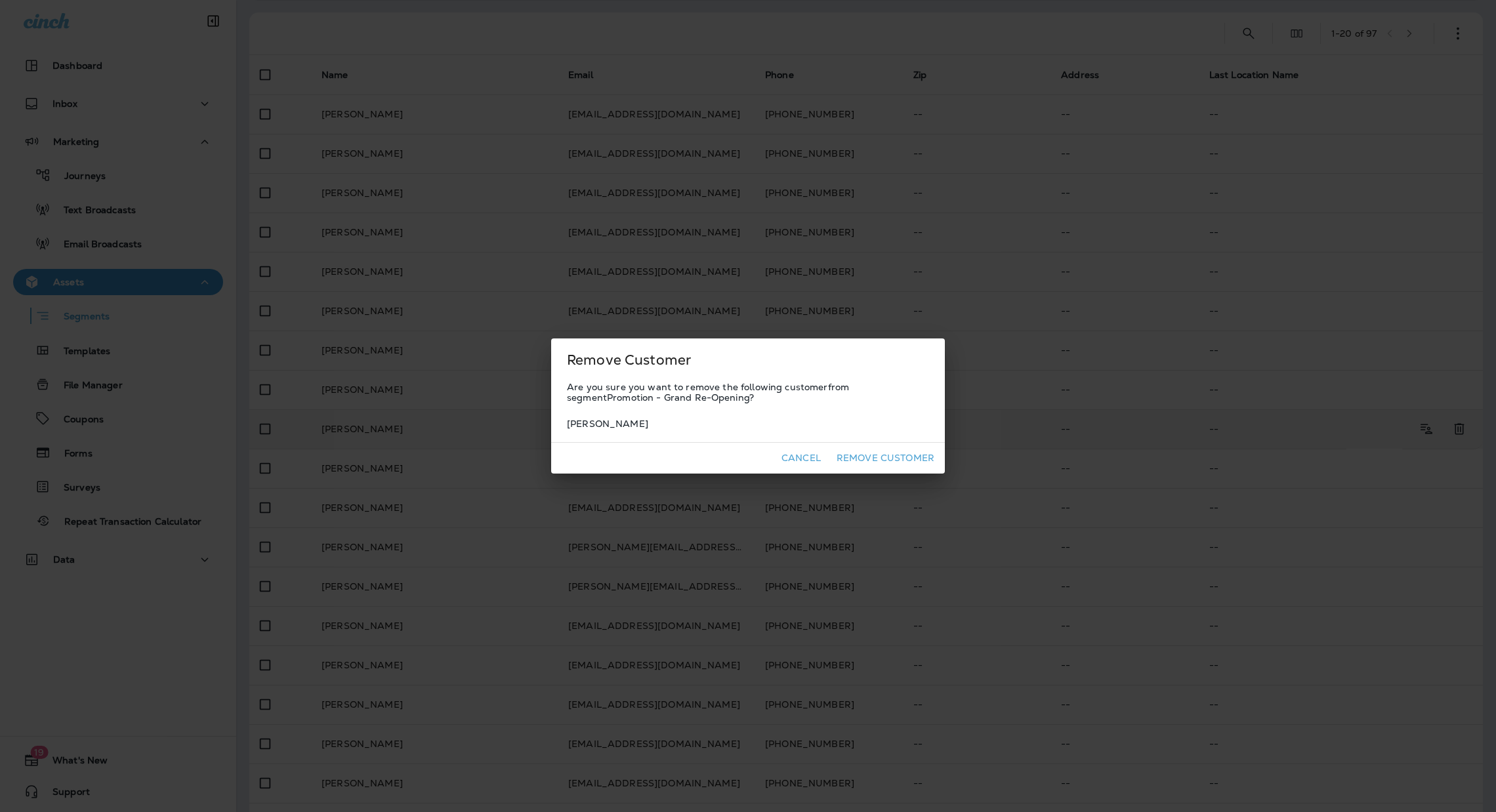
click at [915, 457] on button "Remove Customer" at bounding box center [885, 458] width 108 height 20
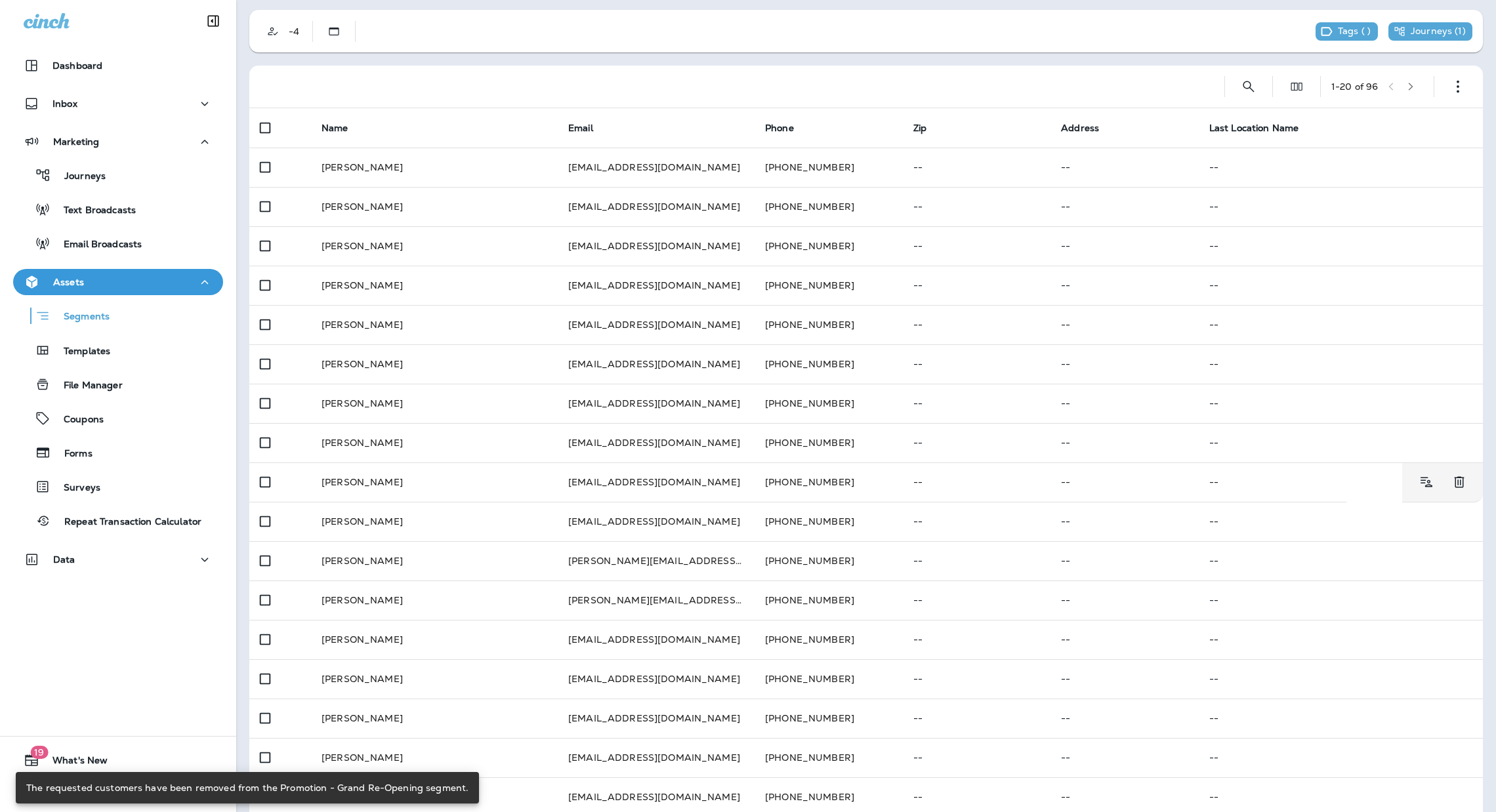
scroll to position [0, 0]
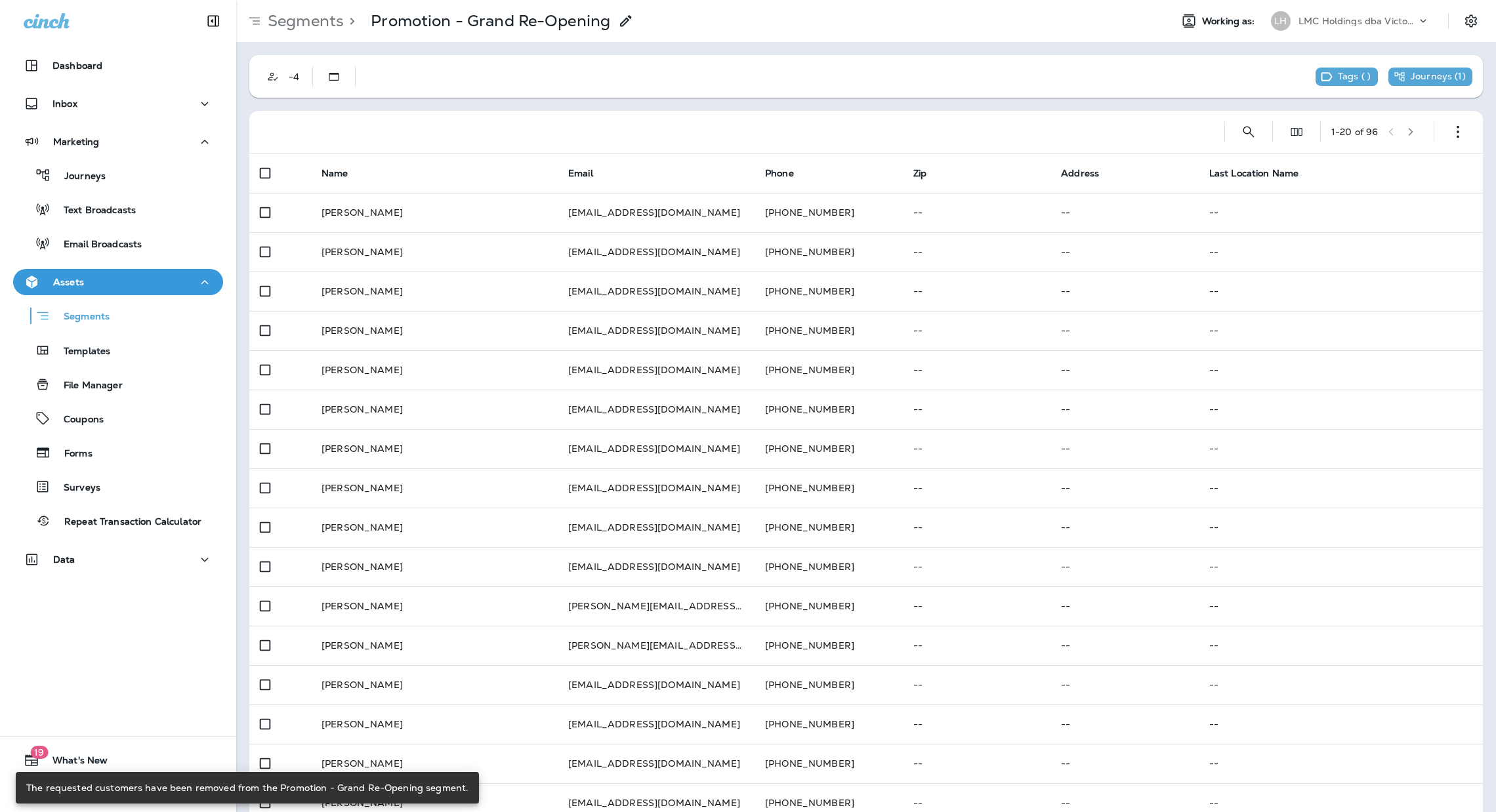
click at [1407, 133] on icon "button" at bounding box center [1411, 131] width 9 height 9
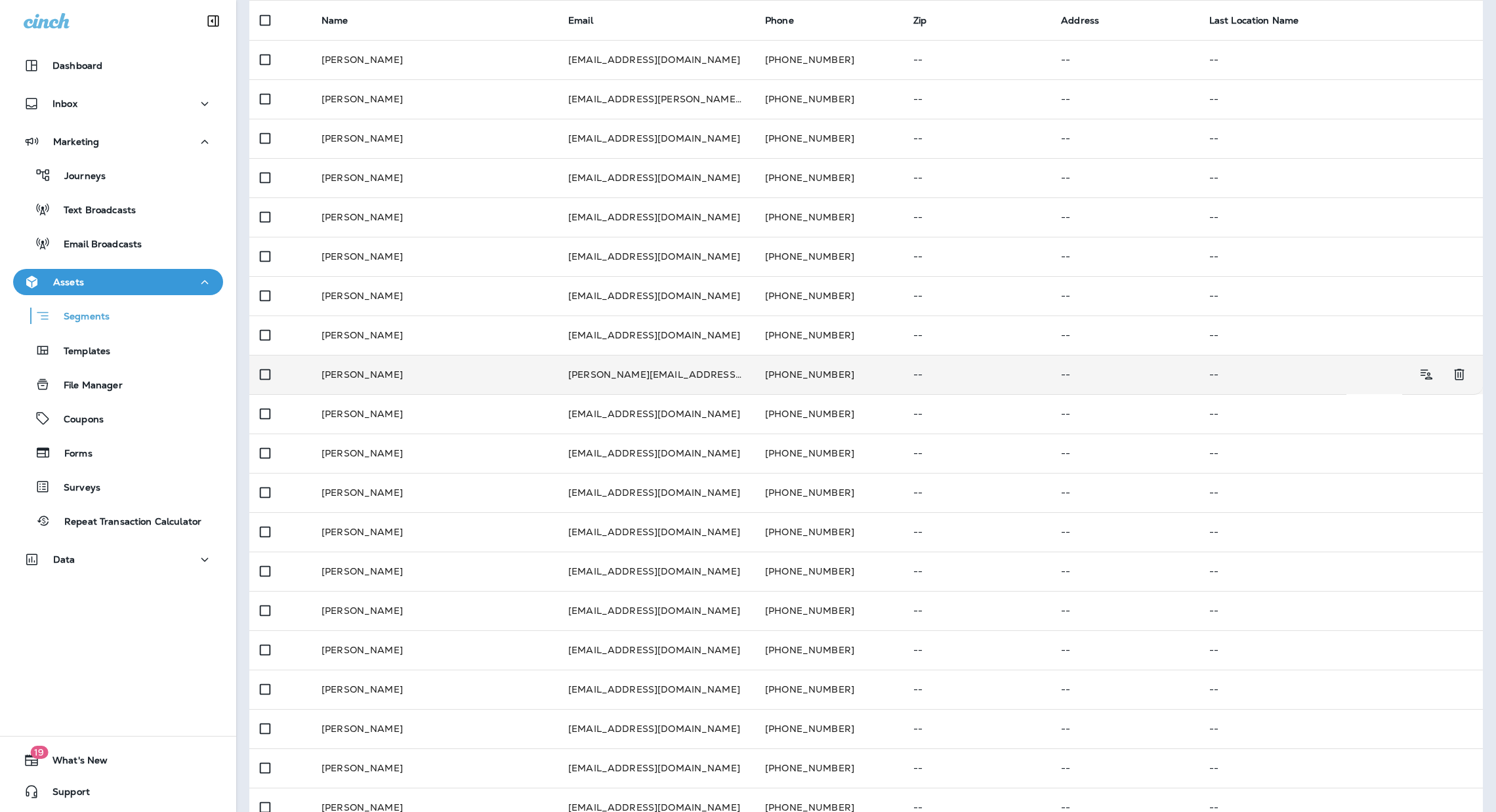
scroll to position [181, 0]
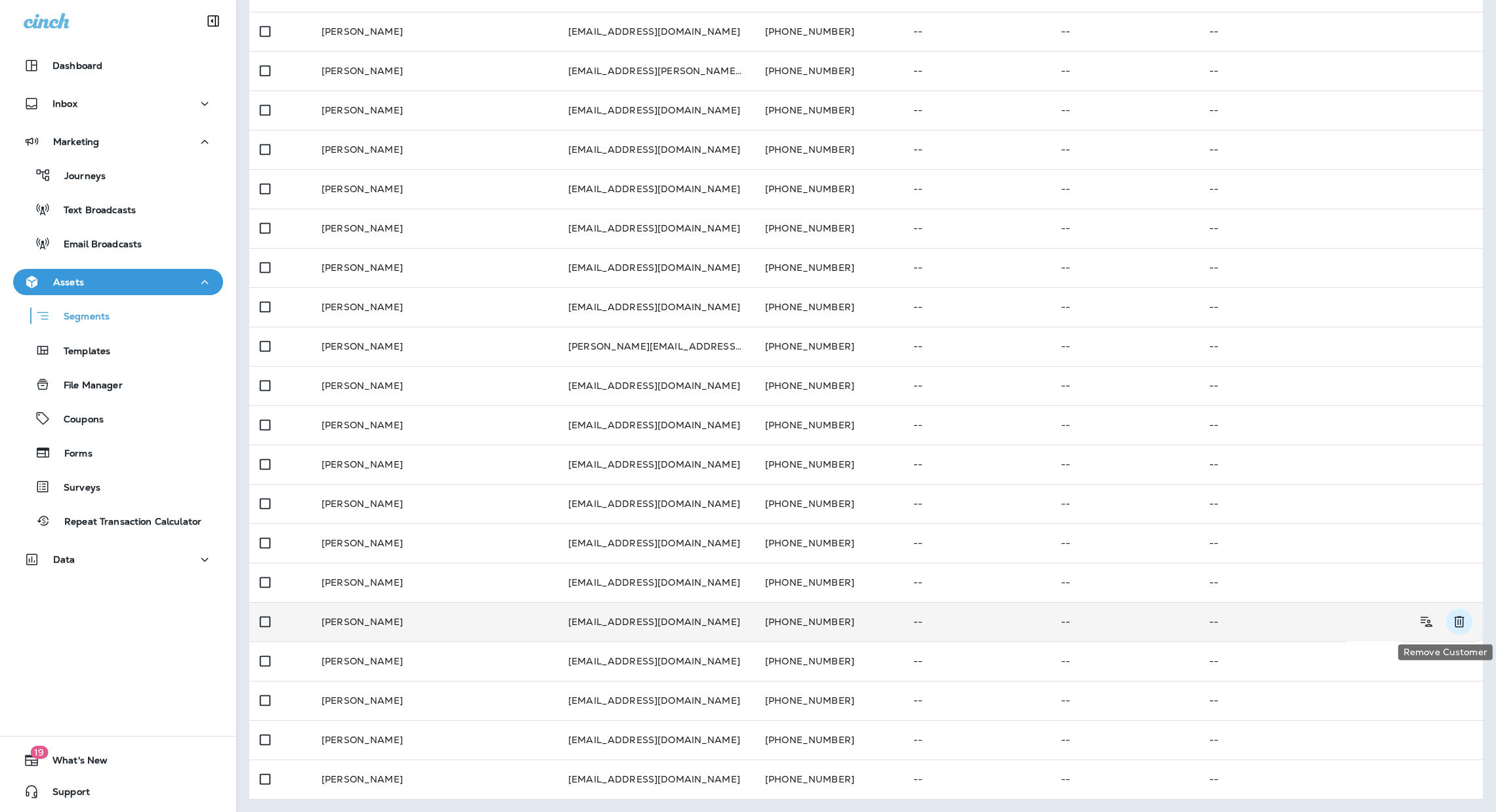
click at [1455, 621] on icon "Remove Customer" at bounding box center [1459, 622] width 10 height 11
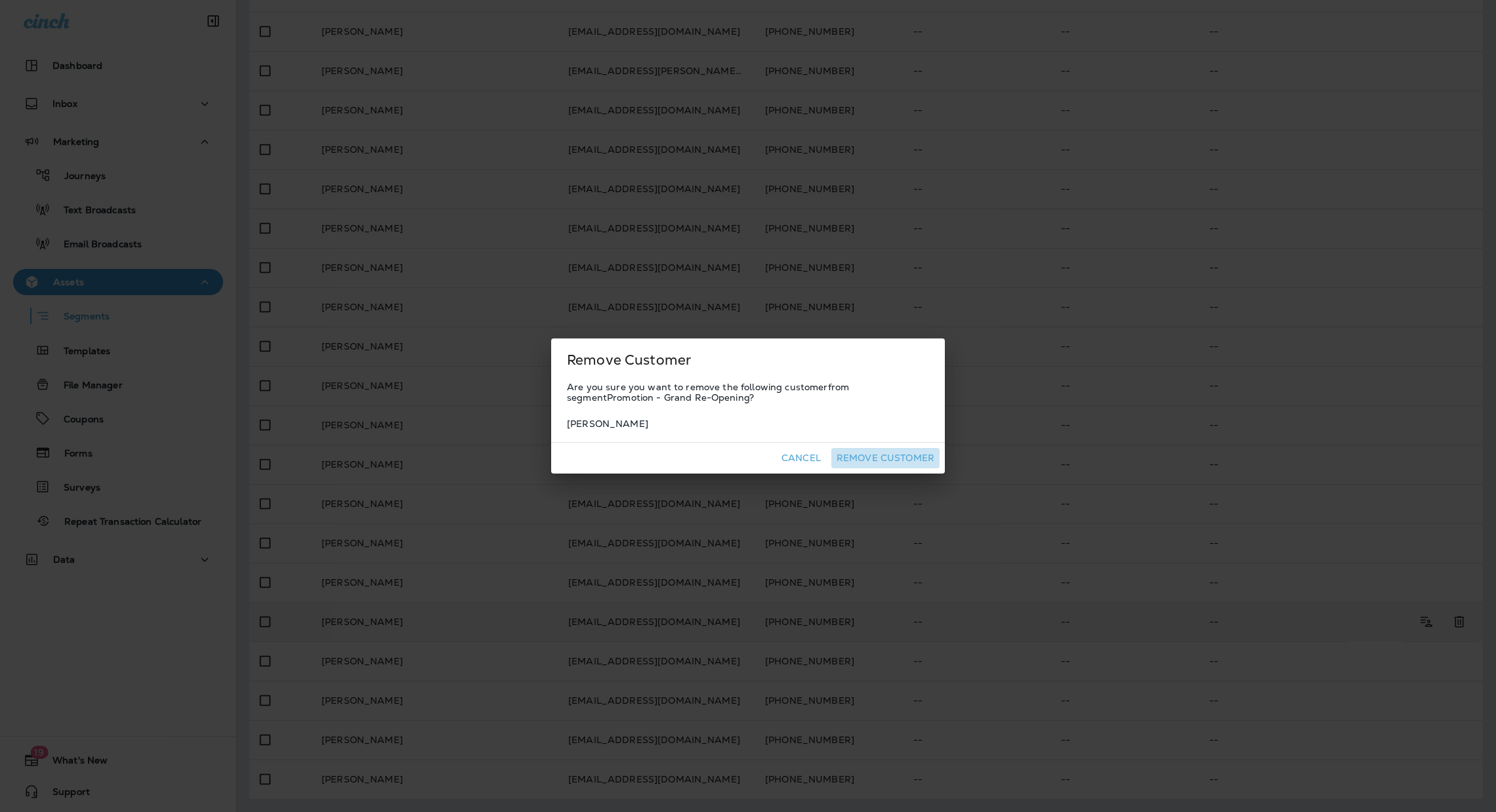
click at [908, 457] on button "Remove Customer" at bounding box center [885, 458] width 108 height 20
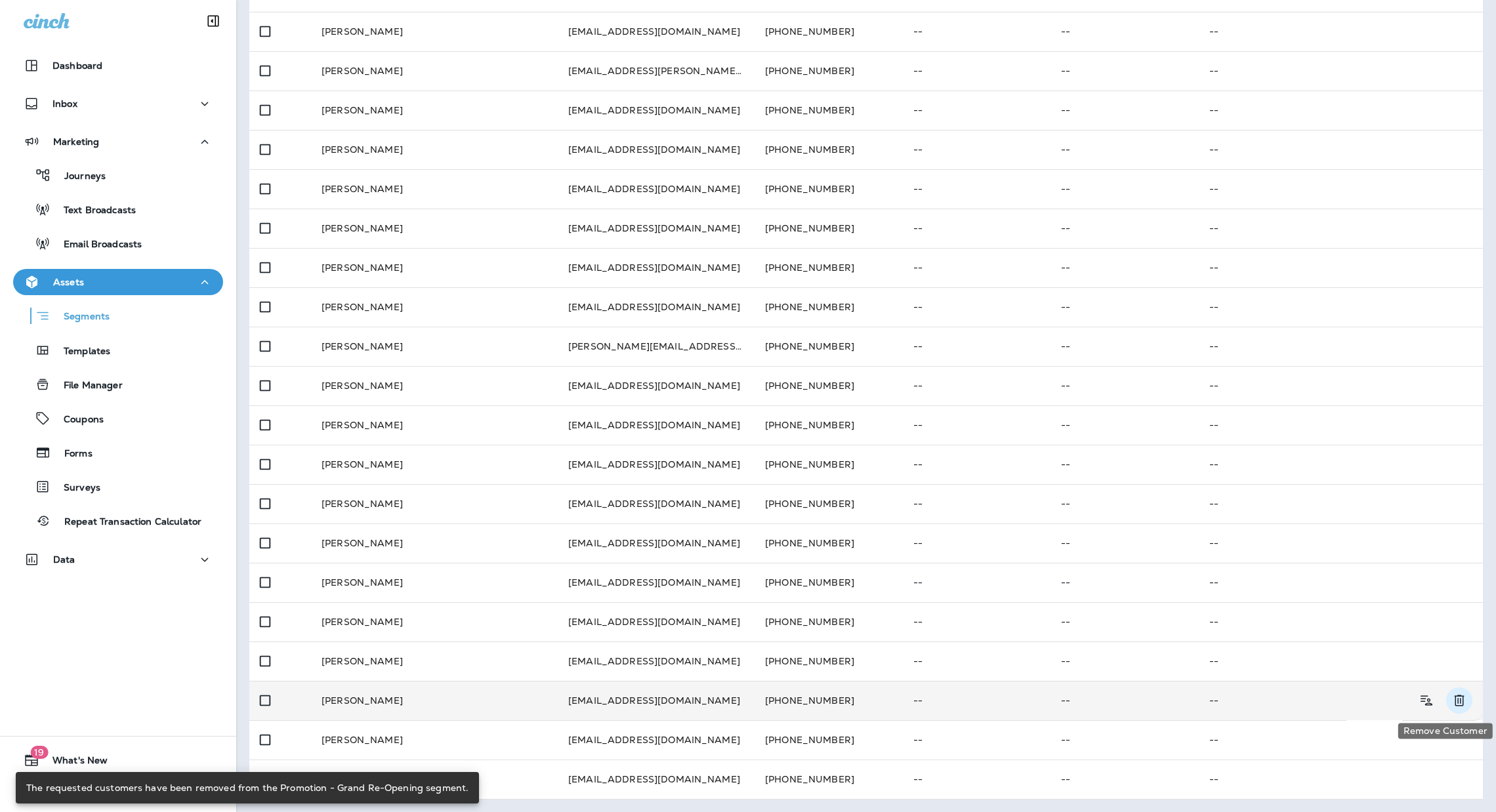
click at [1452, 702] on button "Remove Customer" at bounding box center [1459, 701] width 26 height 26
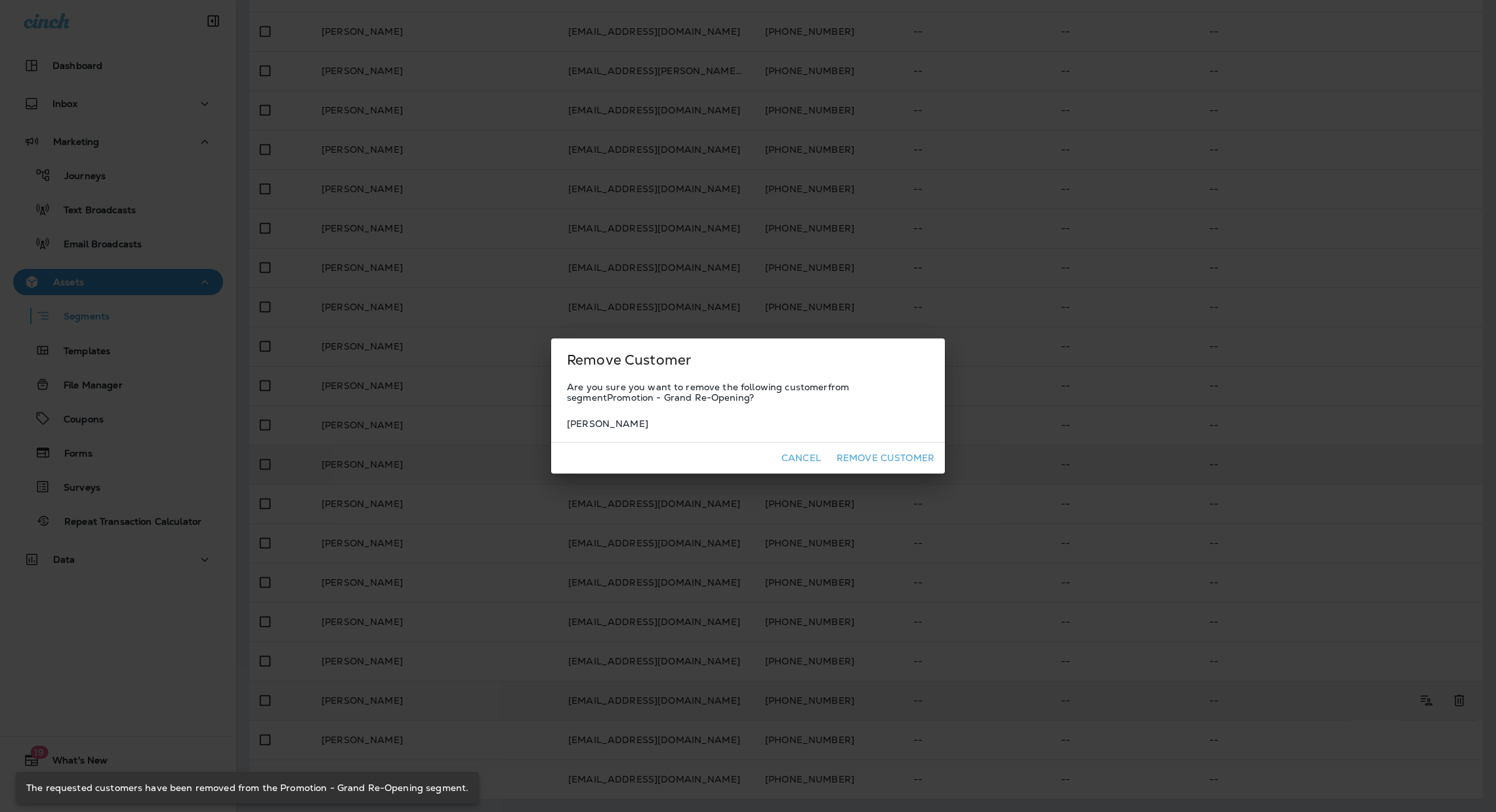
click at [907, 458] on button "Remove Customer" at bounding box center [885, 458] width 108 height 20
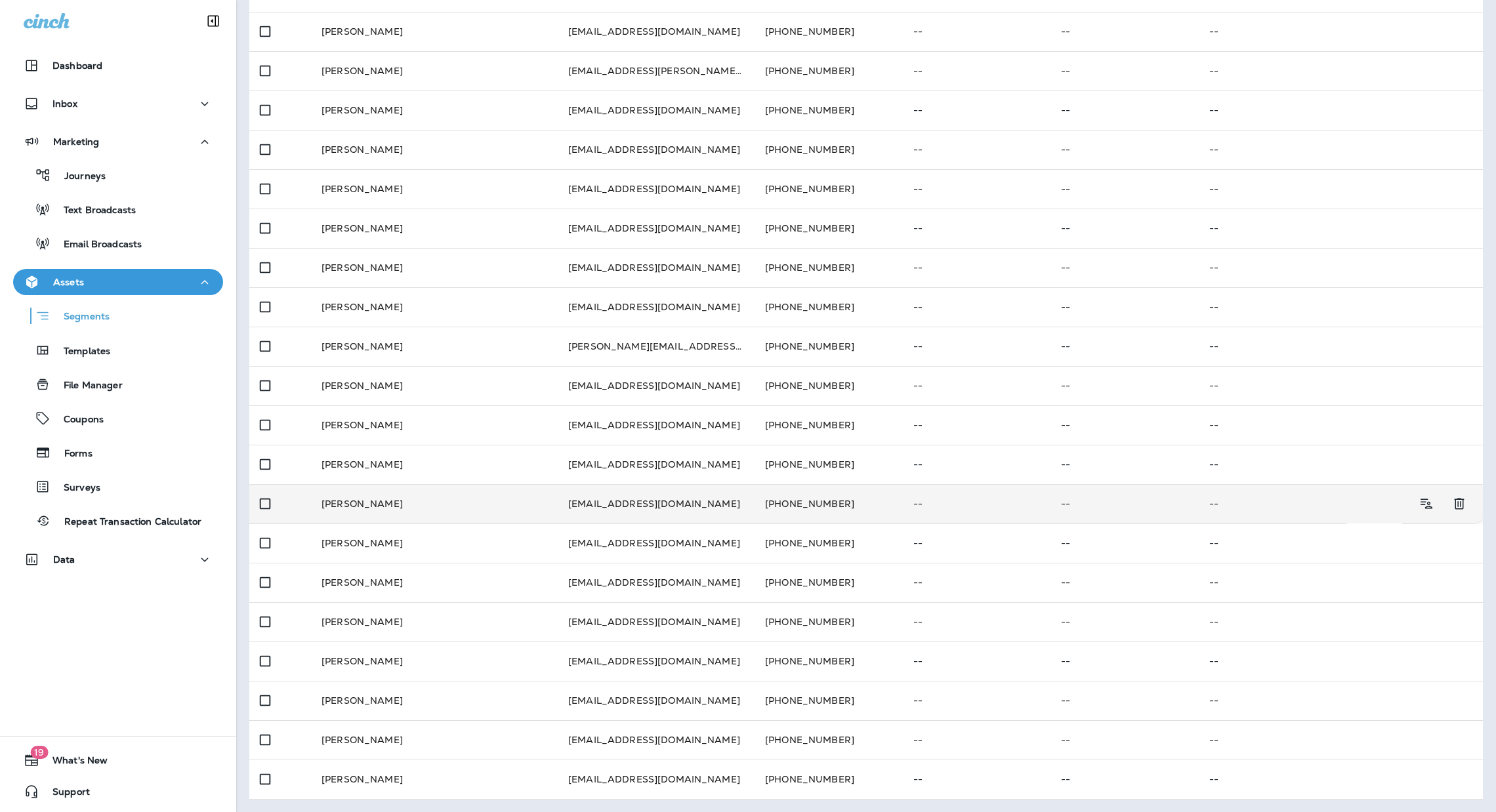
scroll to position [0, 0]
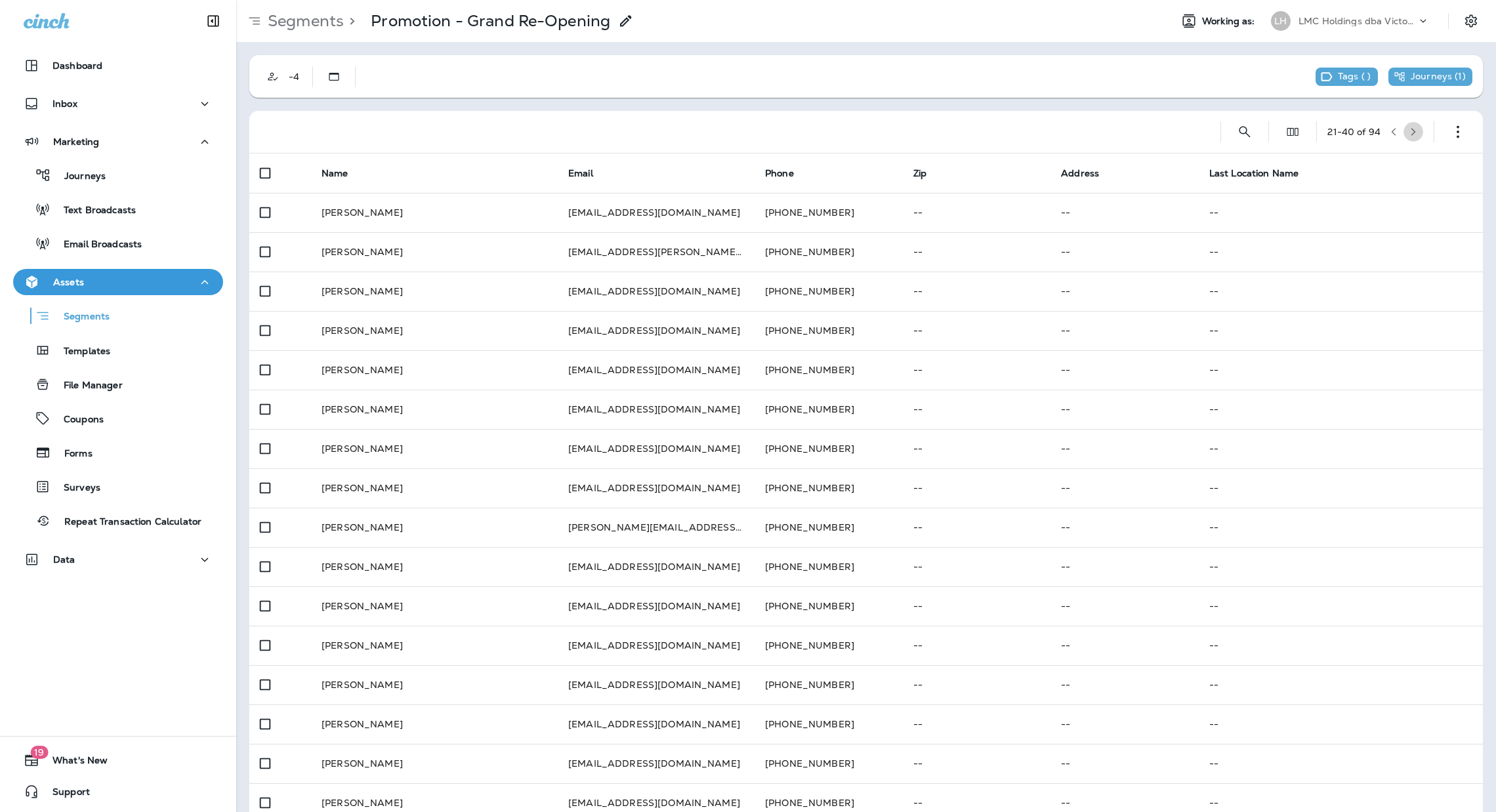
click at [1409, 128] on icon "button" at bounding box center [1413, 131] width 9 height 9
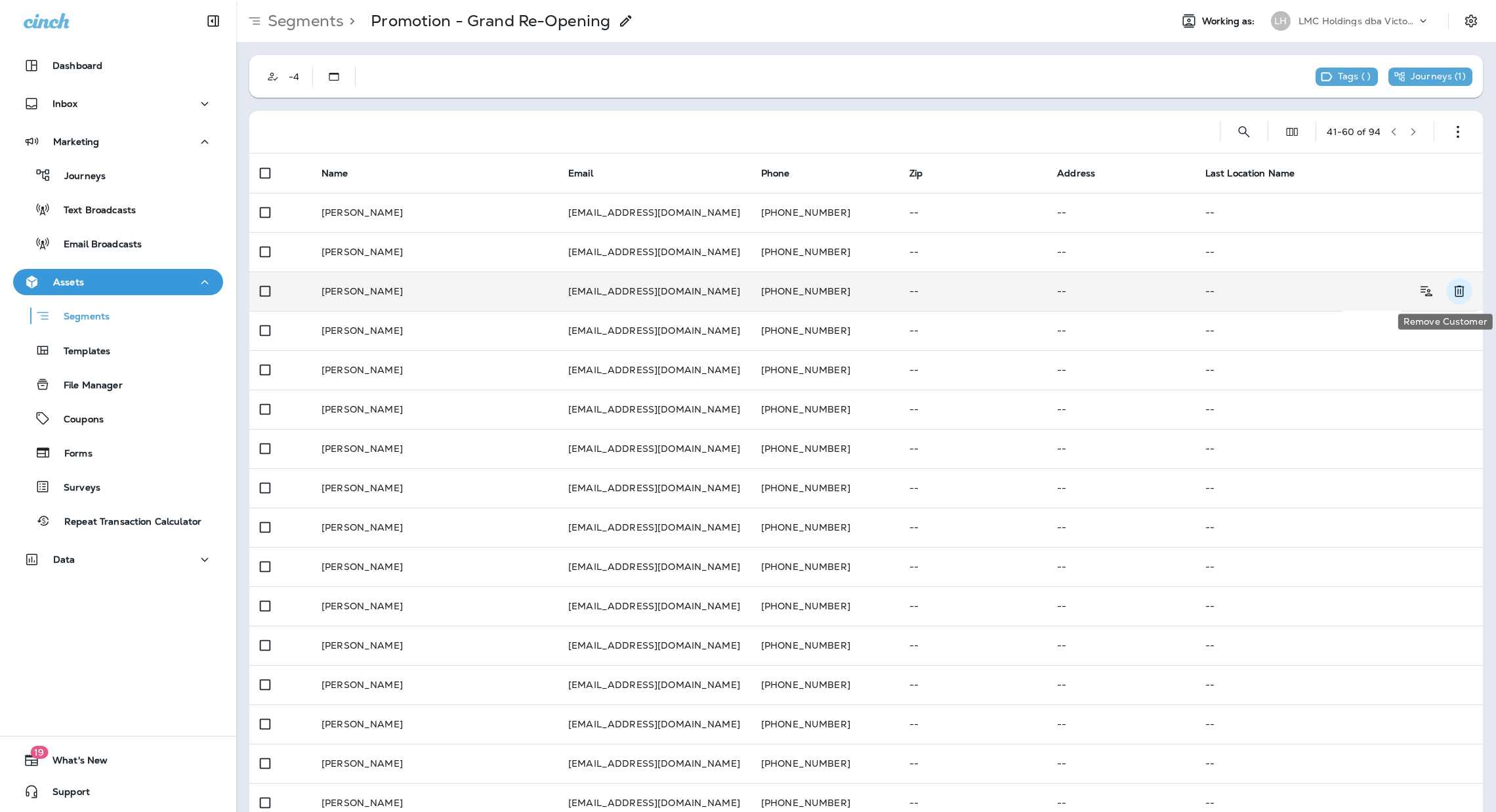
click at [1451, 290] on icon "Remove Customer" at bounding box center [1459, 290] width 15 height 15
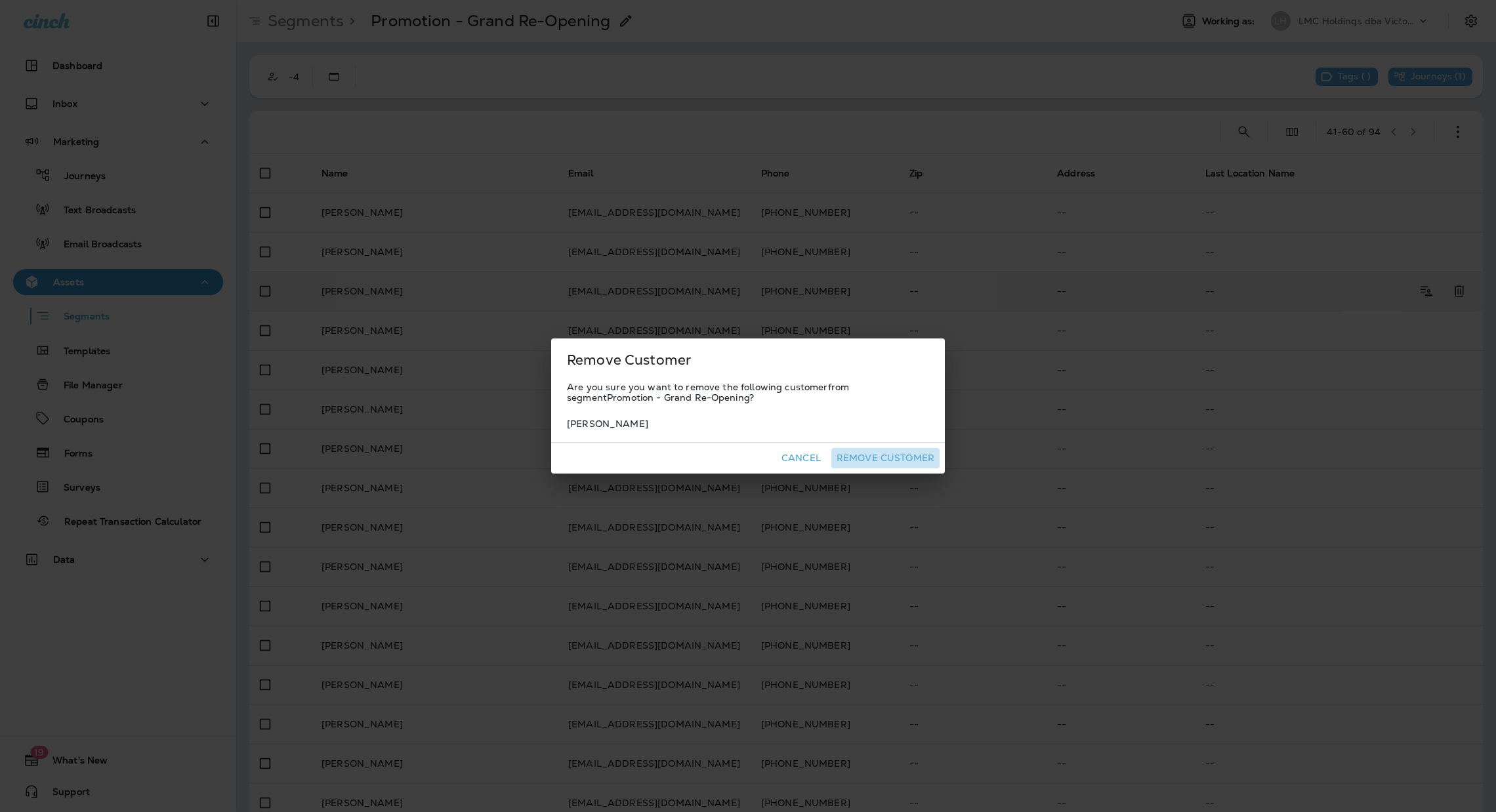
click at [920, 449] on button "Remove Customer" at bounding box center [885, 458] width 108 height 20
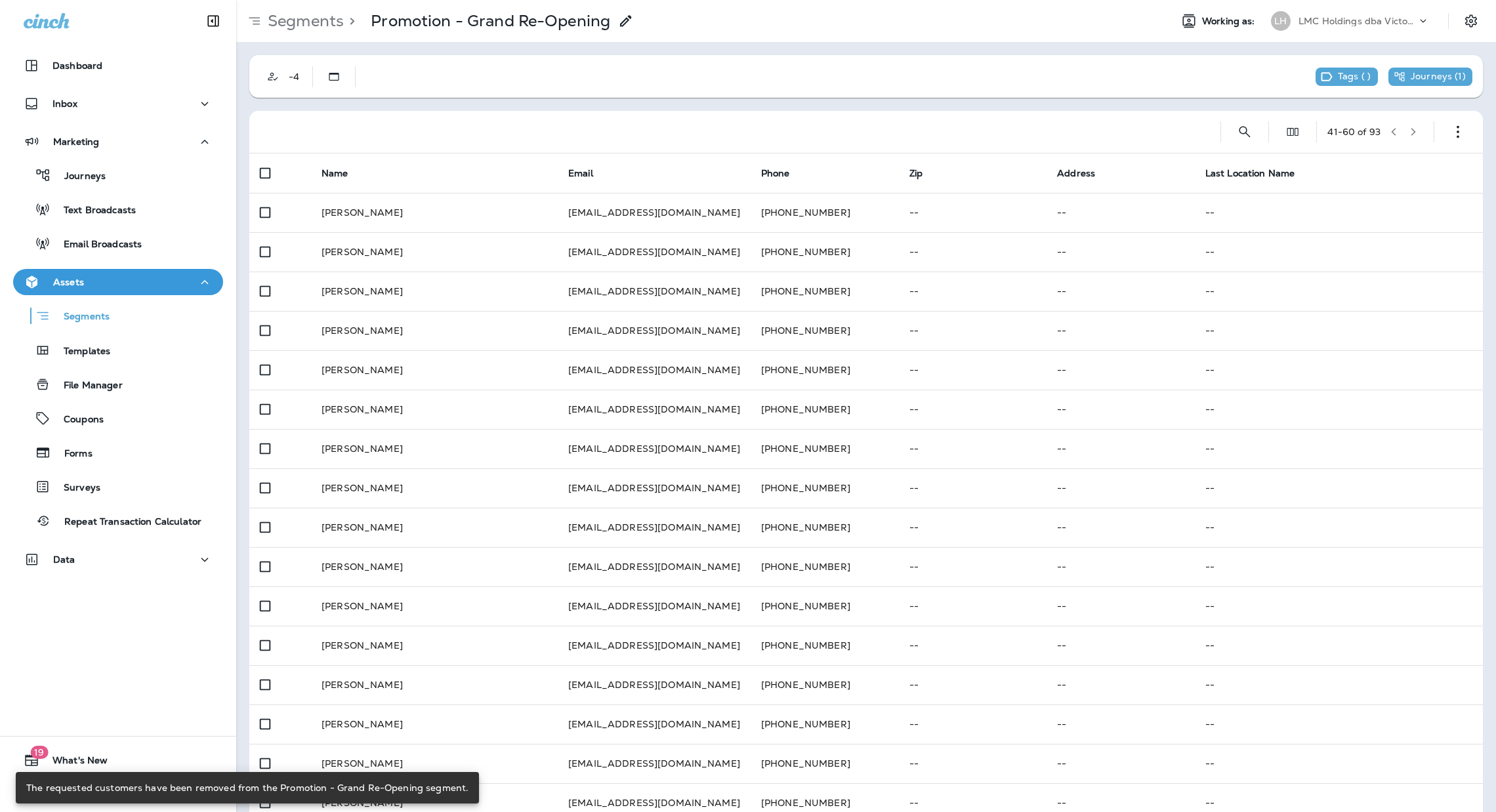
click at [1409, 135] on icon "button" at bounding box center [1413, 131] width 9 height 9
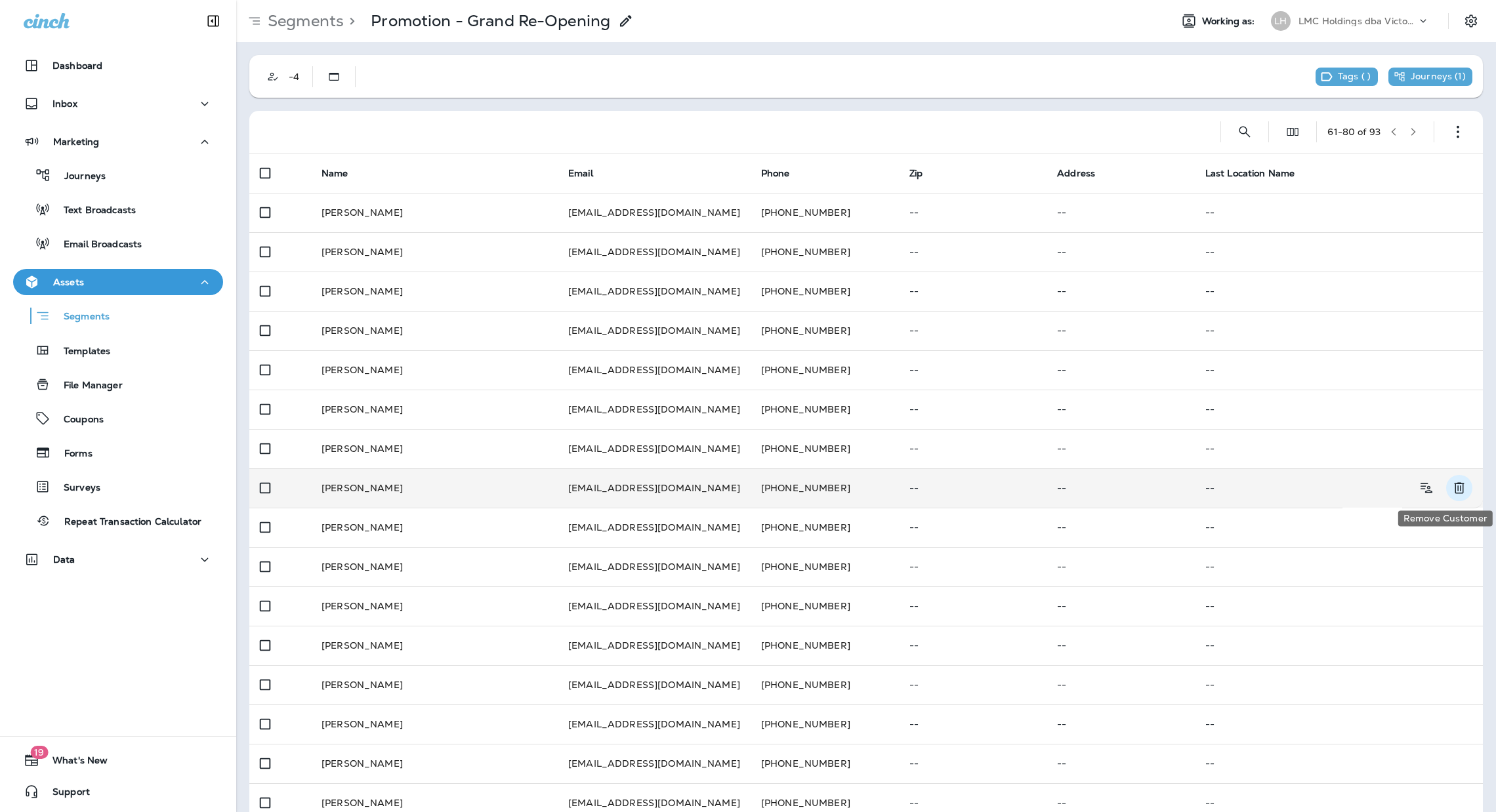
click at [1455, 483] on icon "Remove Customer" at bounding box center [1459, 488] width 10 height 11
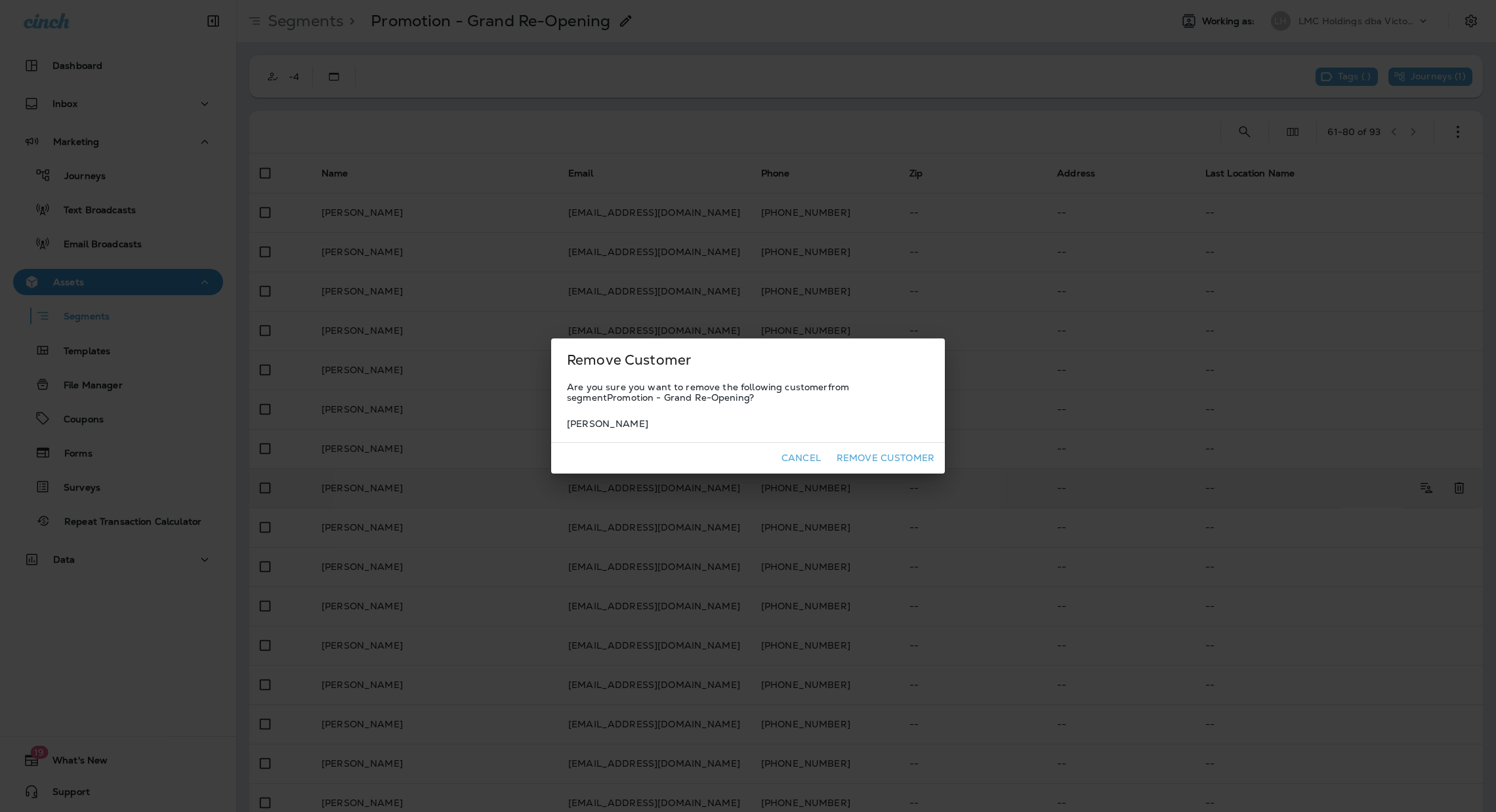
click at [927, 454] on button "Remove Customer" at bounding box center [885, 458] width 108 height 20
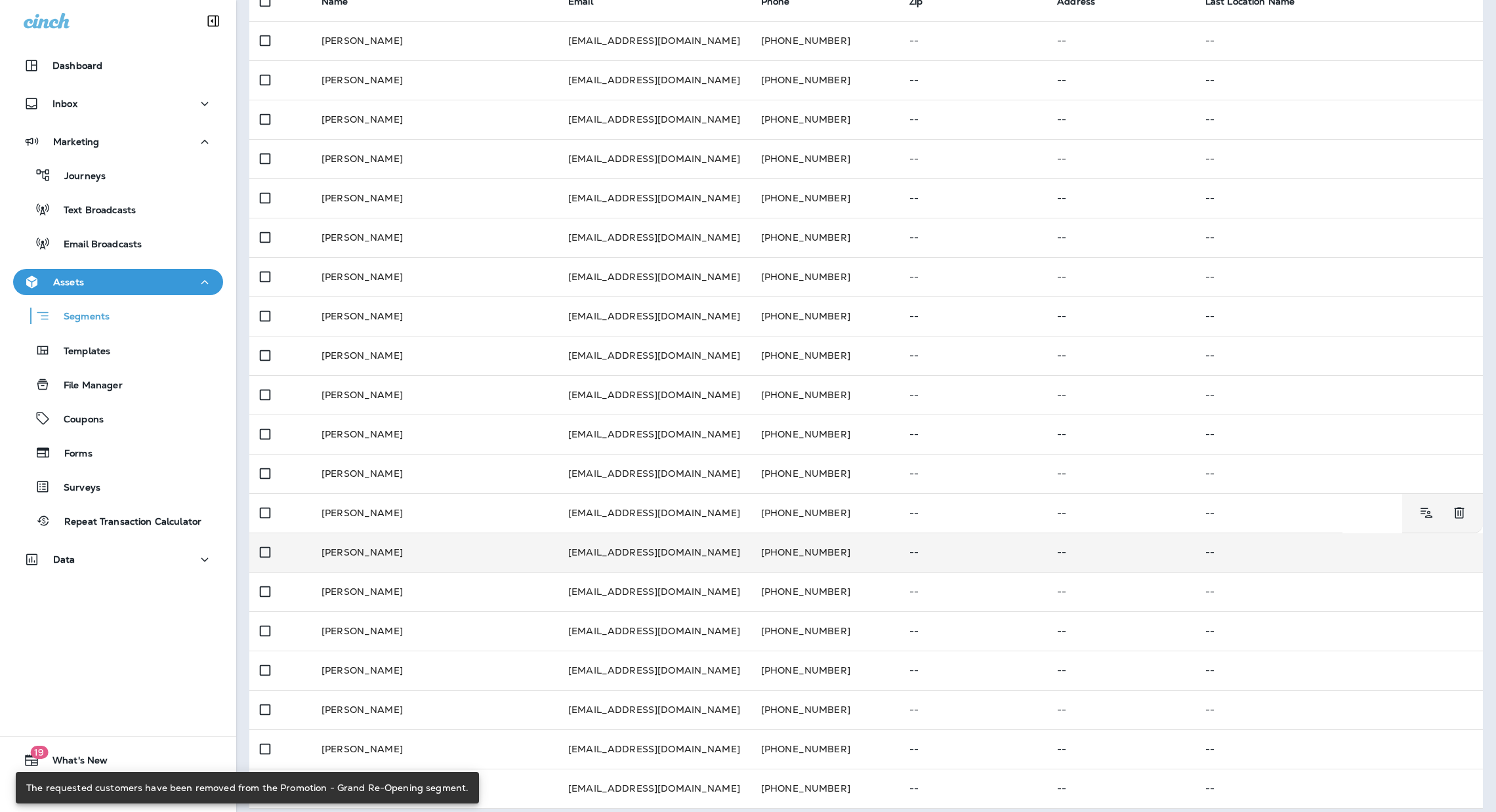
scroll to position [181, 0]
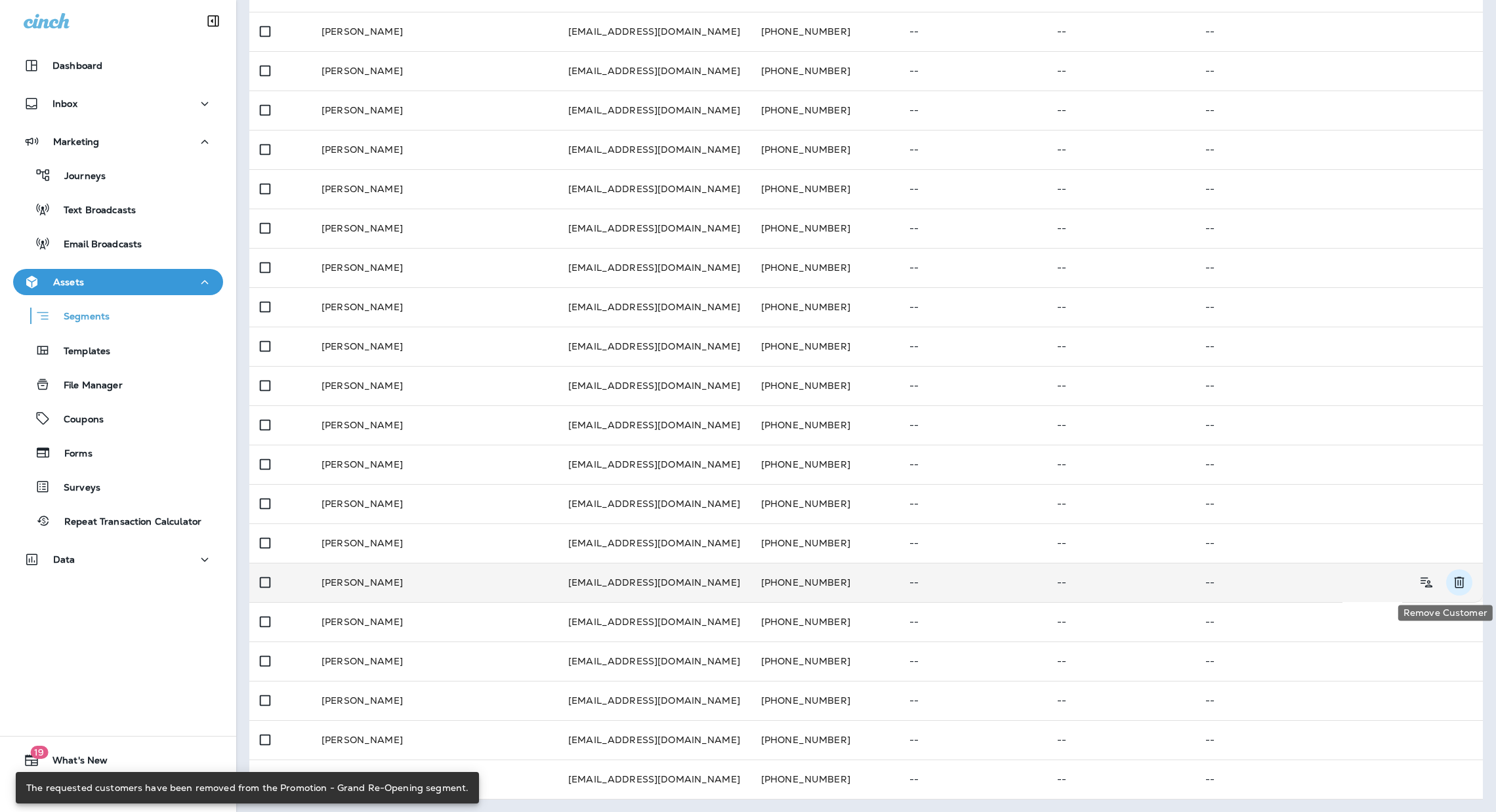
click at [1451, 586] on icon "Remove Customer" at bounding box center [1459, 582] width 15 height 15
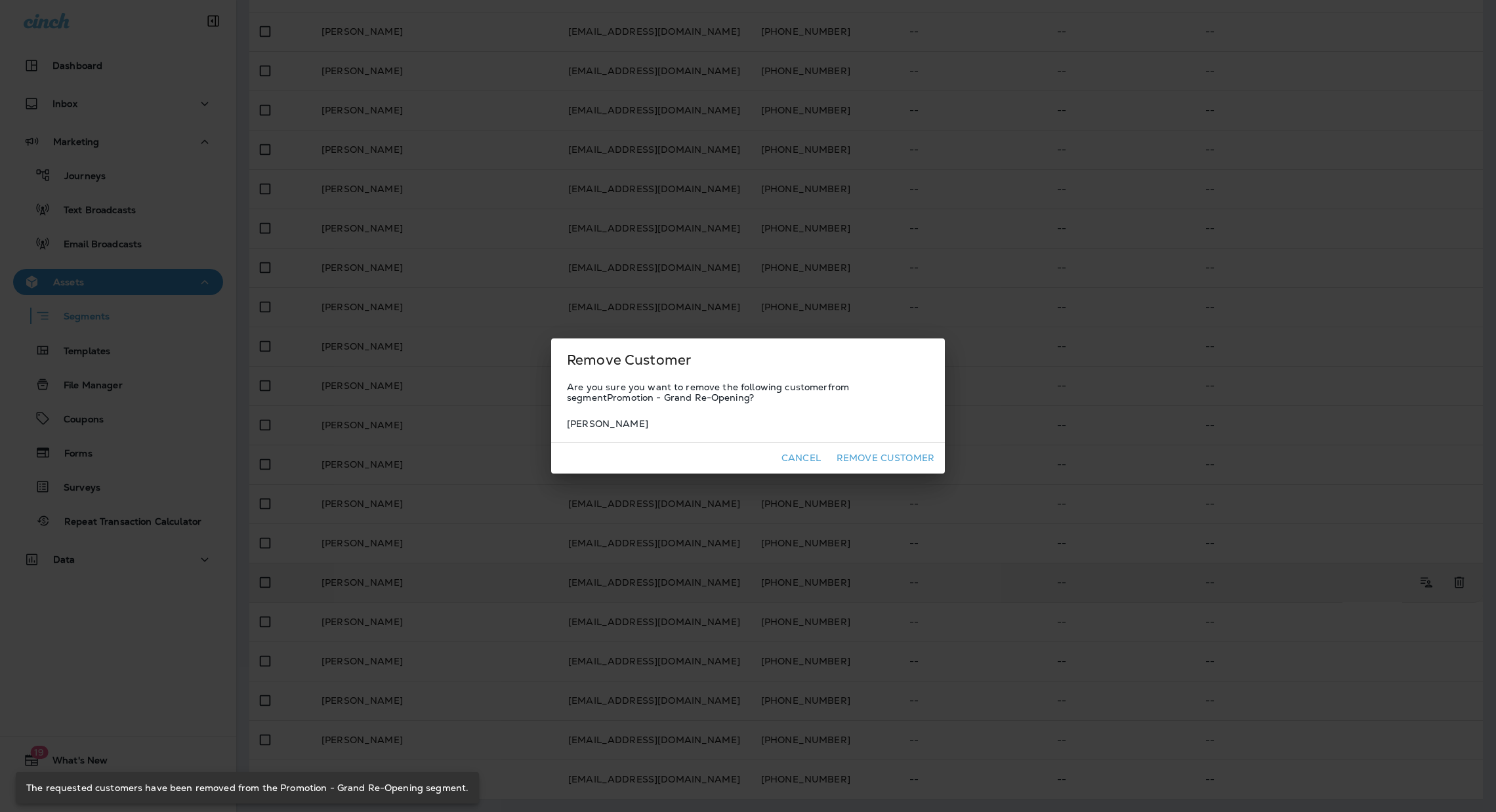
click at [905, 453] on button "Remove Customer" at bounding box center [885, 458] width 108 height 20
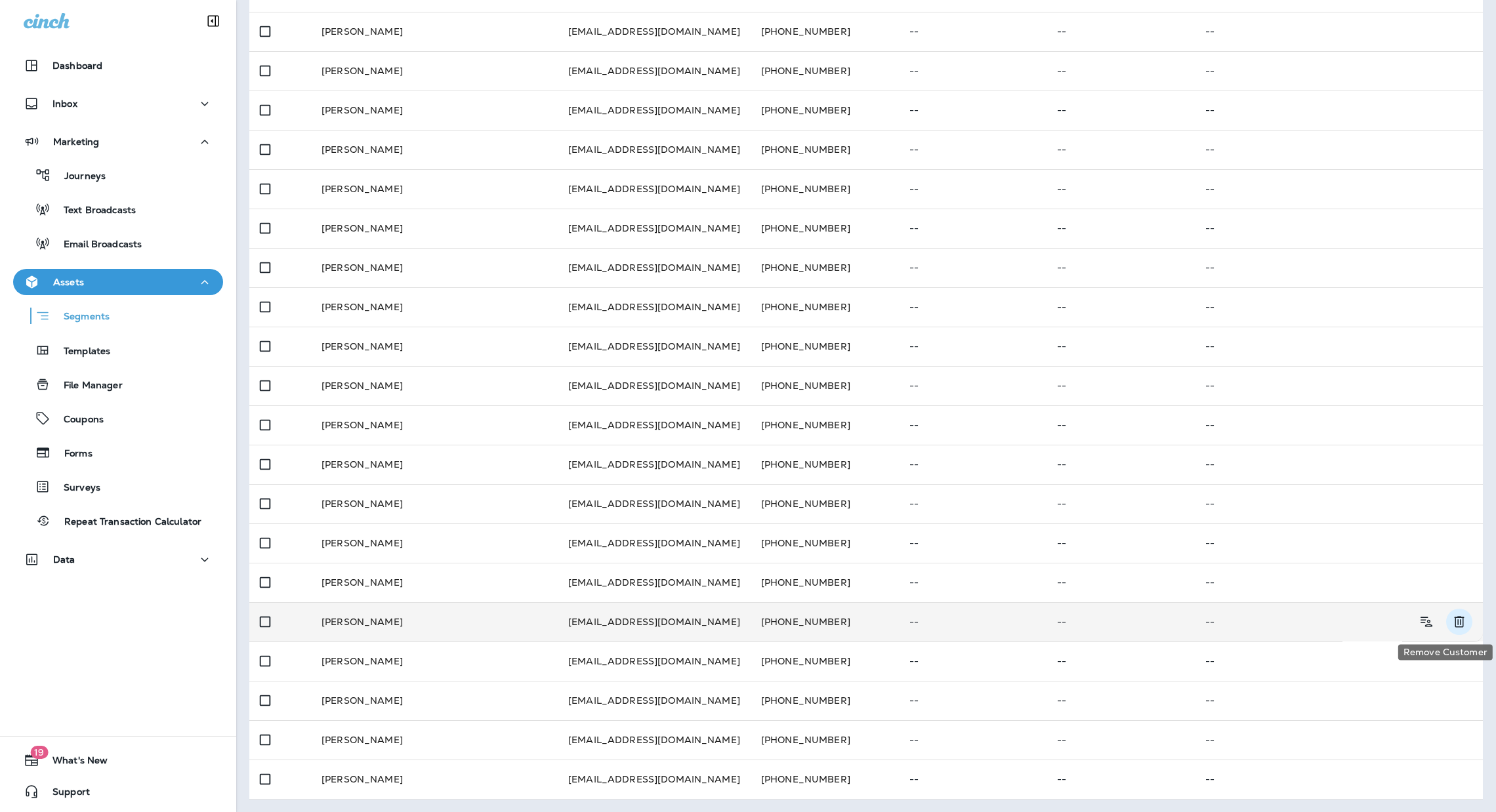
click at [1451, 624] on icon "Remove Customer" at bounding box center [1459, 621] width 15 height 15
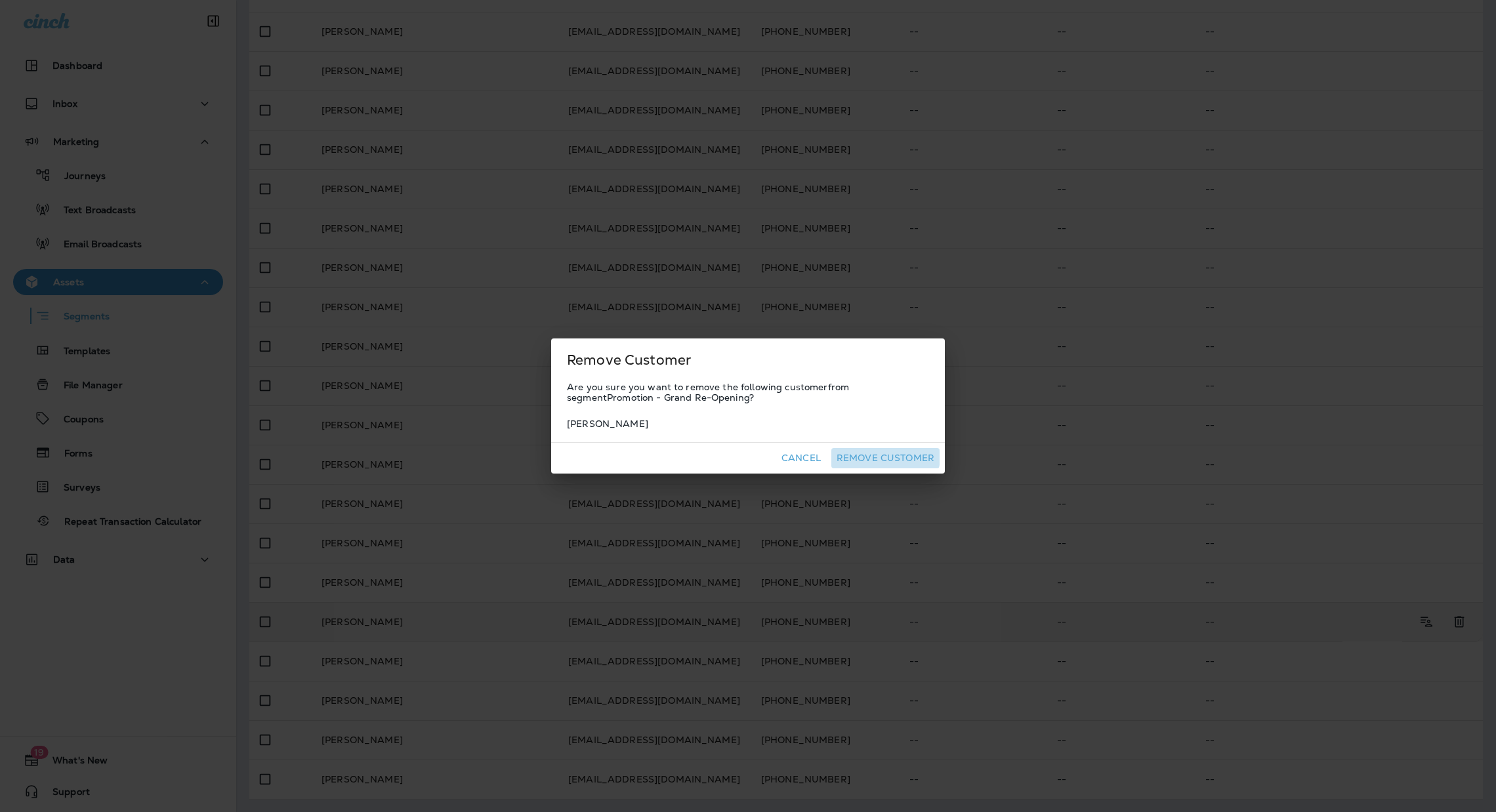
click at [881, 456] on button "Remove Customer" at bounding box center [885, 458] width 108 height 20
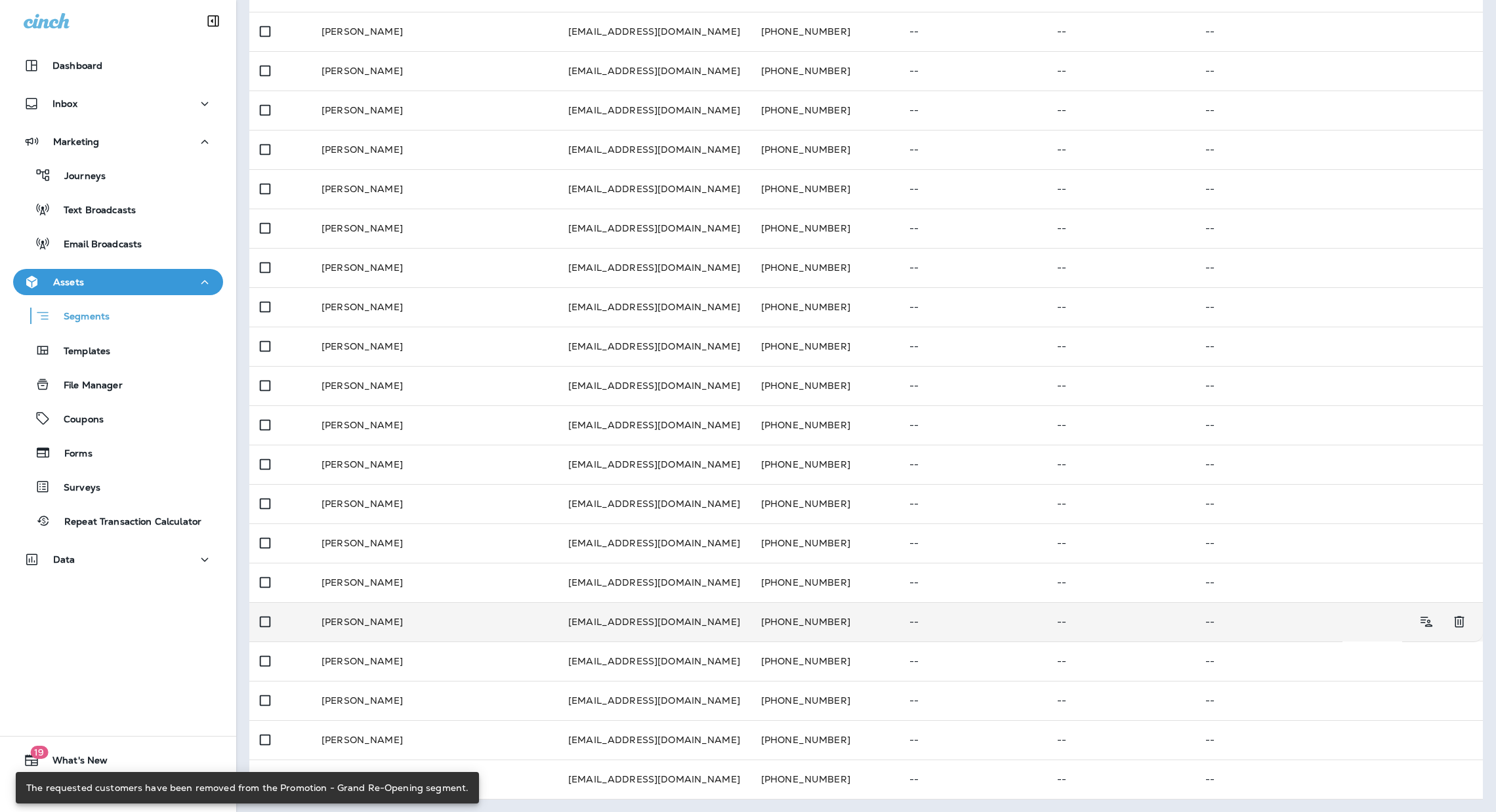
scroll to position [0, 0]
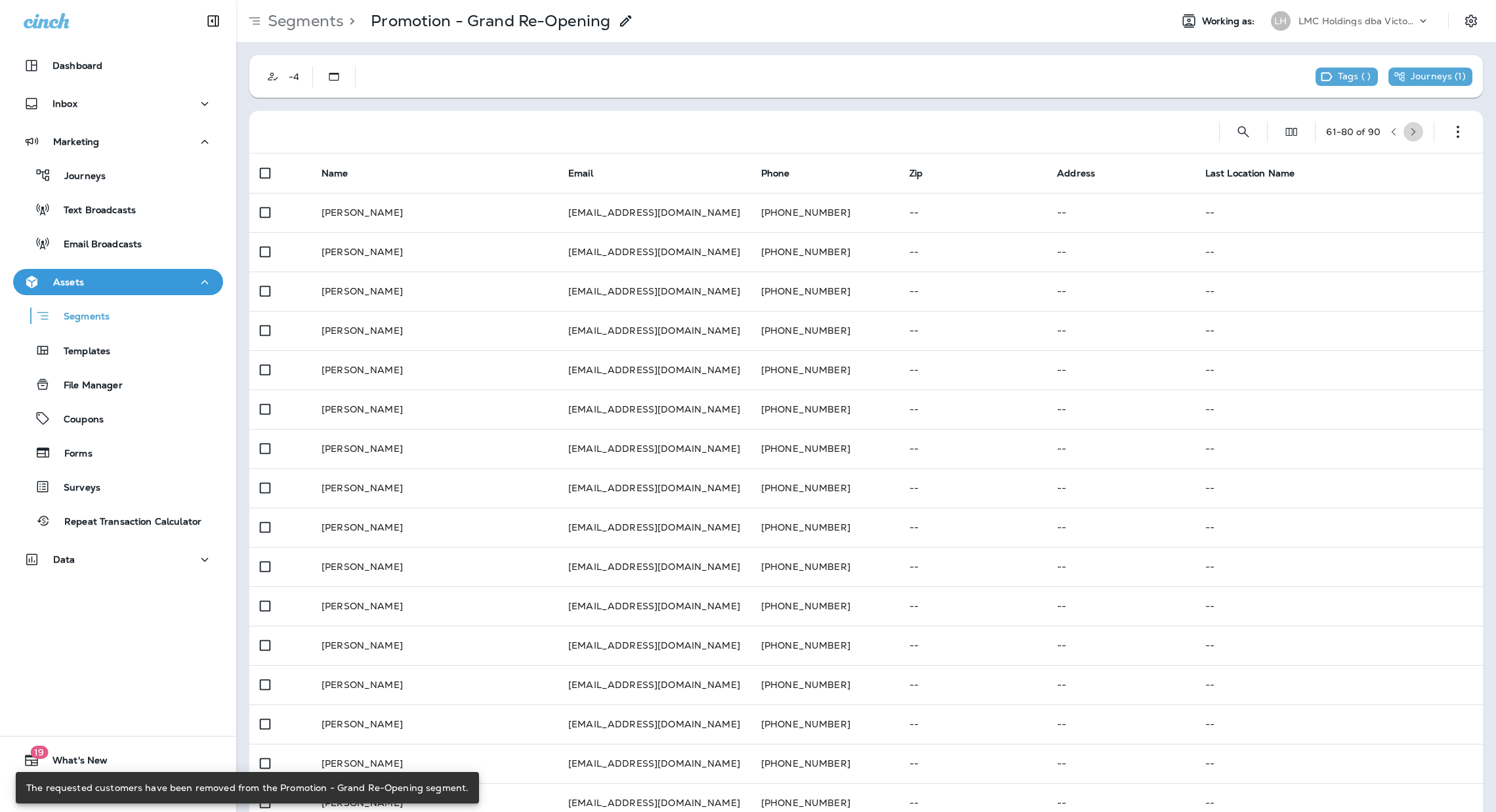
click at [1404, 133] on button "button" at bounding box center [1413, 131] width 19 height 19
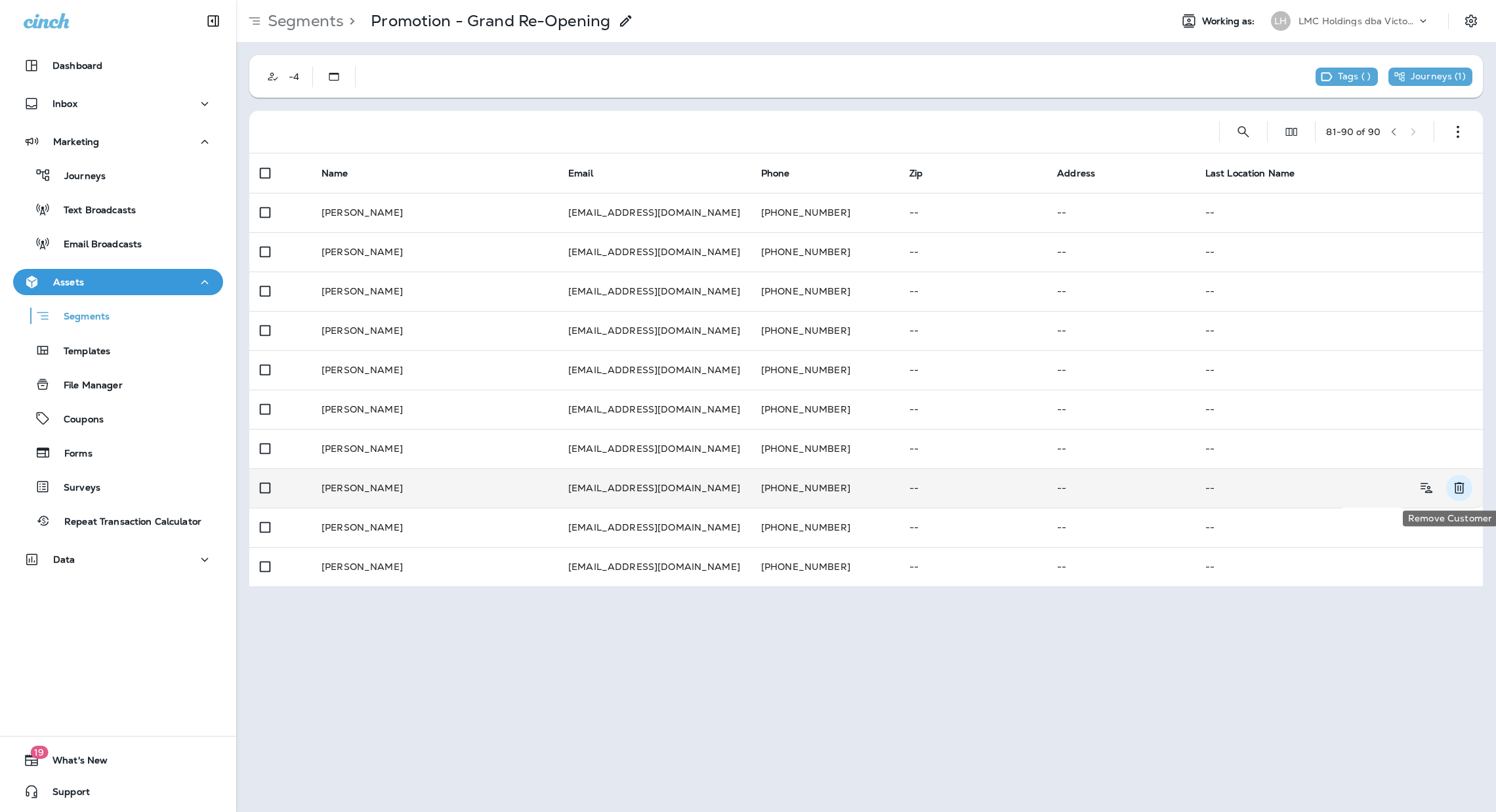
click at [1464, 489] on icon "Remove Customer" at bounding box center [1459, 488] width 15 height 15
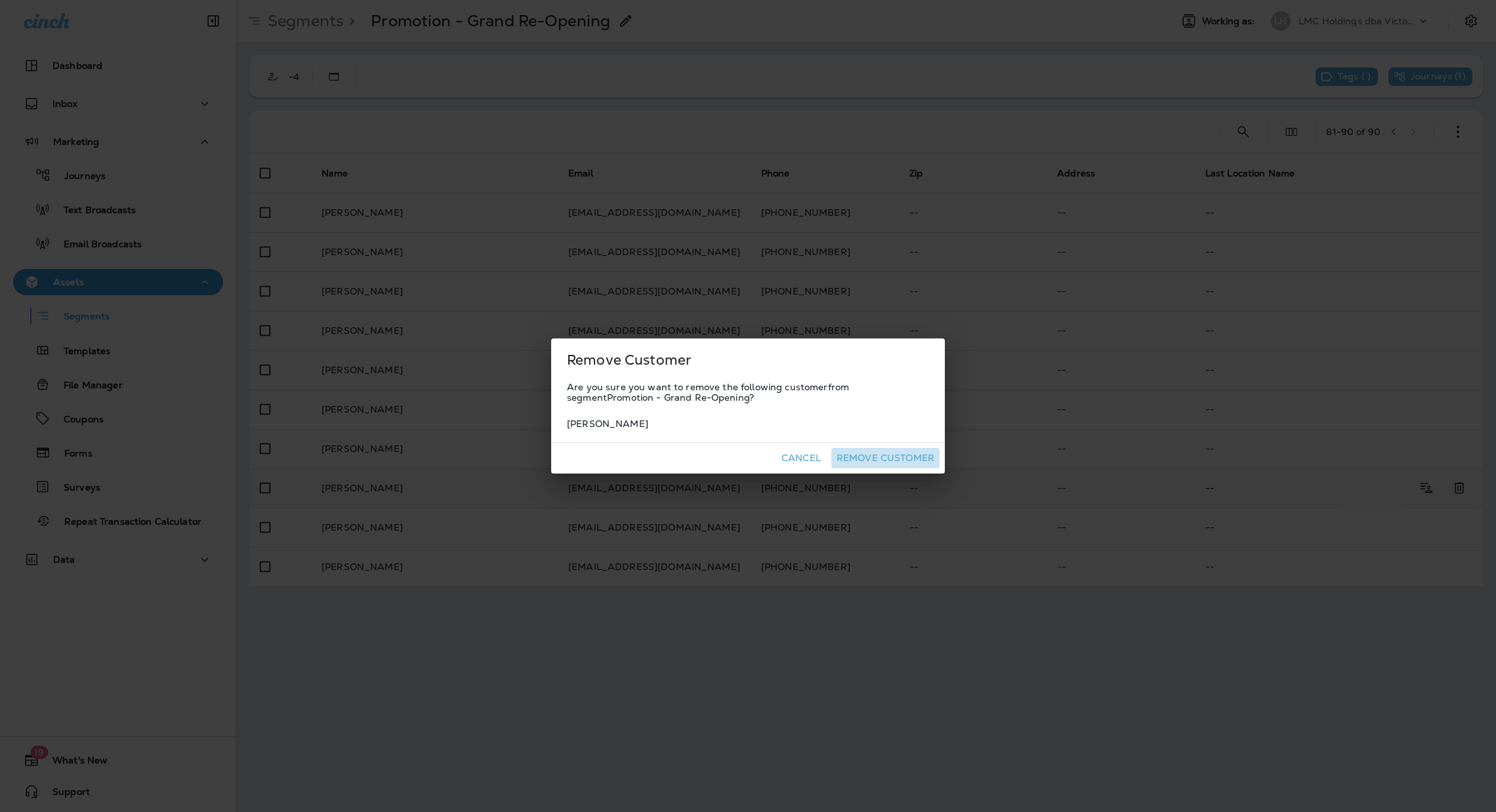
click at [899, 458] on button "Remove Customer" at bounding box center [885, 458] width 108 height 20
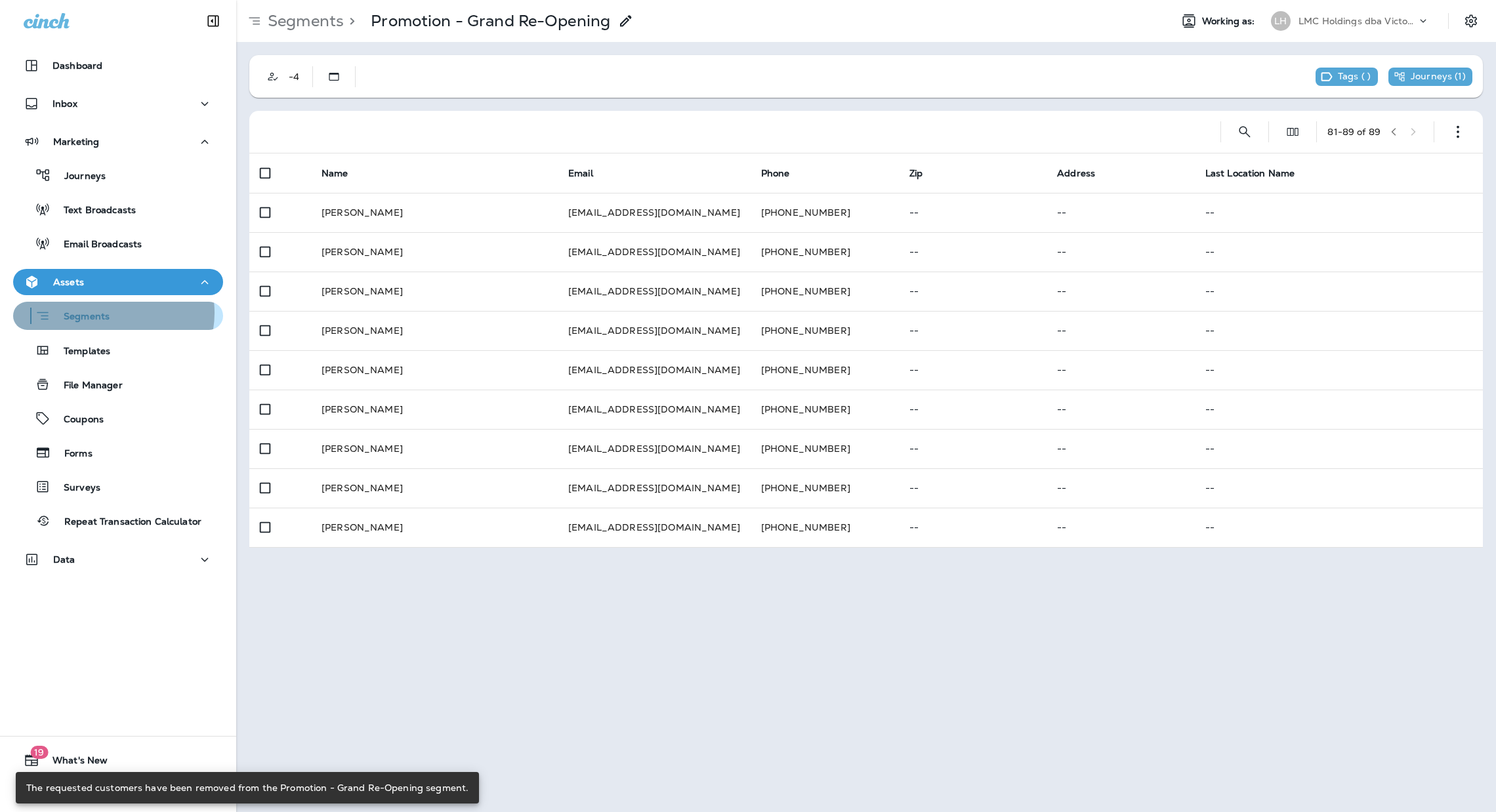
click at [111, 313] on div "Segments" at bounding box center [118, 316] width 200 height 20
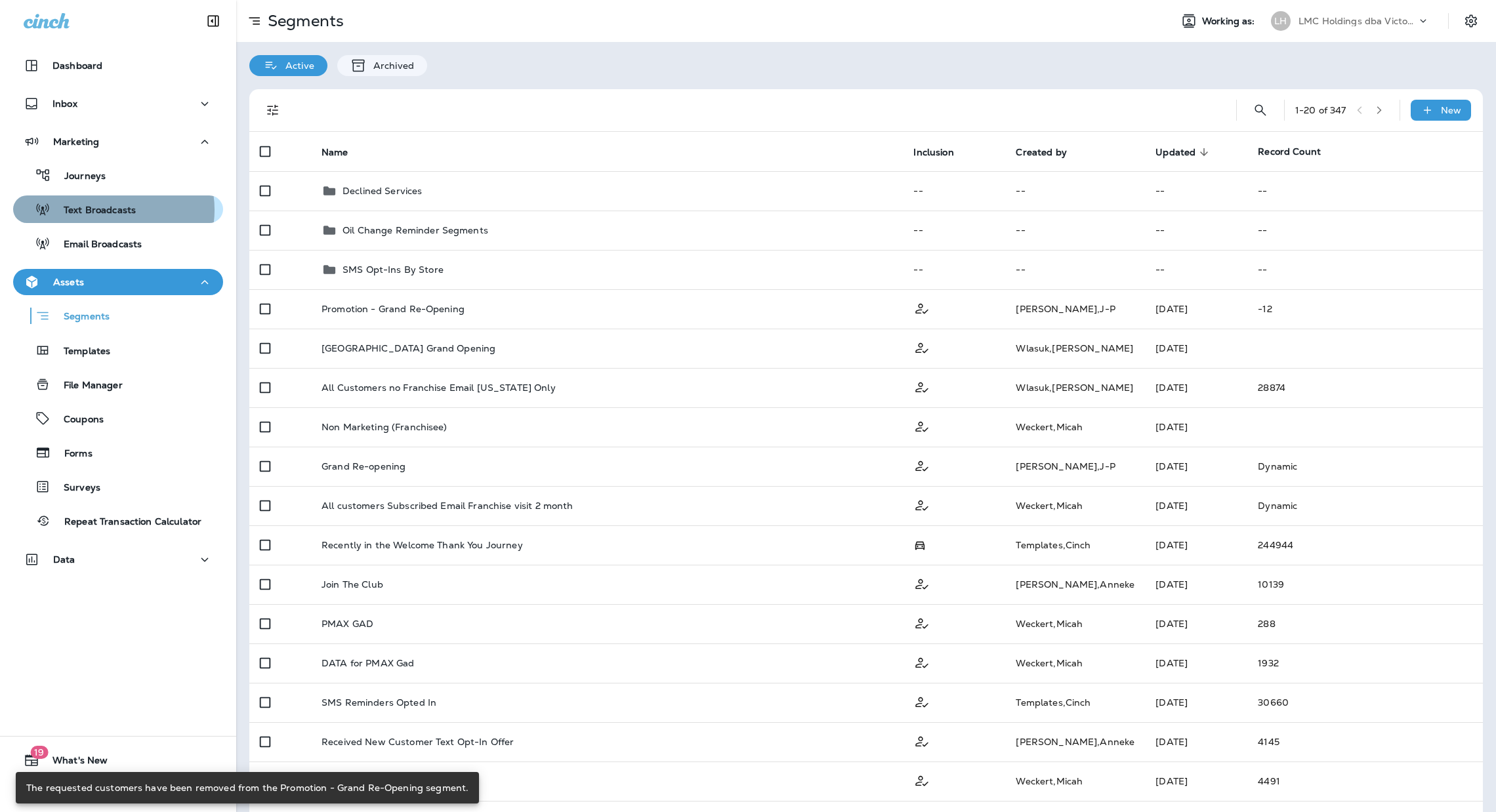
click at [110, 210] on p "Text Broadcasts" at bounding box center [92, 210] width 85 height 12
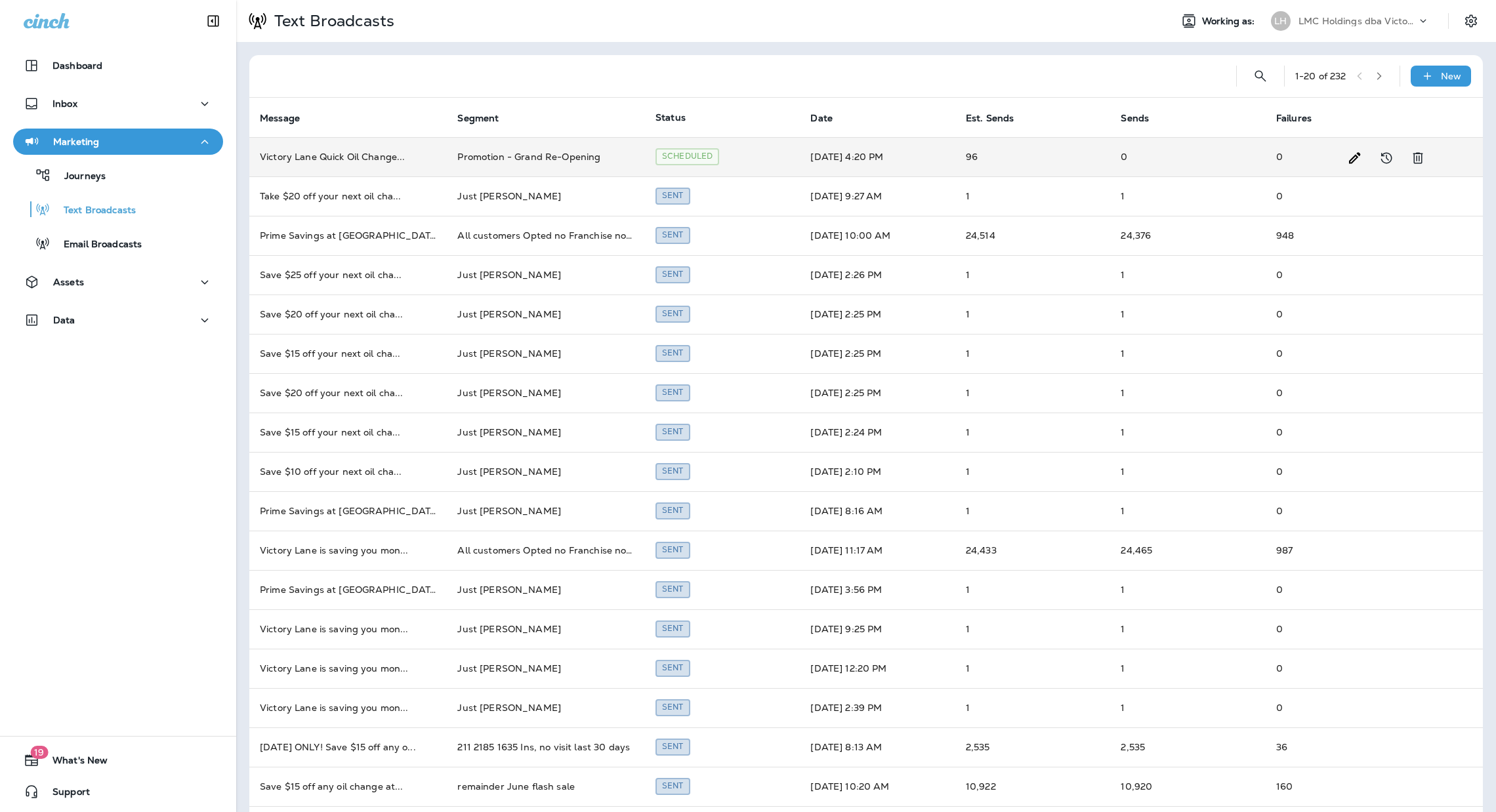
click at [600, 146] on td "Promotion - Grand Re-Opening" at bounding box center [545, 157] width 197 height 40
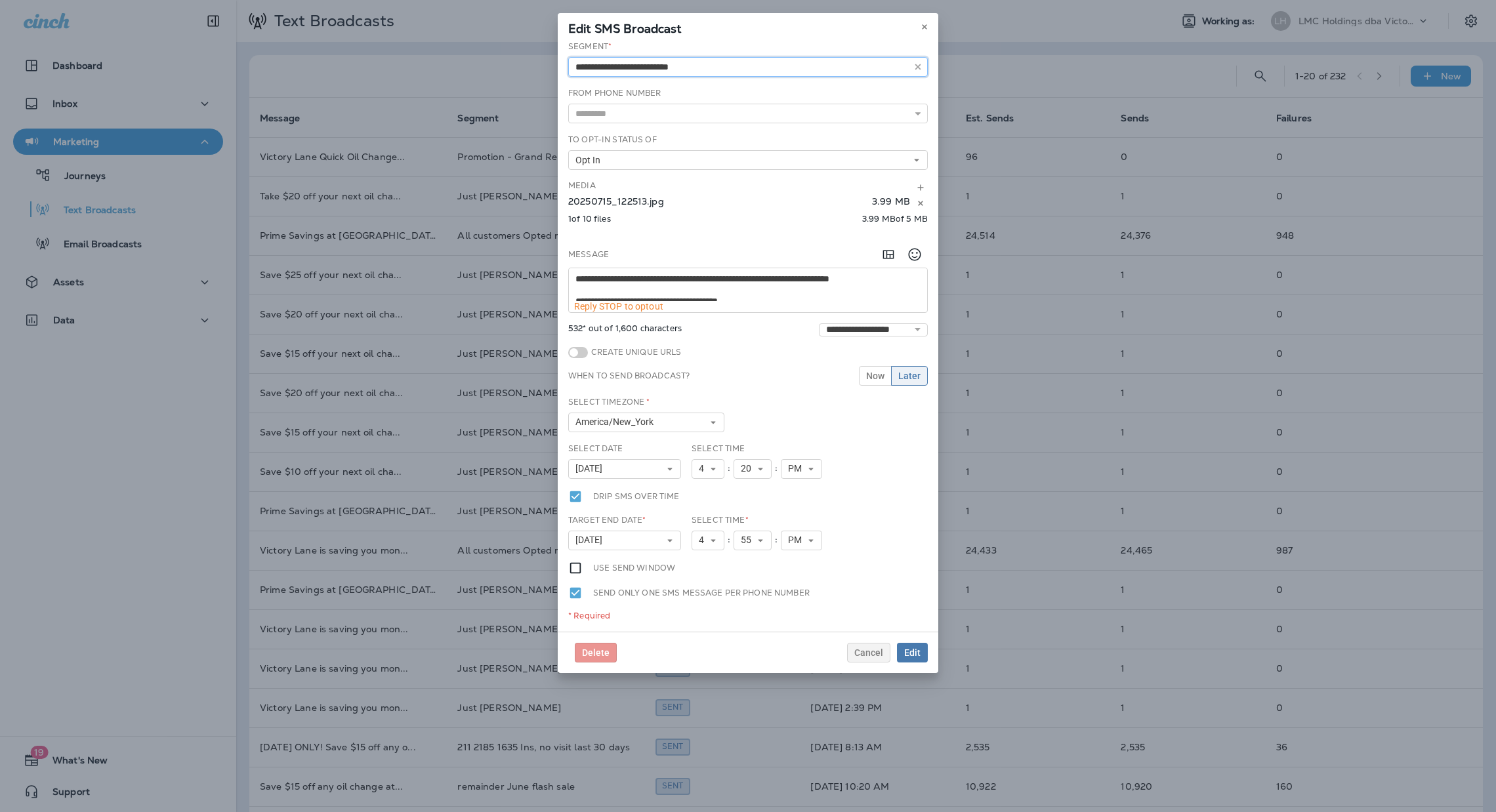
click at [754, 64] on input "text" at bounding box center [748, 67] width 359 height 19
click at [915, 650] on span "Edit" at bounding box center [913, 652] width 16 height 9
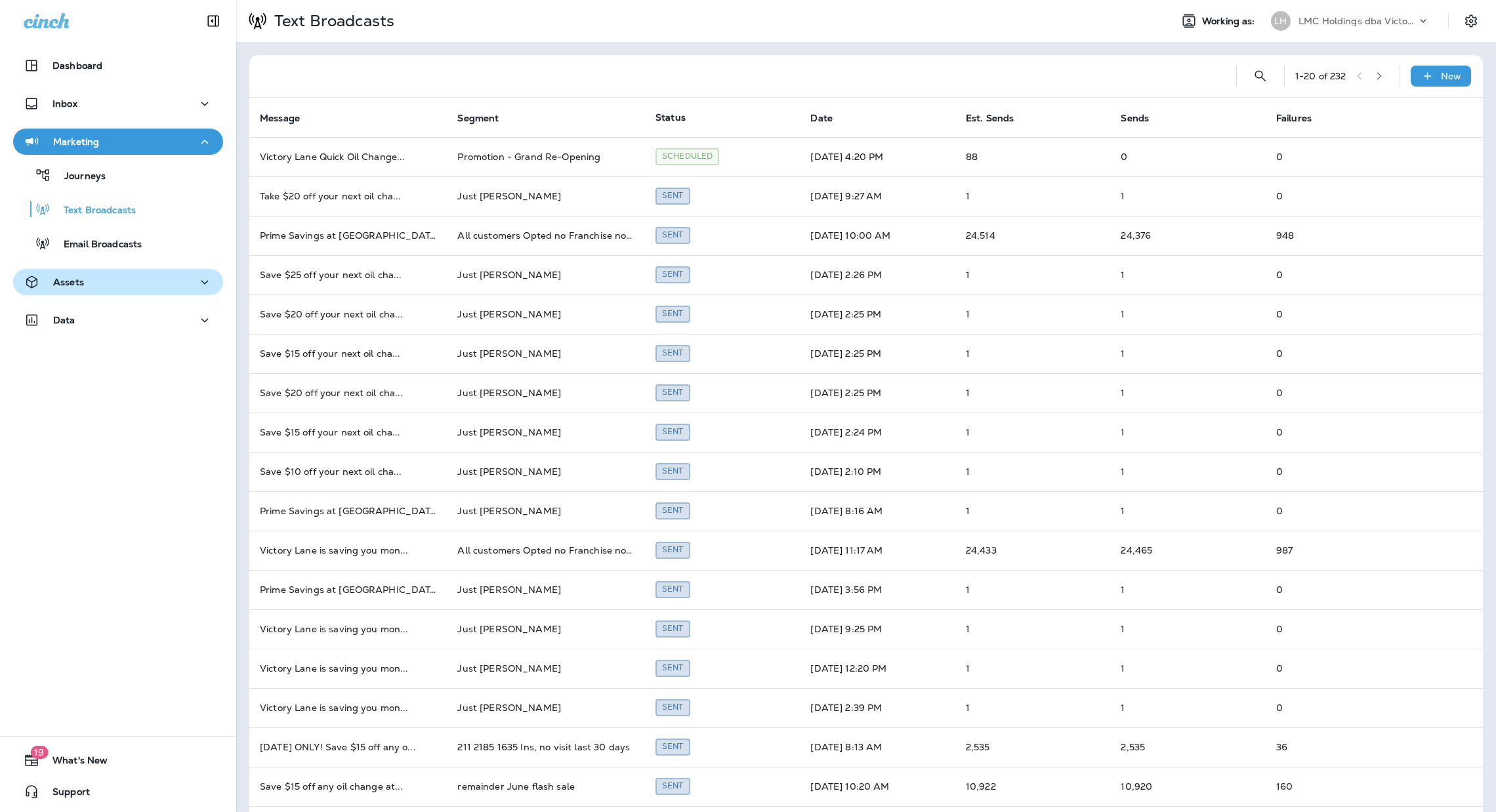
click at [109, 277] on div "Assets" at bounding box center [118, 282] width 189 height 16
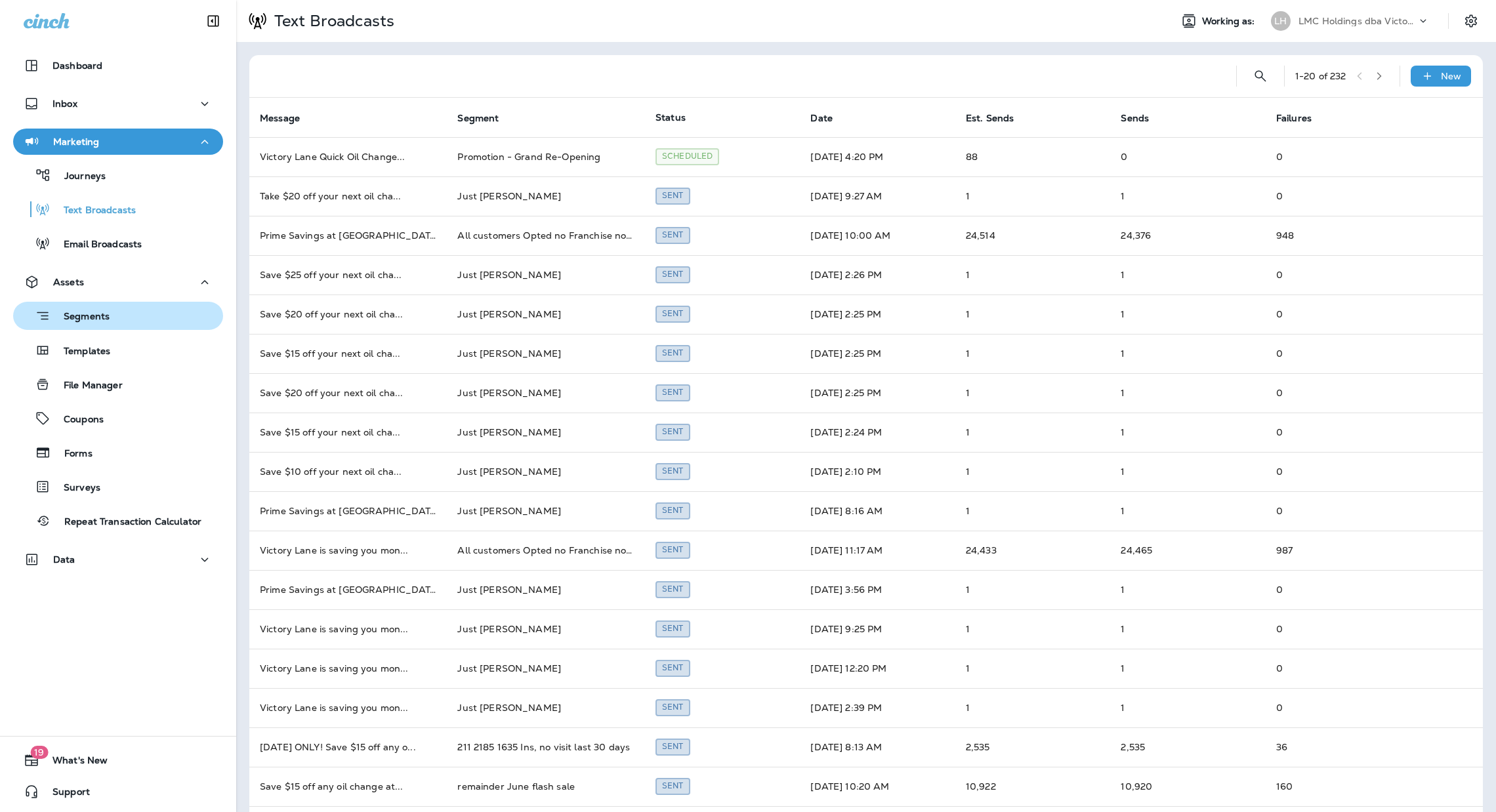
click at [131, 316] on div "Segments" at bounding box center [118, 316] width 200 height 20
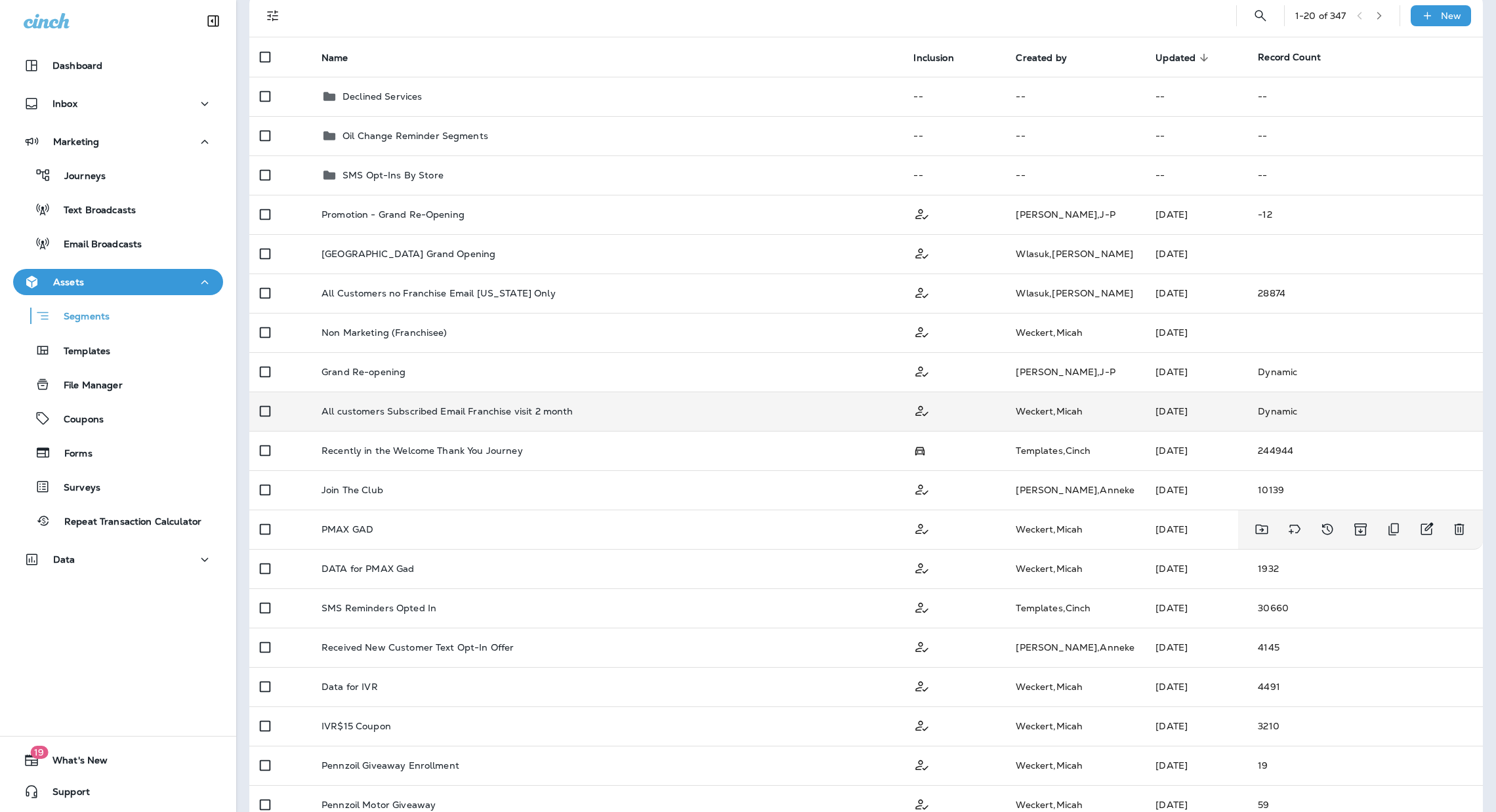
scroll to position [81, 0]
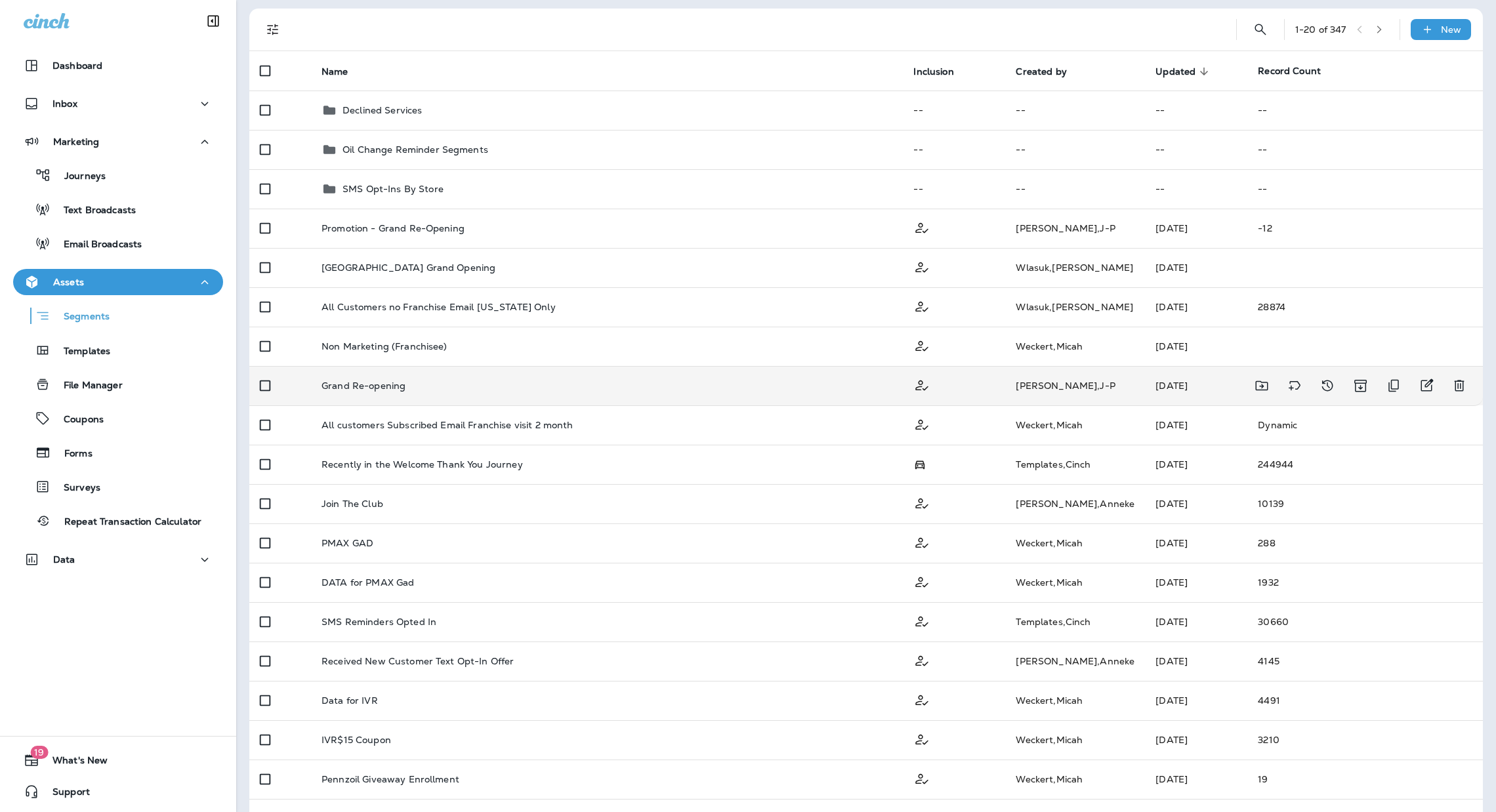
click at [635, 376] on td "Grand Re-opening" at bounding box center [607, 385] width 592 height 40
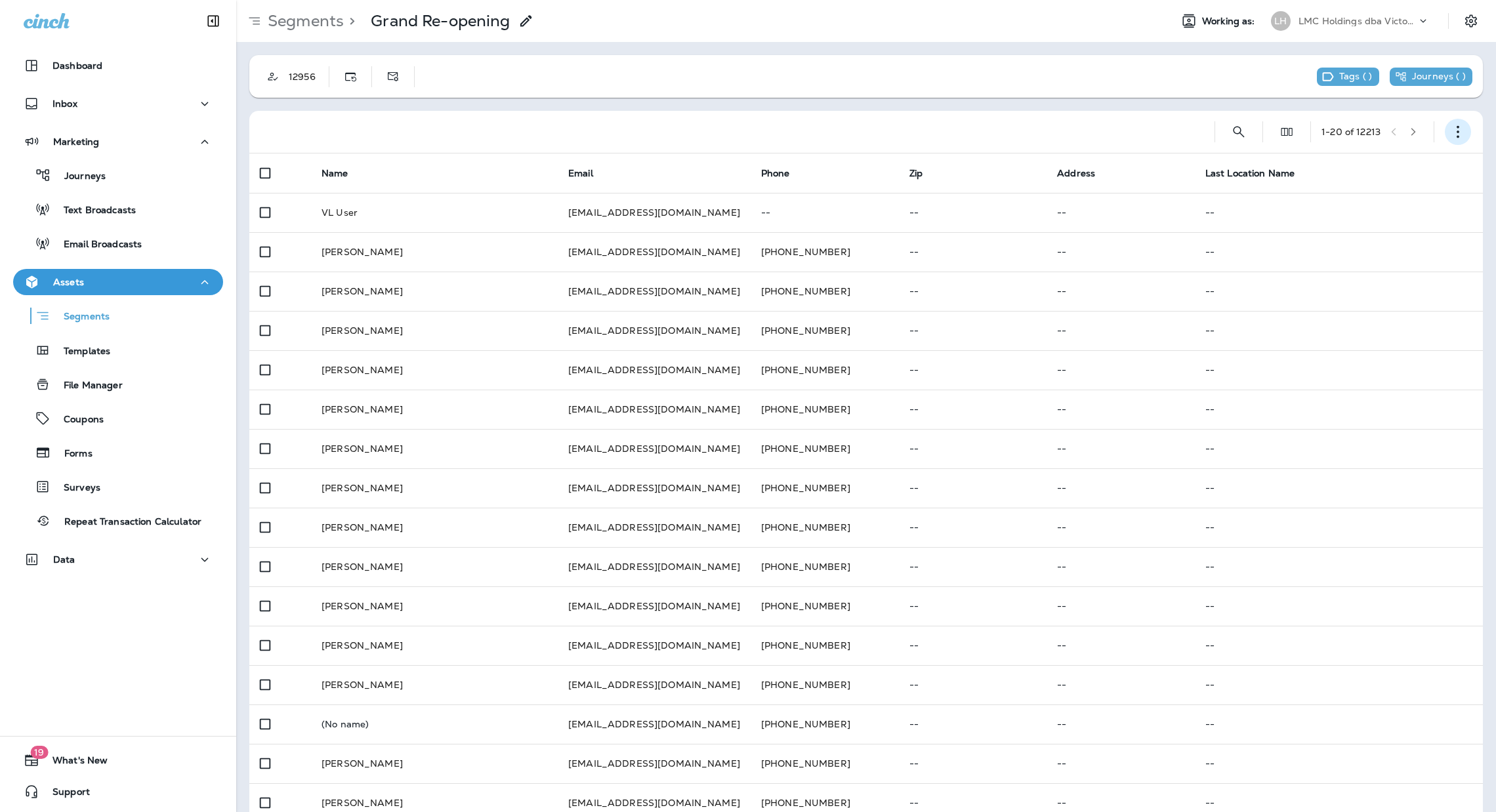
click at [1451, 135] on icon "button" at bounding box center [1458, 132] width 13 height 13
click at [1359, 166] on p "Edit Segment" at bounding box center [1356, 165] width 67 height 11
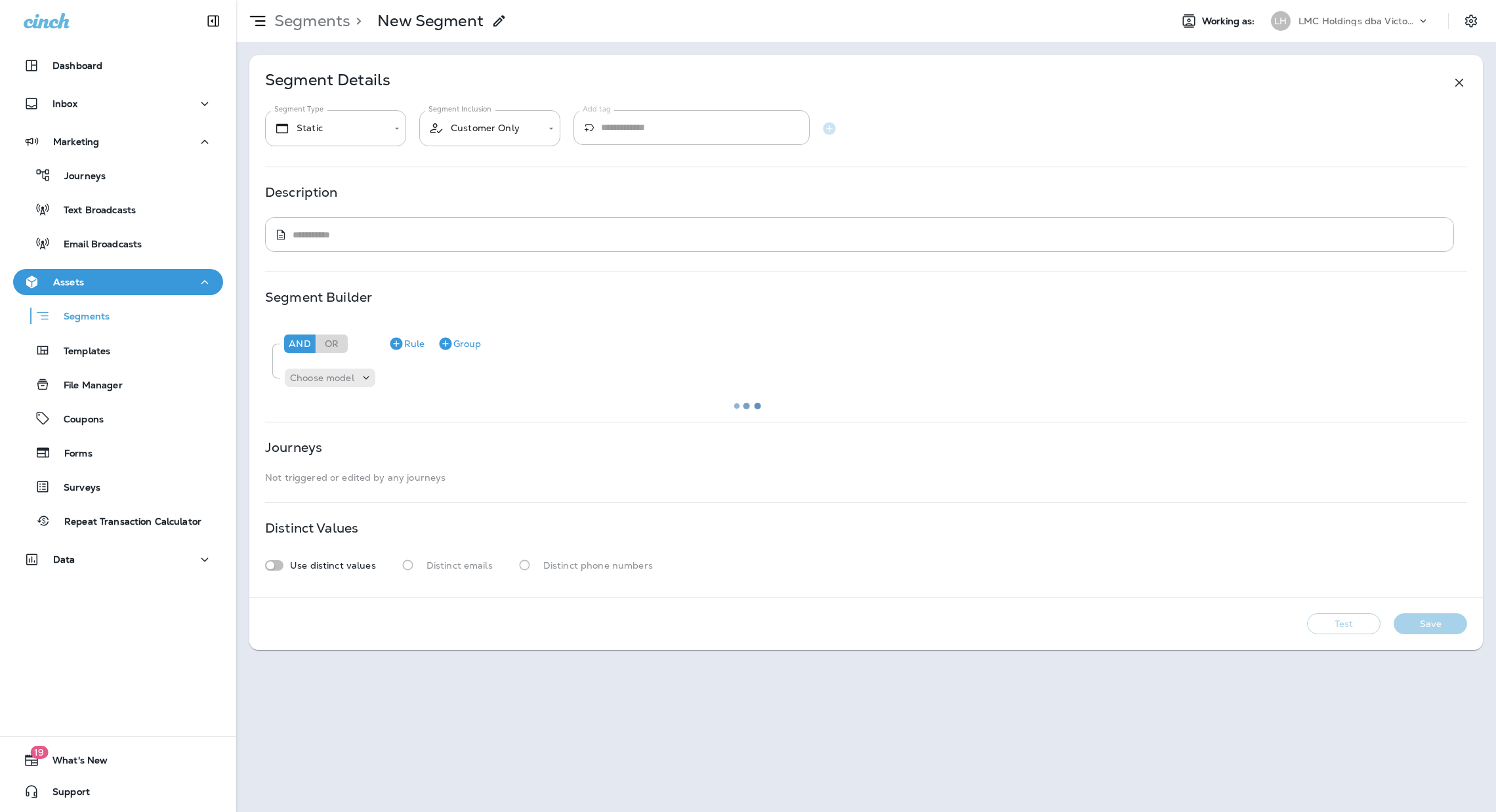
type input "*******"
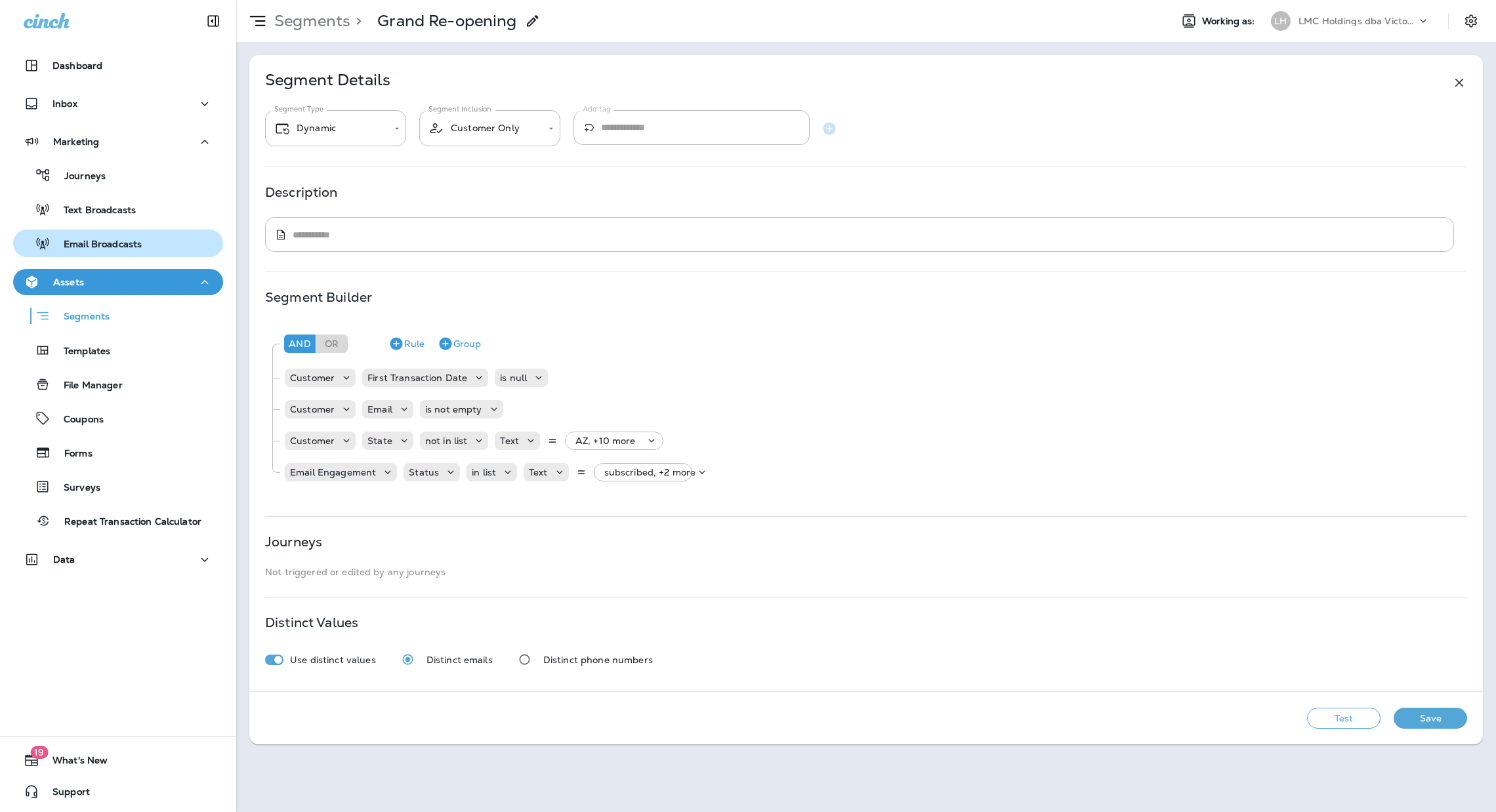
click at [131, 238] on p "Email Broadcasts" at bounding box center [96, 244] width 91 height 12
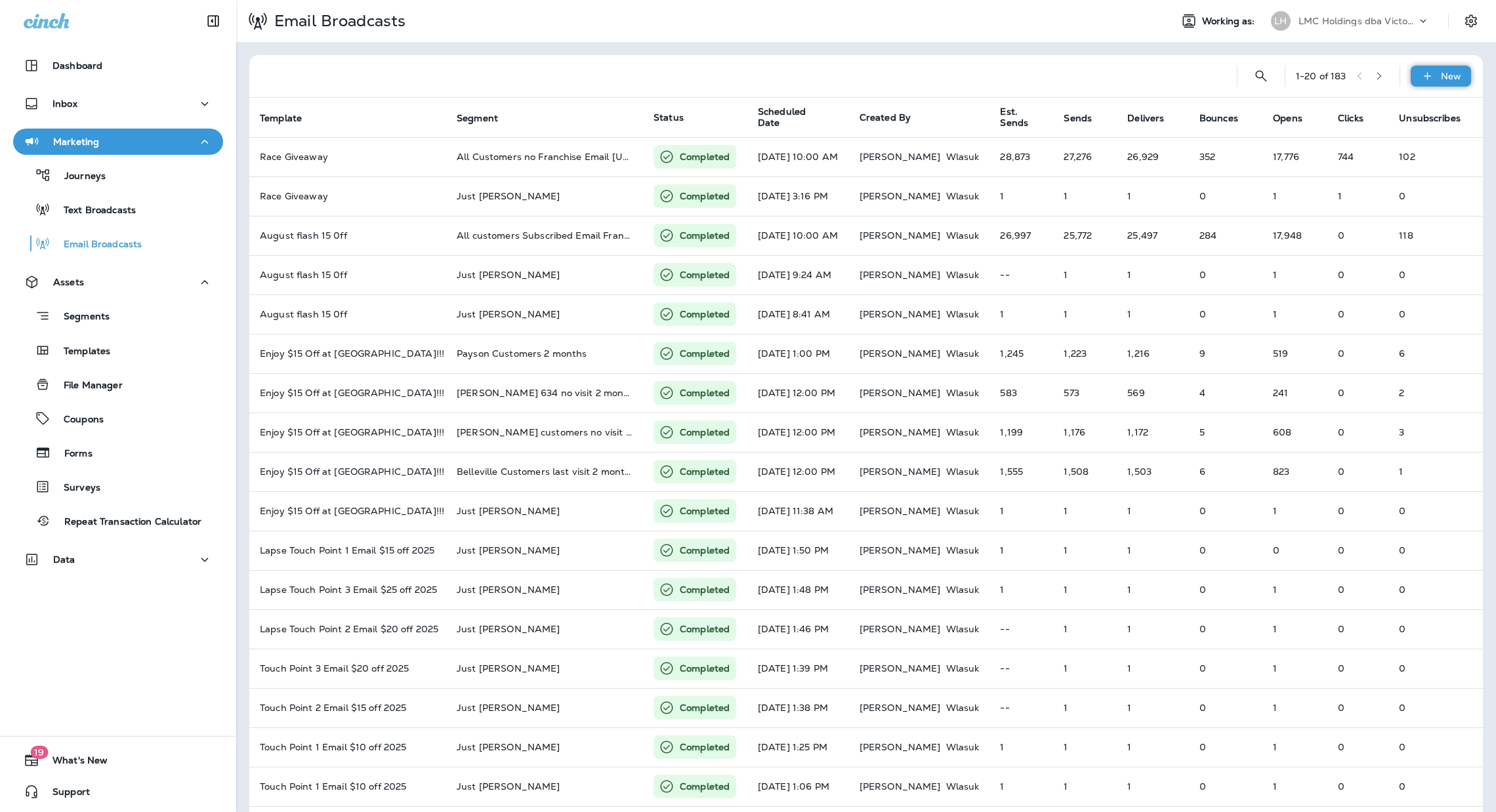
click at [1441, 74] on p "New" at bounding box center [1451, 75] width 20 height 11
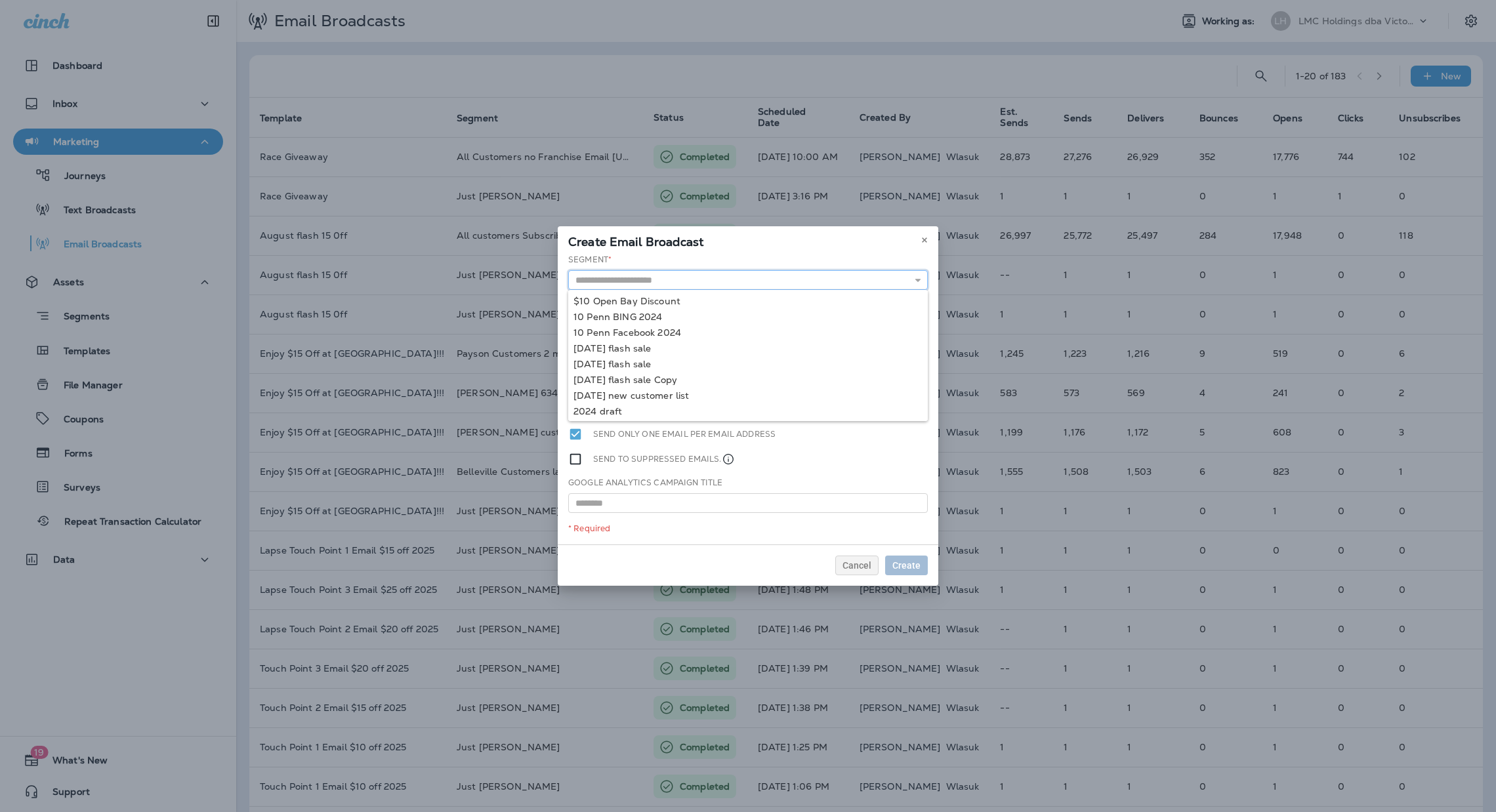
click at [651, 281] on input "text" at bounding box center [748, 280] width 359 height 19
type input "**********"
click at [655, 318] on div "**********" at bounding box center [748, 399] width 380 height 290
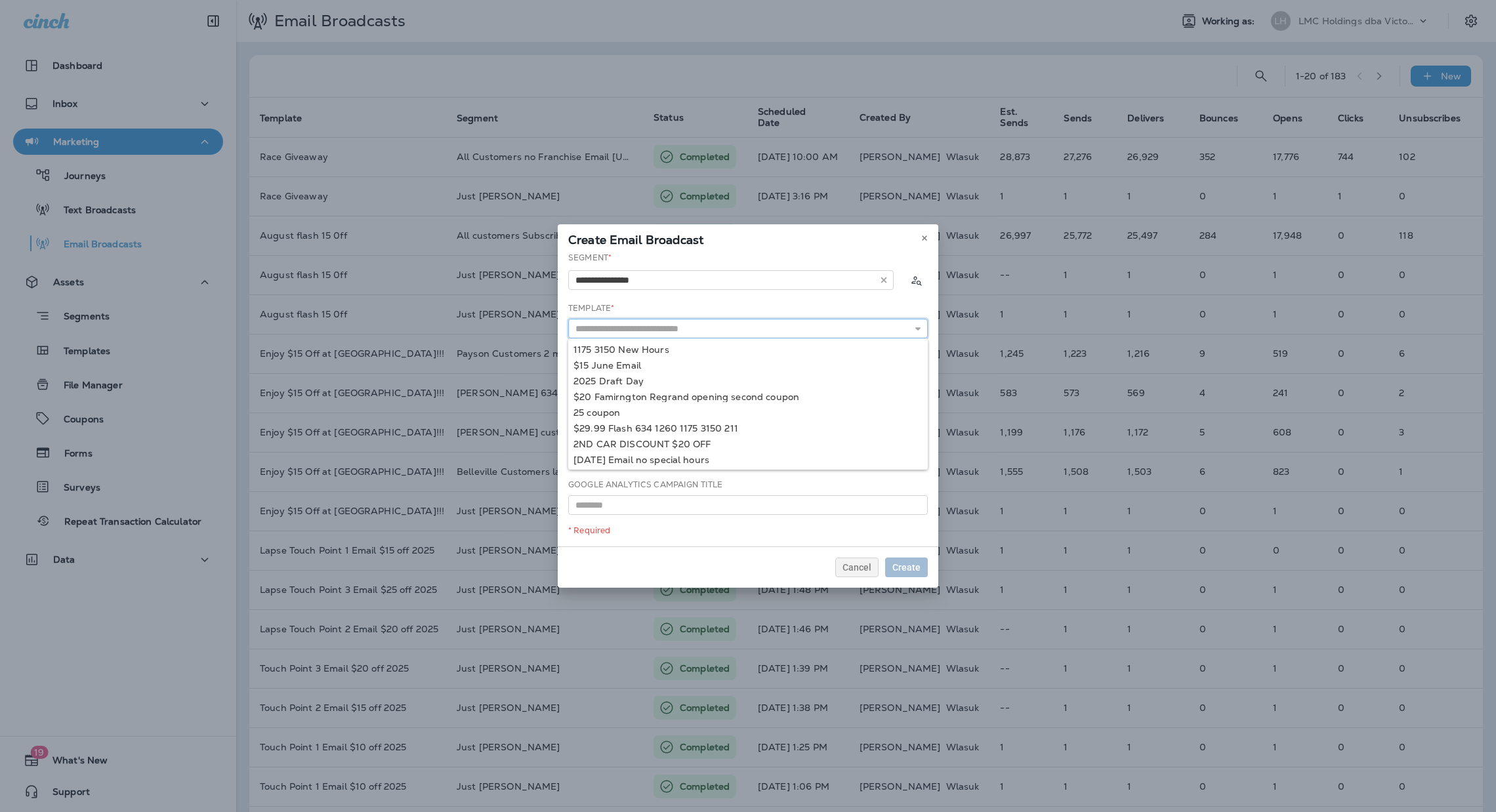
click at [699, 330] on input "text" at bounding box center [748, 329] width 359 height 19
type input "**********"
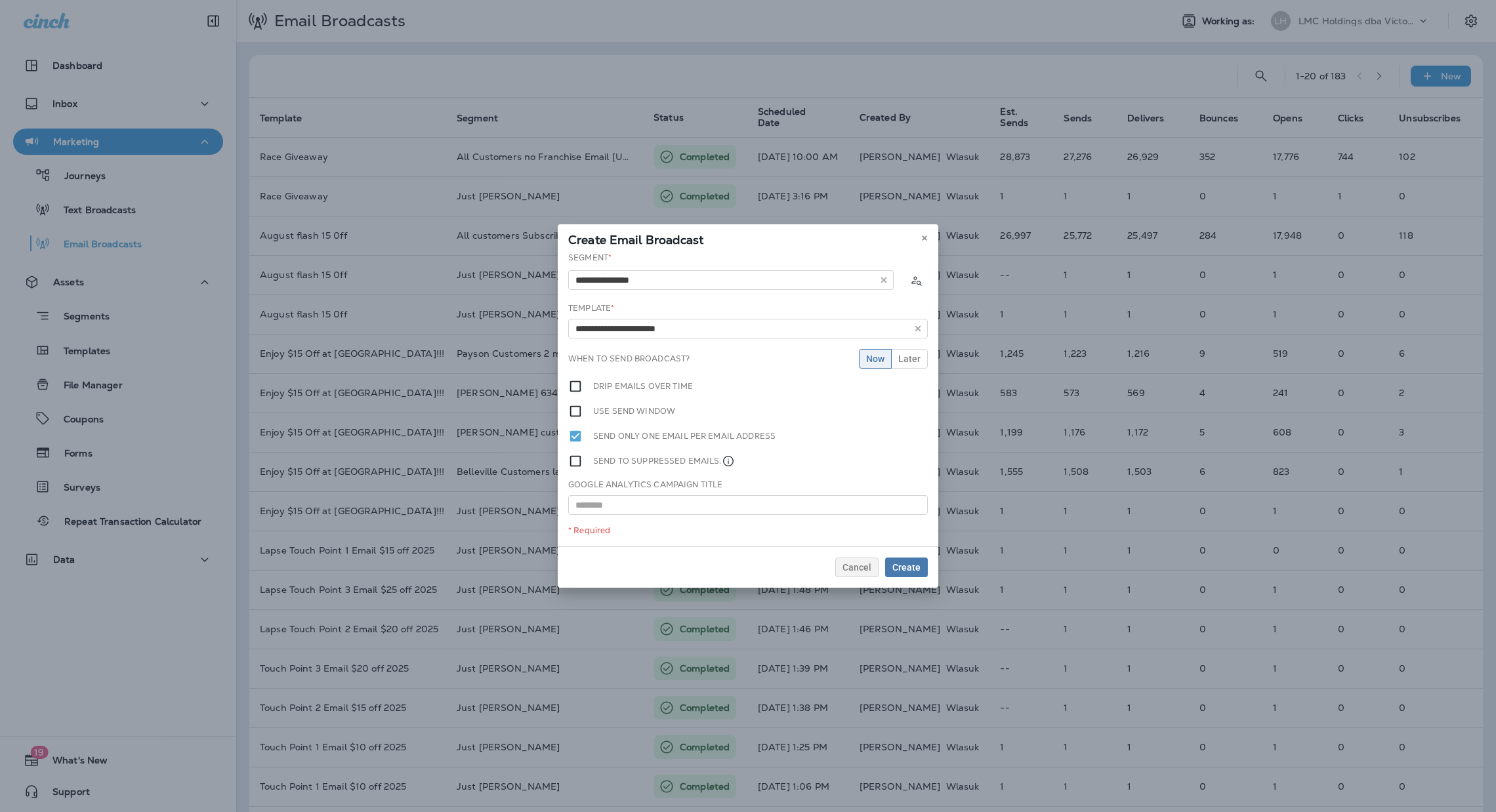
click at [678, 414] on div "**********" at bounding box center [748, 399] width 380 height 294
click at [912, 355] on span "Later" at bounding box center [909, 359] width 23 height 9
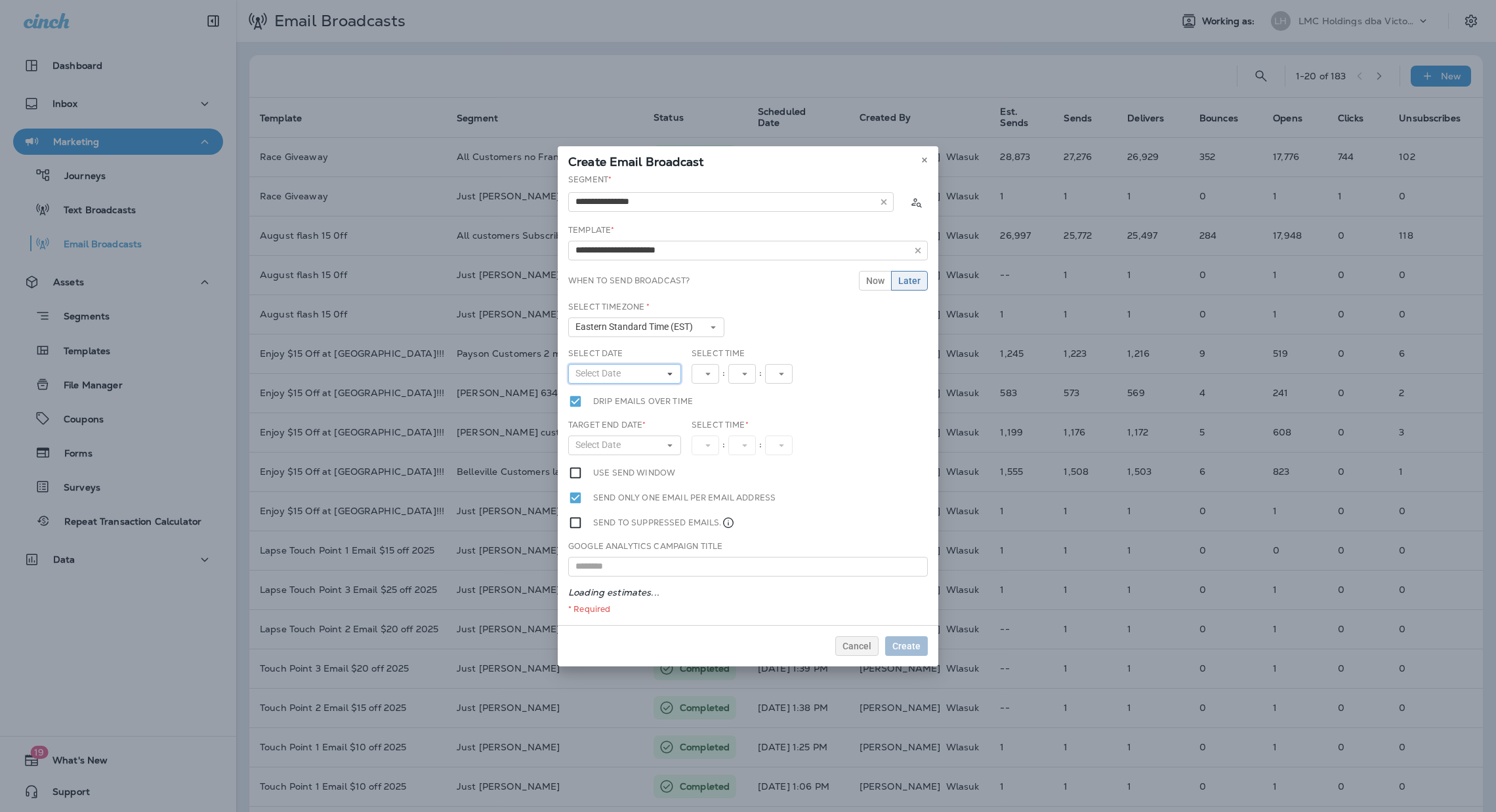
click at [651, 373] on button "Select Date" at bounding box center [625, 374] width 113 height 19
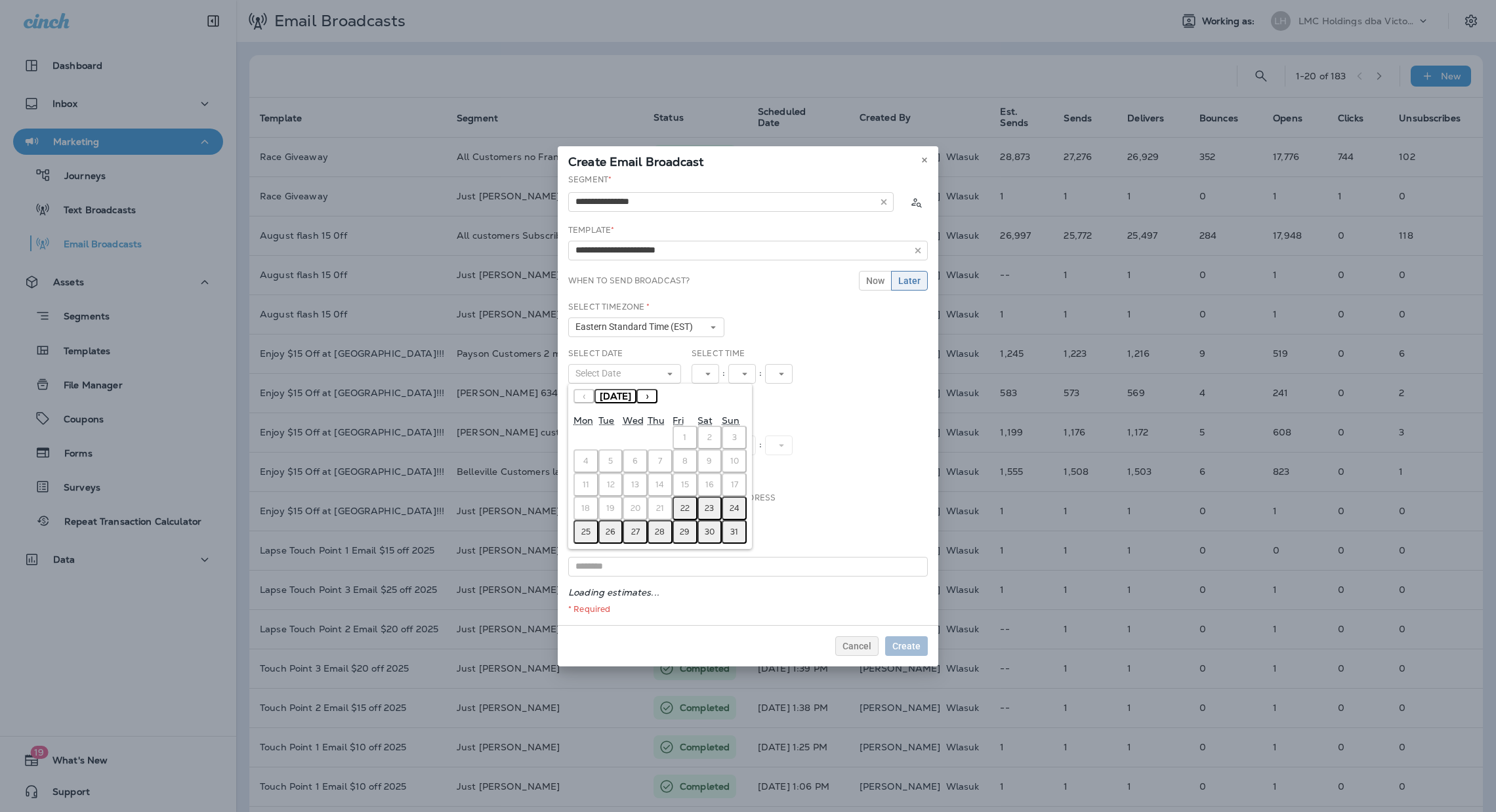
click at [684, 503] on abbr "22" at bounding box center [685, 508] width 9 height 11
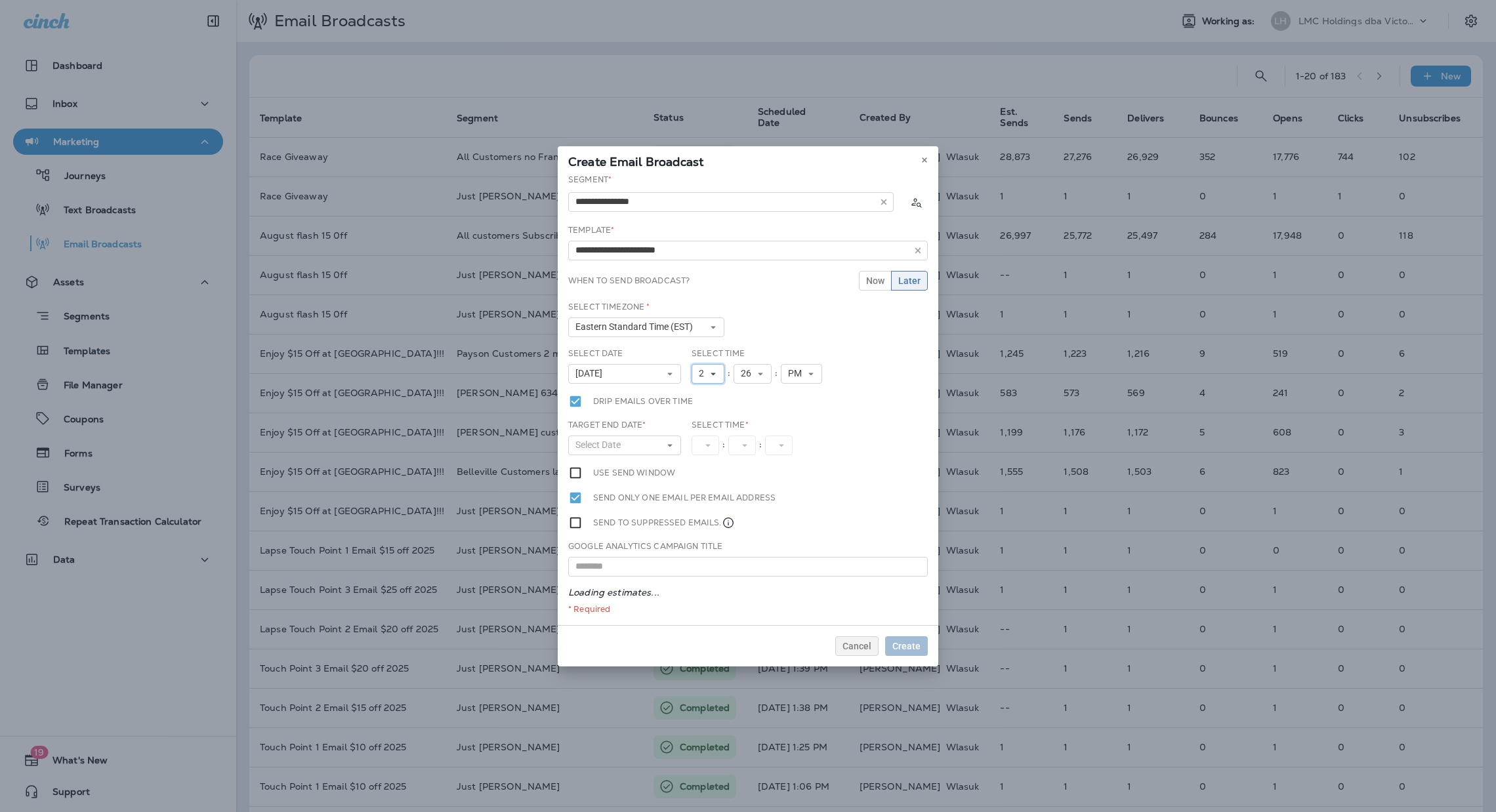
click at [713, 376] on icon at bounding box center [713, 374] width 8 height 8
click at [703, 462] on link "5" at bounding box center [708, 458] width 32 height 15
click at [761, 376] on icon at bounding box center [761, 374] width 8 height 8
click at [753, 392] on link "00" at bounding box center [752, 394] width 38 height 15
click at [634, 450] on button "Select Date" at bounding box center [625, 445] width 113 height 19
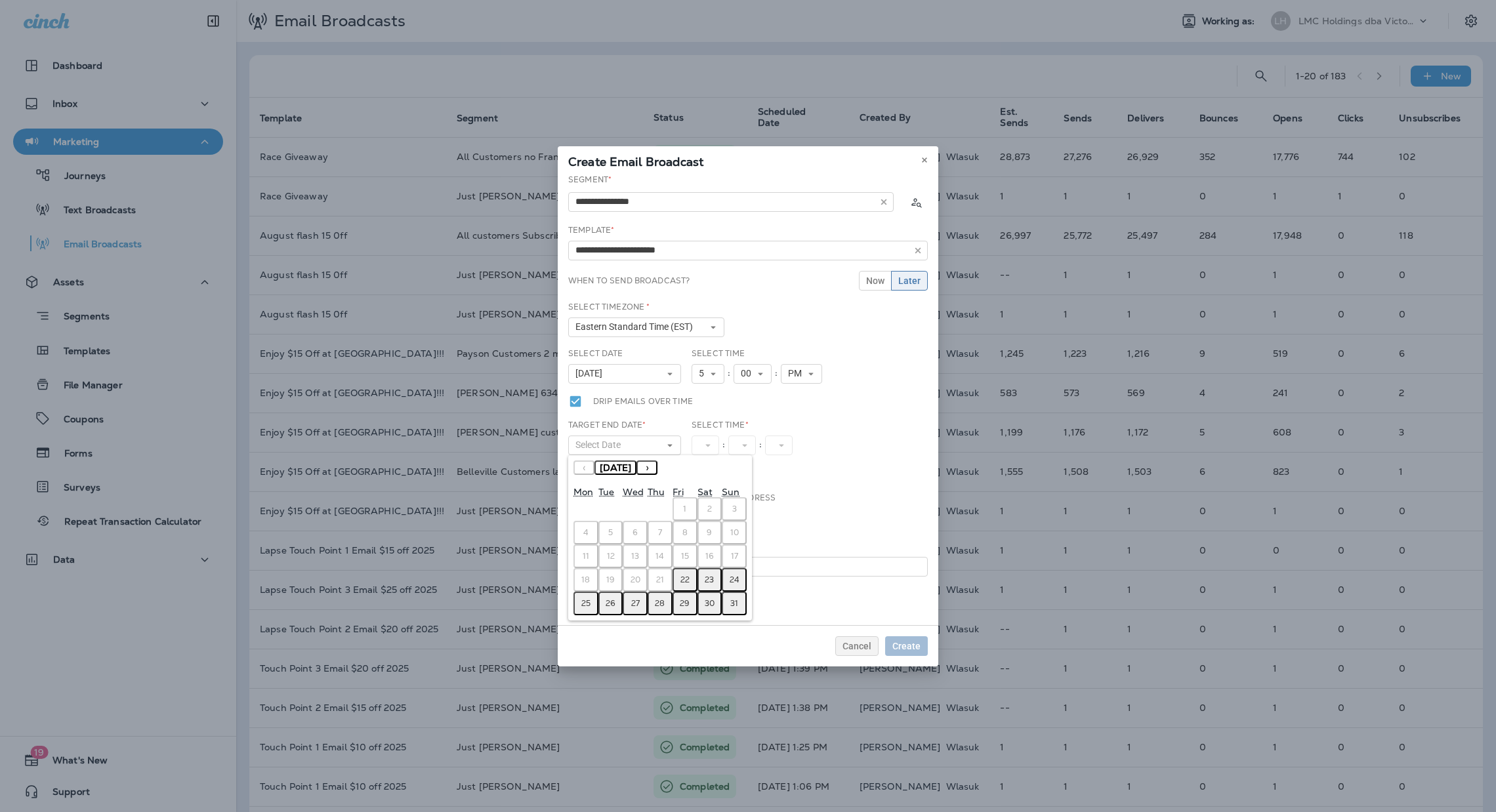
click at [688, 575] on abbr "22" at bounding box center [685, 580] width 9 height 11
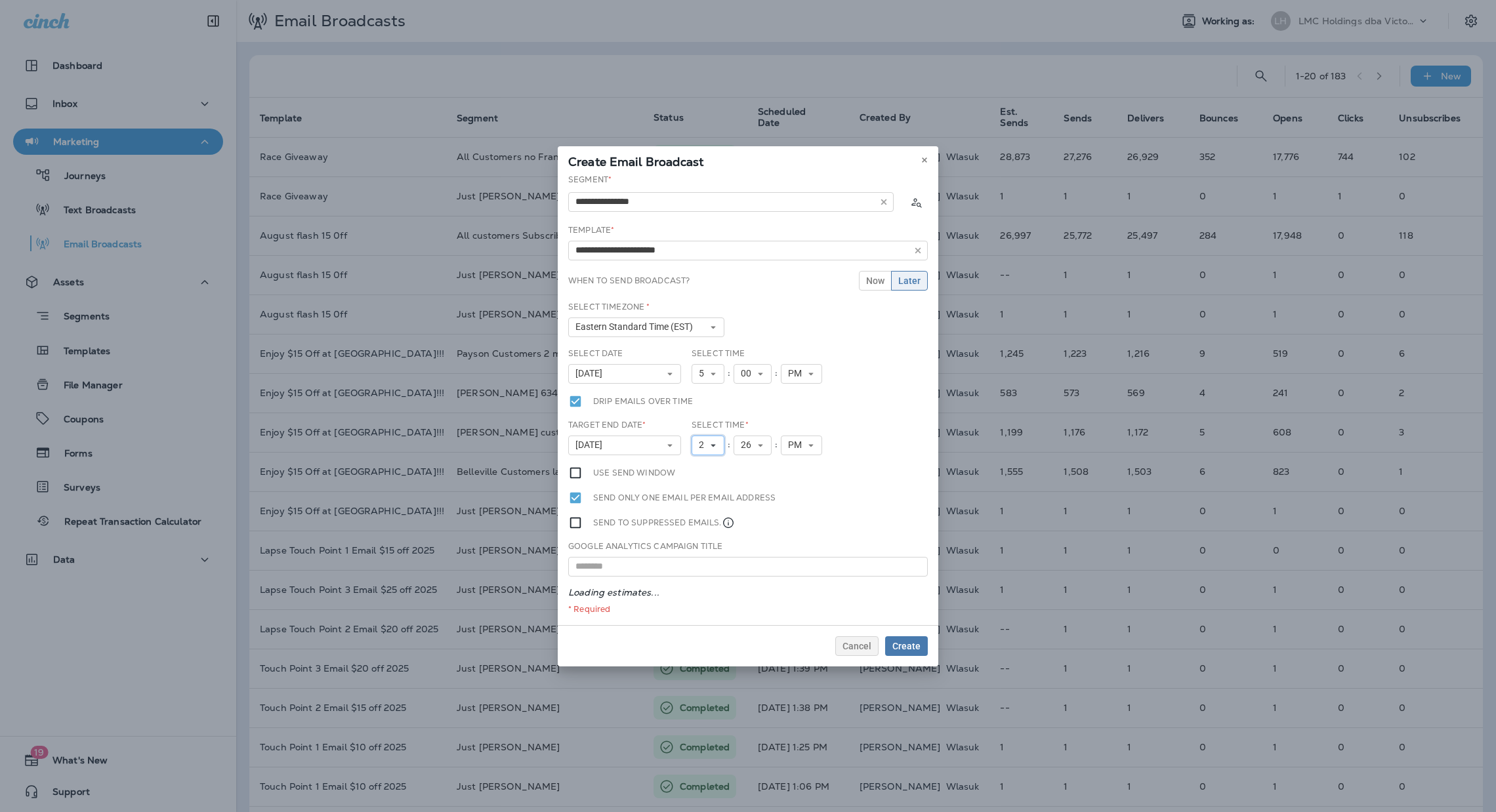
click at [713, 445] on use at bounding box center [713, 445] width 5 height 2
click at [695, 572] on link "8" at bounding box center [708, 576] width 32 height 15
click at [762, 449] on icon at bounding box center [761, 445] width 8 height 8
click at [747, 468] on link "00" at bounding box center [752, 466] width 38 height 15
click at [703, 447] on span "8" at bounding box center [704, 445] width 11 height 11
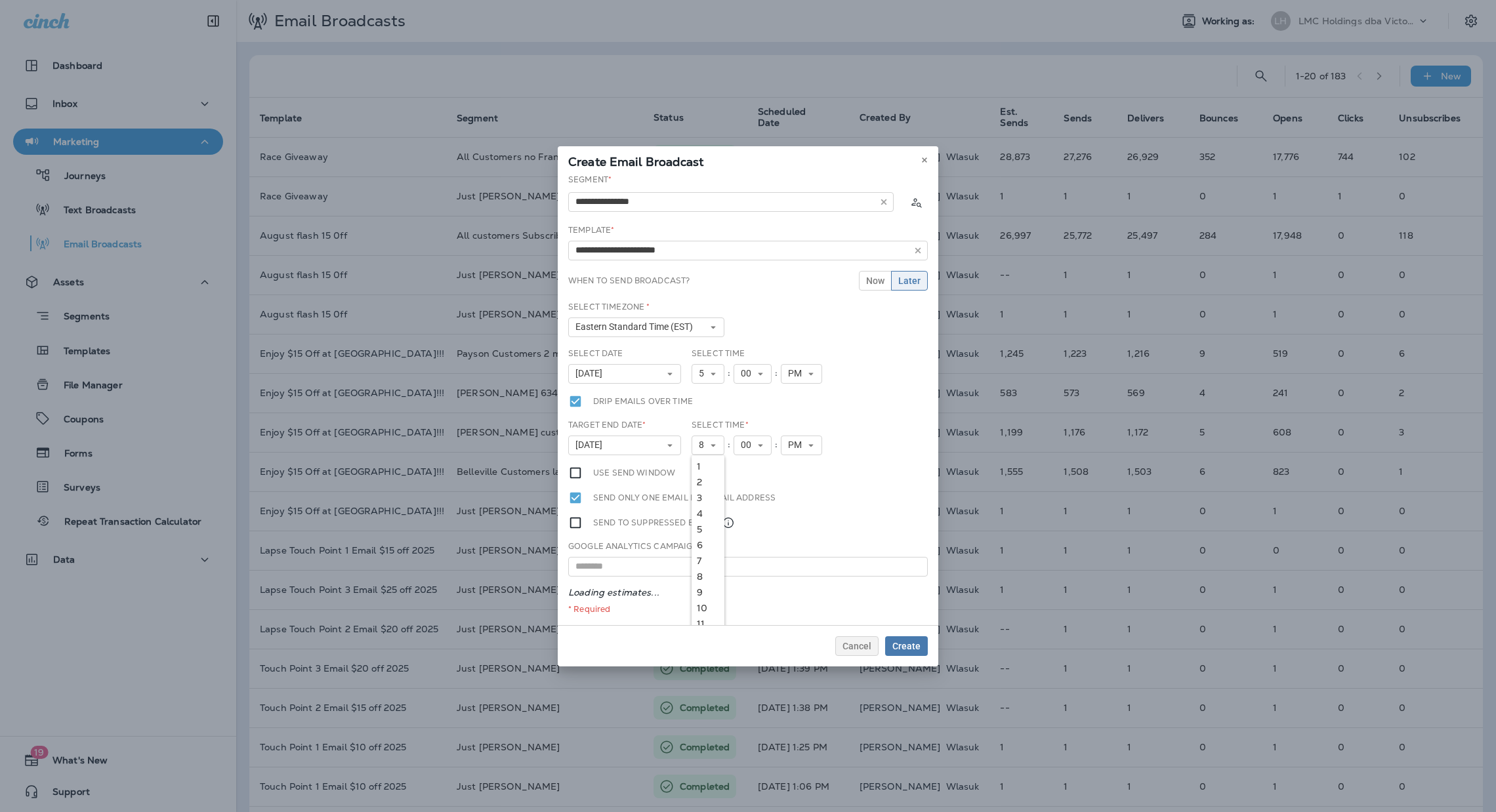
drag, startPoint x: 690, startPoint y: 561, endPoint x: 718, endPoint y: 496, distance: 70.8
click at [692, 561] on link "7" at bounding box center [708, 561] width 32 height 15
click at [743, 449] on span "00" at bounding box center [748, 445] width 15 height 11
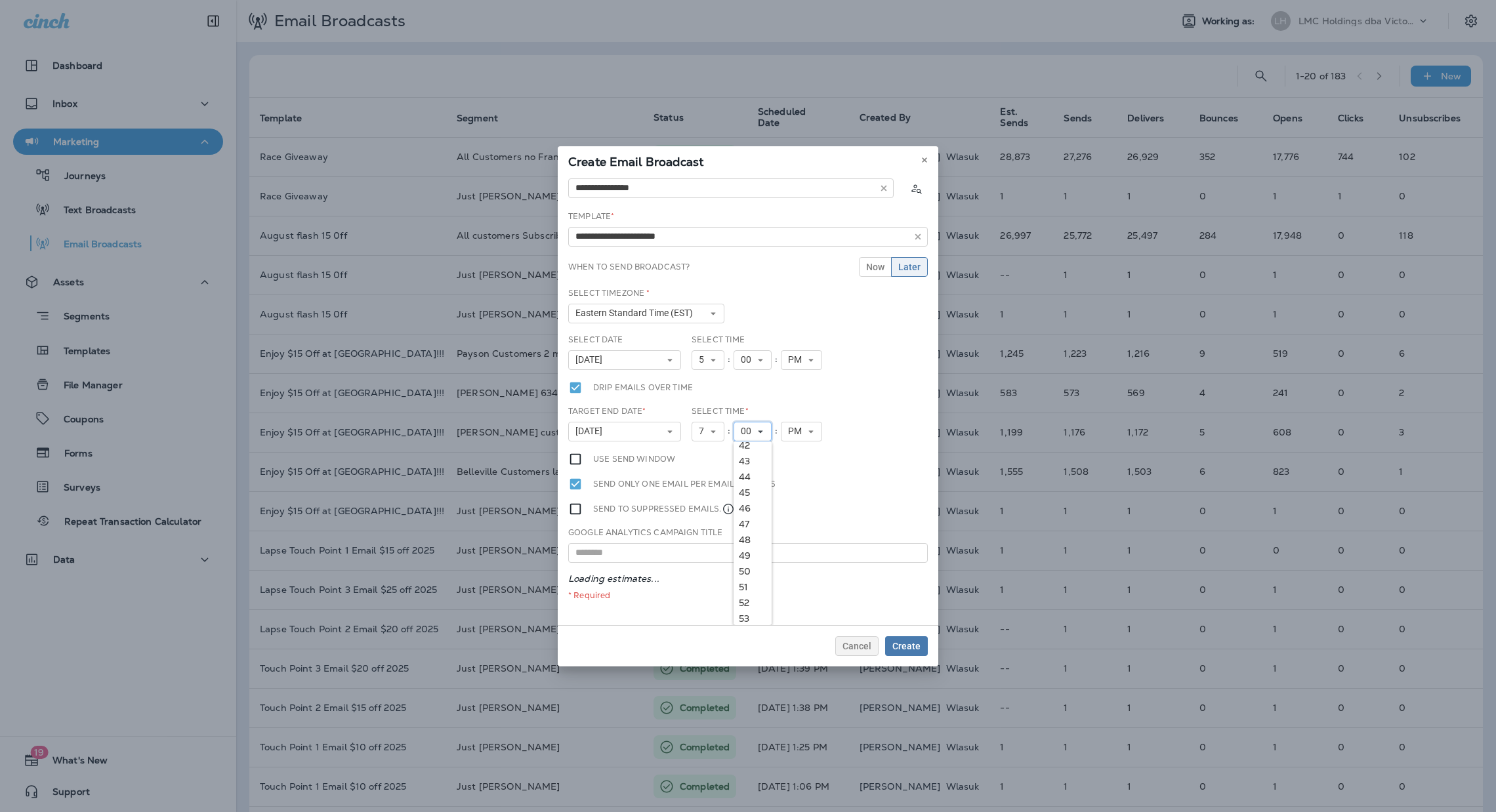
scroll to position [767, 0]
click at [737, 610] on link "59" at bounding box center [752, 615] width 38 height 15
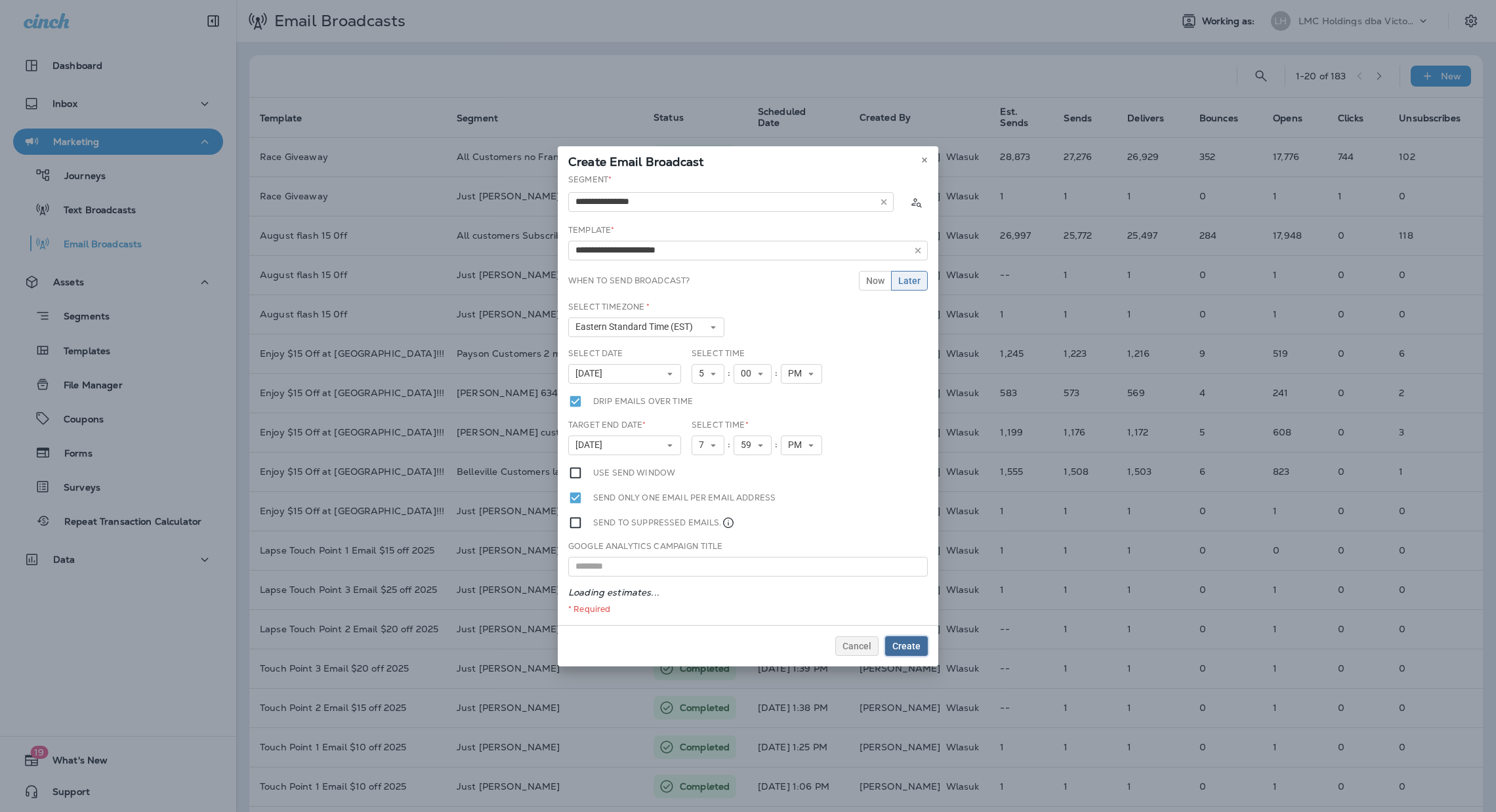
click at [905, 649] on span "Create" at bounding box center [906, 646] width 28 height 9
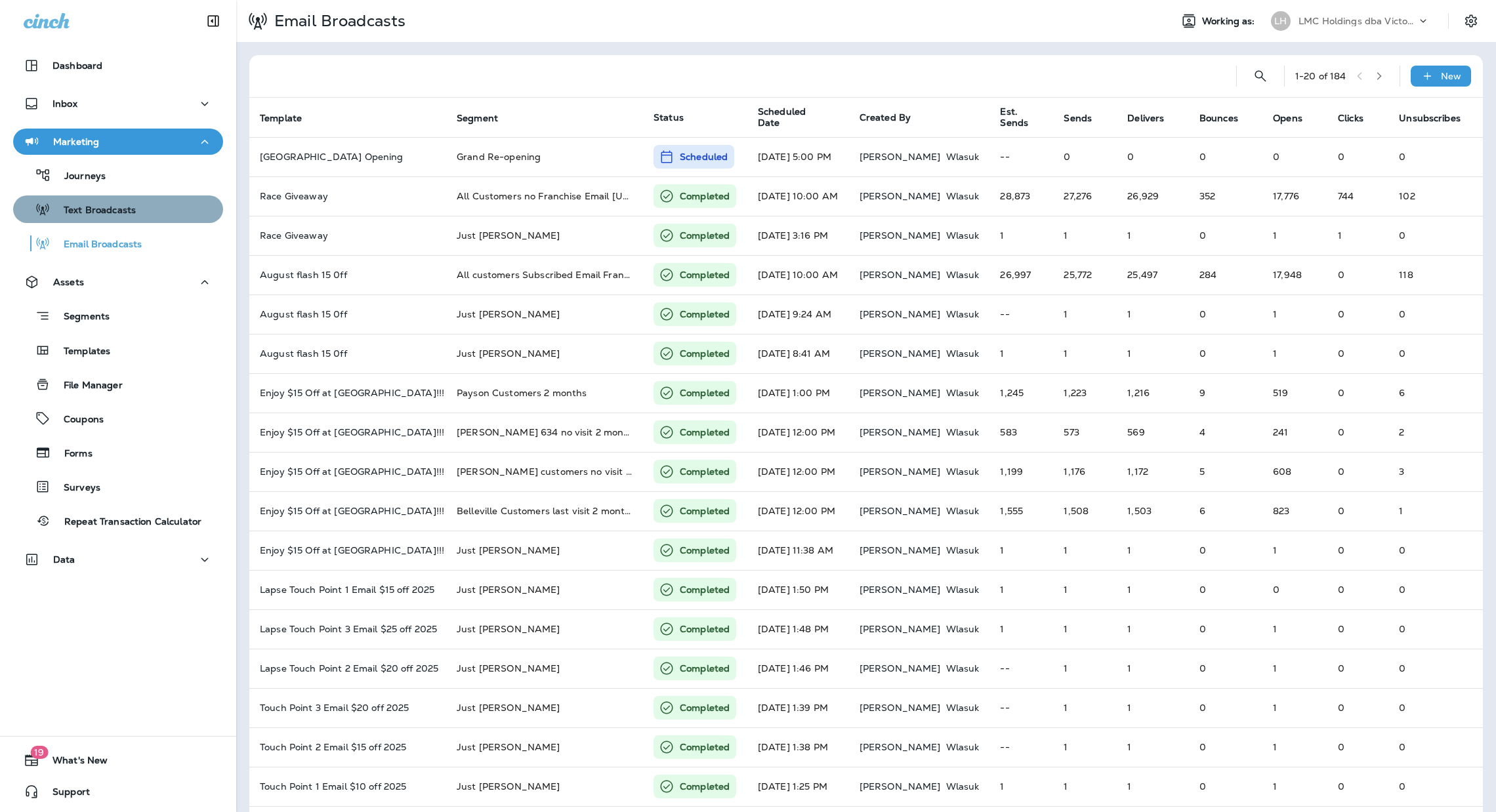
click at [139, 214] on div "Text Broadcasts" at bounding box center [118, 209] width 200 height 19
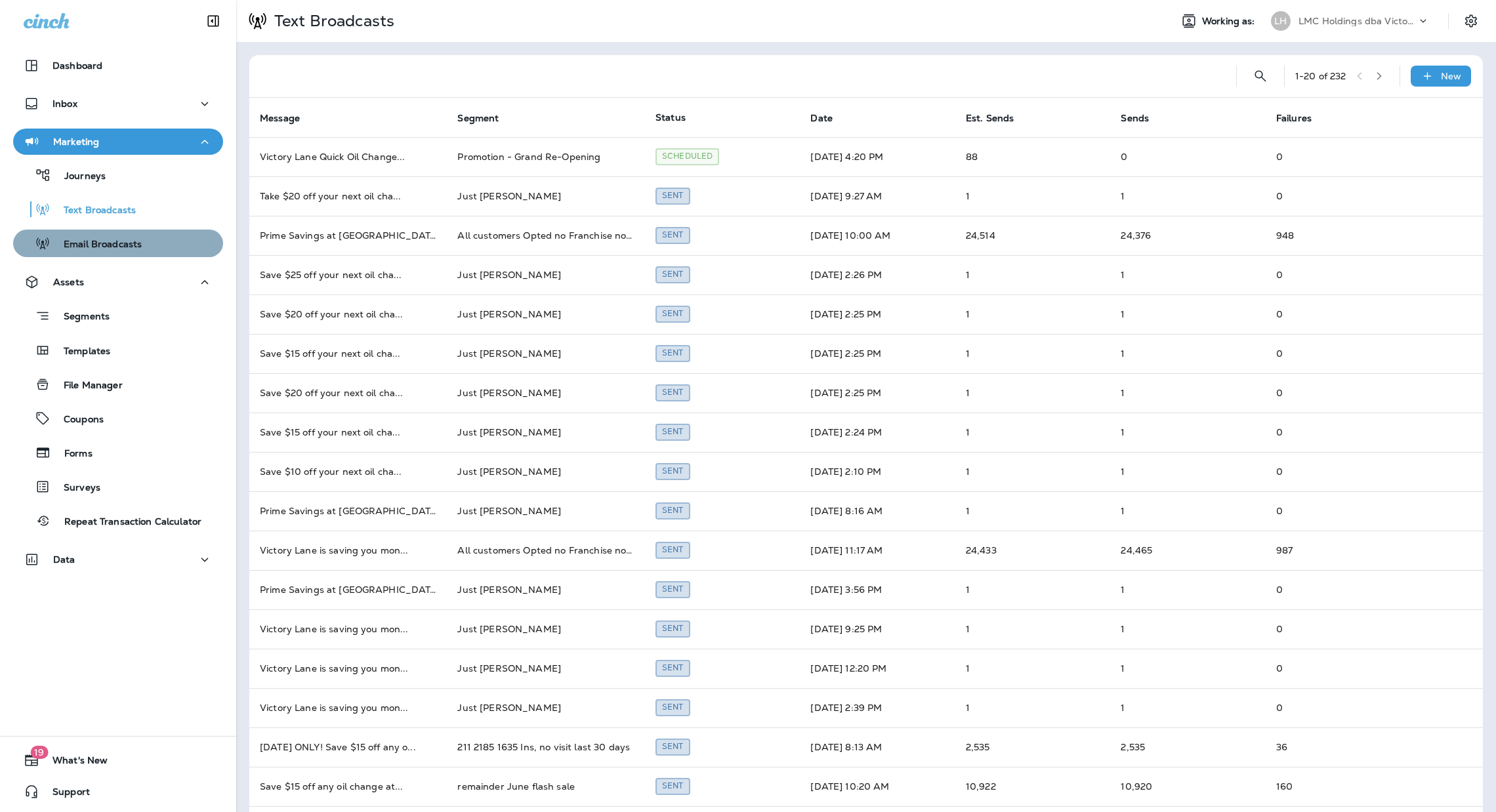
click at [129, 238] on p "Email Broadcasts" at bounding box center [96, 244] width 91 height 12
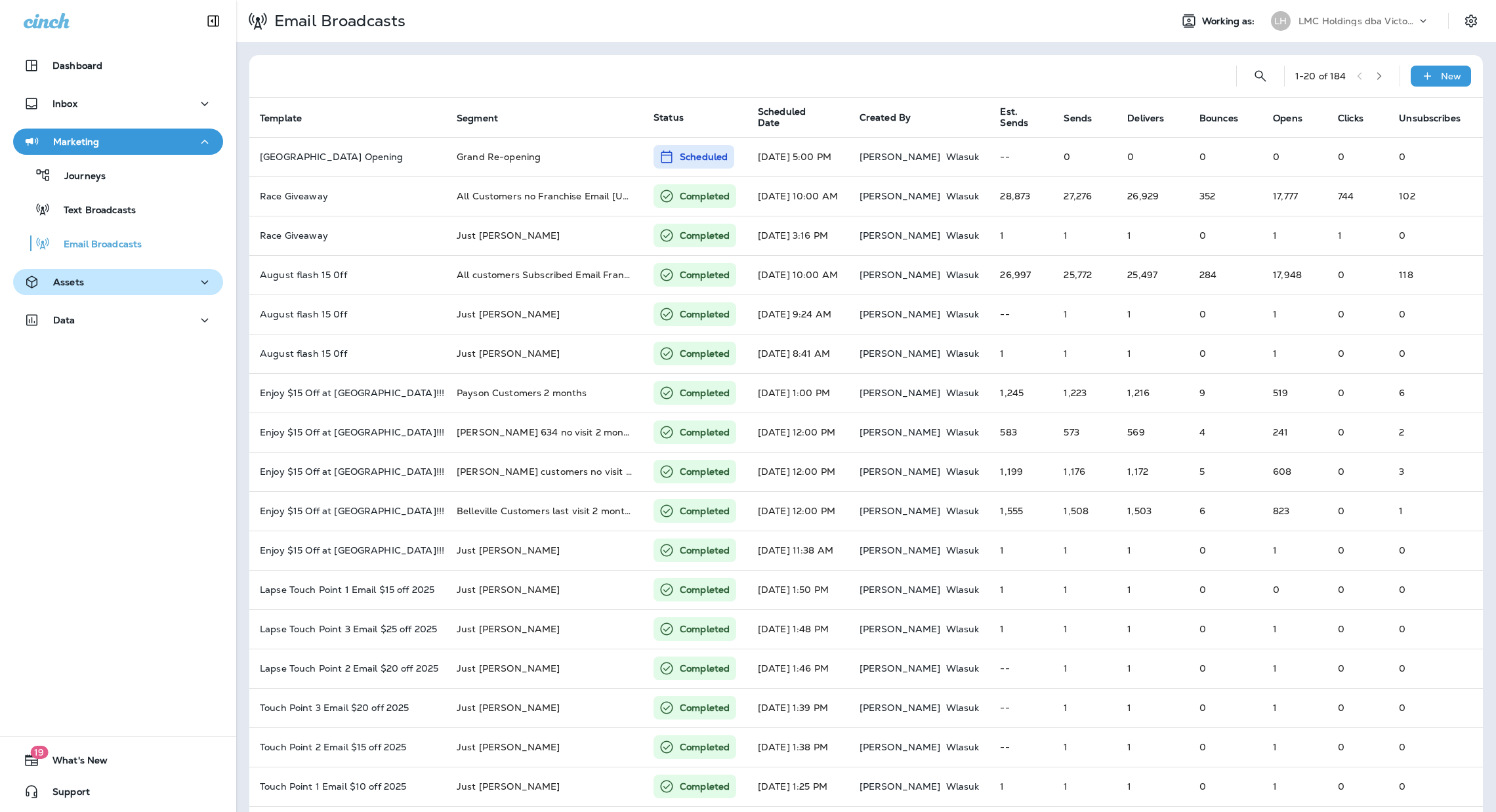
click at [111, 290] on button "Assets" at bounding box center [118, 282] width 210 height 26
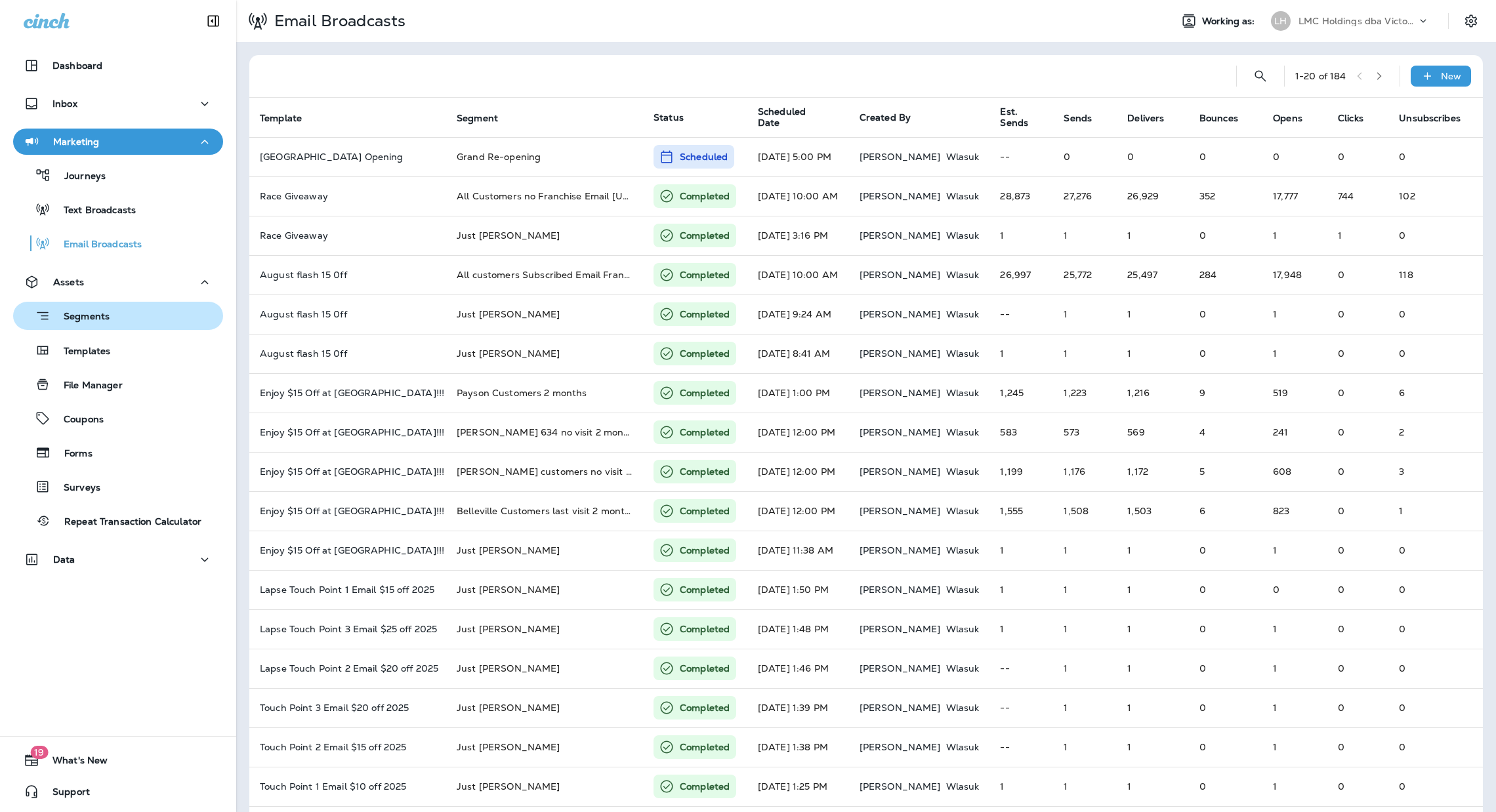
click at [105, 320] on p "Segments" at bounding box center [80, 317] width 59 height 13
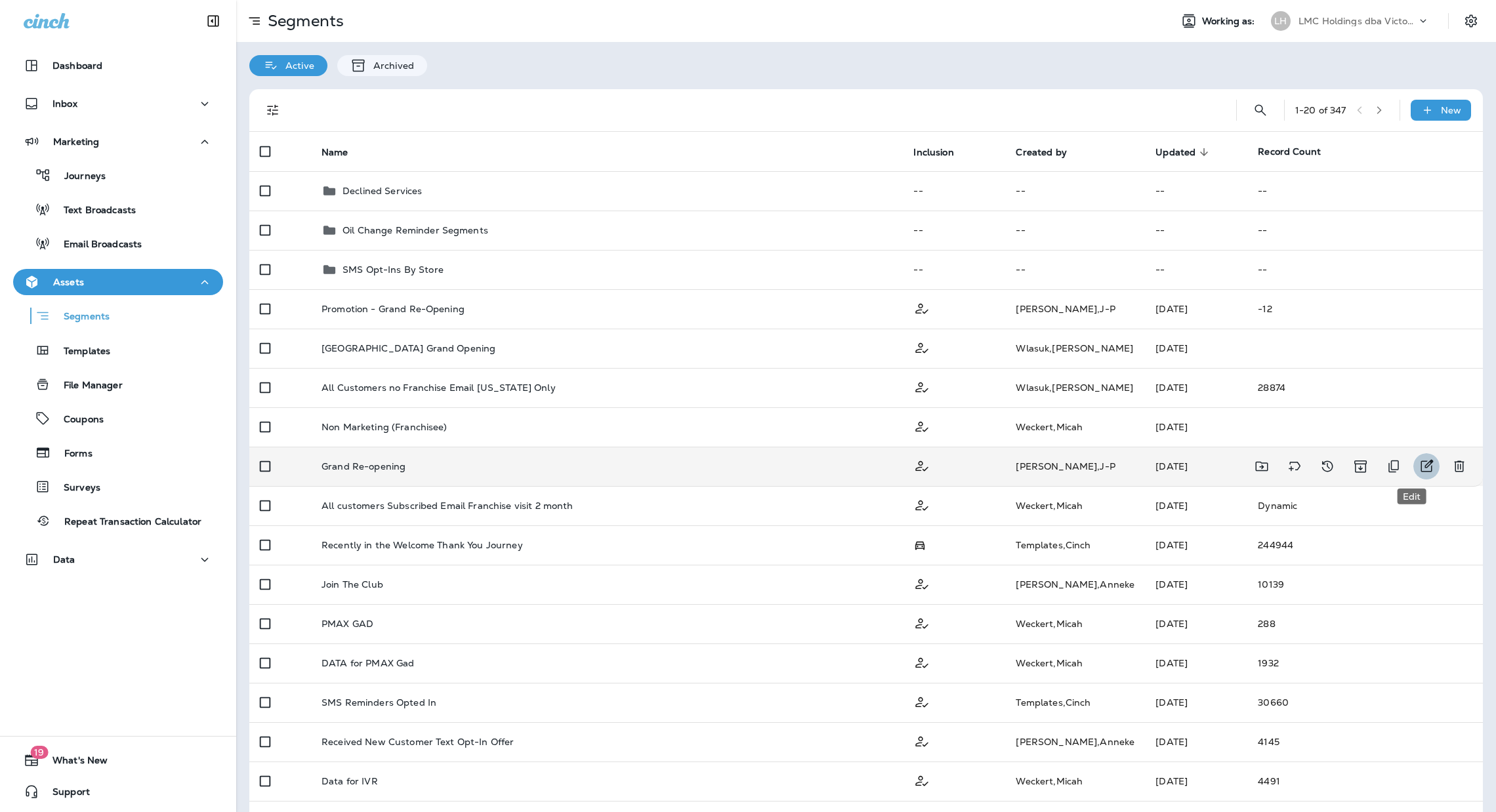
click at [1419, 465] on icon "Edit" at bounding box center [1426, 466] width 15 height 15
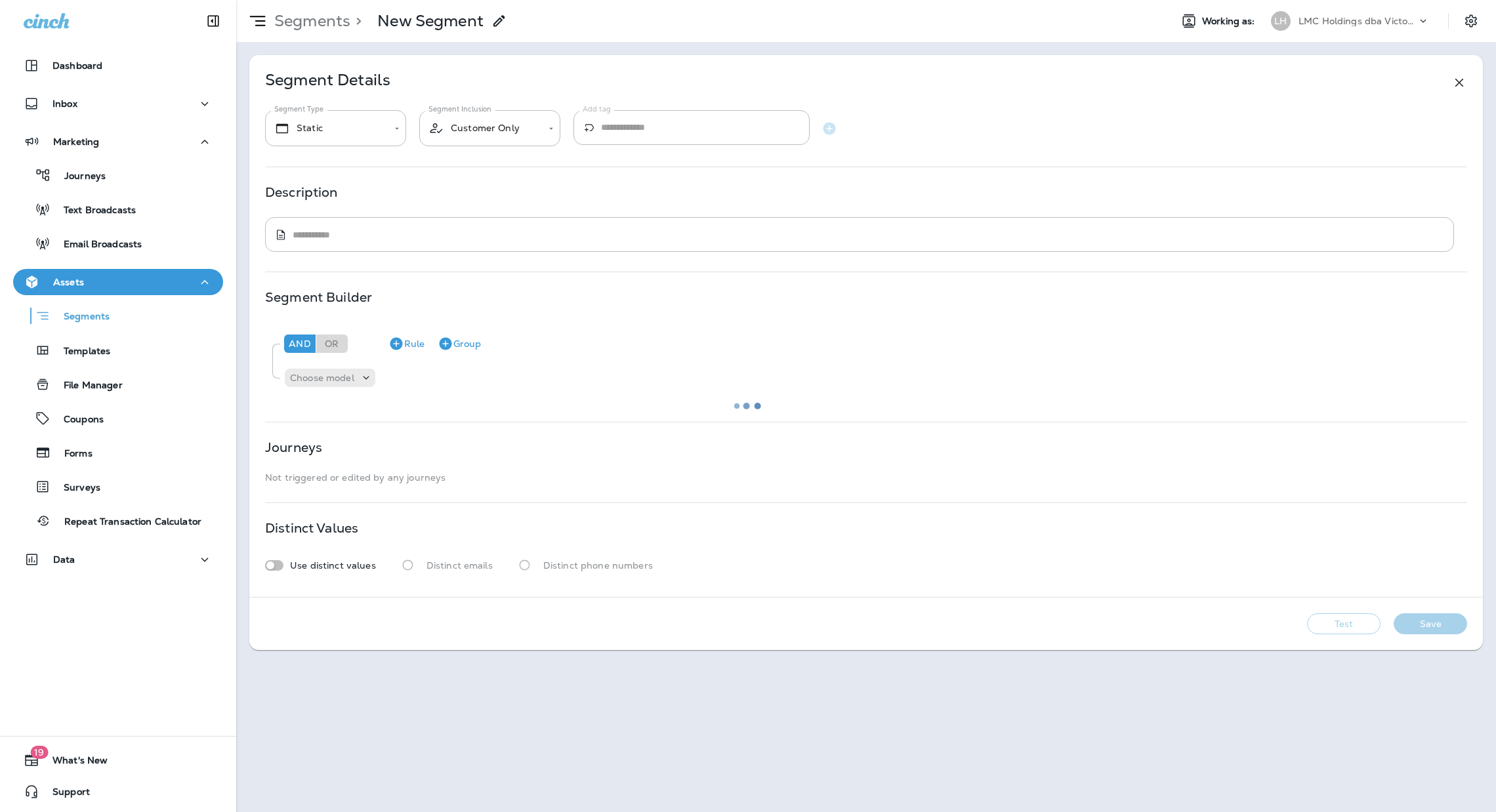
type input "*******"
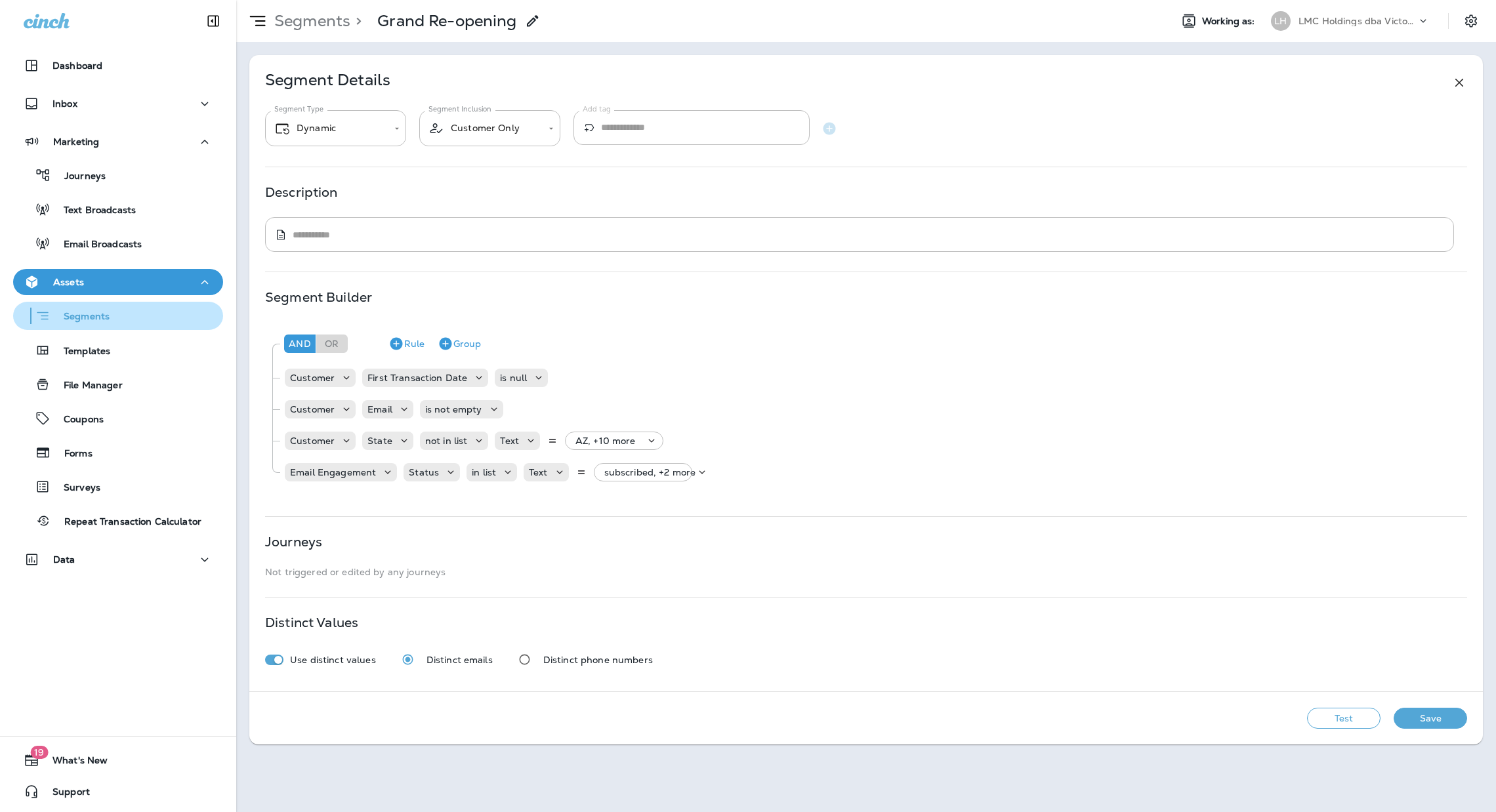
click at [112, 306] on div "Segments" at bounding box center [118, 316] width 200 height 20
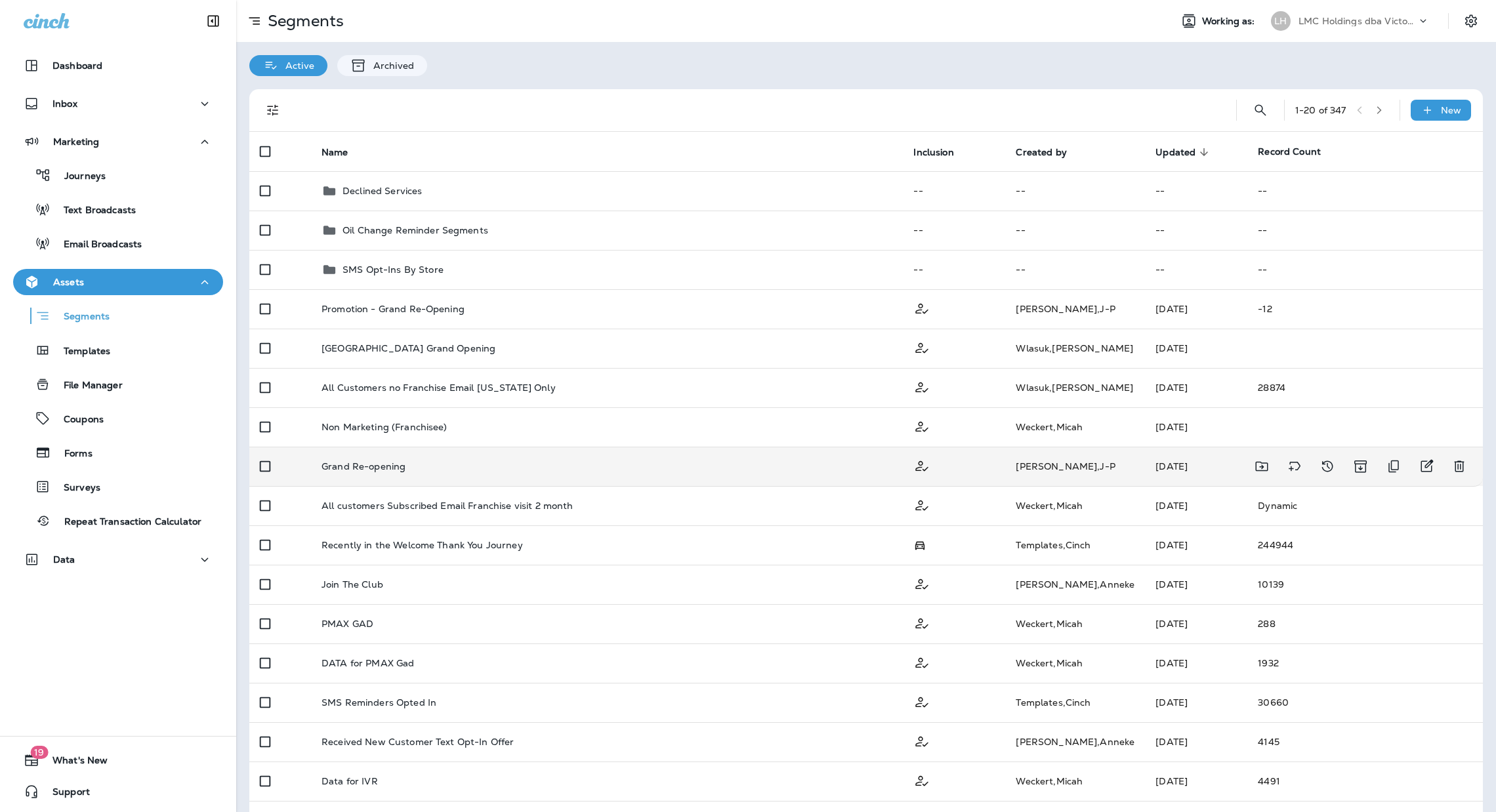
click at [548, 468] on div "Grand Re-opening" at bounding box center [607, 466] width 571 height 11
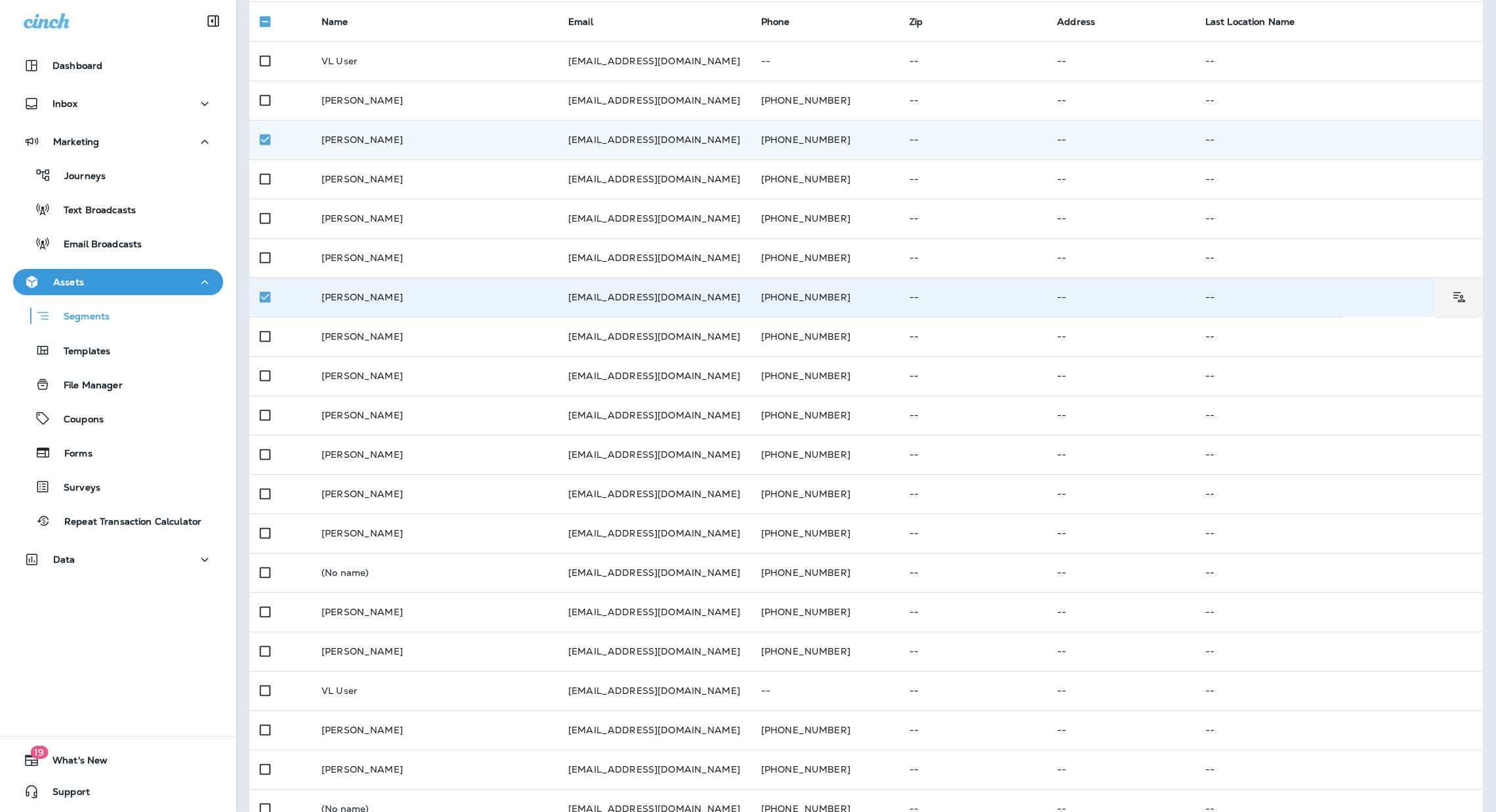
scroll to position [181, 0]
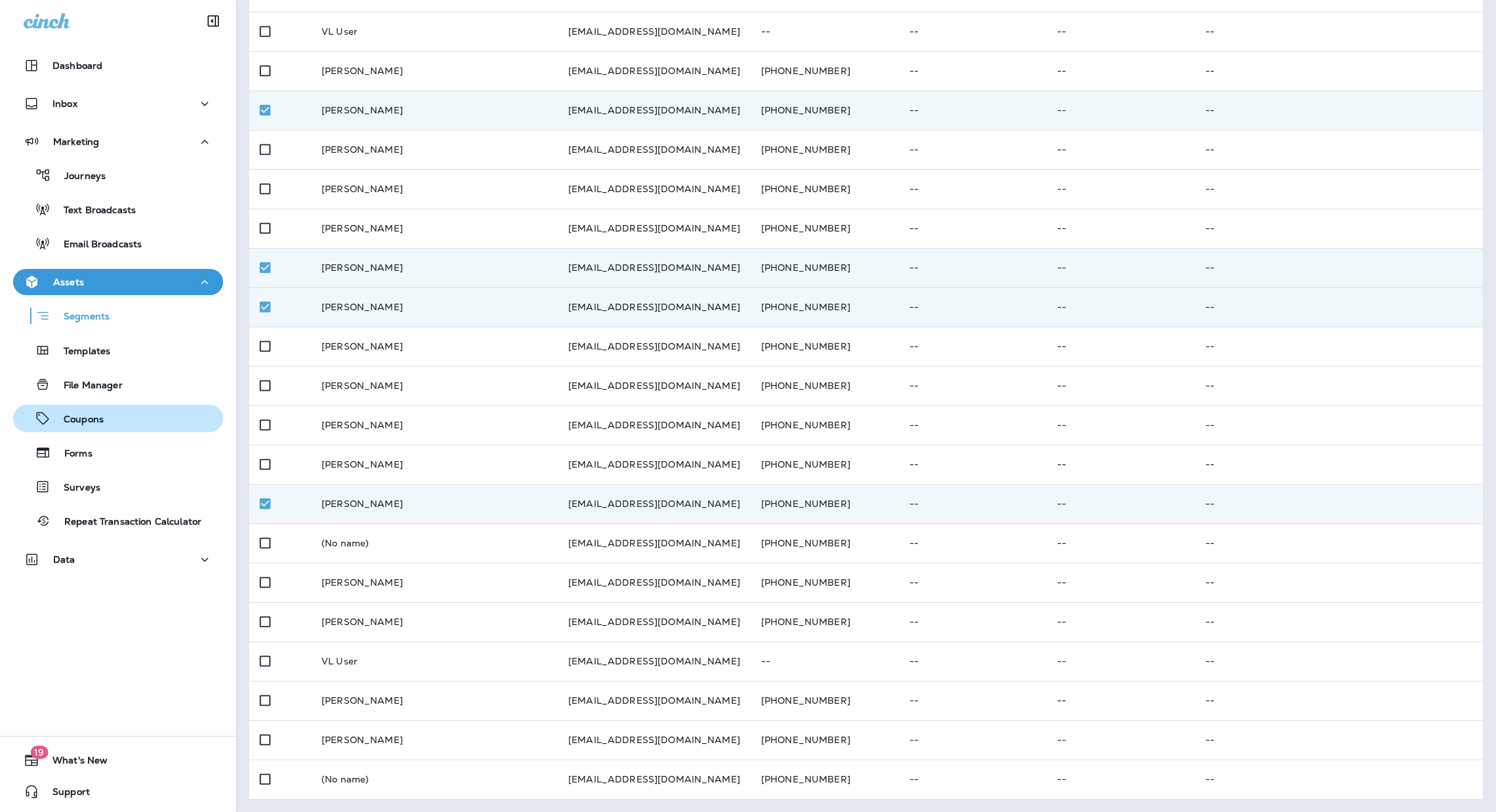
click at [89, 414] on p "Coupons" at bounding box center [77, 419] width 54 height 12
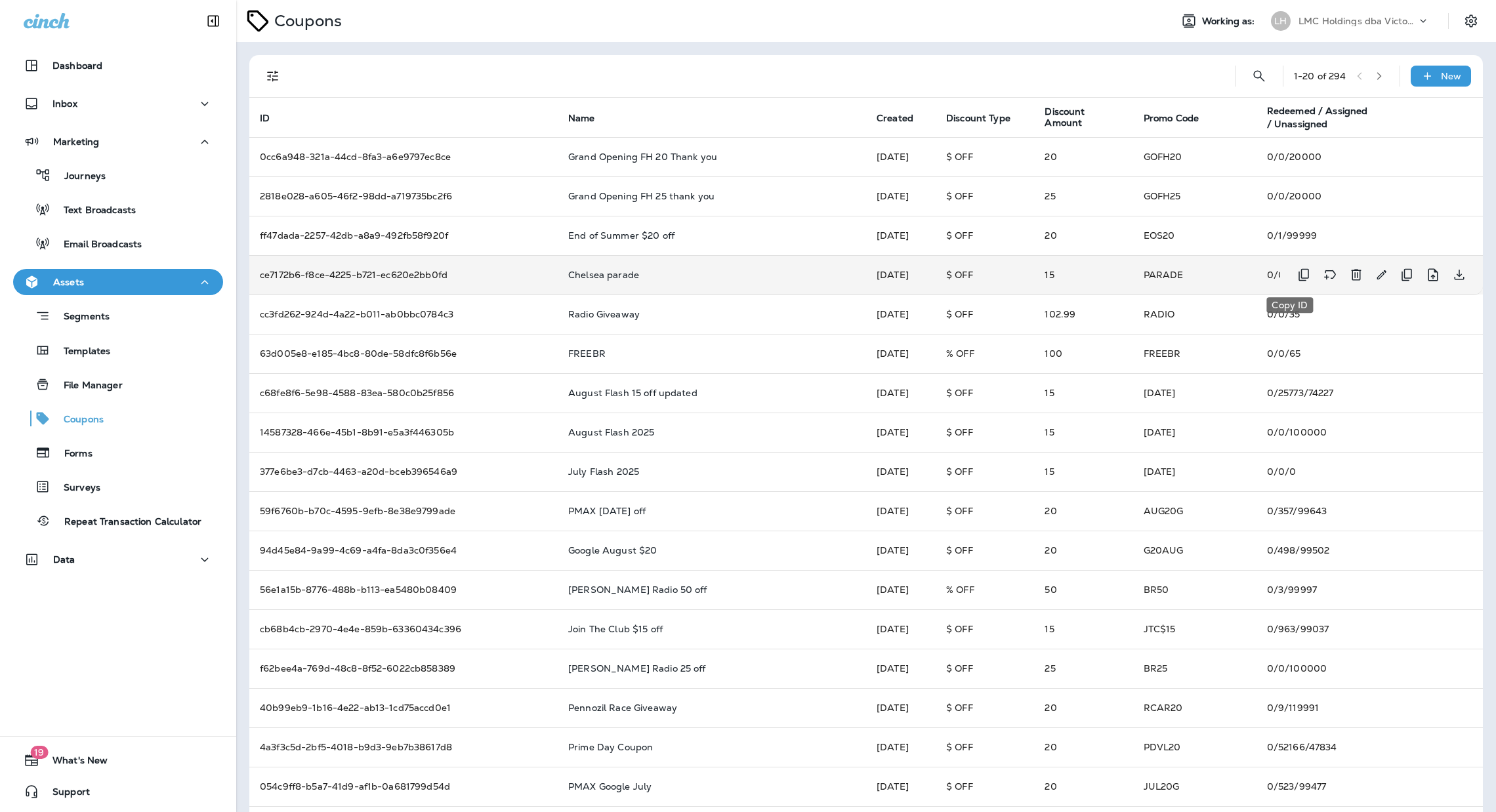
click at [1296, 273] on icon "Copy ID" at bounding box center [1304, 274] width 15 height 15
click at [114, 177] on div "Journeys" at bounding box center [118, 175] width 200 height 19
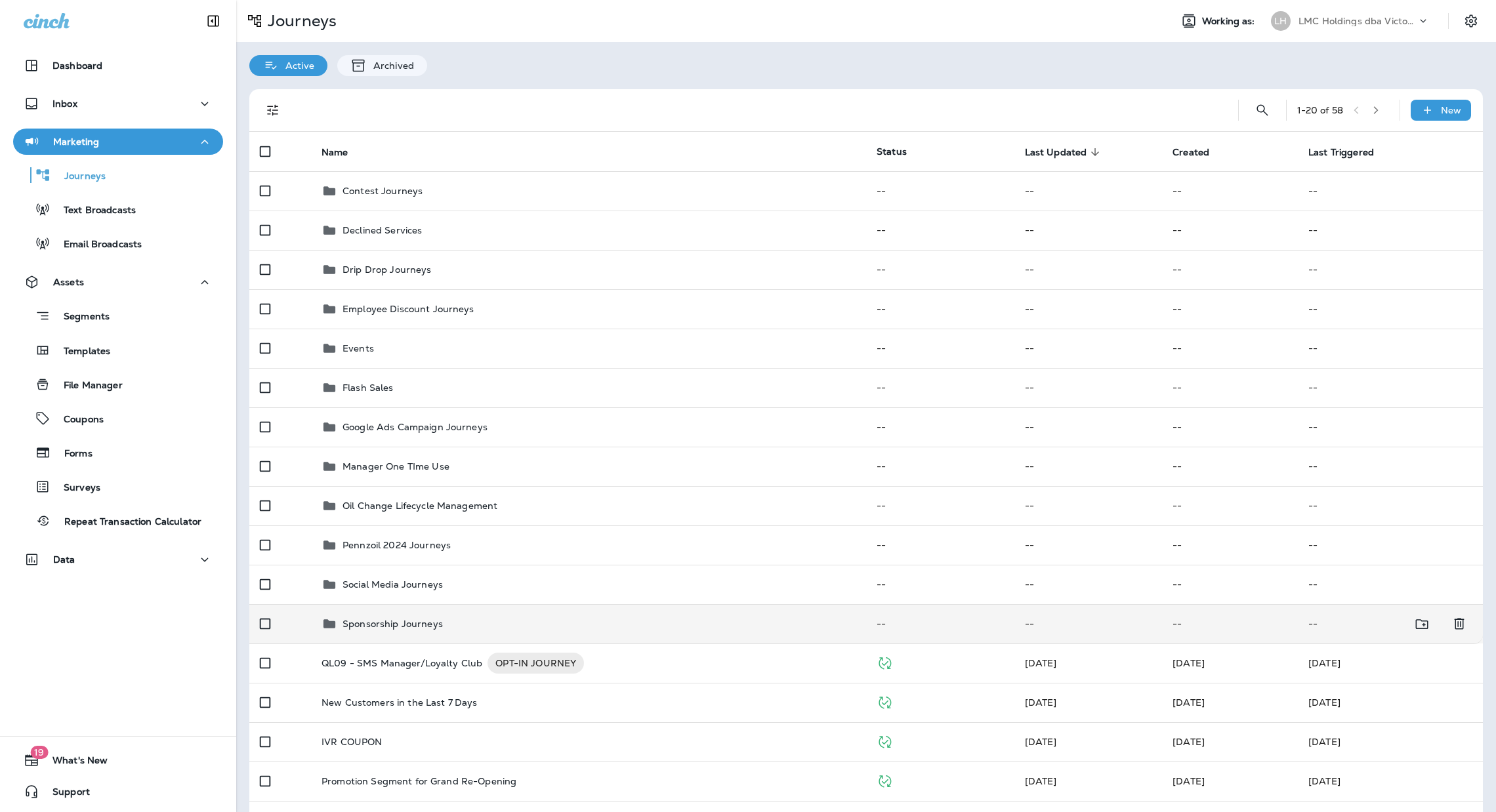
click at [561, 612] on td "Sponsorship Journeys" at bounding box center [588, 624] width 555 height 40
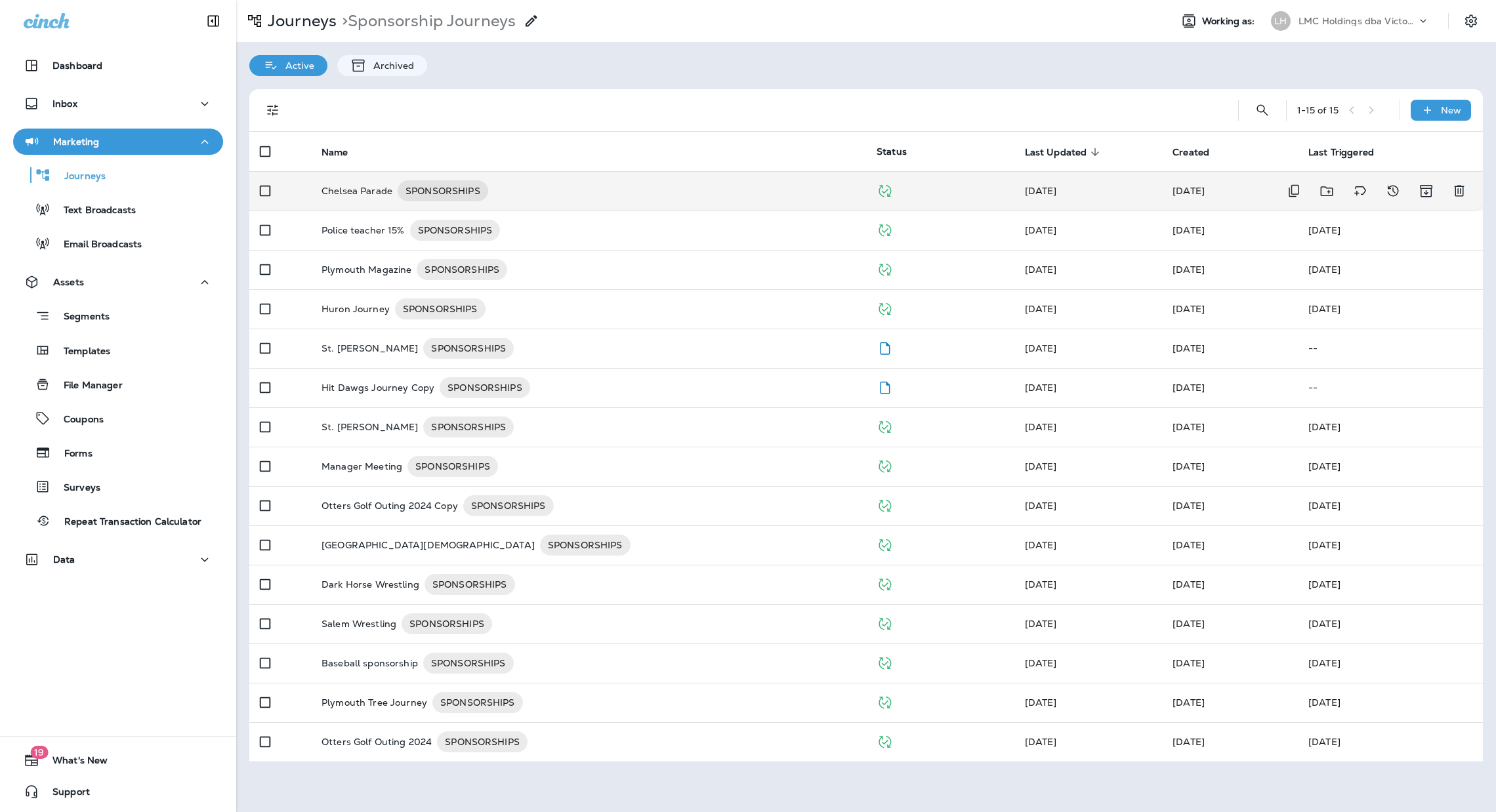
click at [579, 192] on div "Chelsea Parade SPONSORSHIPS" at bounding box center [588, 191] width 534 height 21
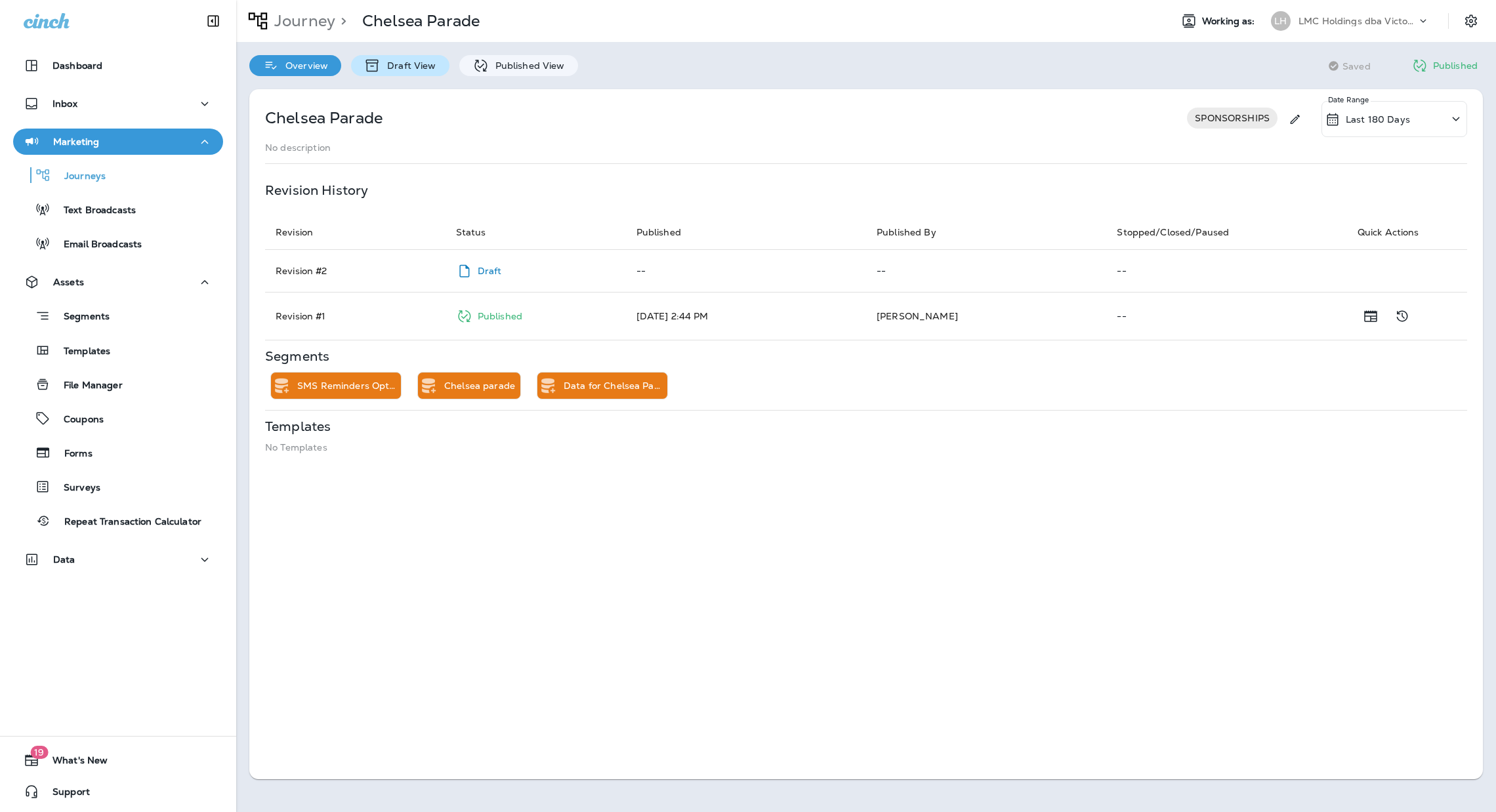
click at [411, 63] on p "Draft View" at bounding box center [408, 65] width 55 height 11
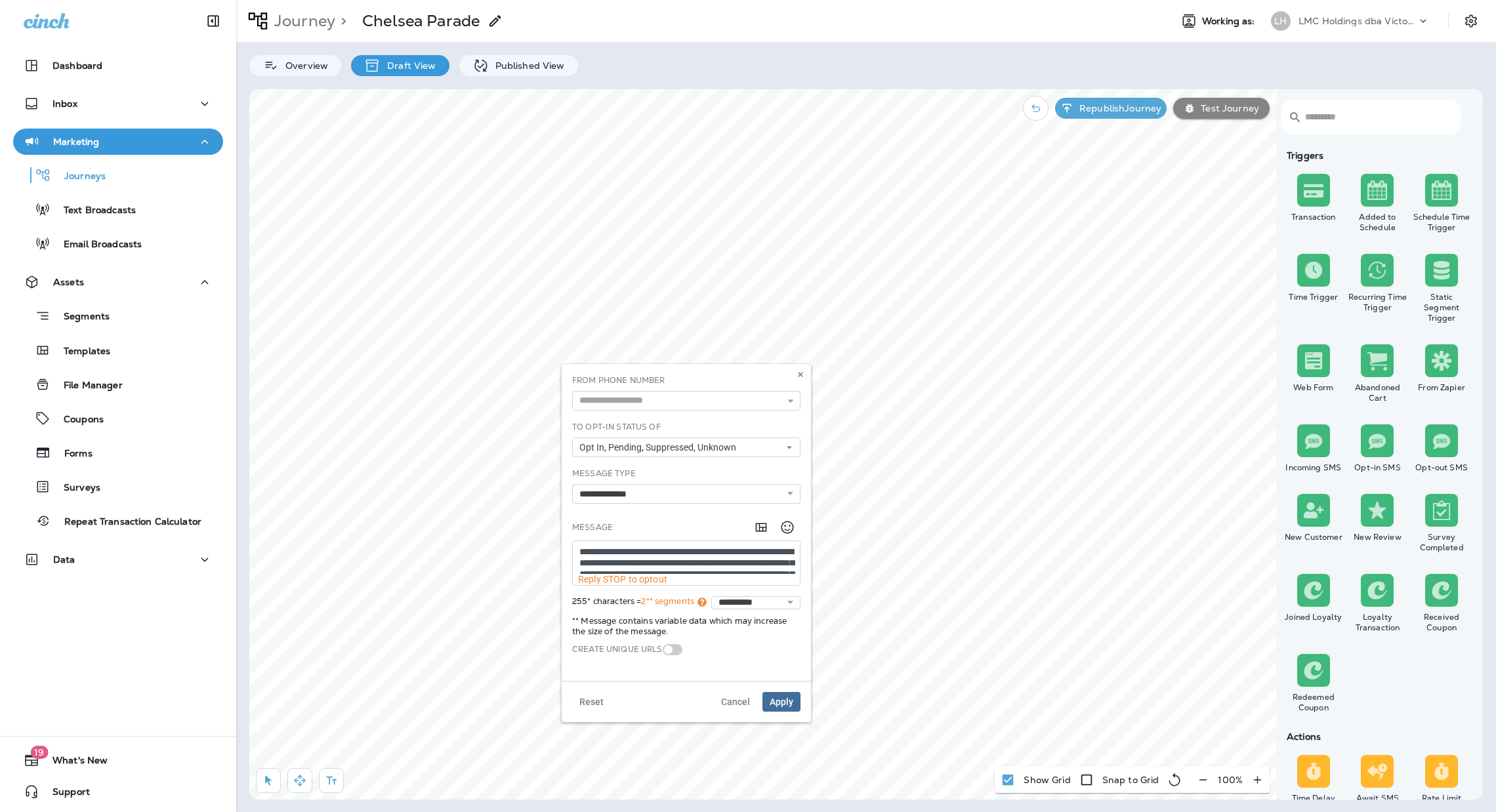
scroll to position [43, 0]
click at [844, 0] on body "Dashboard Inbox Marketing Journeys Text Broadcasts Email Broadcasts Assets Segm…" at bounding box center [748, 0] width 1496 height 0
drag, startPoint x: 694, startPoint y: 567, endPoint x: 569, endPoint y: 529, distance: 130.6
click at [569, 529] on div "**********" at bounding box center [686, 578] width 239 height 129
